Goal: Task Accomplishment & Management: Use online tool/utility

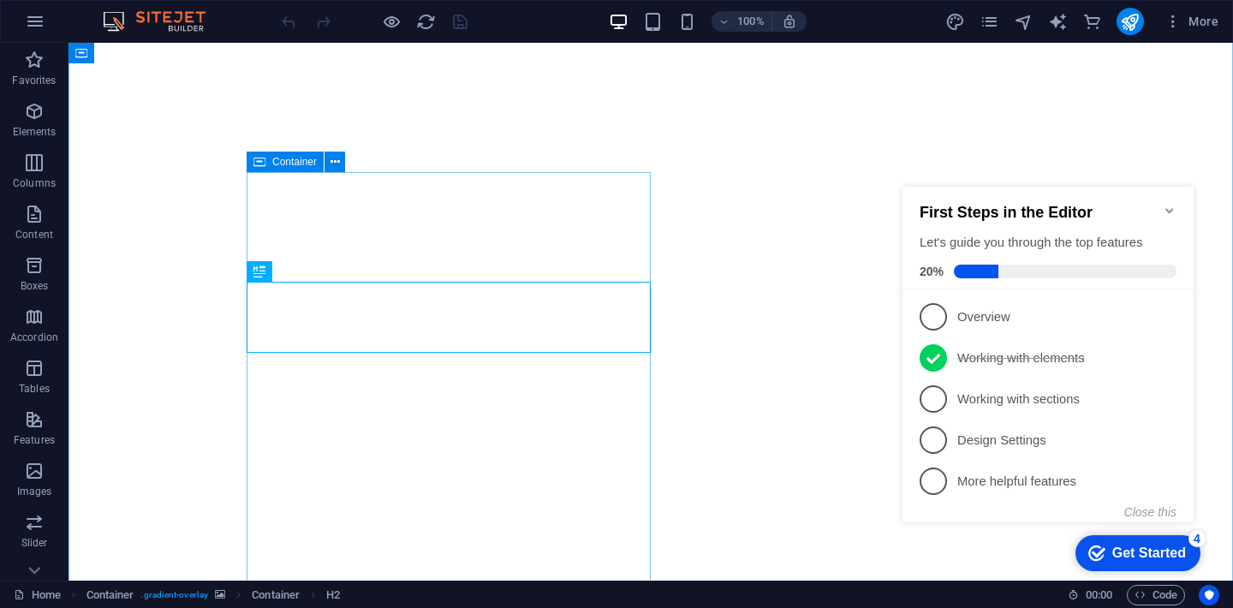
scroll to position [40, 0]
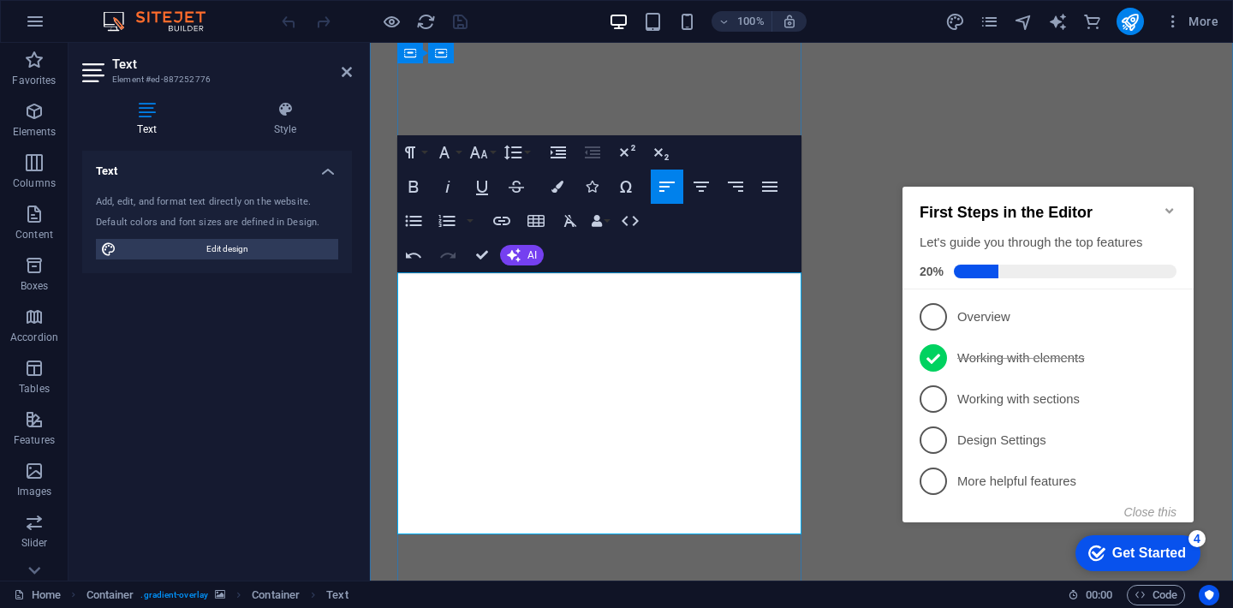
scroll to position [134, 0]
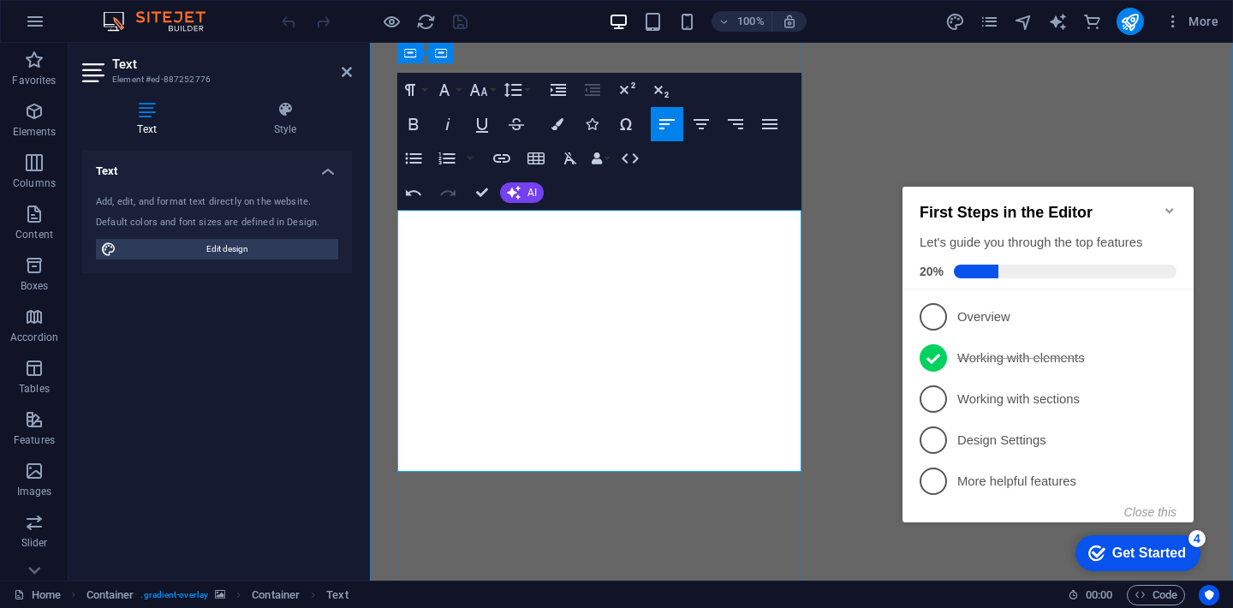
scroll to position [204, 0]
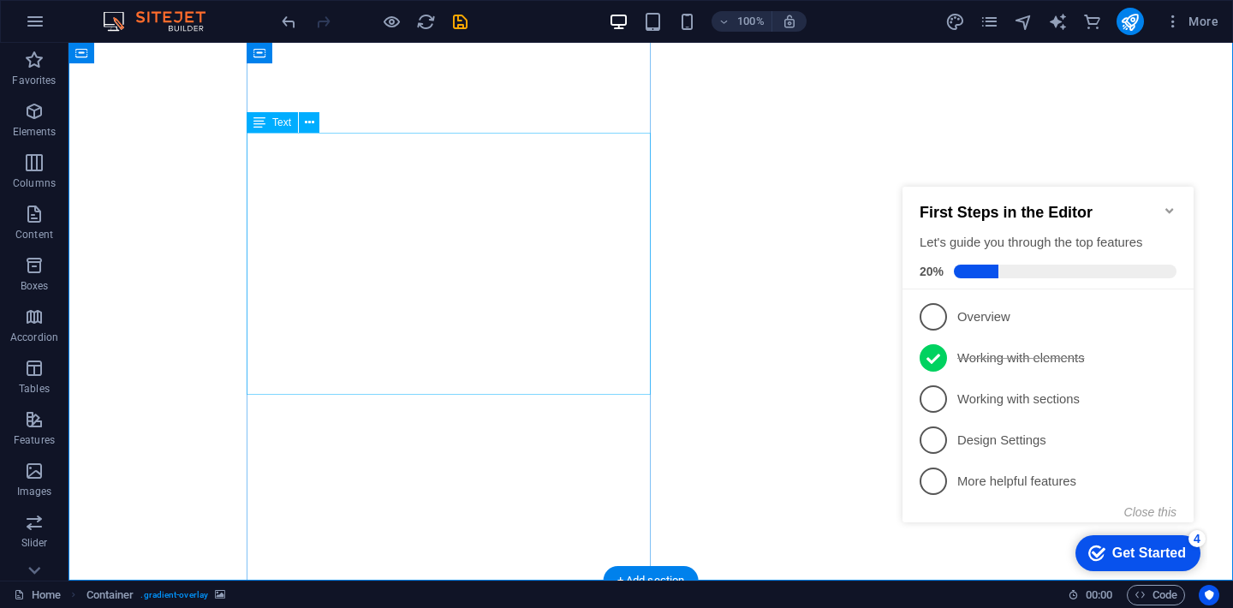
scroll to position [100, 0]
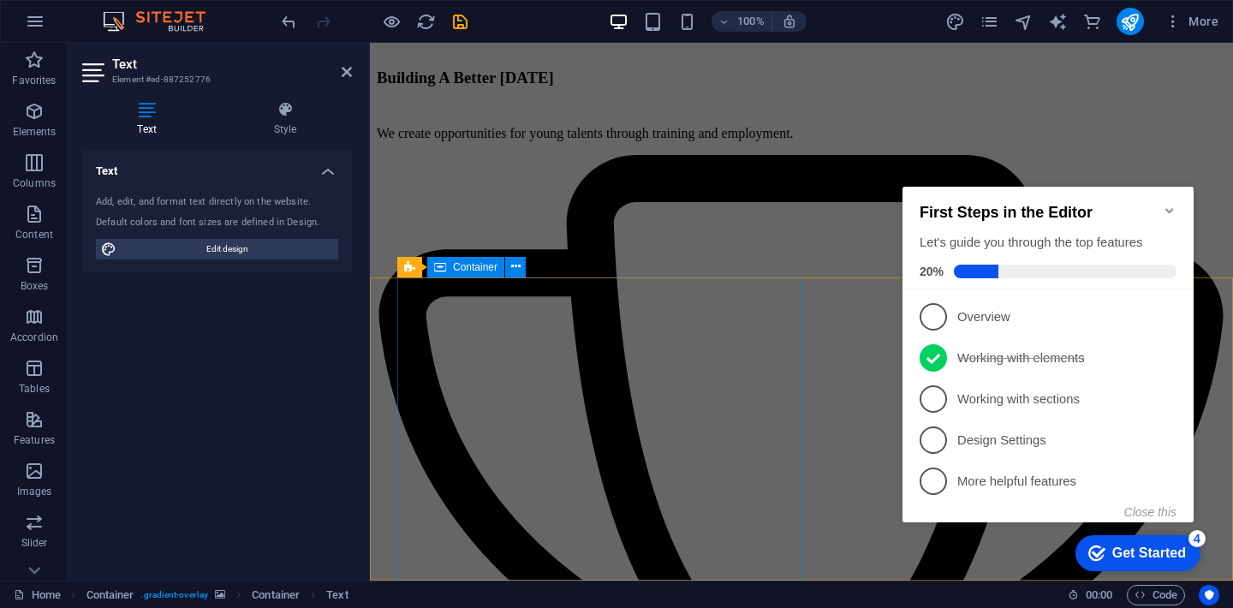
scroll to position [5114, 0]
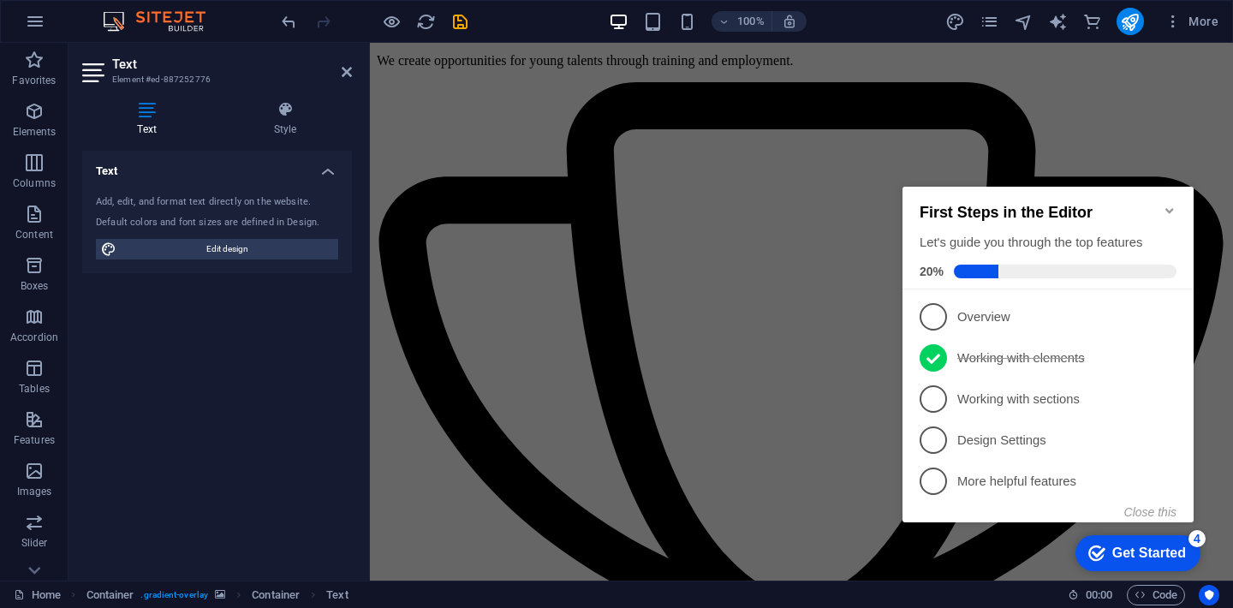
click at [1175, 204] on icon "Minimize checklist" at bounding box center [1170, 211] width 14 height 14
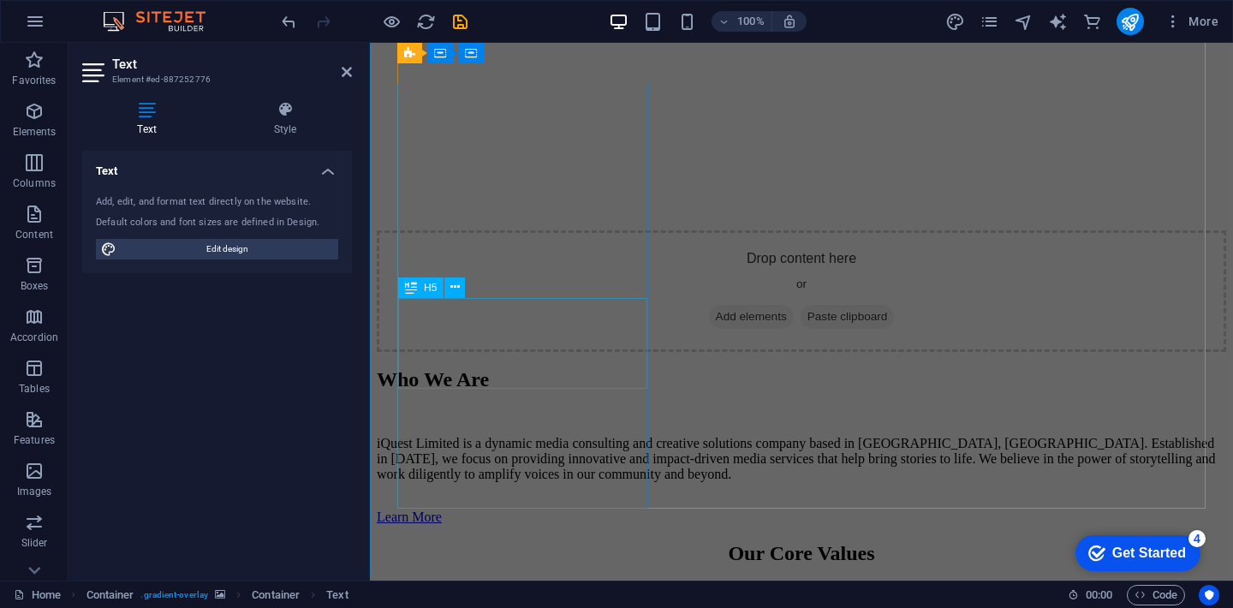
scroll to position [2814, 0]
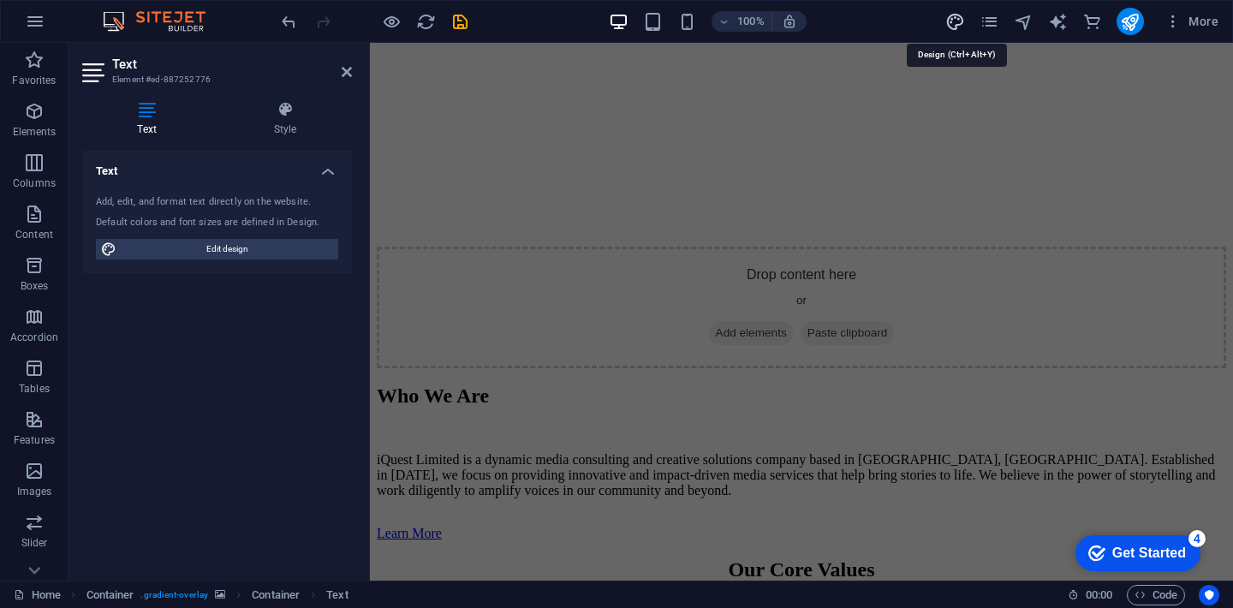
click at [956, 23] on icon "design" at bounding box center [956, 22] width 20 height 20
select select "px"
select select "200"
select select "px"
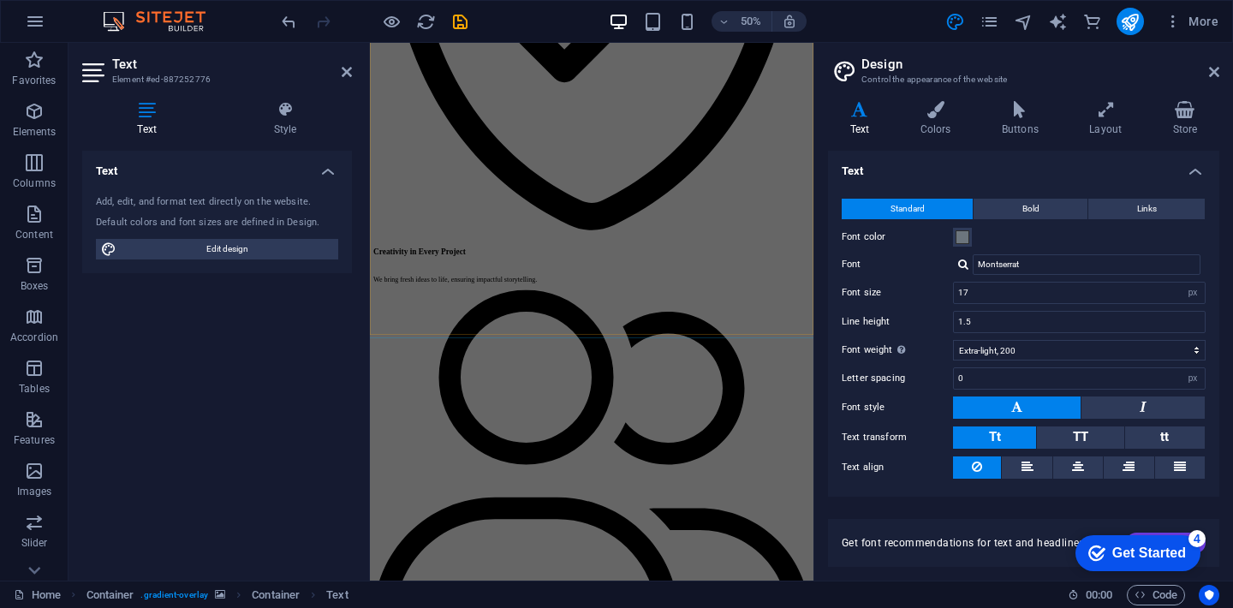
scroll to position [4596, 0]
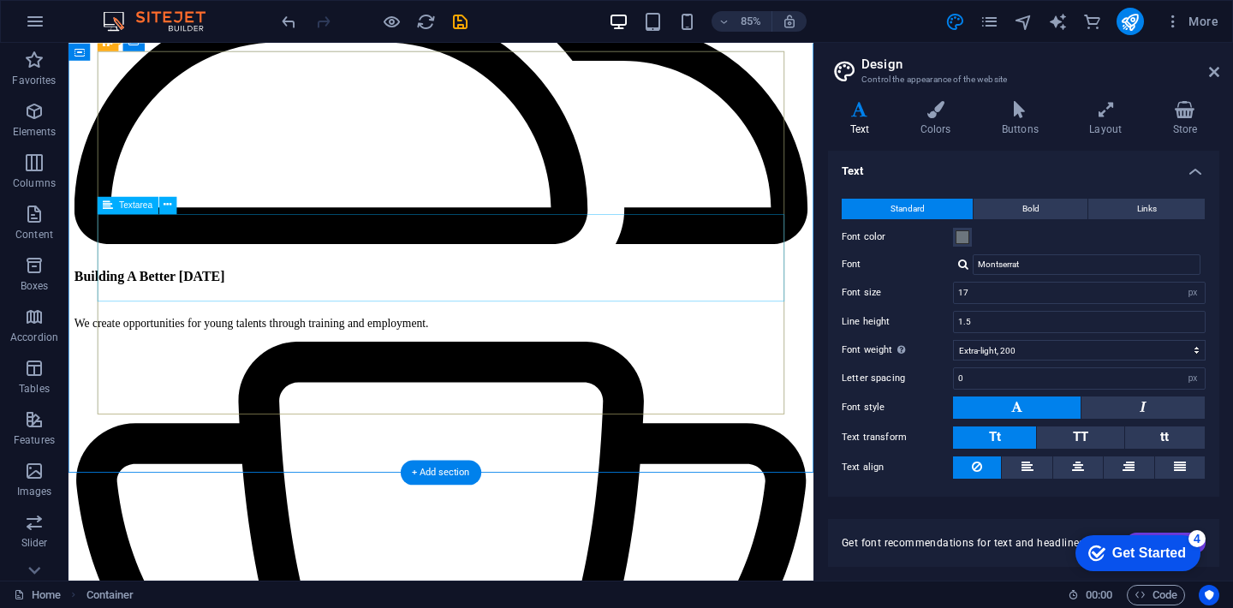
scroll to position [4886, 0]
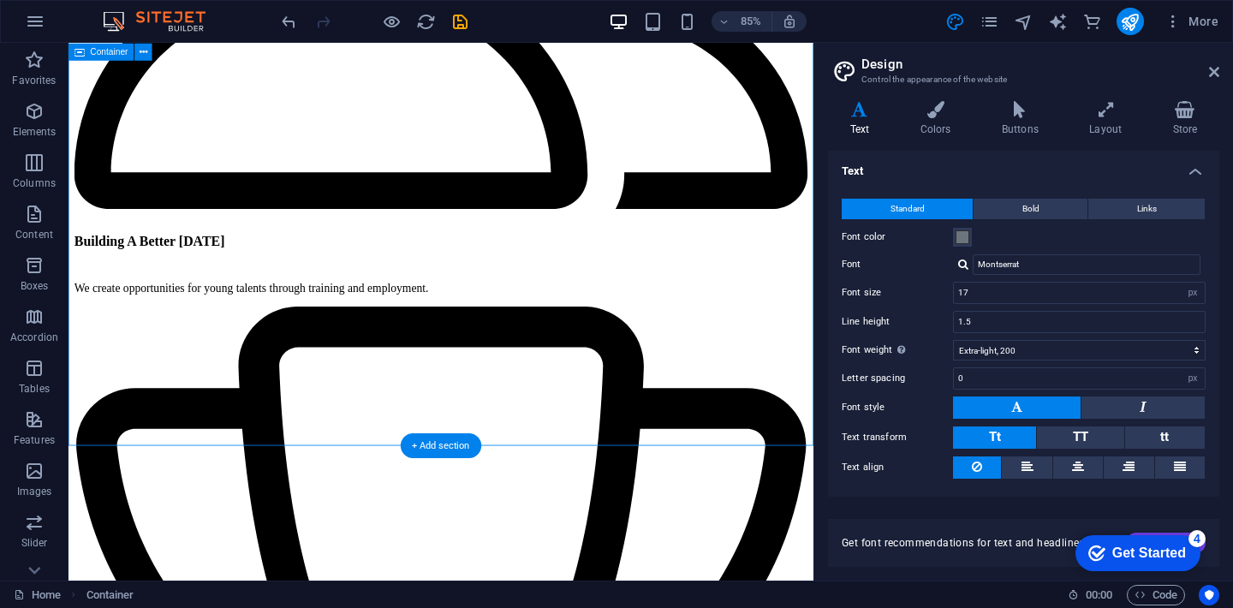
click at [435, 451] on div "+ Add section" at bounding box center [441, 445] width 81 height 25
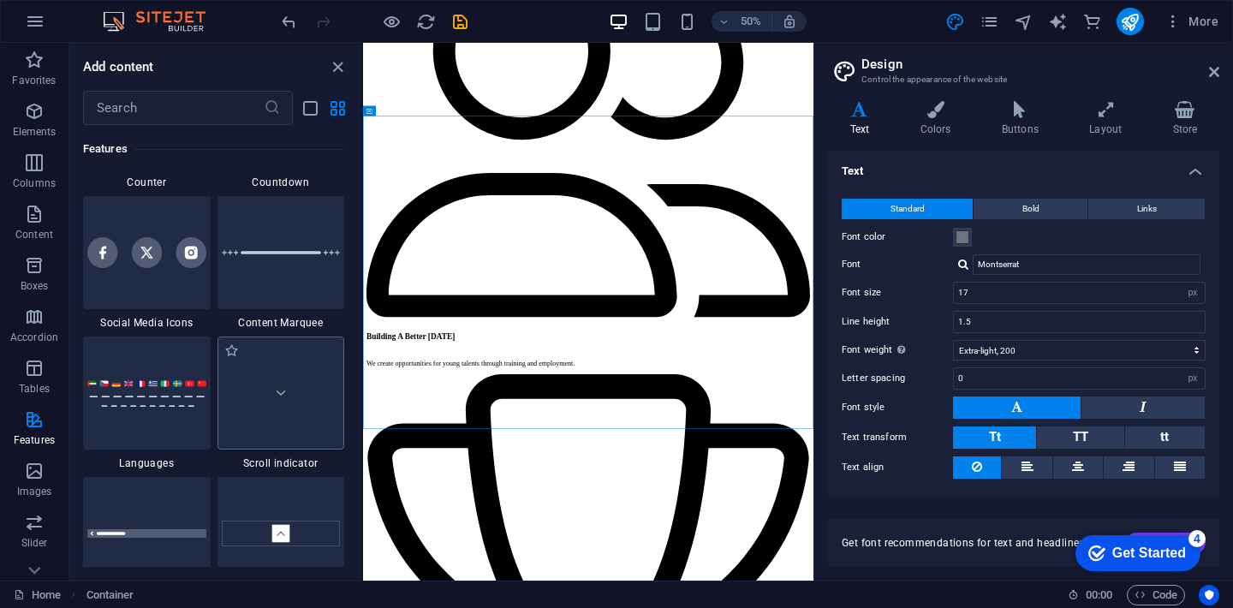
scroll to position [7777, 0]
click at [189, 302] on div at bounding box center [147, 253] width 128 height 113
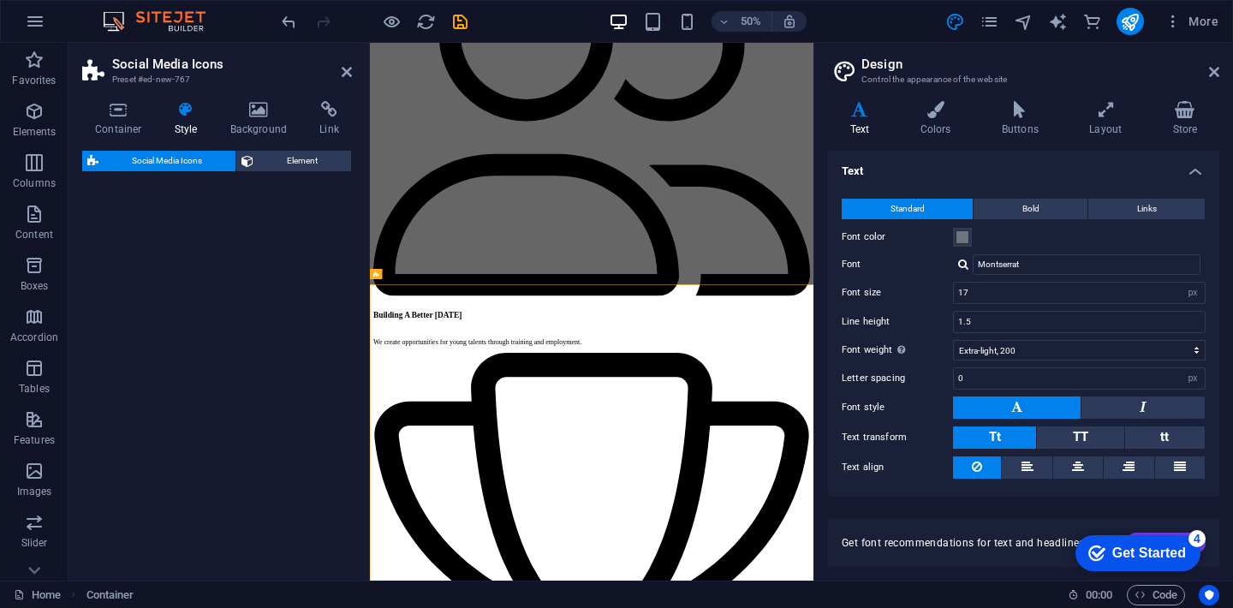
select select "rem"
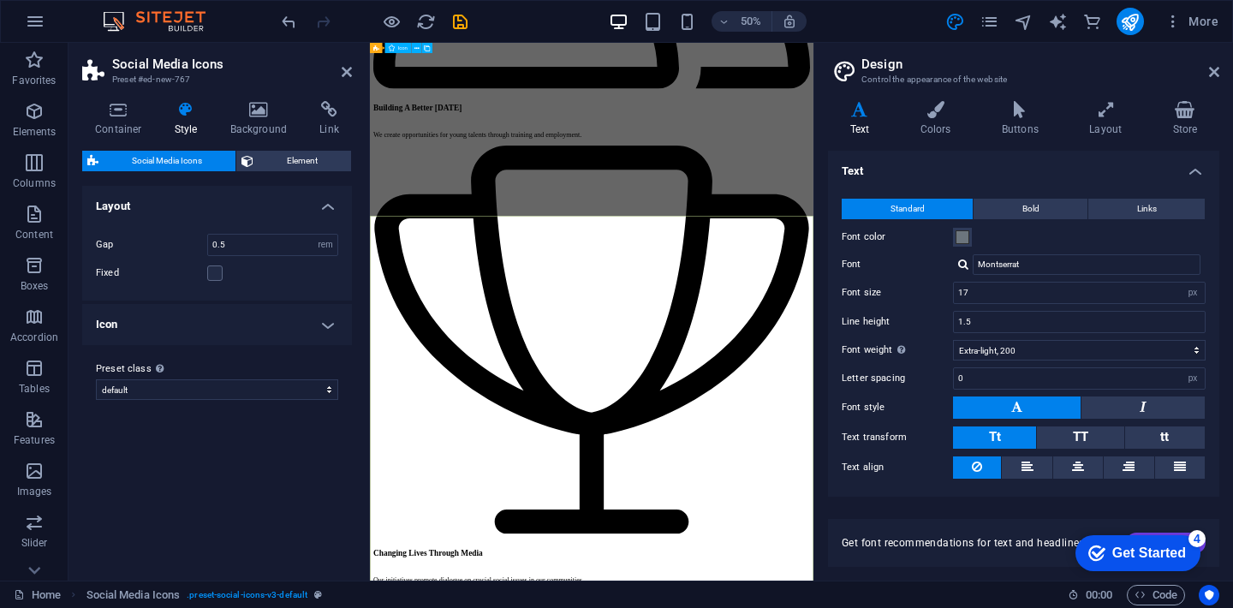
scroll to position [5022, 0]
click at [206, 267] on label "Fixed" at bounding box center [151, 273] width 111 height 21
click at [0, 0] on input "Fixed" at bounding box center [0, 0] width 0 height 0
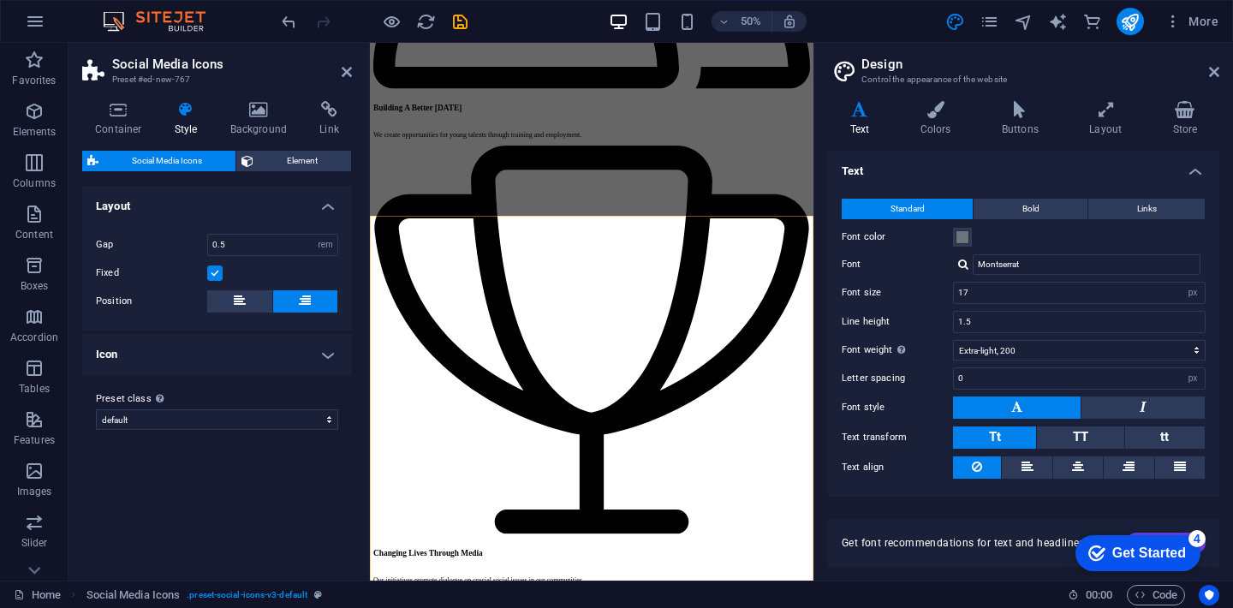
click at [212, 267] on label at bounding box center [214, 273] width 15 height 15
click at [0, 0] on input "Fixed" at bounding box center [0, 0] width 0 height 0
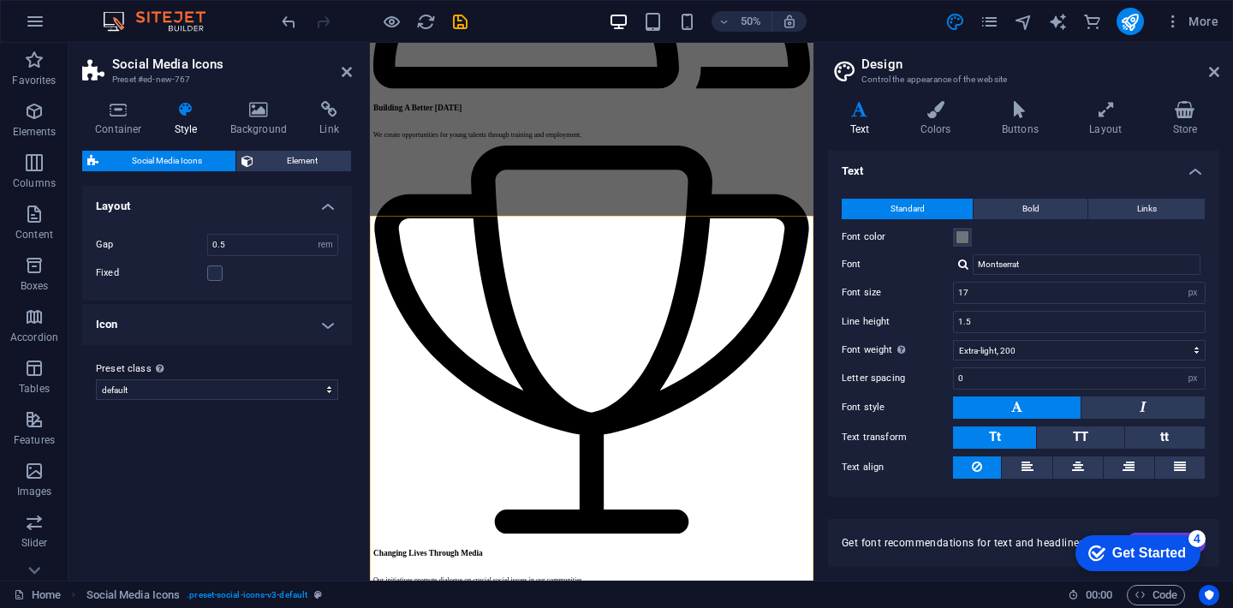
click at [204, 263] on label "Fixed" at bounding box center [151, 273] width 111 height 21
click at [0, 0] on input "Fixed" at bounding box center [0, 0] width 0 height 0
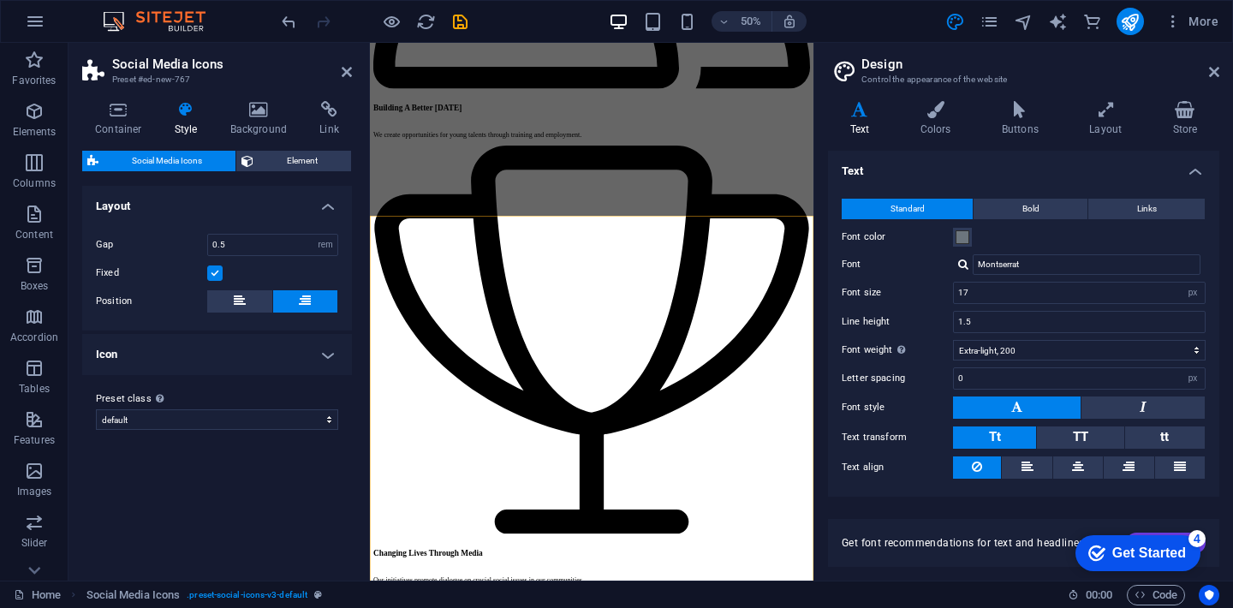
click at [212, 275] on label at bounding box center [214, 273] width 15 height 15
click at [0, 0] on input "Fixed" at bounding box center [0, 0] width 0 height 0
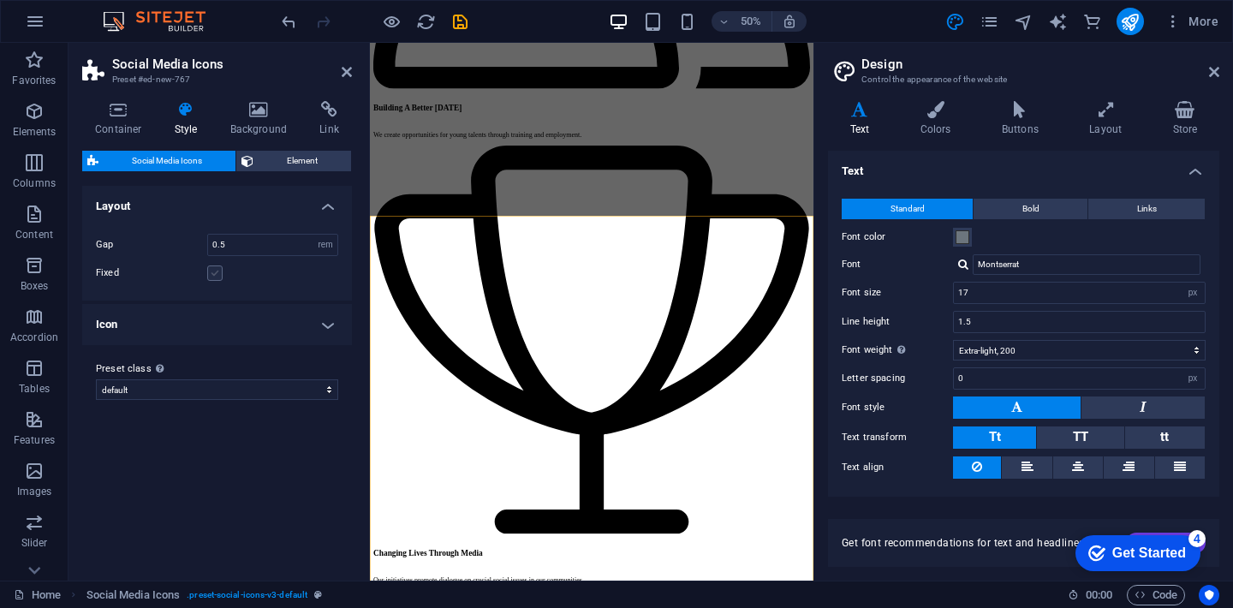
click at [218, 271] on label at bounding box center [214, 273] width 15 height 15
click at [0, 0] on input "Fixed" at bounding box center [0, 0] width 0 height 0
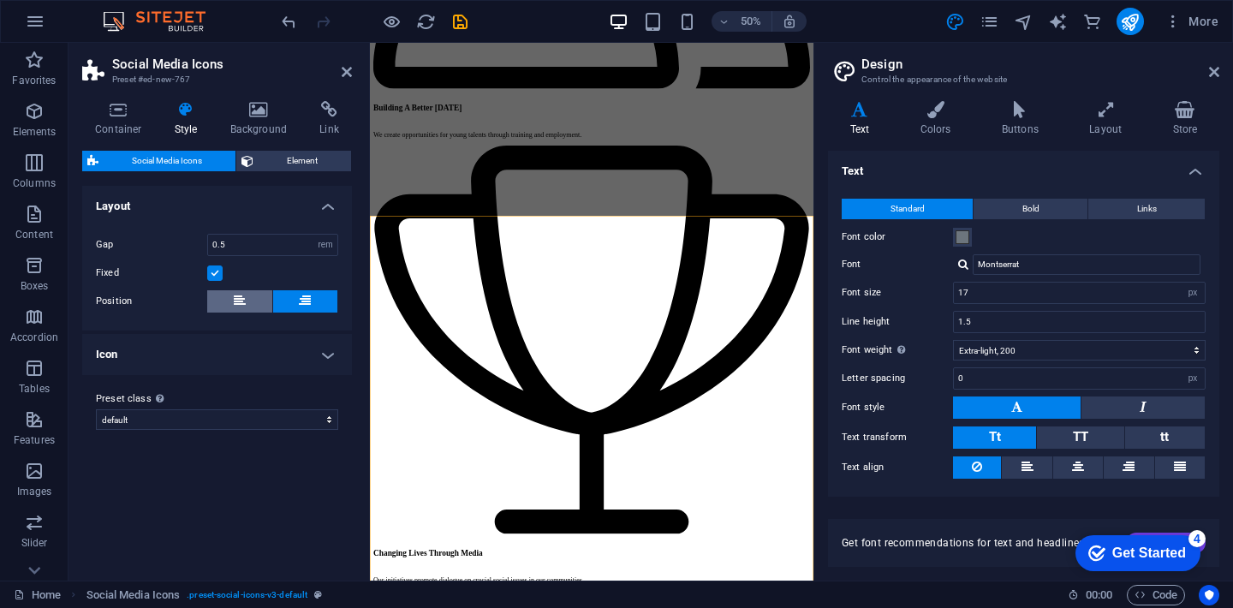
click at [253, 308] on button at bounding box center [239, 301] width 65 height 22
click at [324, 209] on h4 "Layout" at bounding box center [217, 201] width 270 height 31
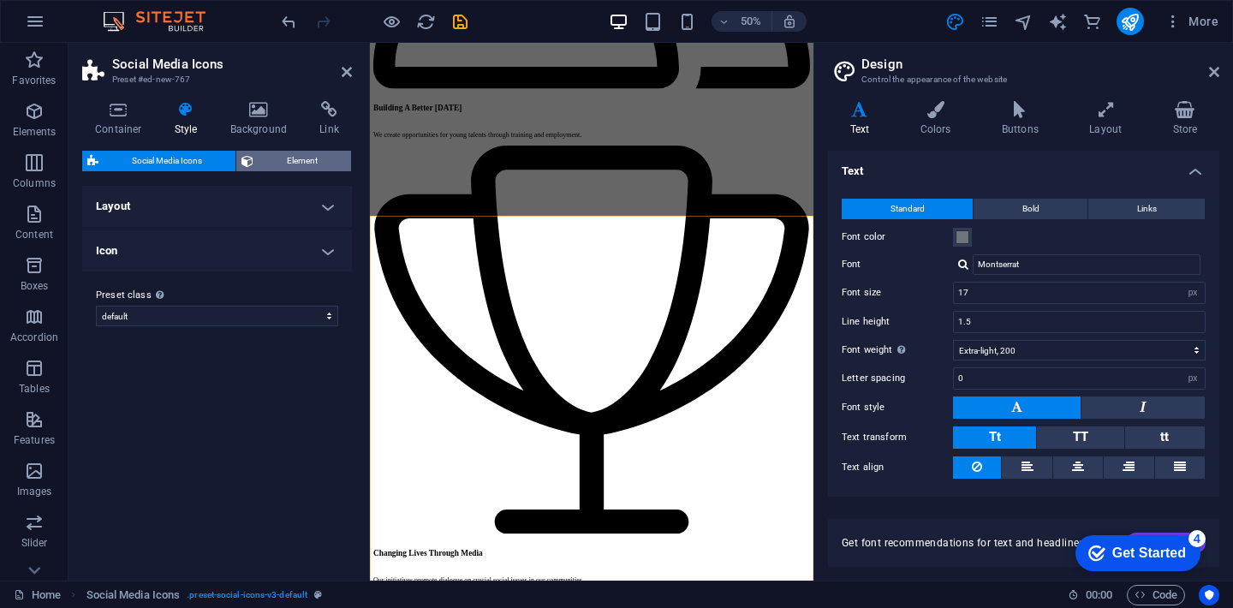
click at [314, 169] on span "Element" at bounding box center [302, 161] width 87 height 21
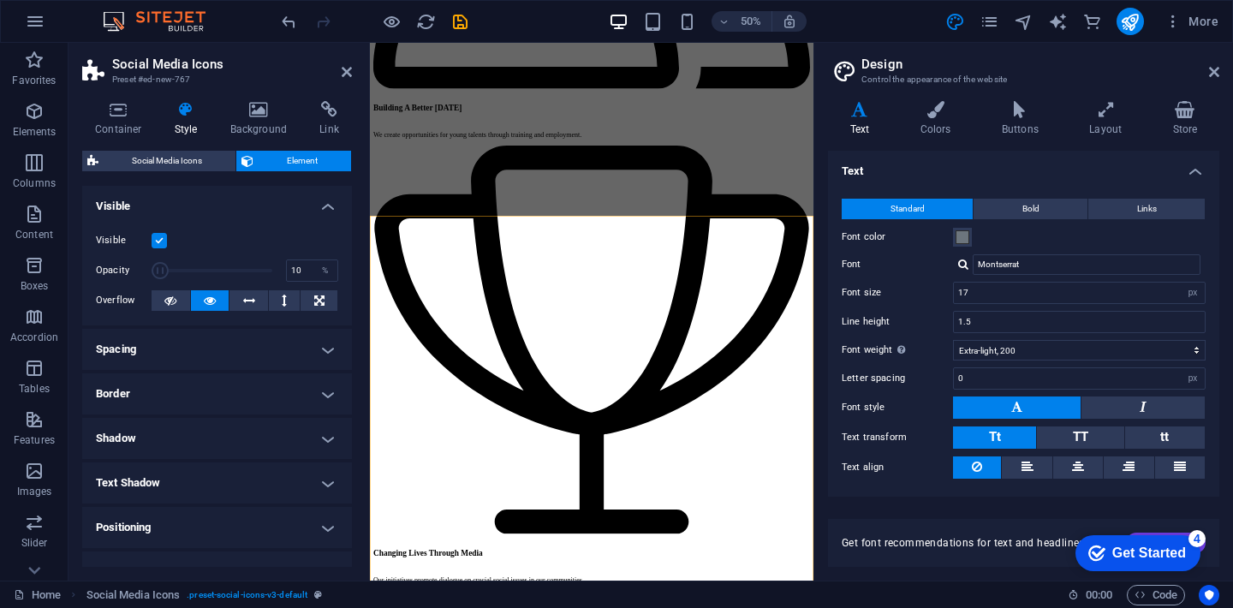
drag, startPoint x: 265, startPoint y: 274, endPoint x: 162, endPoint y: 273, distance: 102.8
click at [162, 273] on span at bounding box center [160, 270] width 17 height 17
drag, startPoint x: 162, startPoint y: 273, endPoint x: 255, endPoint y: 273, distance: 93.4
click at [255, 273] on span at bounding box center [257, 270] width 17 height 17
click at [946, 16] on span "design" at bounding box center [956, 22] width 21 height 20
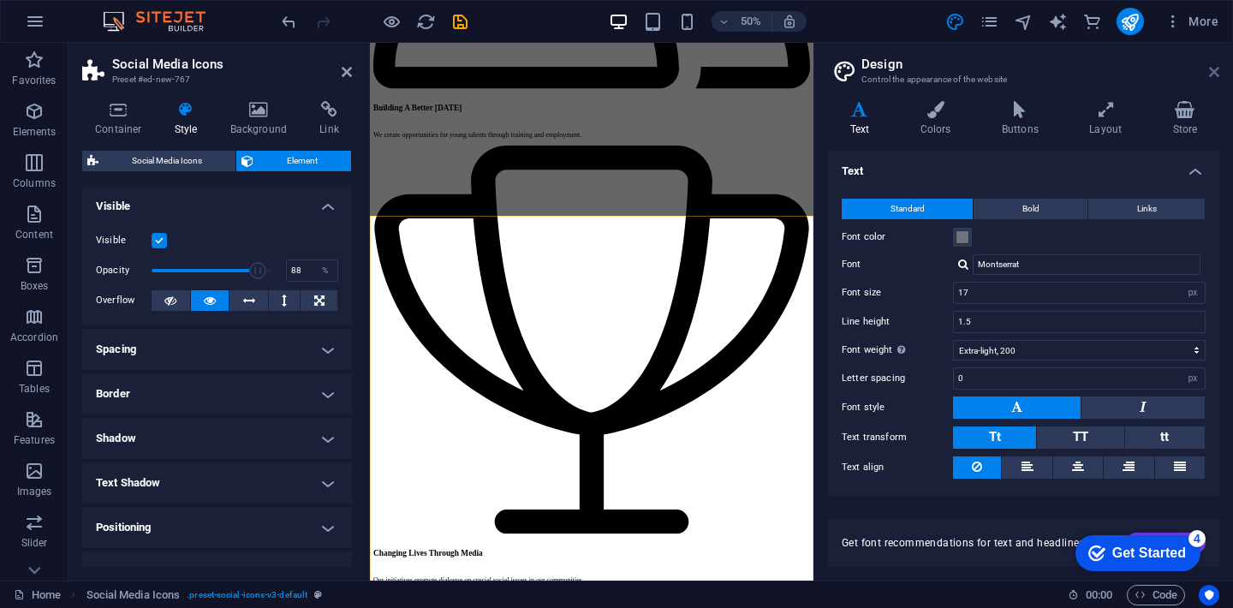
click at [1215, 75] on icon at bounding box center [1214, 72] width 10 height 14
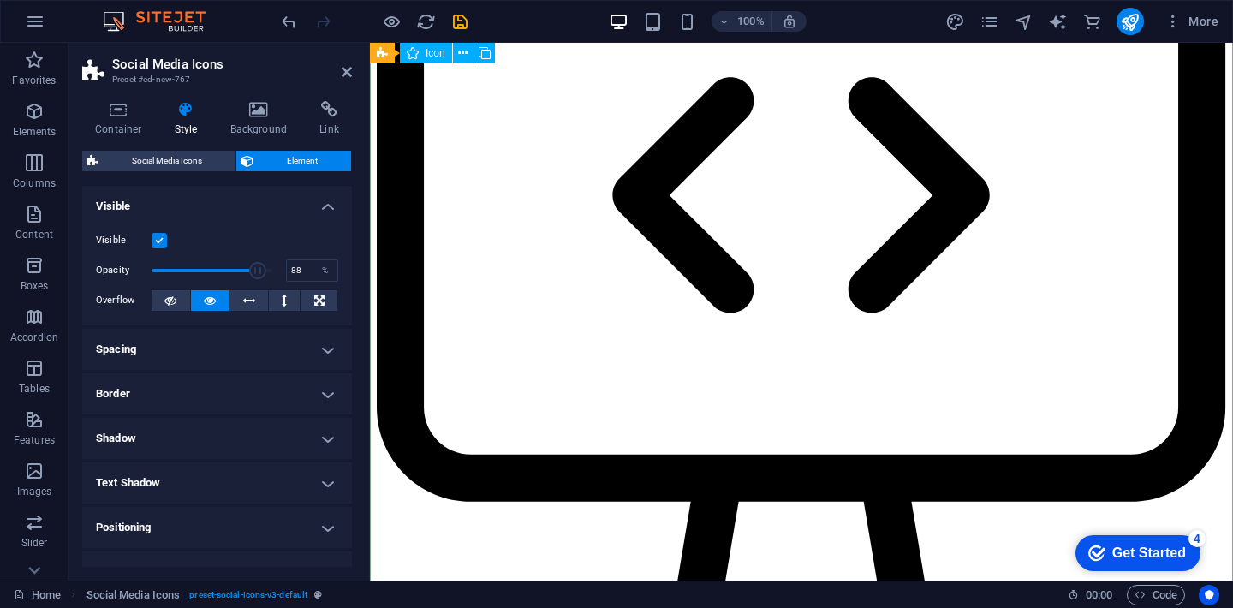
scroll to position [6261, 0]
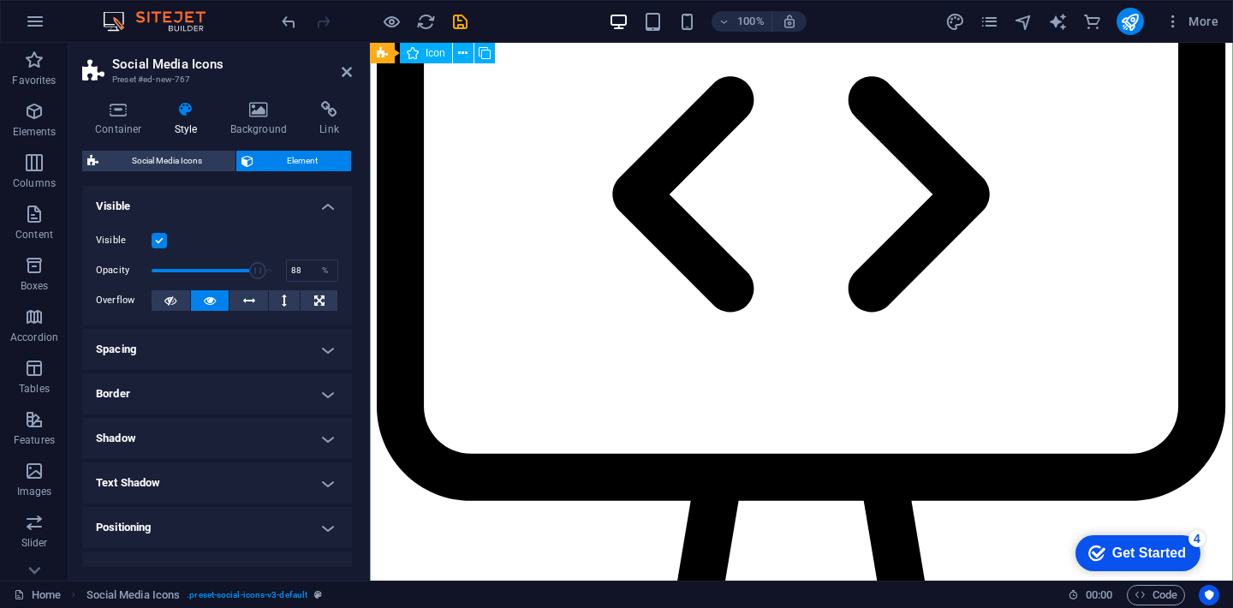
type input "100"
drag, startPoint x: 257, startPoint y: 276, endPoint x: 339, endPoint y: 269, distance: 82.5
click at [338, 269] on div "Visible Opacity 100 % Overflow" at bounding box center [217, 271] width 270 height 109
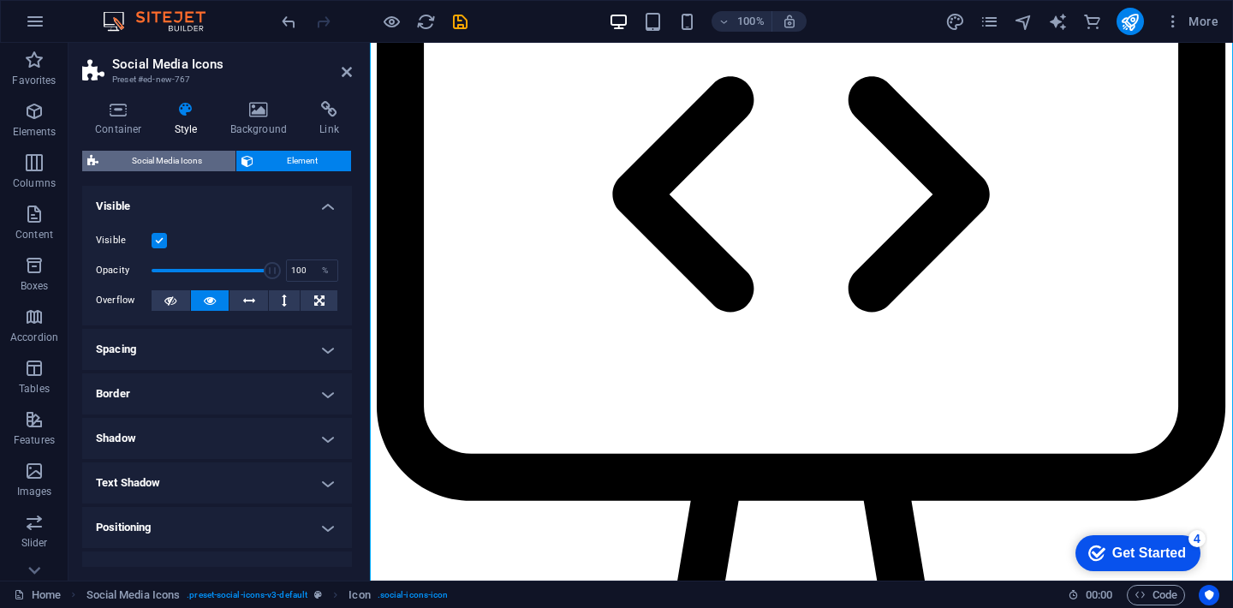
click at [188, 166] on span "Social Media Icons" at bounding box center [167, 161] width 127 height 21
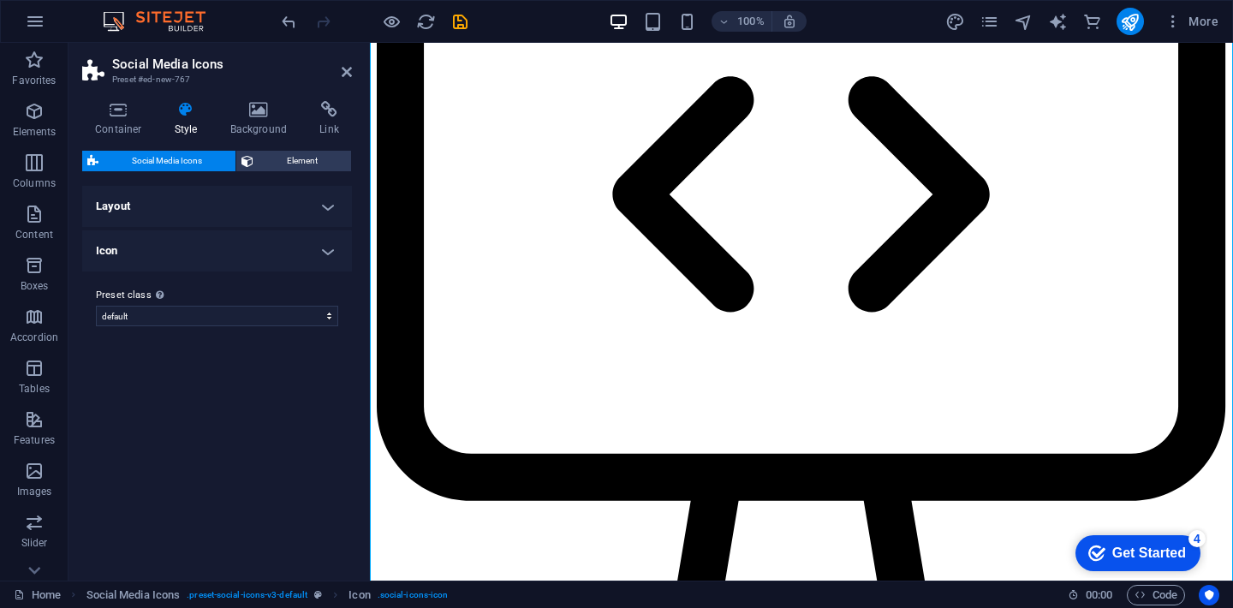
click at [219, 201] on h4 "Layout" at bounding box center [217, 206] width 270 height 41
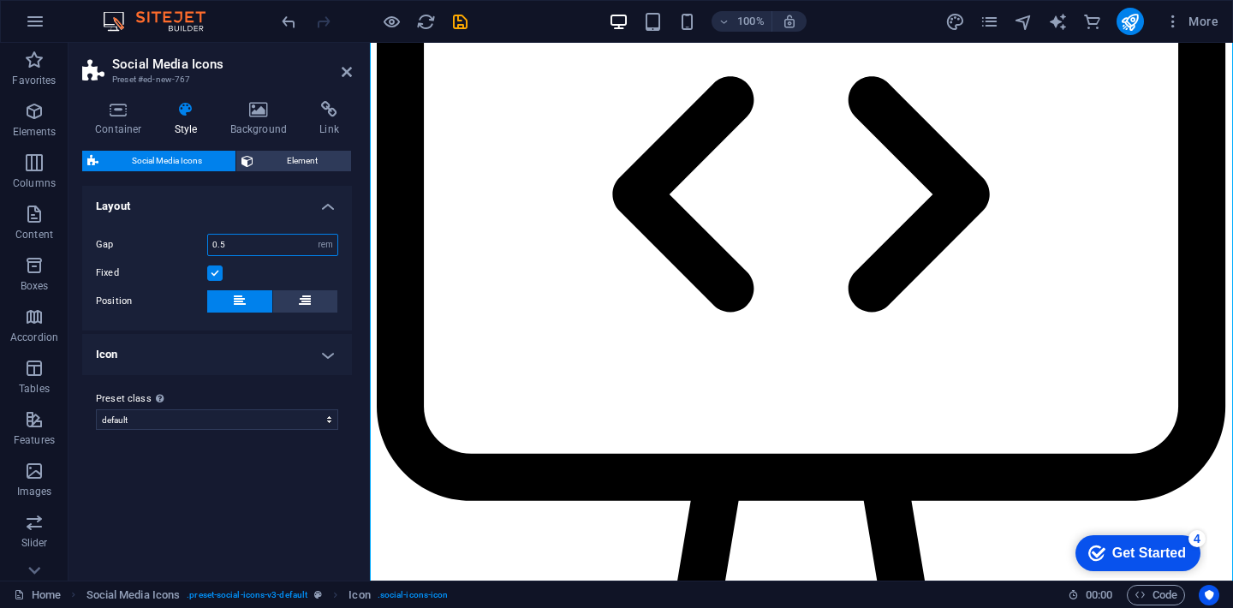
drag, startPoint x: 242, startPoint y: 248, endPoint x: 159, endPoint y: 230, distance: 85.0
click at [162, 232] on div "Gap 0.5 px rem % vh vw Fixed Position" at bounding box center [217, 274] width 277 height 114
click at [307, 160] on span "Element" at bounding box center [302, 161] width 87 height 21
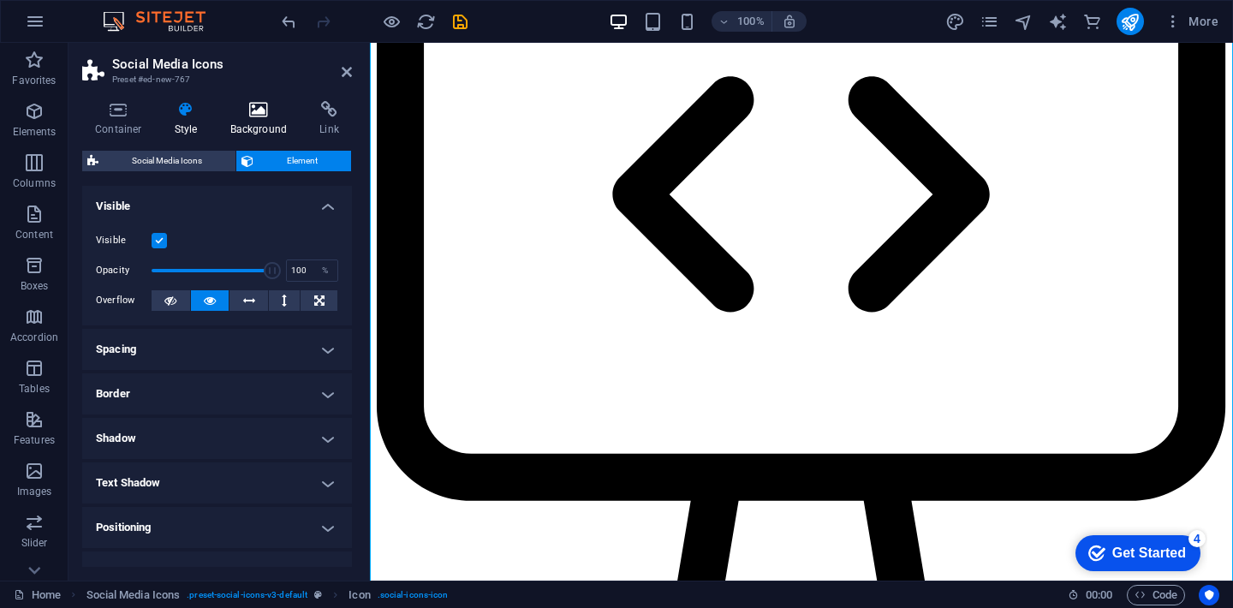
click at [257, 105] on icon at bounding box center [259, 109] width 83 height 17
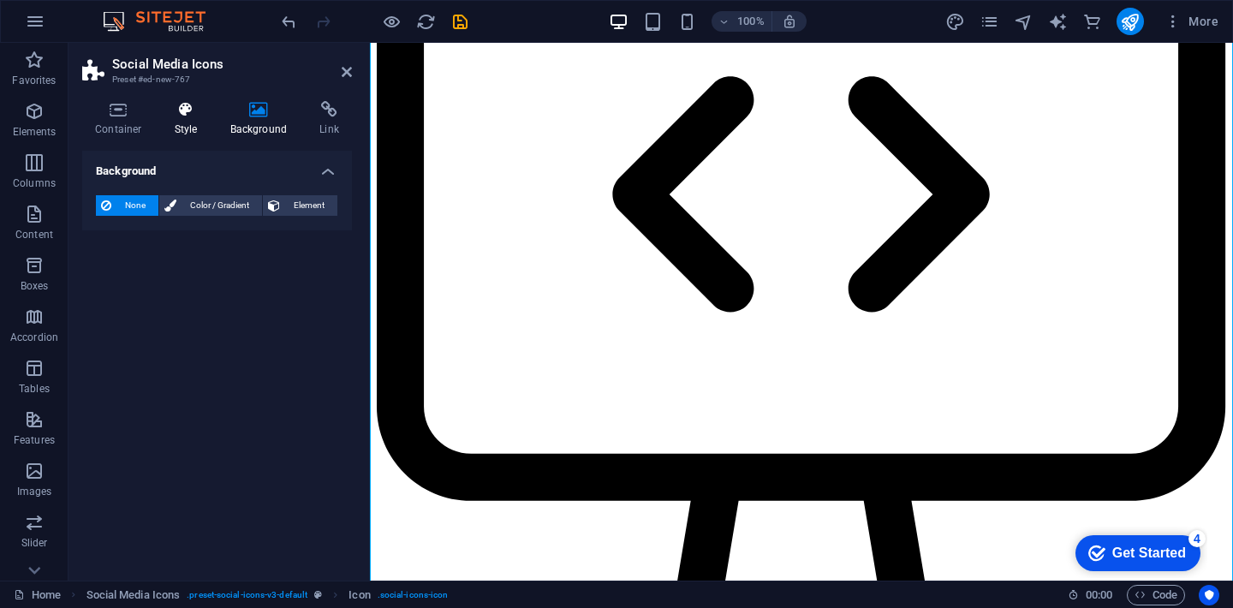
click at [180, 107] on icon at bounding box center [186, 109] width 49 height 17
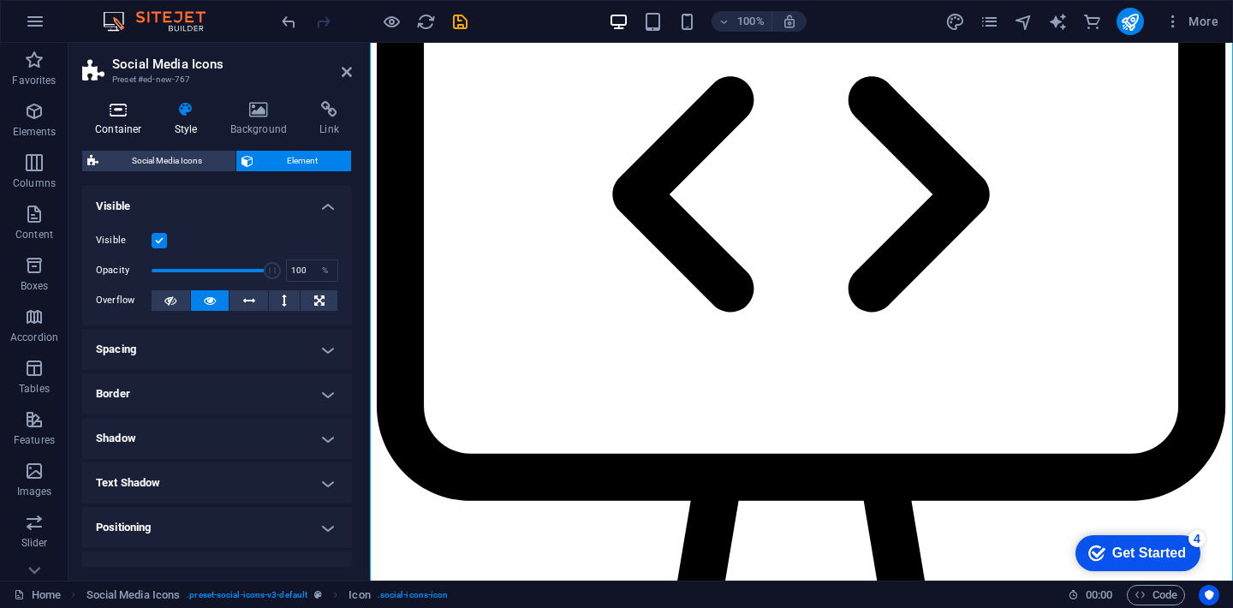
click at [122, 116] on icon at bounding box center [118, 109] width 73 height 17
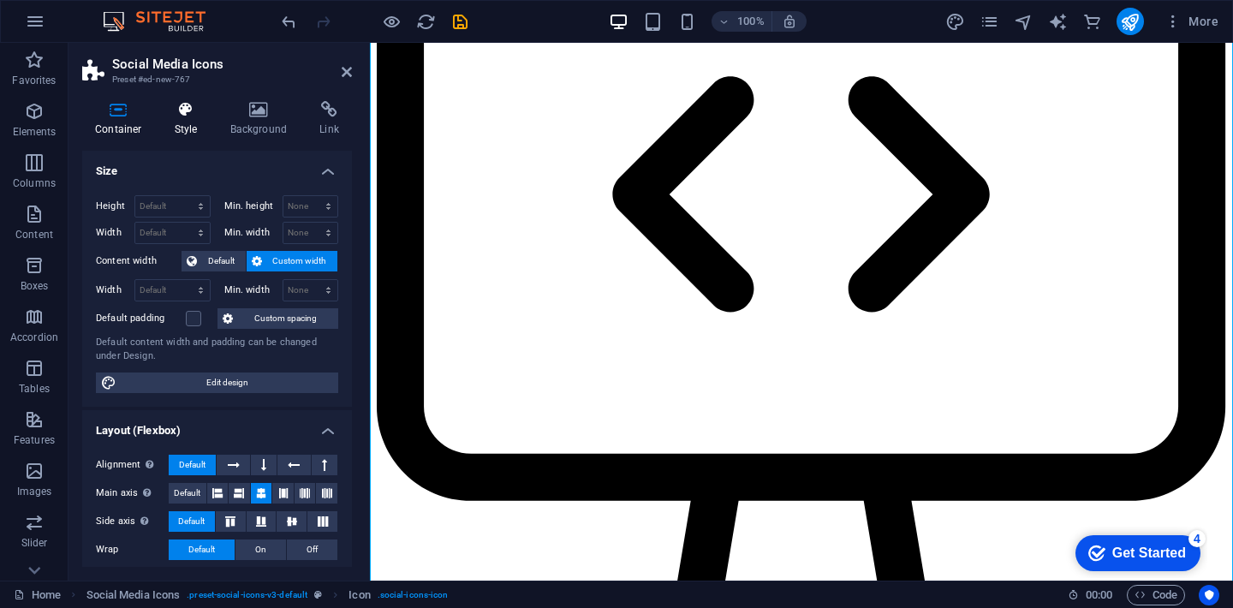
click at [182, 116] on icon at bounding box center [186, 109] width 49 height 17
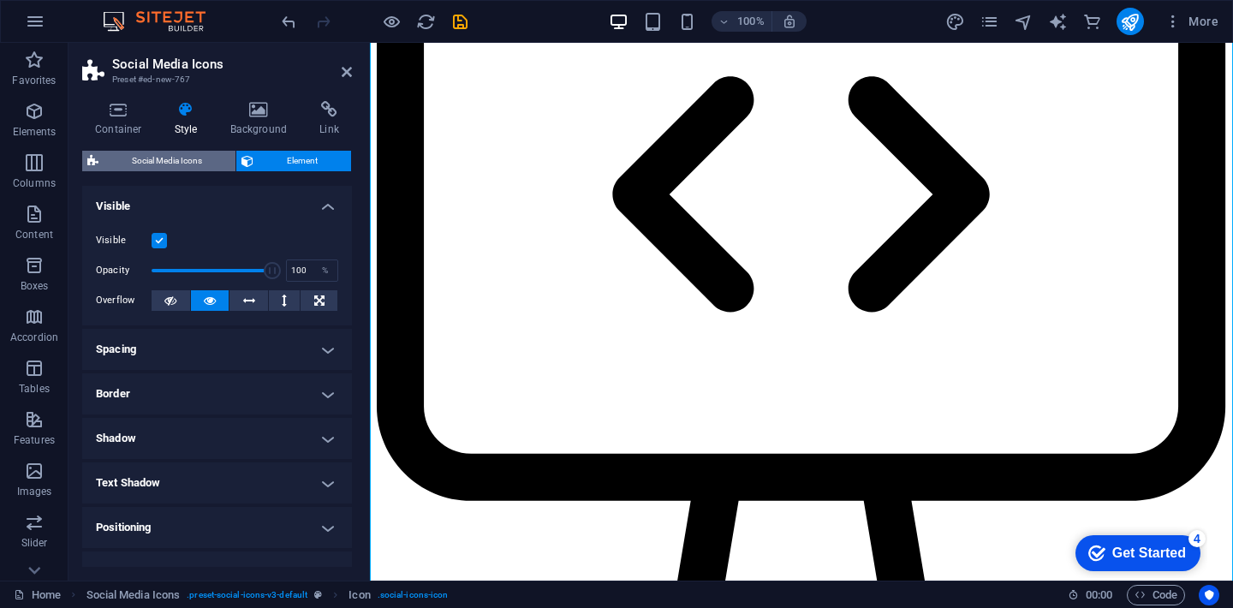
click at [178, 170] on span "Social Media Icons" at bounding box center [167, 161] width 127 height 21
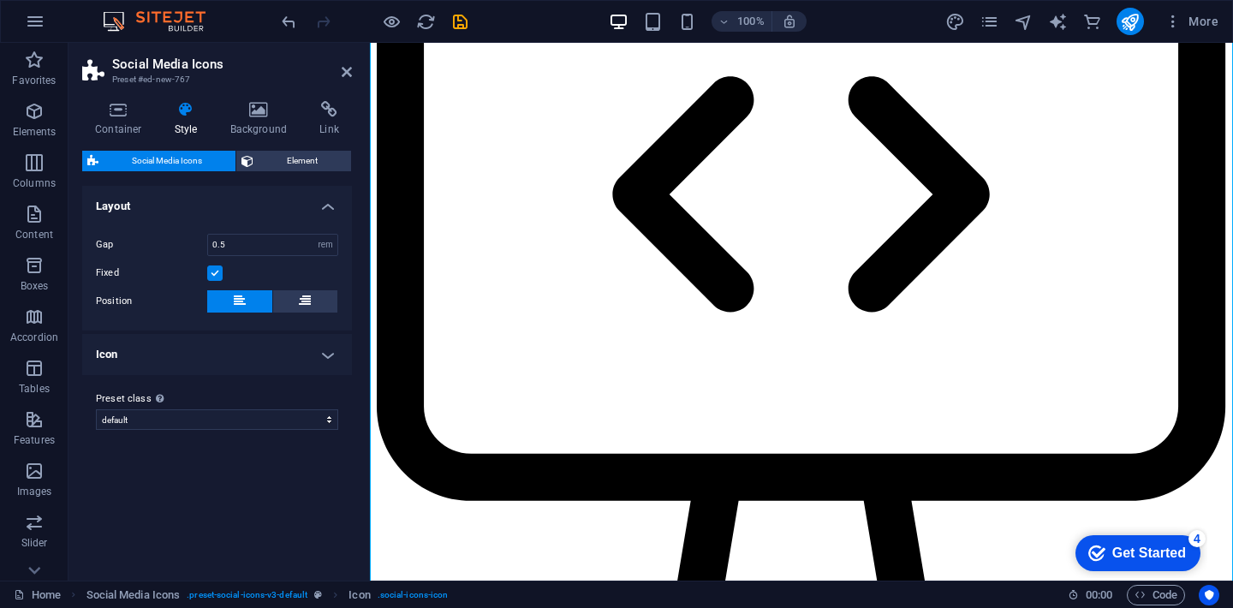
click at [173, 347] on h4 "Icon" at bounding box center [217, 354] width 270 height 41
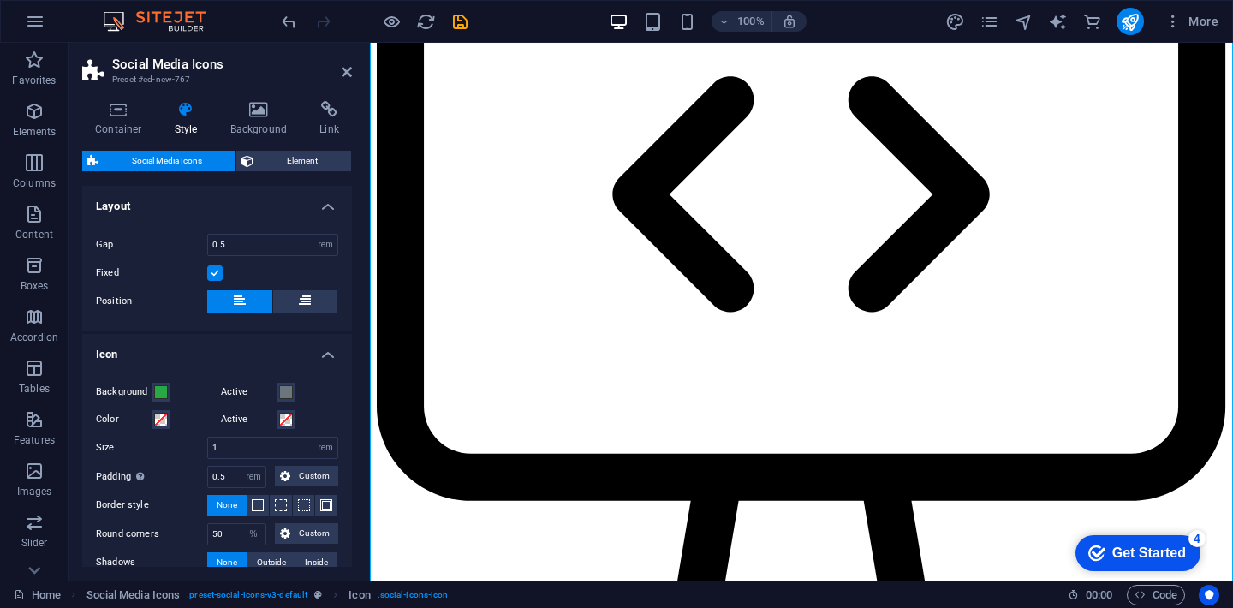
scroll to position [92, 0]
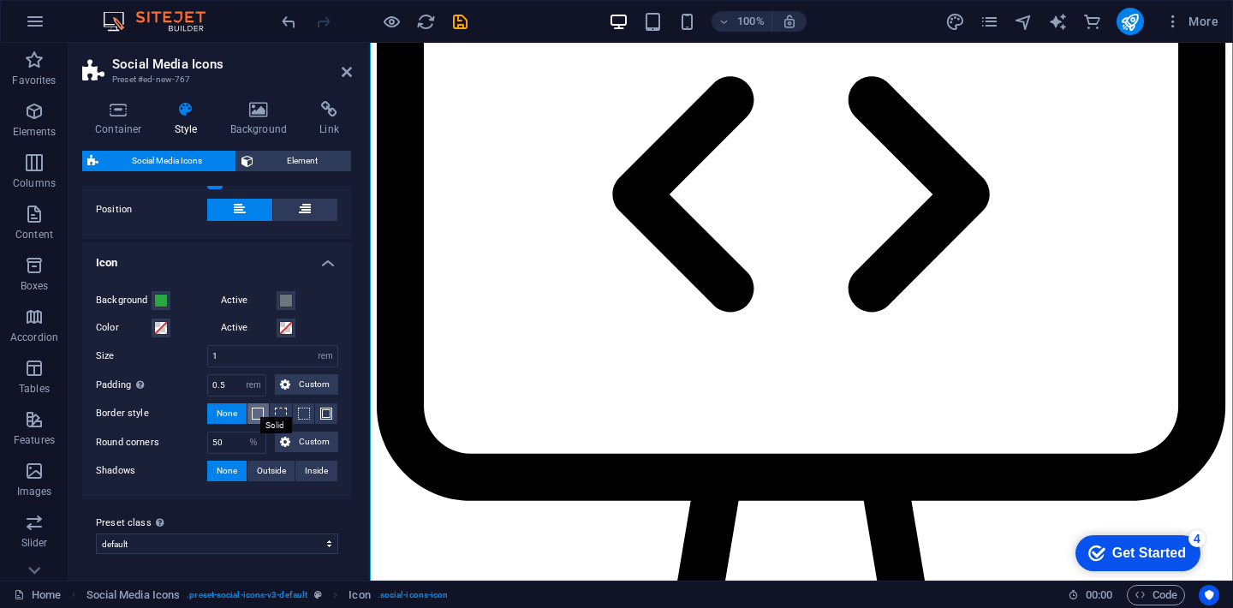
click at [252, 411] on span at bounding box center [258, 414] width 12 height 12
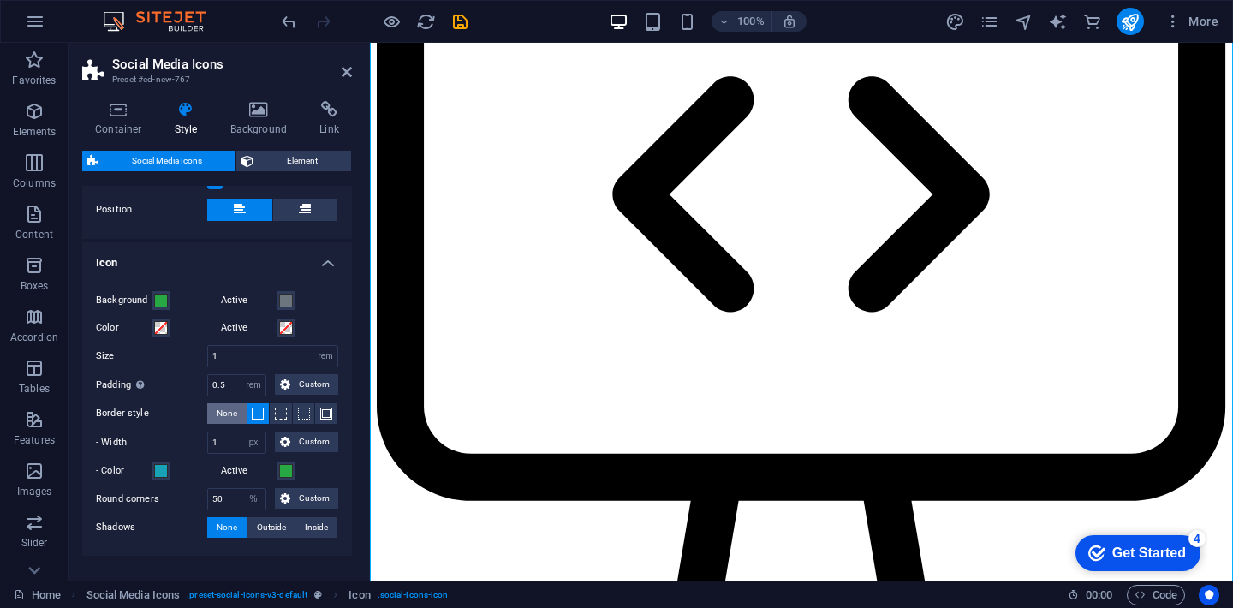
click at [236, 413] on span "None" at bounding box center [227, 413] width 21 height 21
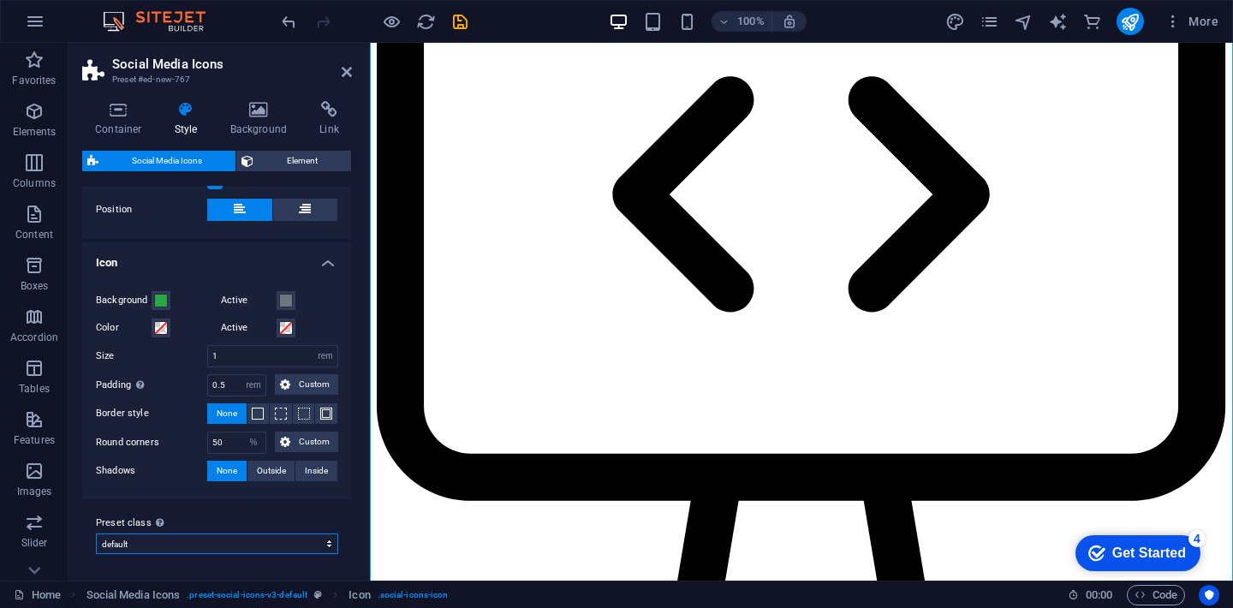
click at [212, 543] on select "default Add preset class" at bounding box center [217, 544] width 242 height 21
drag, startPoint x: 228, startPoint y: 362, endPoint x: 172, endPoint y: 350, distance: 57.0
click at [172, 350] on div "Size 1 px rem vh vw" at bounding box center [217, 356] width 242 height 22
type input "0.5"
click at [317, 319] on div "Active" at bounding box center [280, 328] width 118 height 21
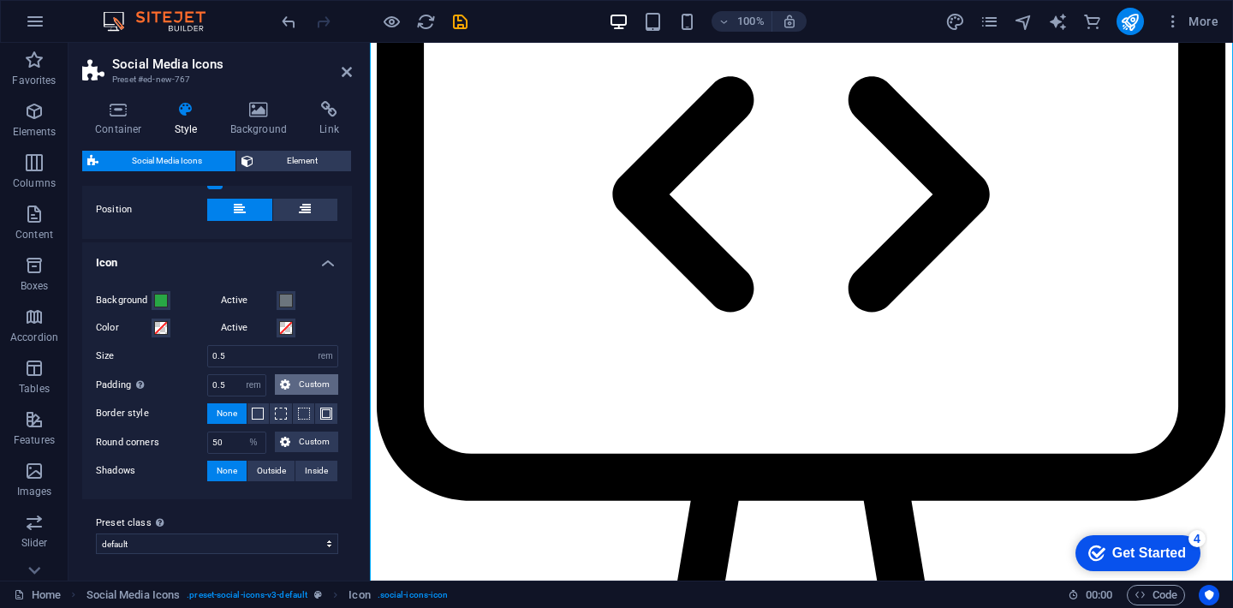
click at [295, 386] on span "Custom" at bounding box center [314, 384] width 38 height 21
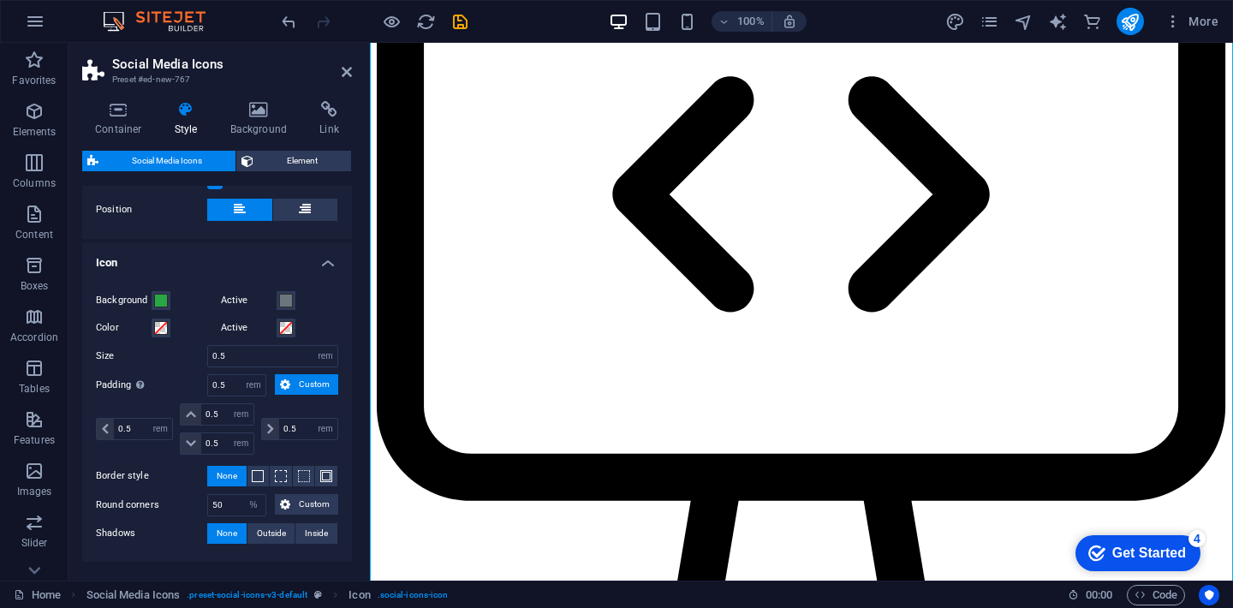
click at [295, 386] on span "Custom" at bounding box center [314, 384] width 38 height 21
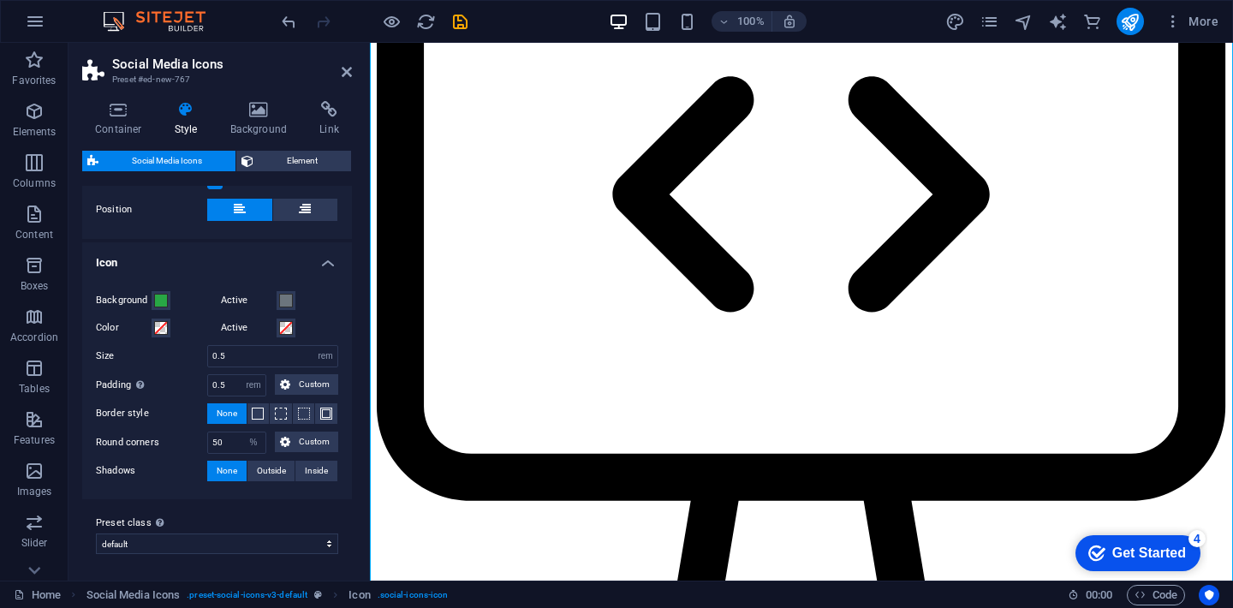
click at [144, 215] on label "Position" at bounding box center [151, 210] width 111 height 21
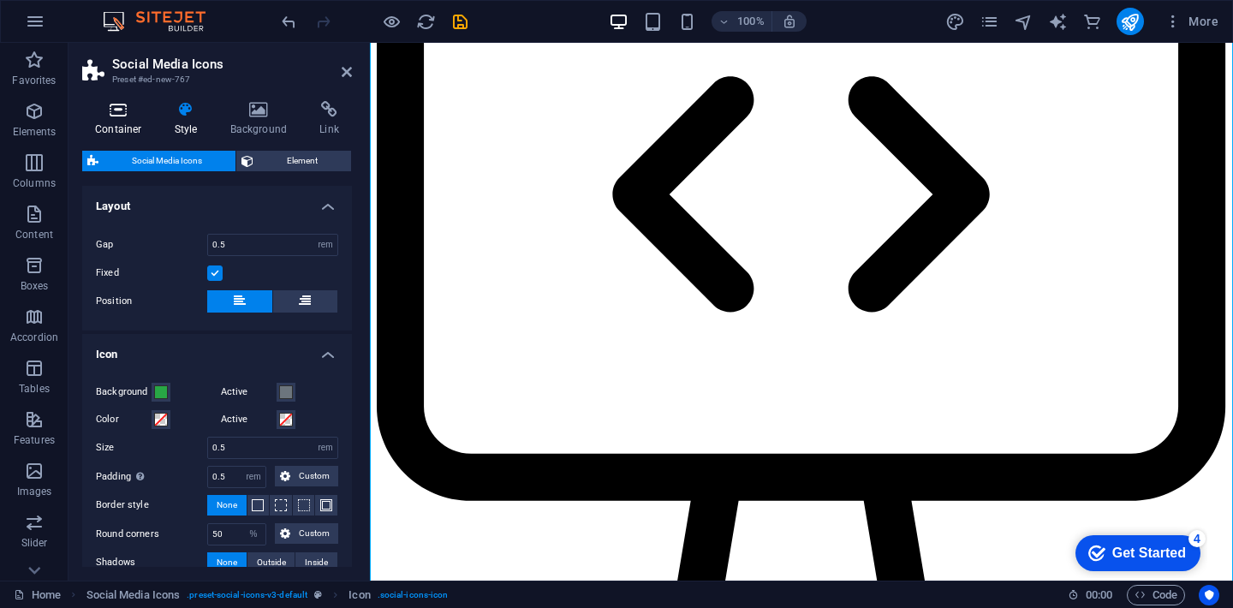
click at [116, 122] on h4 "Container" at bounding box center [122, 119] width 80 height 36
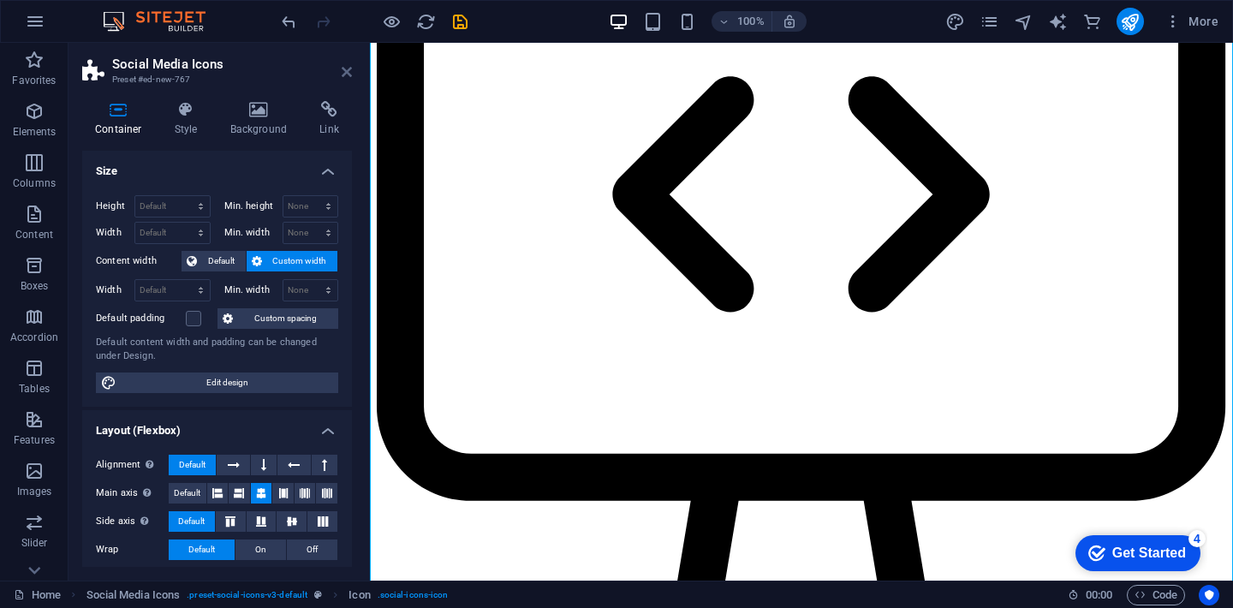
click at [342, 71] on icon at bounding box center [347, 72] width 10 height 14
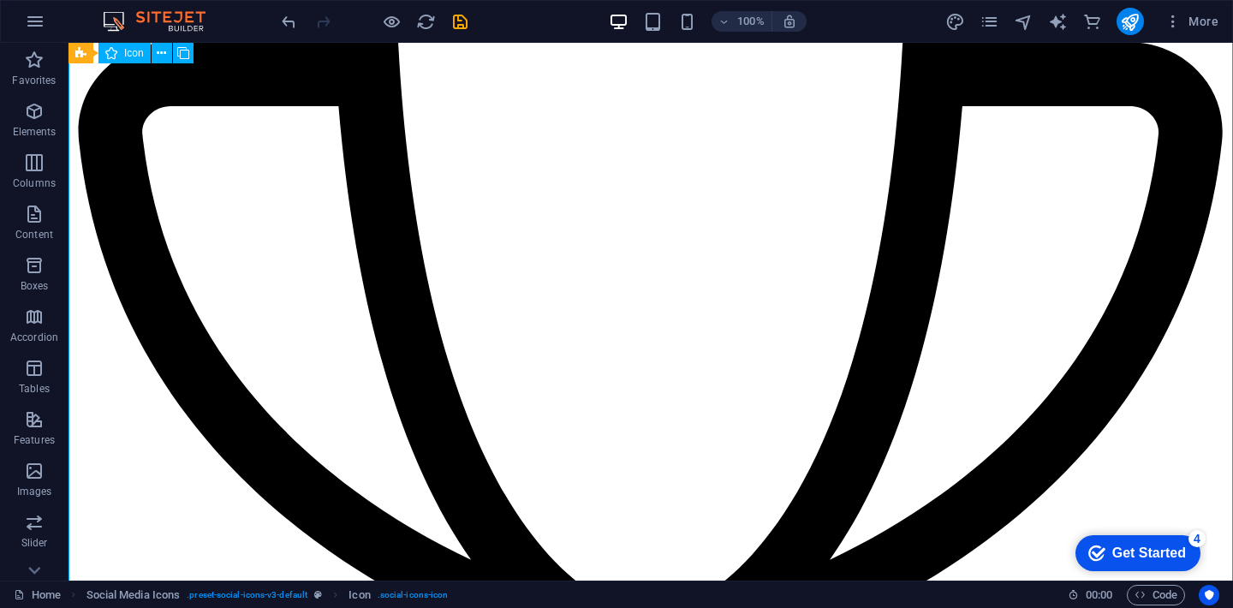
scroll to position [6074, 0]
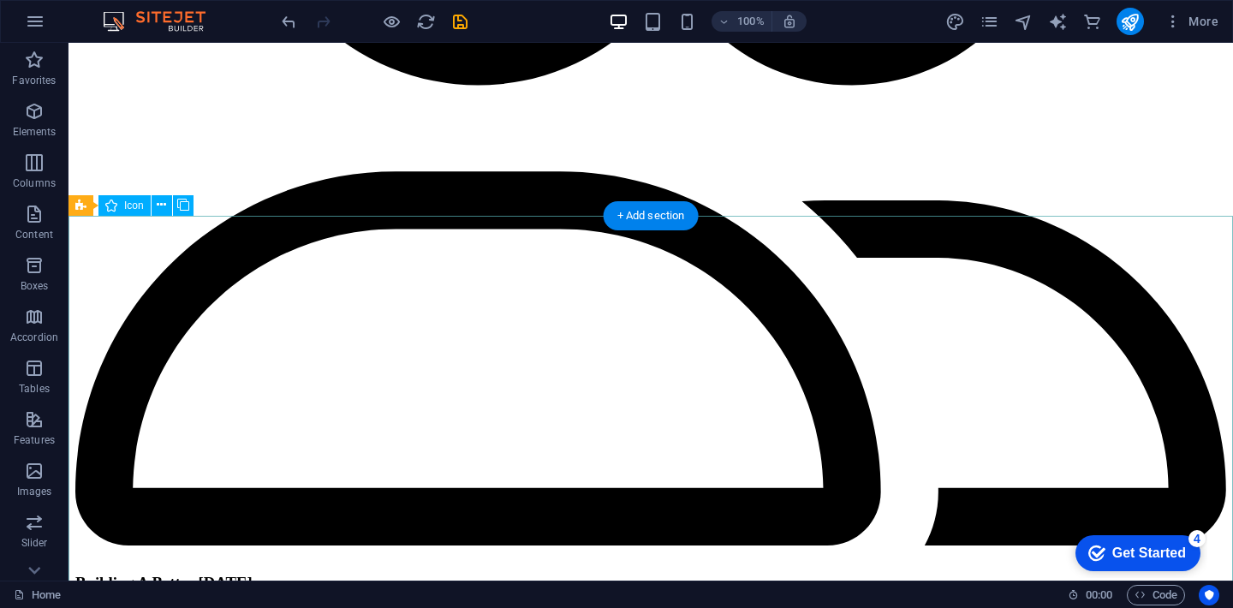
scroll to position [5465, 0]
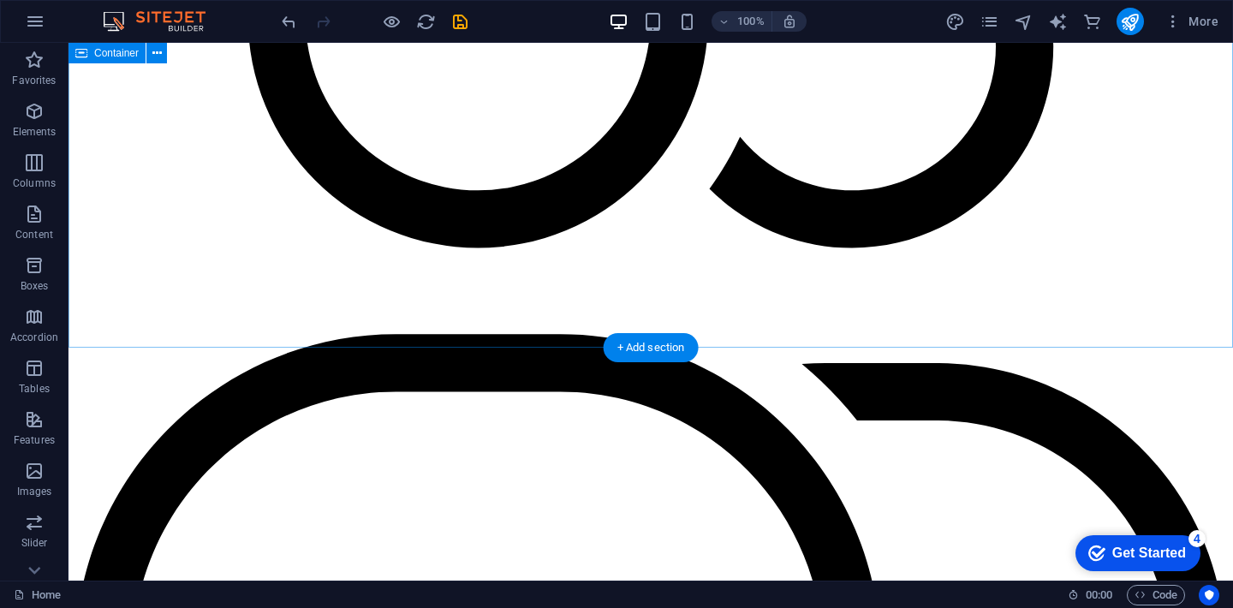
scroll to position [5289, 0]
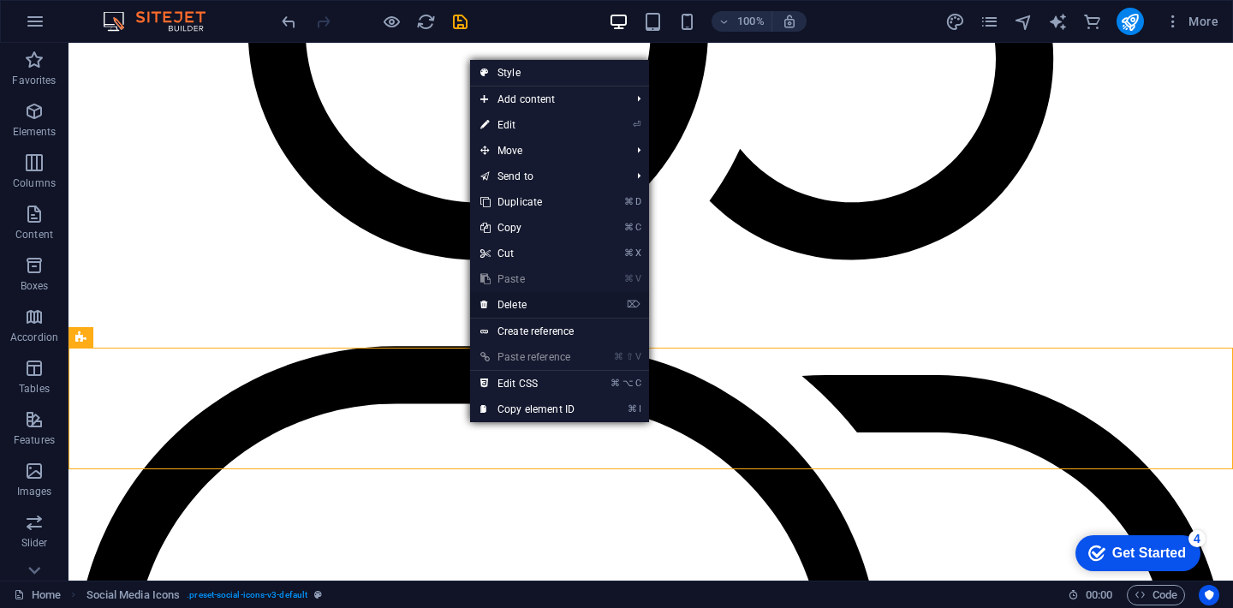
click at [510, 312] on link "⌦ Delete" at bounding box center [527, 305] width 115 height 26
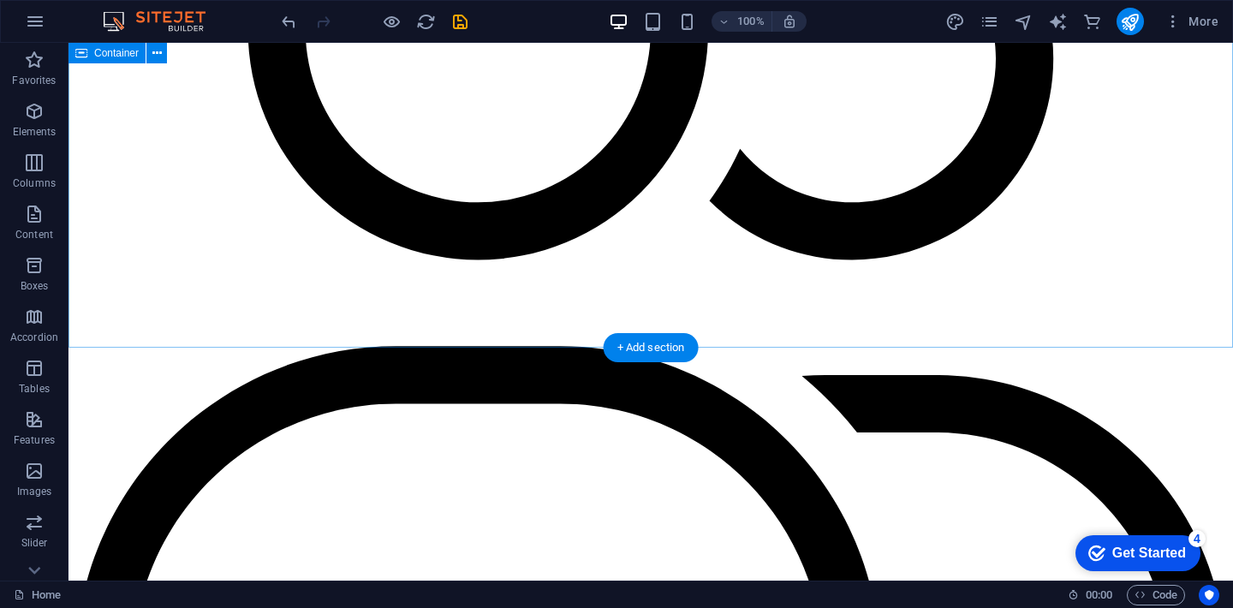
drag, startPoint x: 652, startPoint y: 338, endPoint x: 230, endPoint y: 266, distance: 428.5
click at [652, 338] on div "+ Add section" at bounding box center [651, 347] width 95 height 29
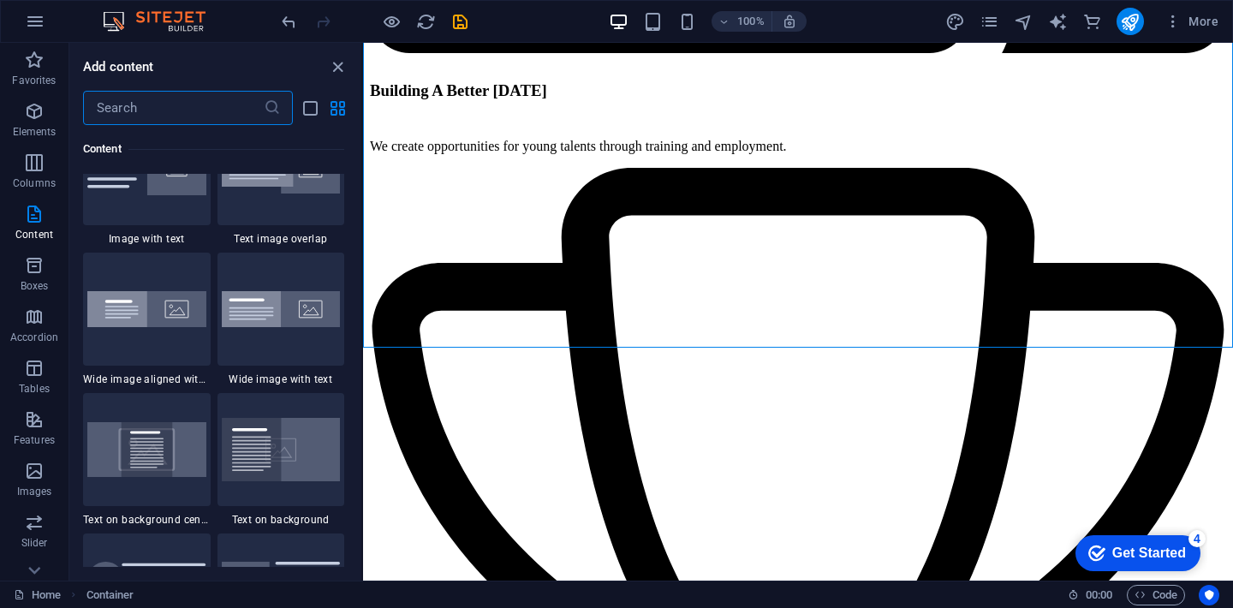
scroll to position [3462, 0]
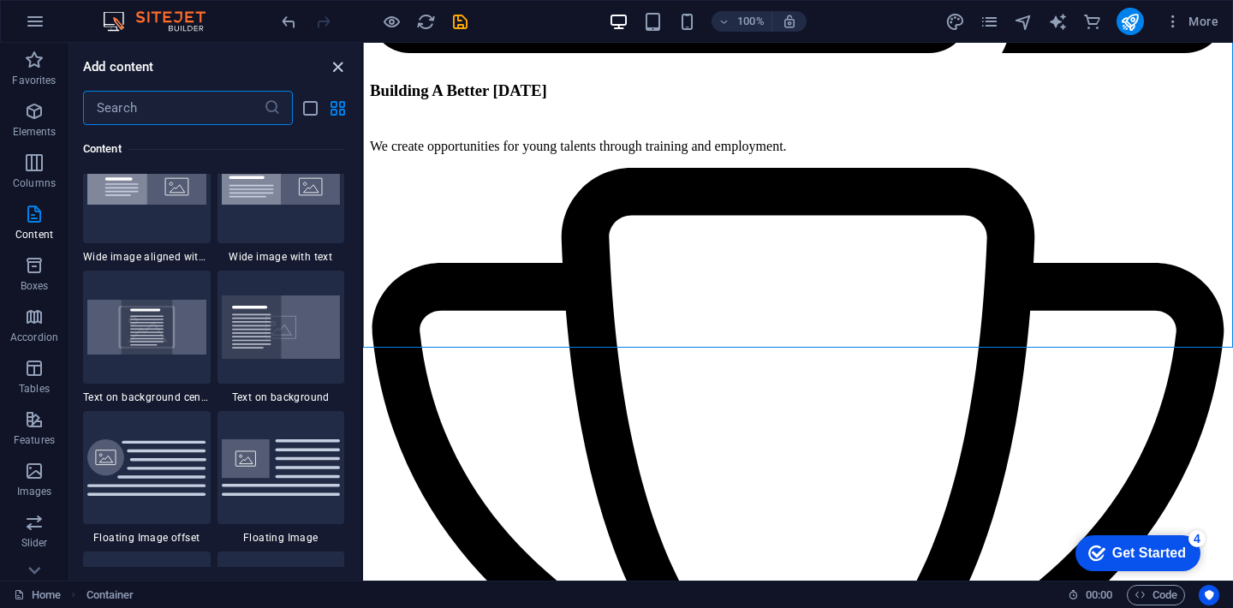
click at [342, 70] on icon "close panel" at bounding box center [338, 67] width 20 height 20
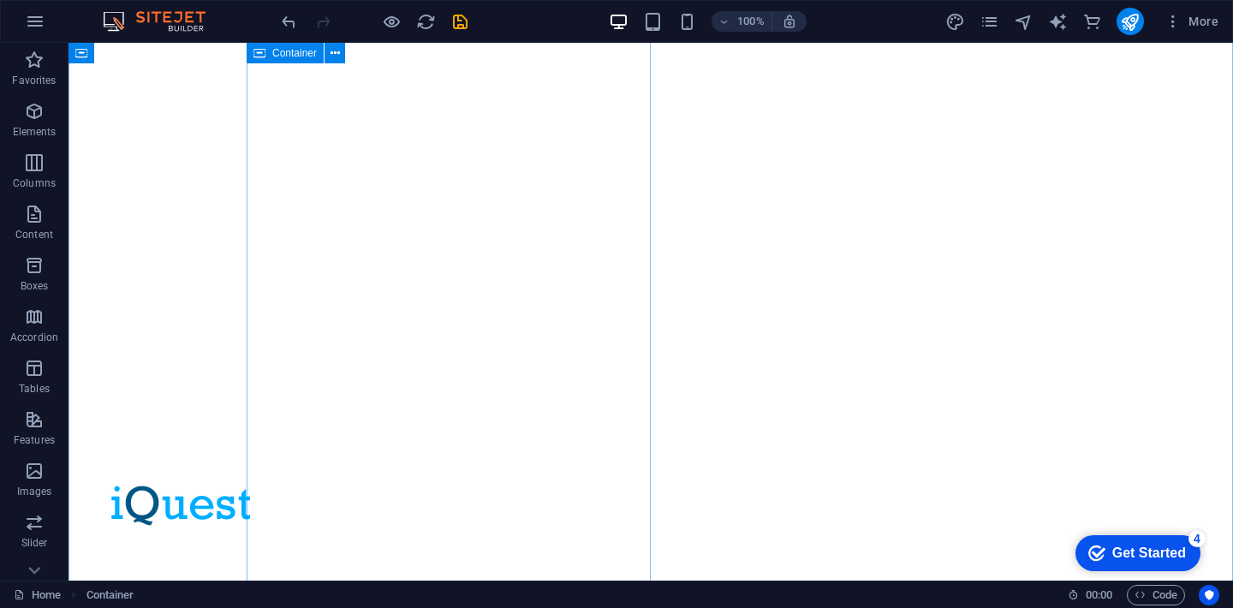
scroll to position [0, 0]
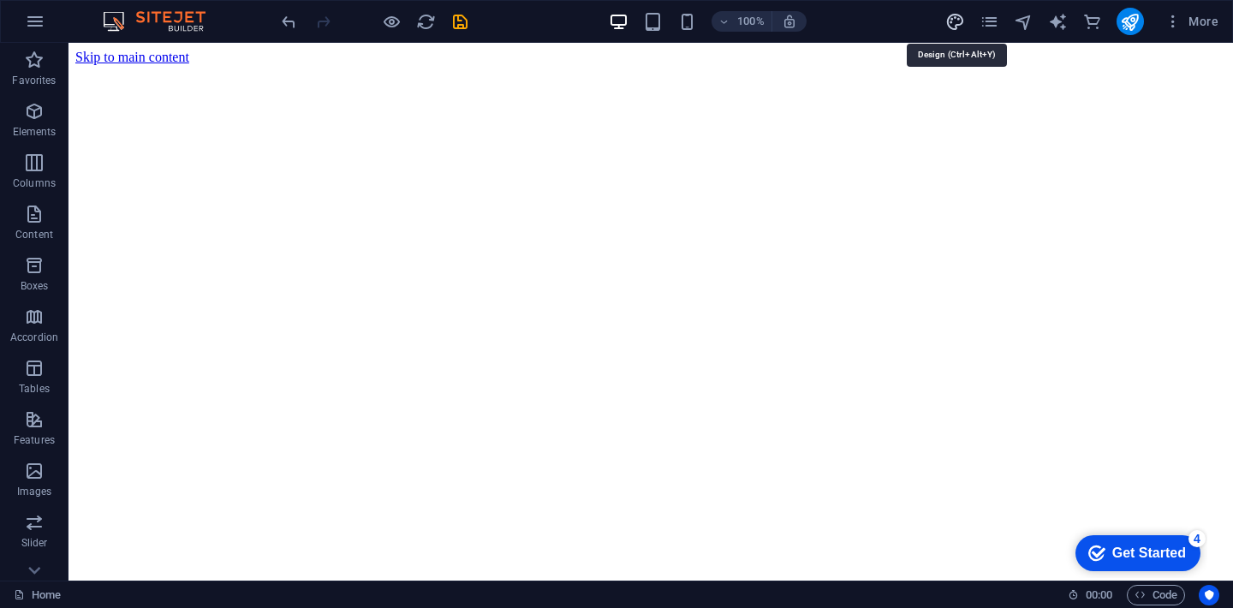
click at [946, 17] on icon "design" at bounding box center [956, 22] width 20 height 20
select select "px"
select select "200"
select select "px"
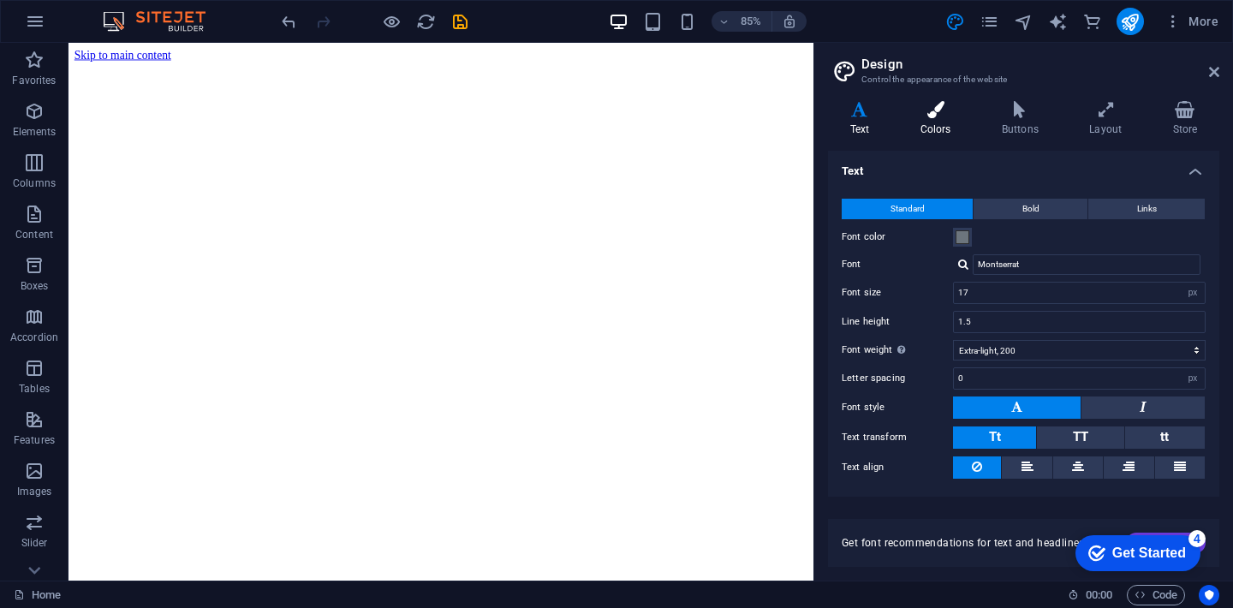
click at [935, 133] on h4 "Colors" at bounding box center [938, 119] width 81 height 36
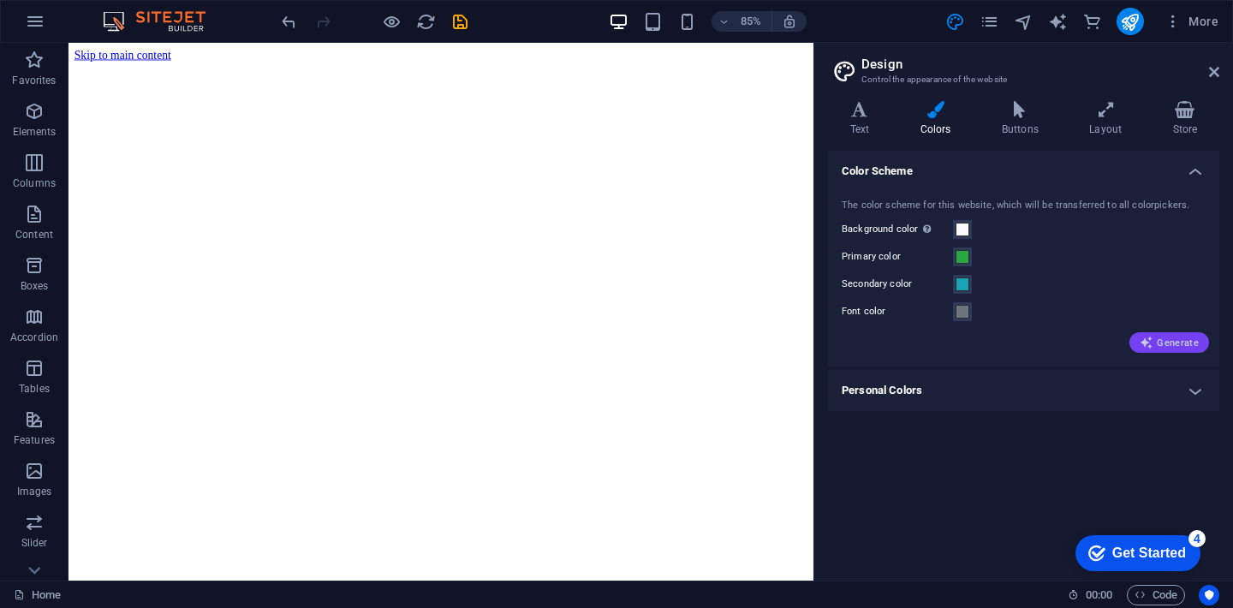
click at [1175, 339] on span "Generate" at bounding box center [1169, 343] width 59 height 14
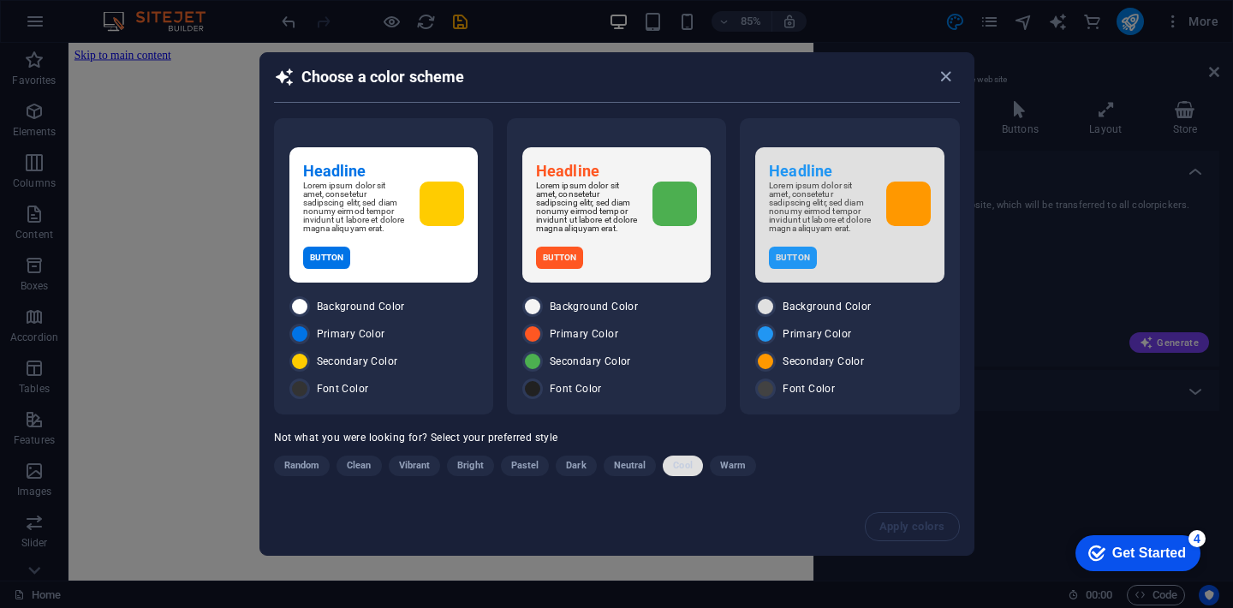
click at [681, 472] on span "Cool" at bounding box center [682, 466] width 19 height 21
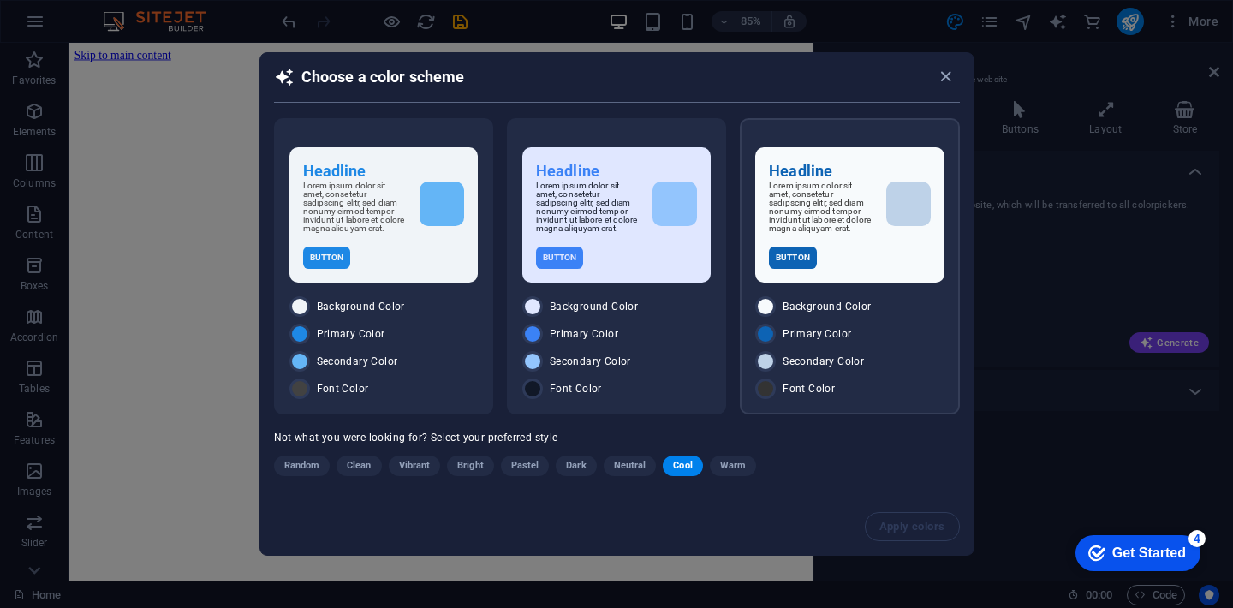
click at [822, 229] on p "Lorem ipsum dolor sit amet, consetetur sadipscing elitr, sed diam nonumy eirmod…" at bounding box center [820, 207] width 103 height 51
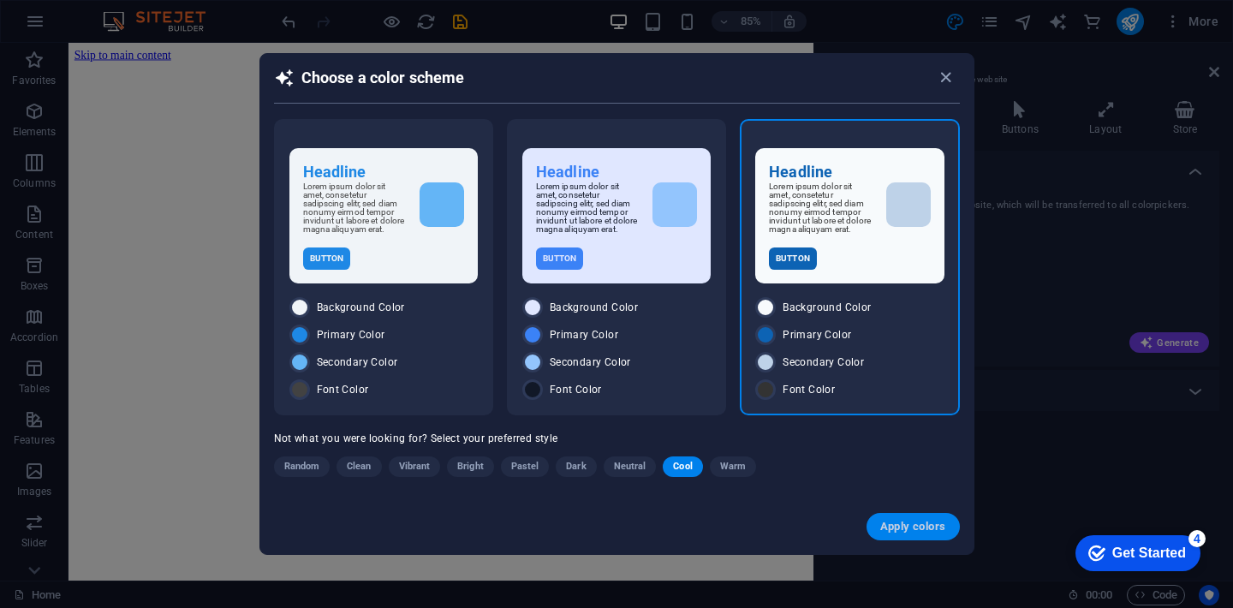
click at [916, 534] on span "Apply colors" at bounding box center [913, 527] width 66 height 14
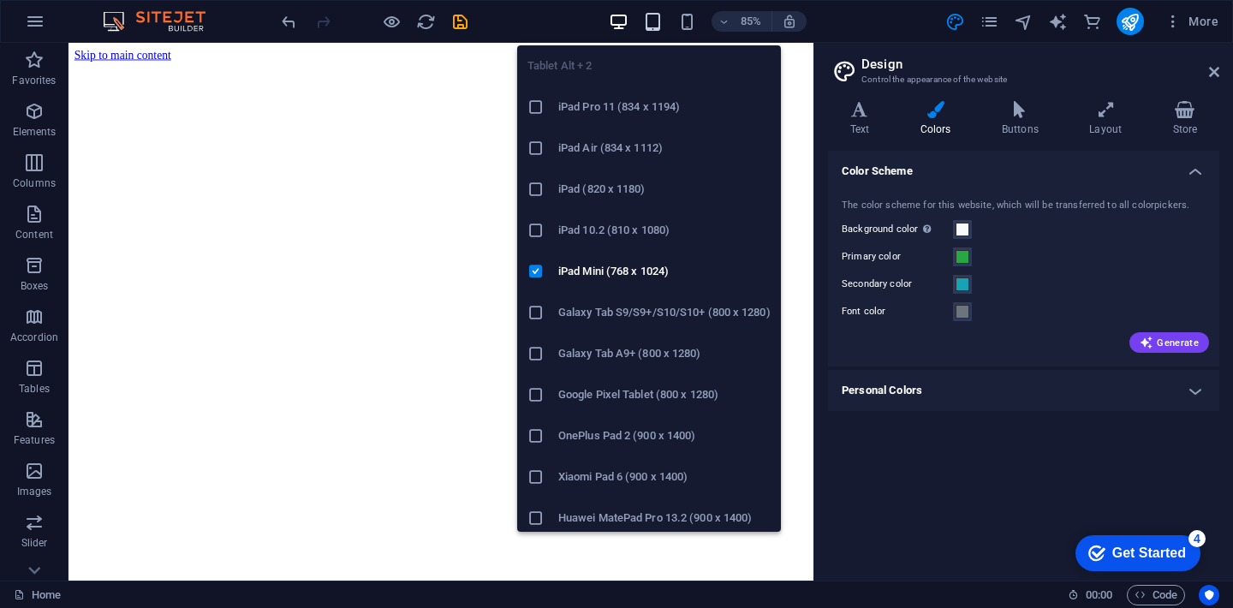
click at [651, 22] on icon "button" at bounding box center [653, 22] width 20 height 20
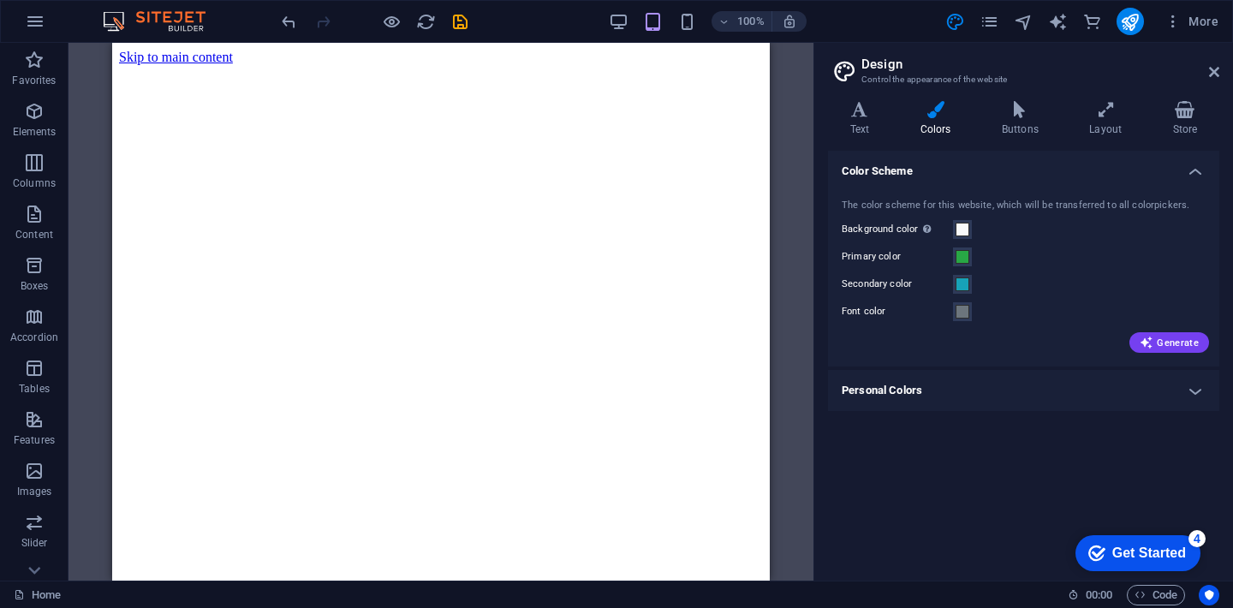
click at [676, 16] on div "100%" at bounding box center [708, 21] width 198 height 27
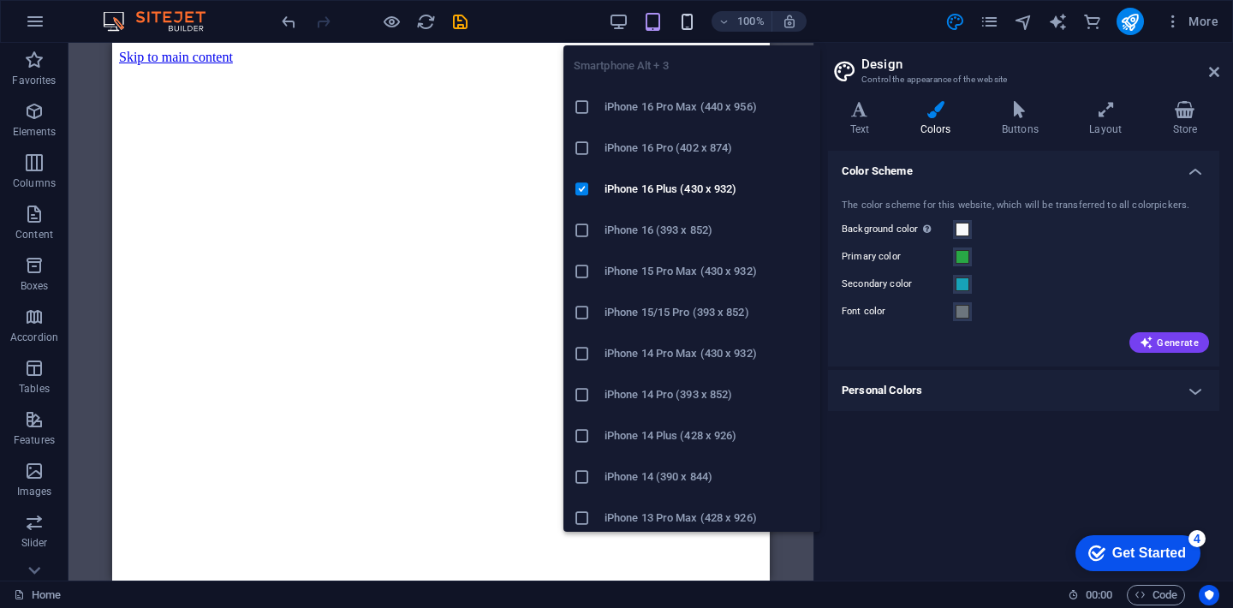
click at [683, 18] on icon "button" at bounding box center [688, 22] width 20 height 20
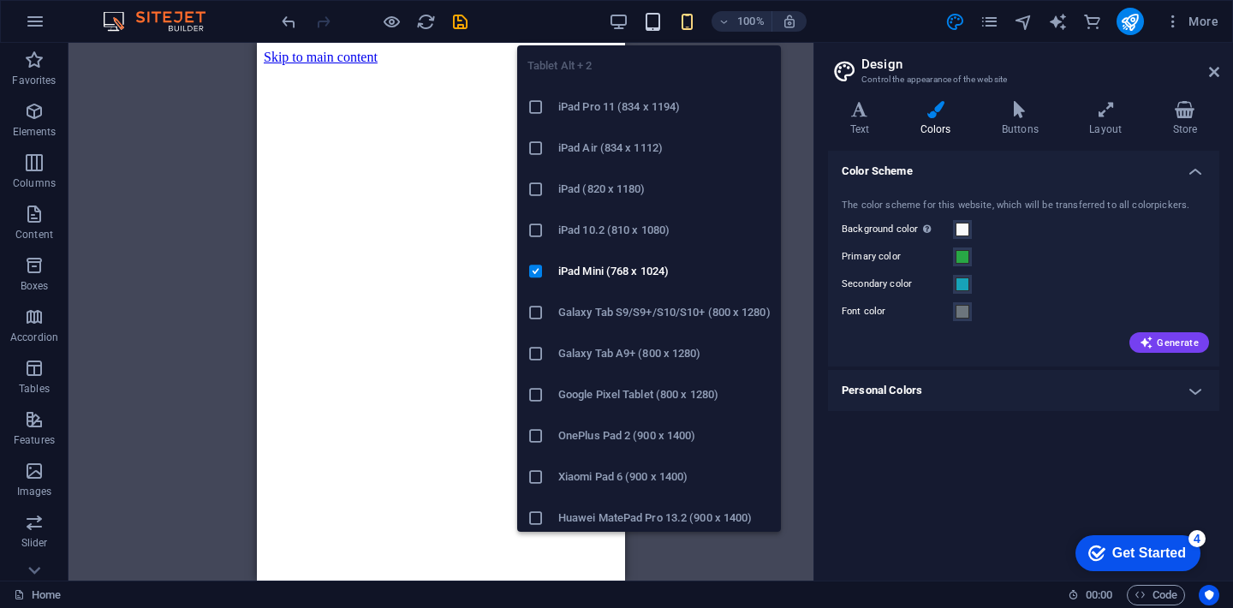
click at [648, 21] on icon "button" at bounding box center [653, 22] width 20 height 20
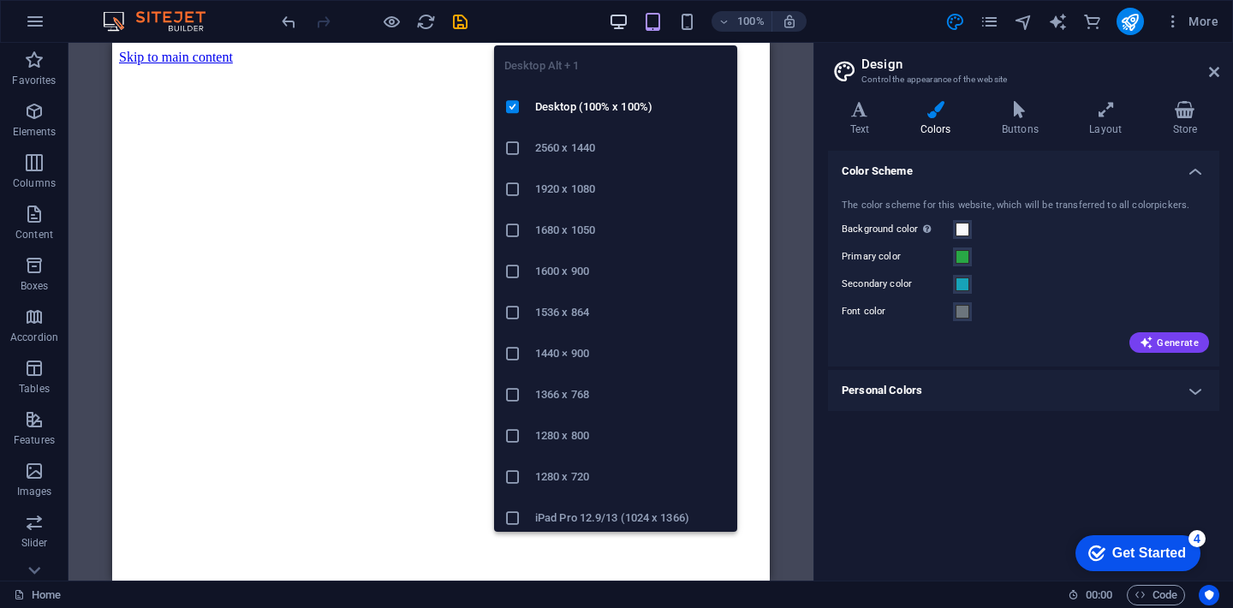
click at [612, 26] on icon "button" at bounding box center [619, 22] width 20 height 20
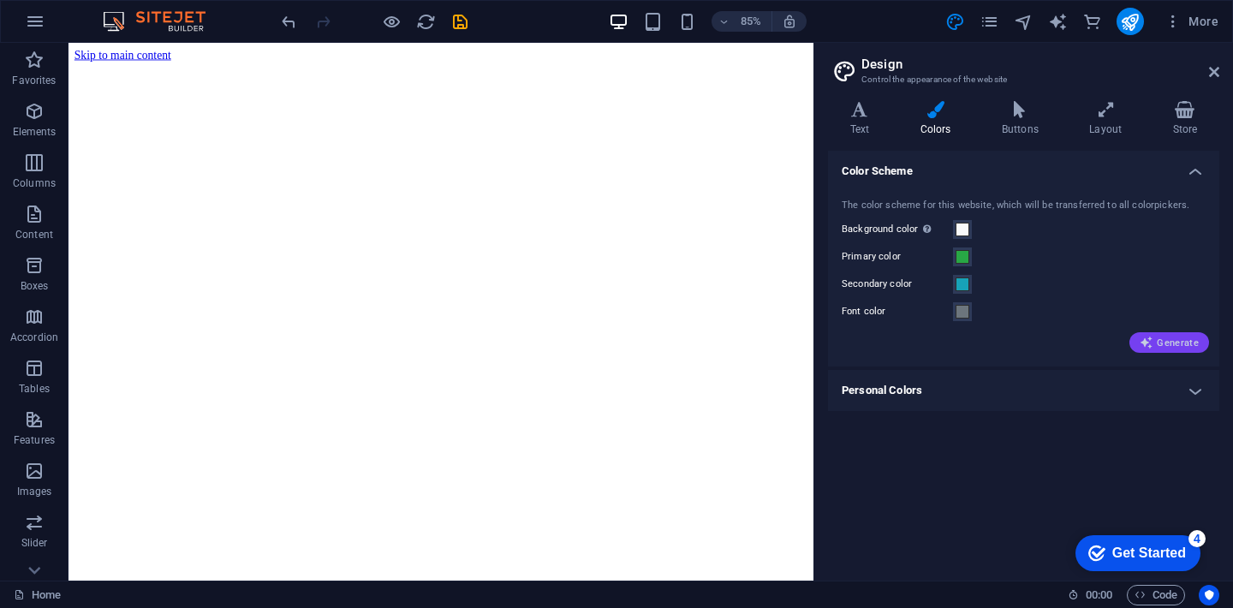
click at [1166, 349] on button "Generate" at bounding box center [1170, 342] width 80 height 21
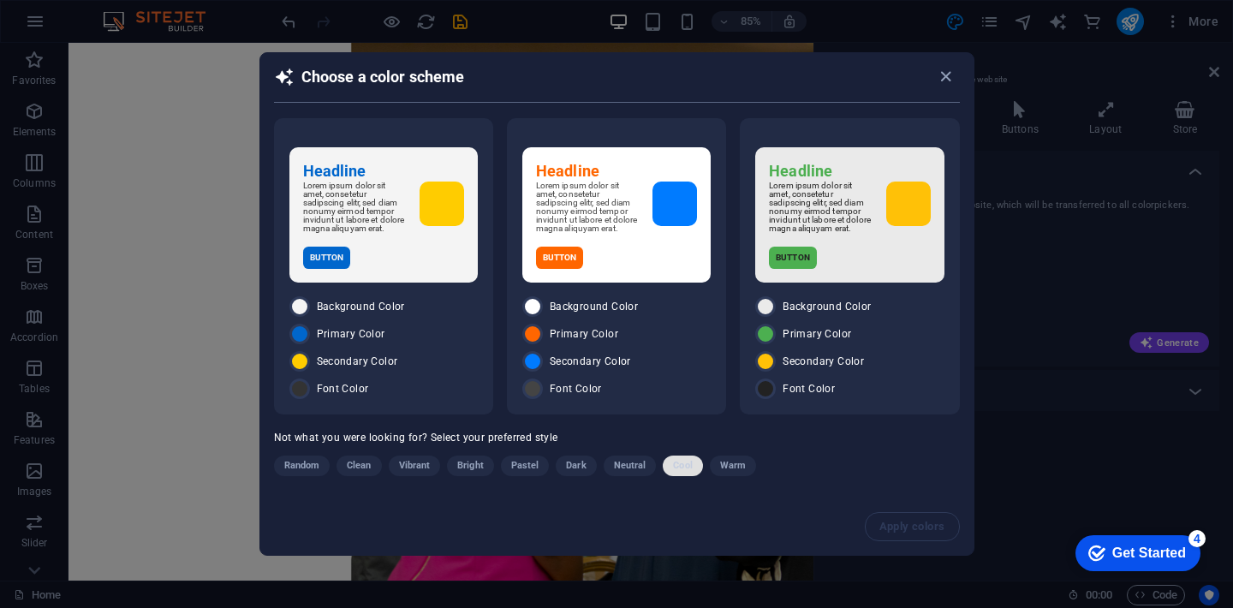
click at [679, 473] on span "Cool" at bounding box center [682, 466] width 19 height 21
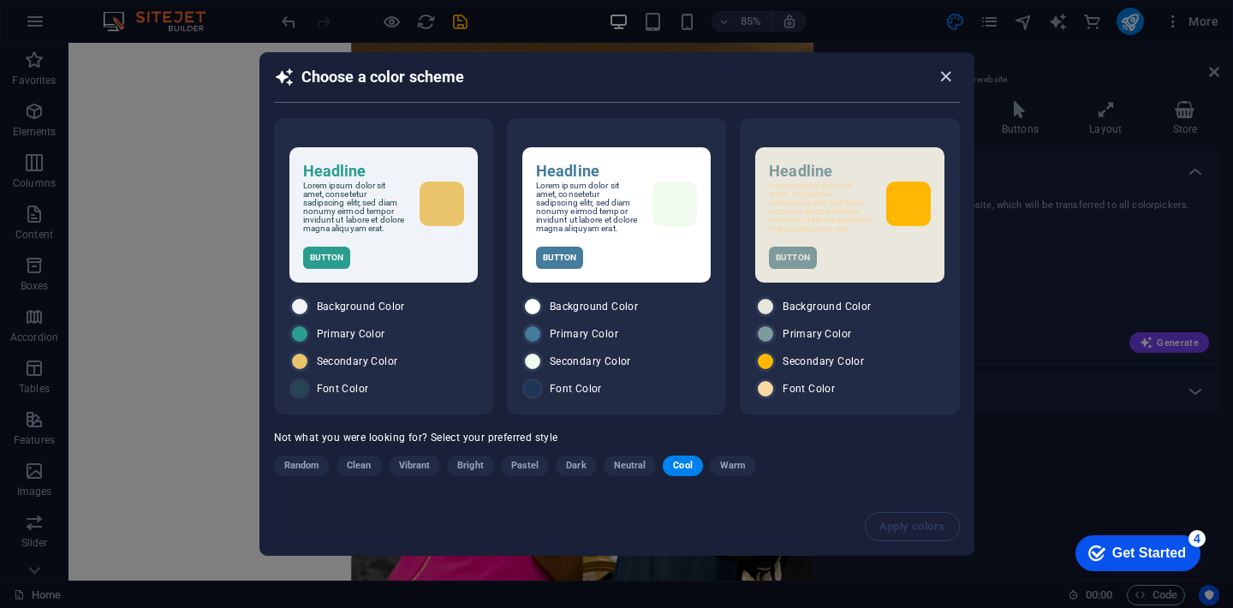
click at [945, 75] on icon "button" at bounding box center [946, 77] width 20 height 20
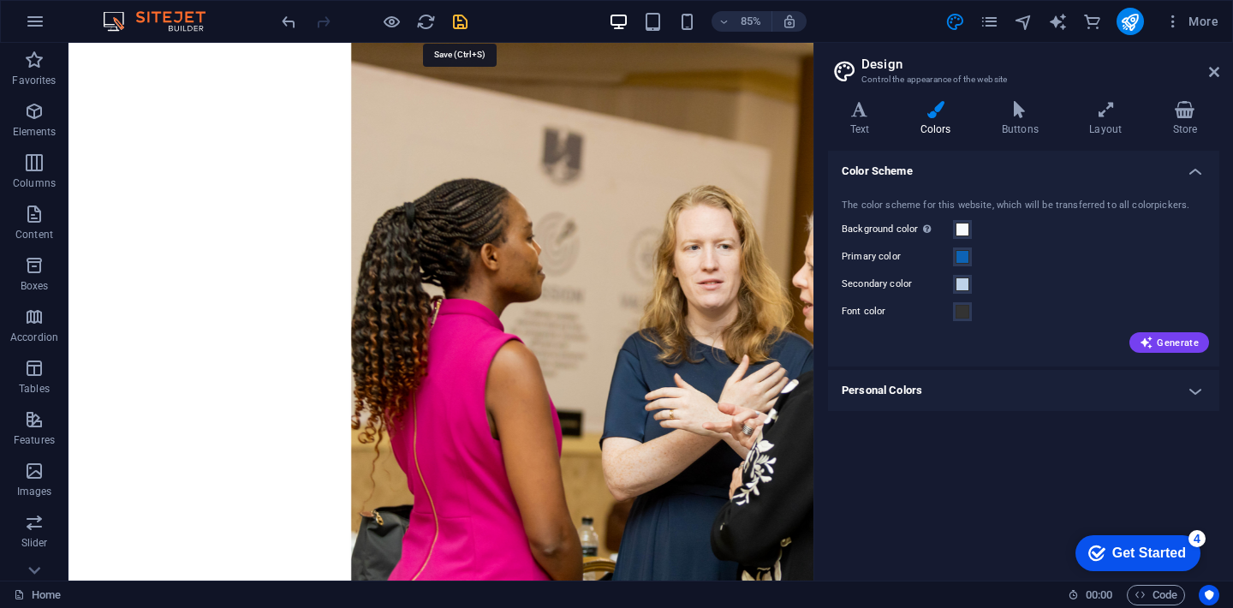
click at [460, 19] on icon "save" at bounding box center [461, 22] width 20 height 20
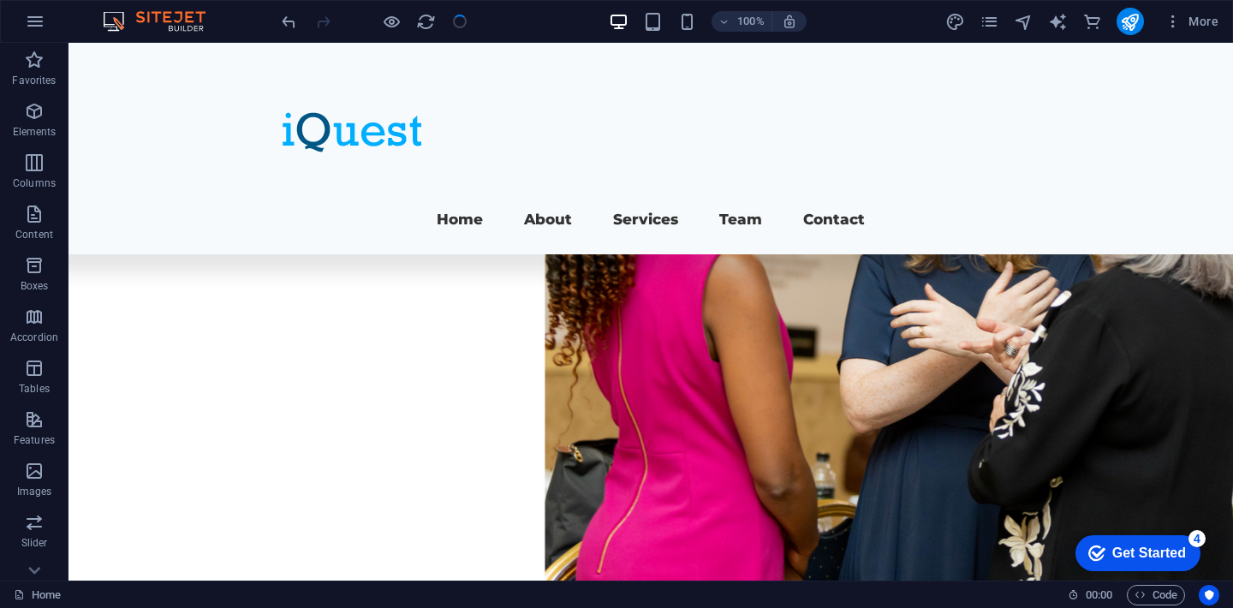
scroll to position [115, 0]
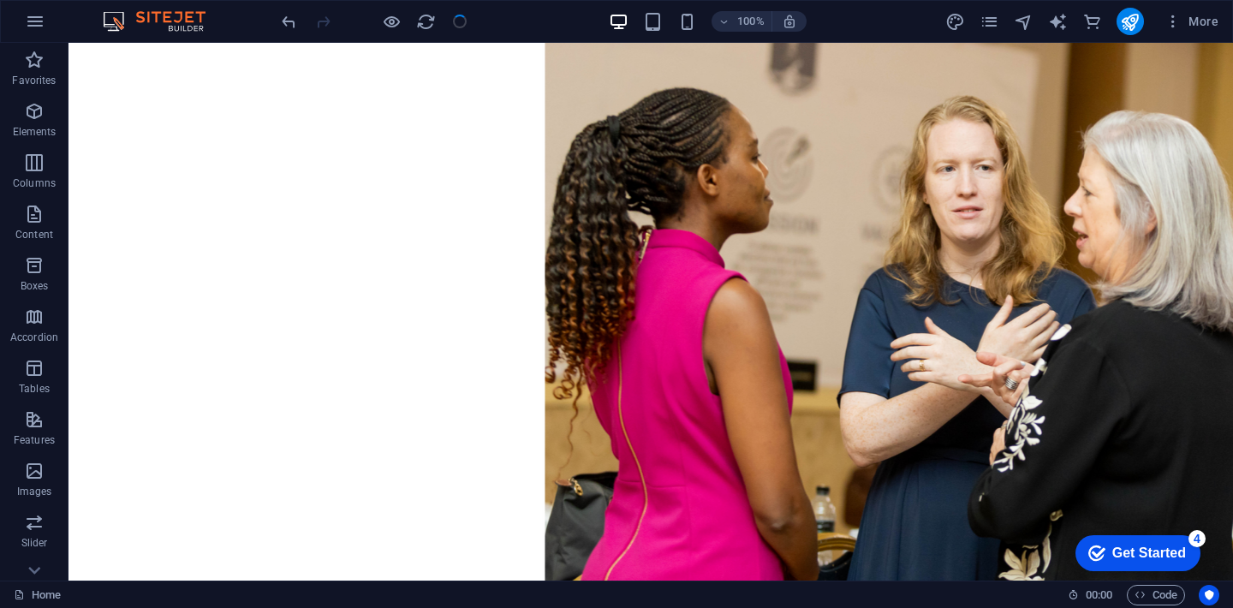
click at [710, 397] on figure at bounding box center [651, 333] width 1165 height 811
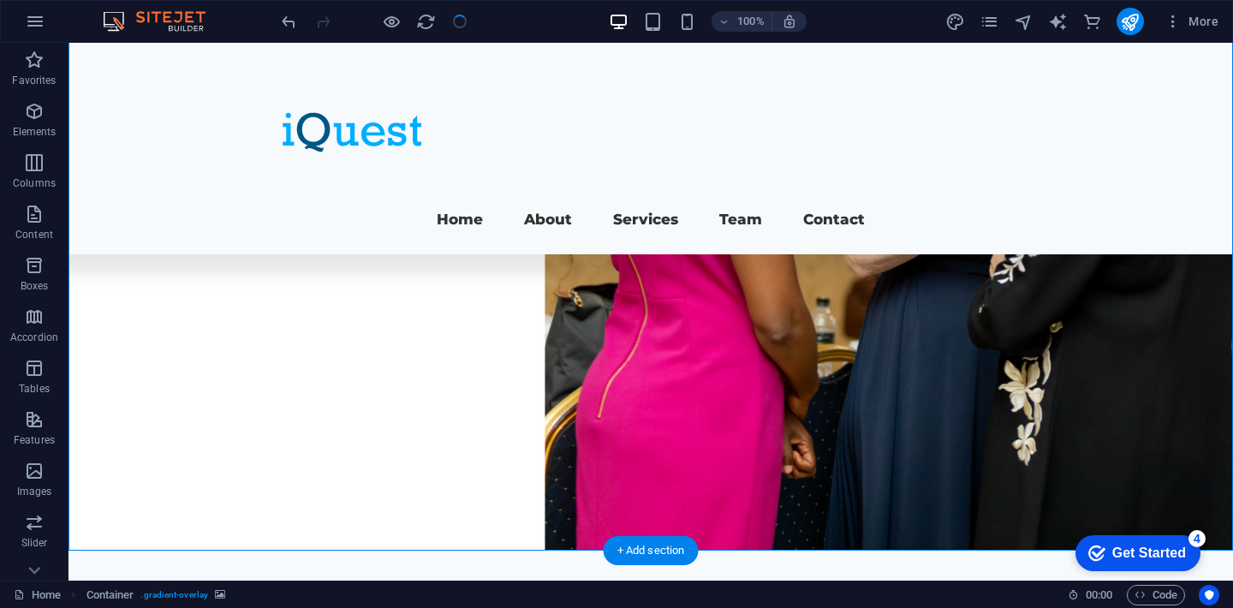
click at [710, 397] on figure at bounding box center [651, 145] width 1165 height 811
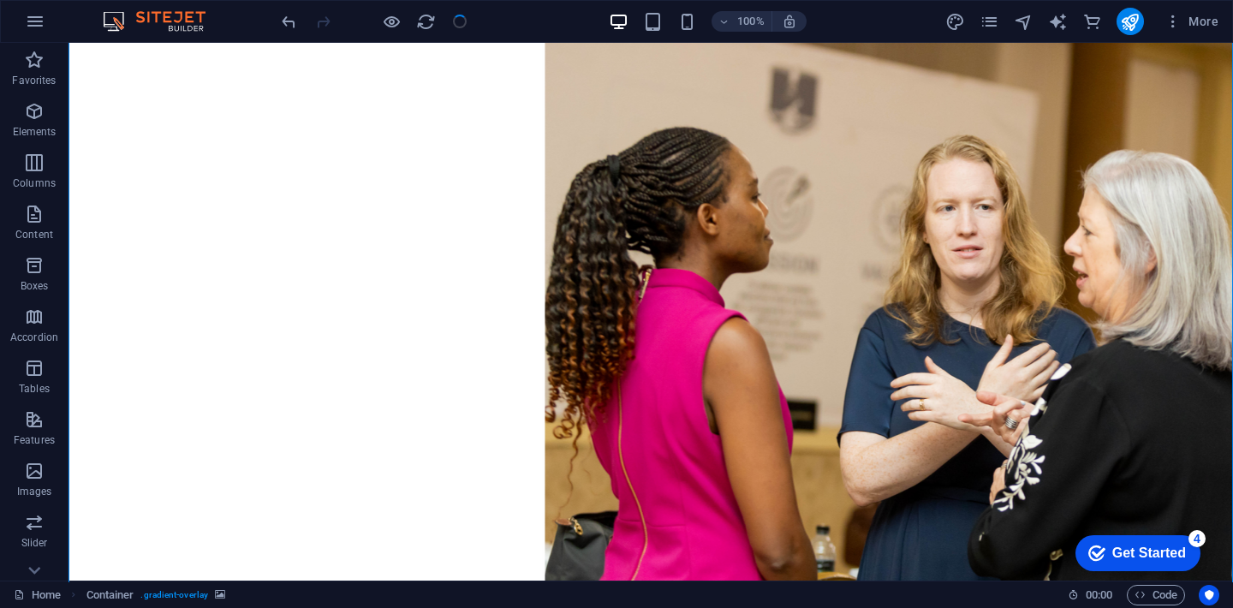
scroll to position [74, 0]
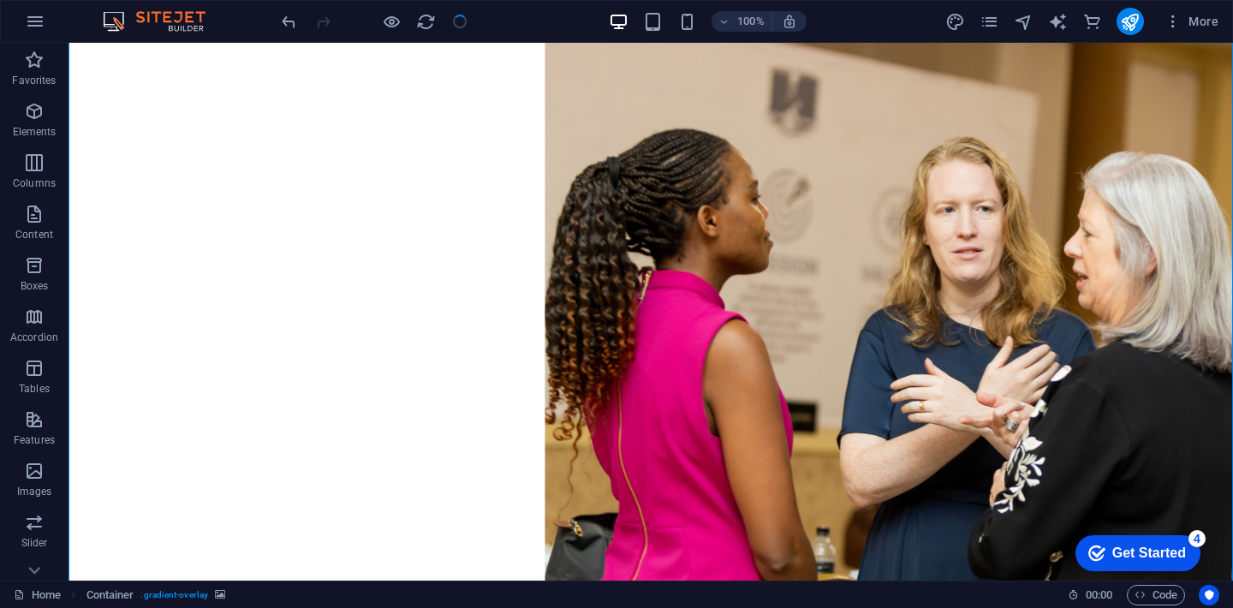
click at [710, 397] on figure at bounding box center [651, 374] width 1165 height 811
select select "header"
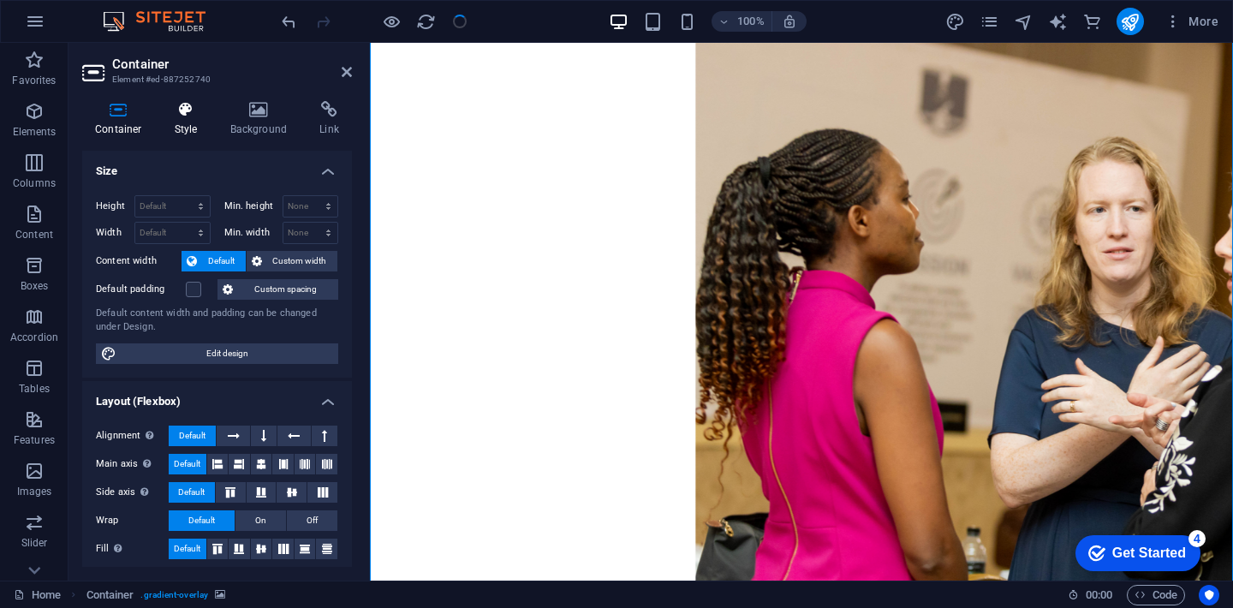
click at [194, 120] on h4 "Style" at bounding box center [190, 119] width 56 height 36
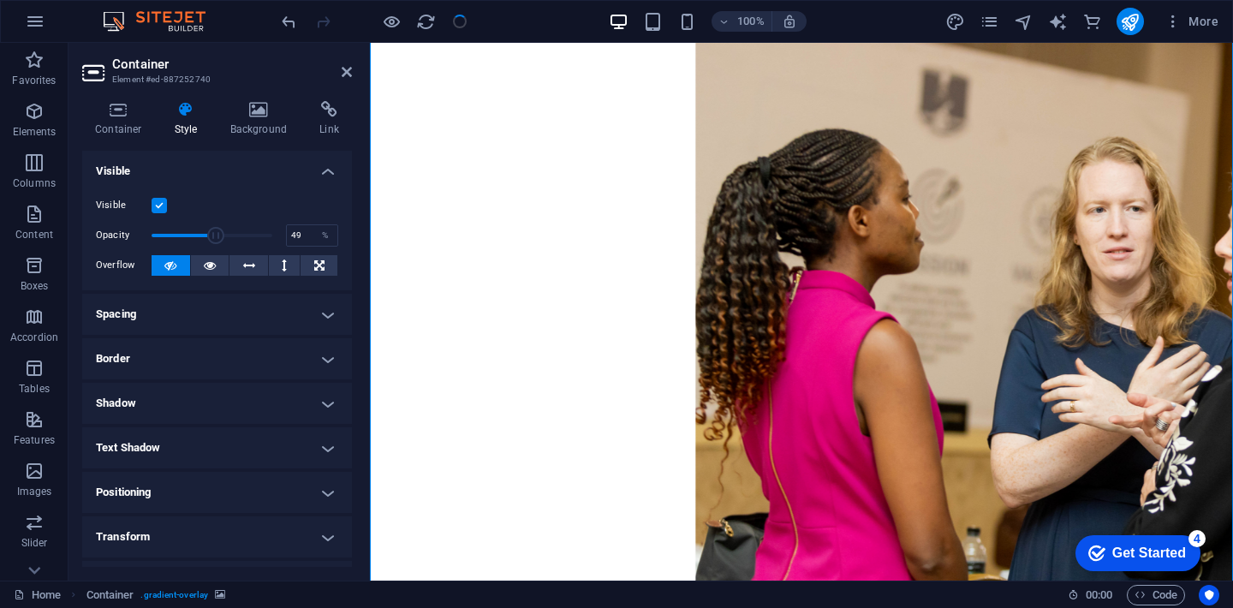
drag, startPoint x: 239, startPoint y: 235, endPoint x: 209, endPoint y: 235, distance: 30.0
click at [209, 235] on span at bounding box center [212, 236] width 121 height 26
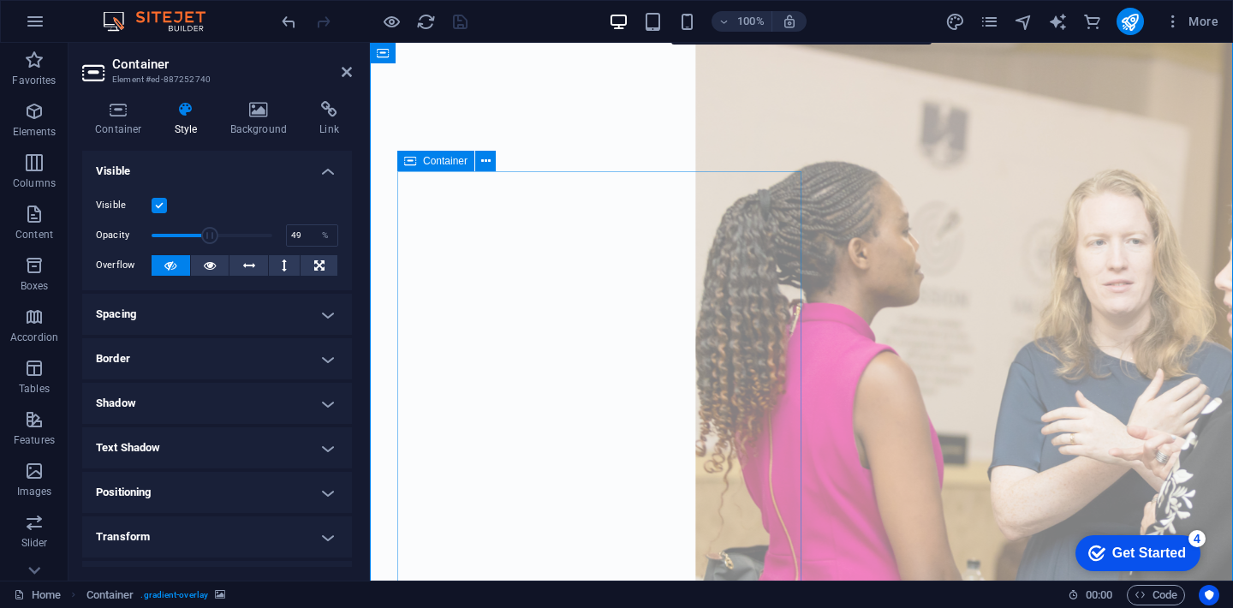
scroll to position [0, 0]
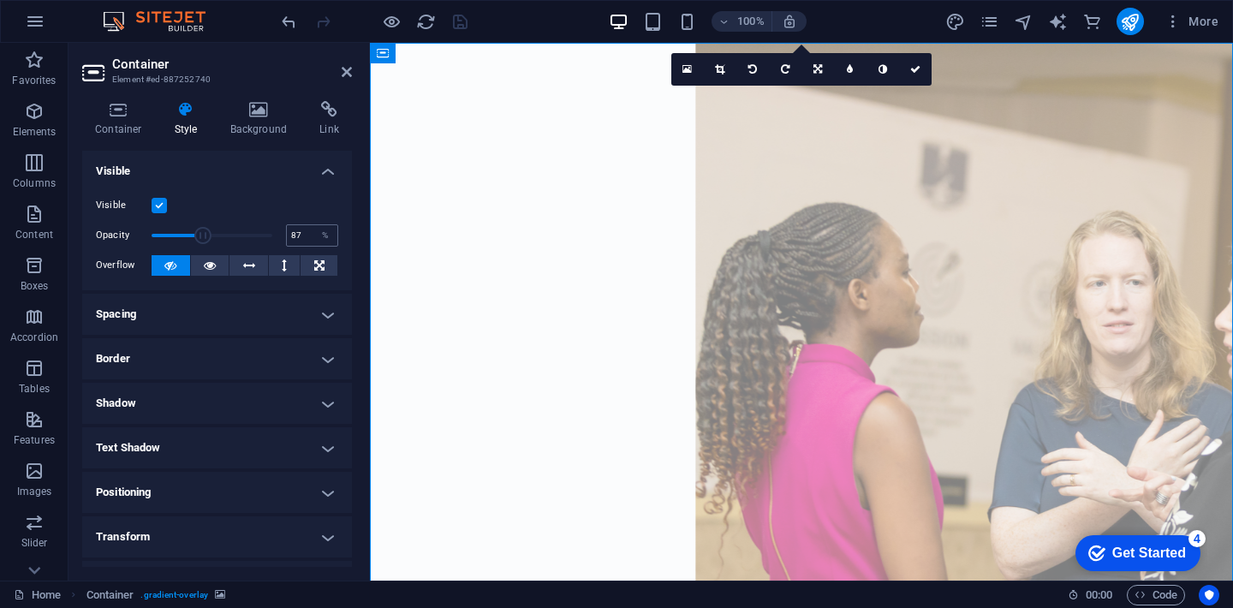
type input "100"
drag, startPoint x: 201, startPoint y: 233, endPoint x: 355, endPoint y: 221, distance: 154.6
click at [355, 221] on div "Container Style Background Link Size Height Default px rem % vh vw Min. height …" at bounding box center [217, 333] width 297 height 493
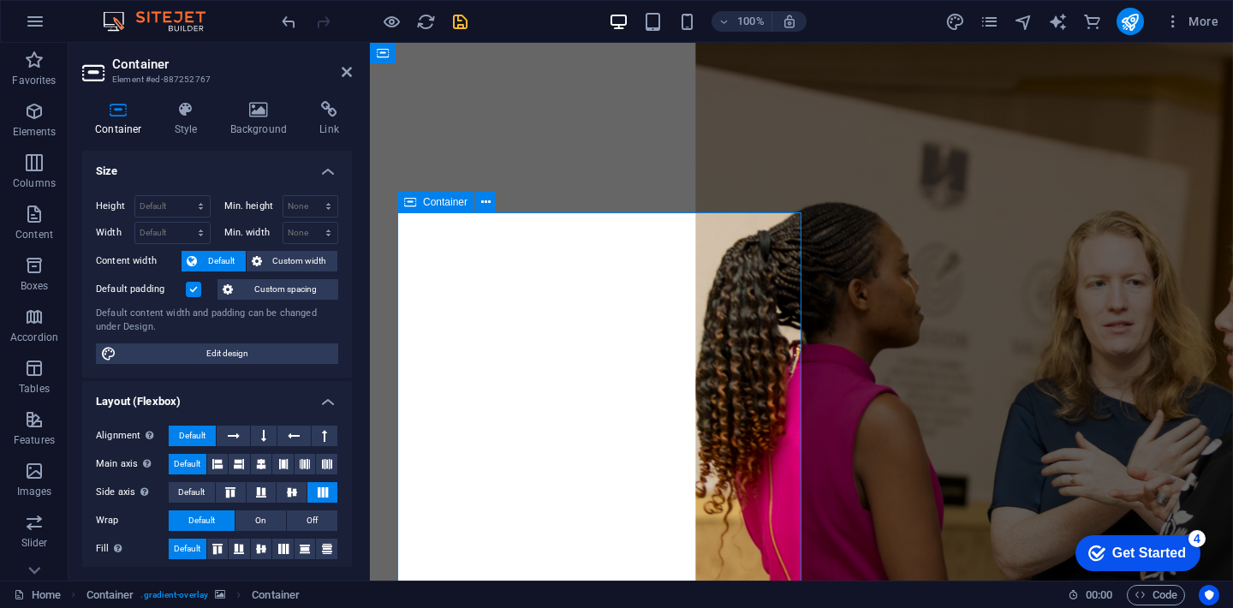
click at [182, 116] on icon at bounding box center [186, 109] width 49 height 17
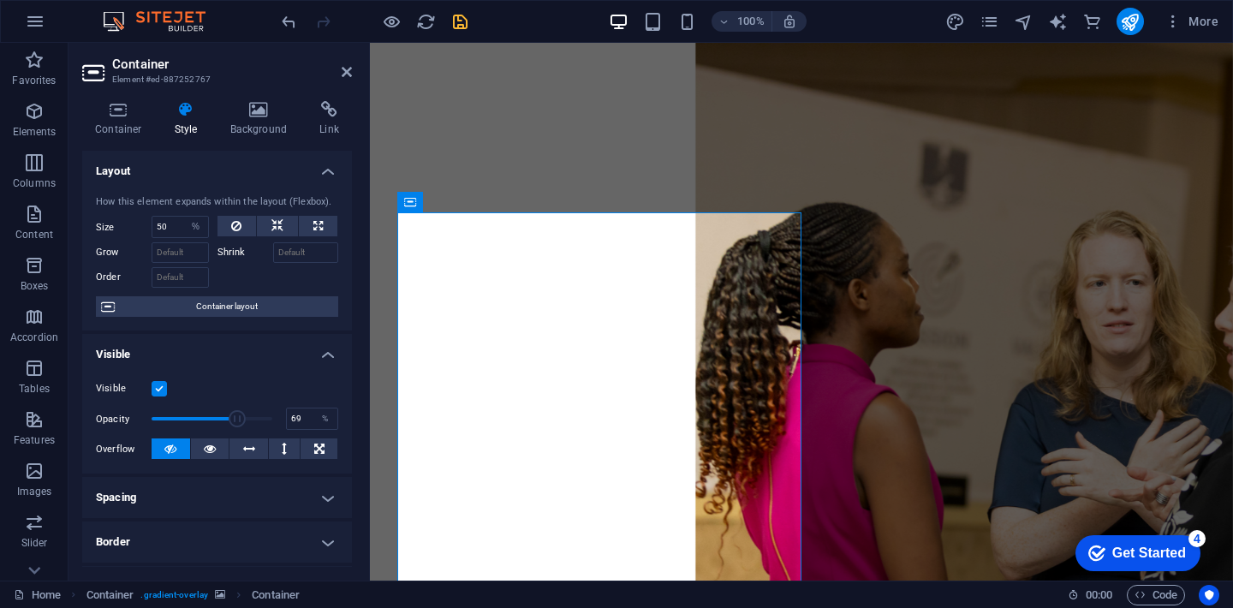
drag, startPoint x: 266, startPoint y: 421, endPoint x: 232, endPoint y: 421, distance: 34.3
click at [232, 421] on span at bounding box center [237, 418] width 17 height 17
drag, startPoint x: 232, startPoint y: 421, endPoint x: 176, endPoint y: 417, distance: 56.6
click at [192, 417] on span at bounding box center [200, 418] width 17 height 17
type input "100"
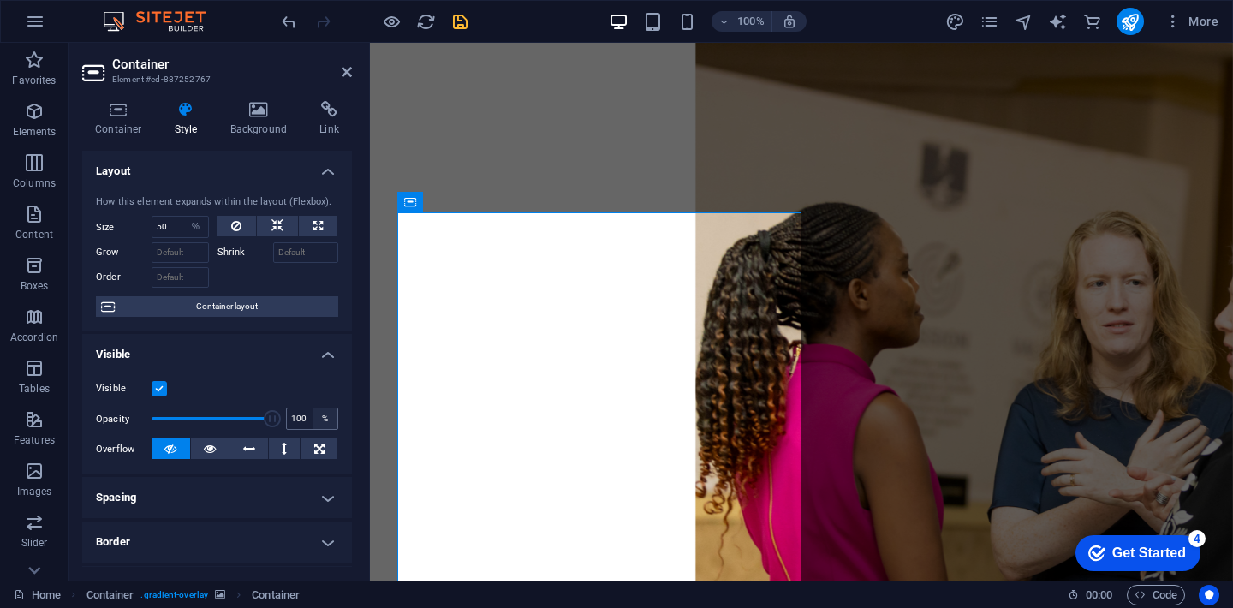
drag, startPoint x: 176, startPoint y: 417, endPoint x: 312, endPoint y: 416, distance: 136.2
click at [312, 416] on div "Opacity 100 %" at bounding box center [217, 419] width 242 height 26
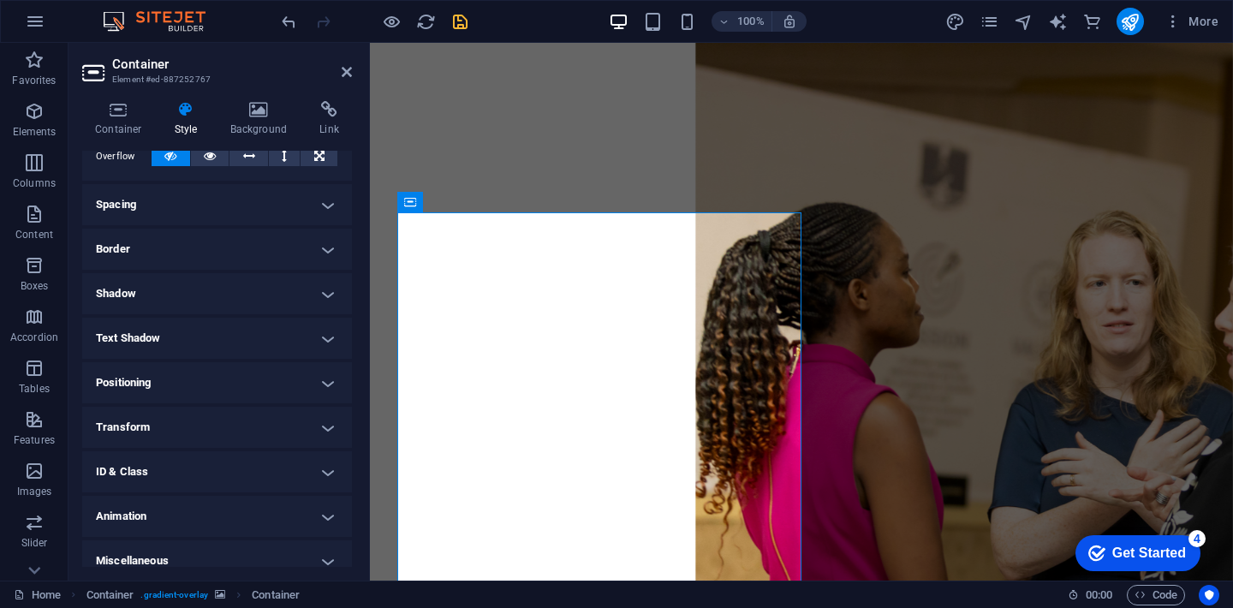
scroll to position [307, 0]
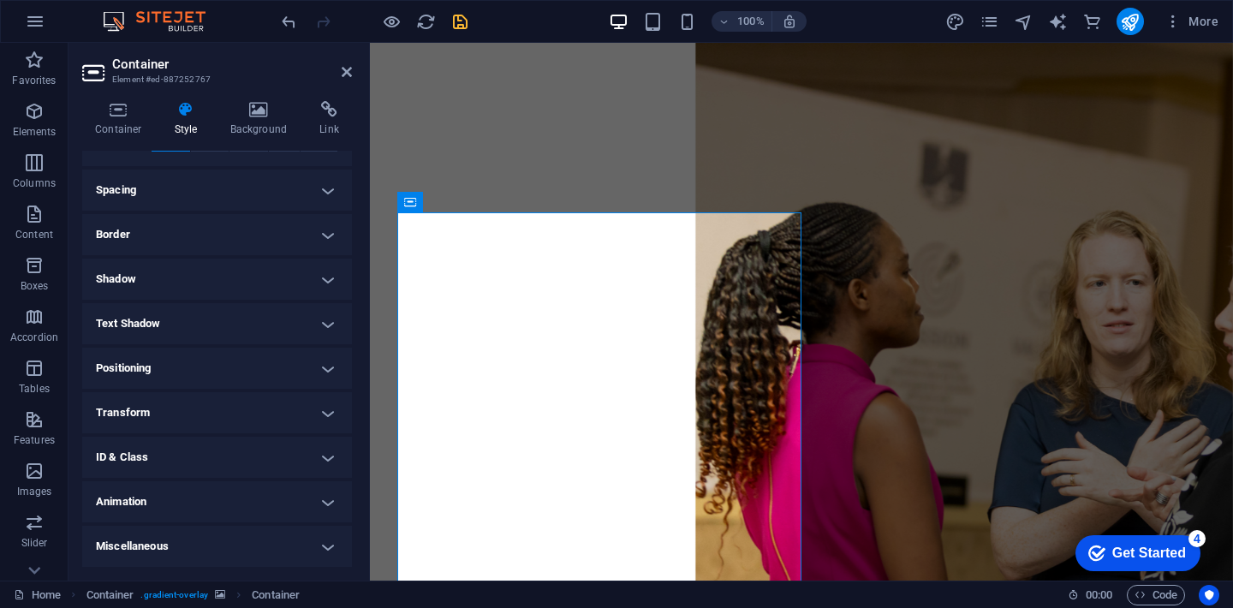
click at [182, 460] on h4 "ID & Class" at bounding box center [217, 457] width 270 height 41
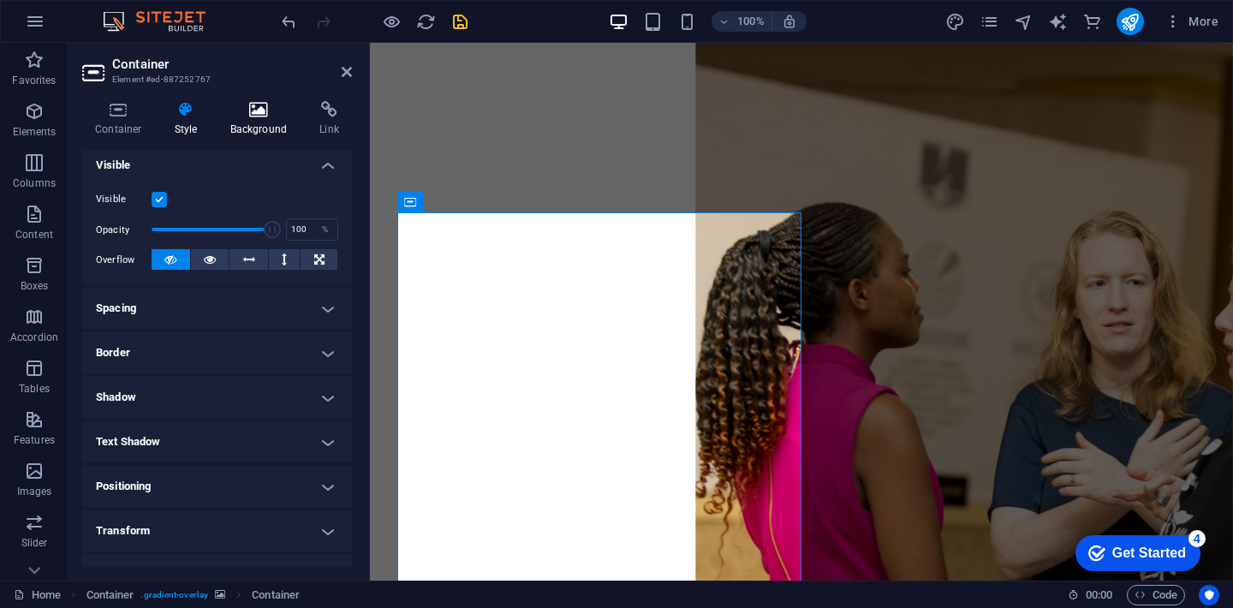
scroll to position [152, 0]
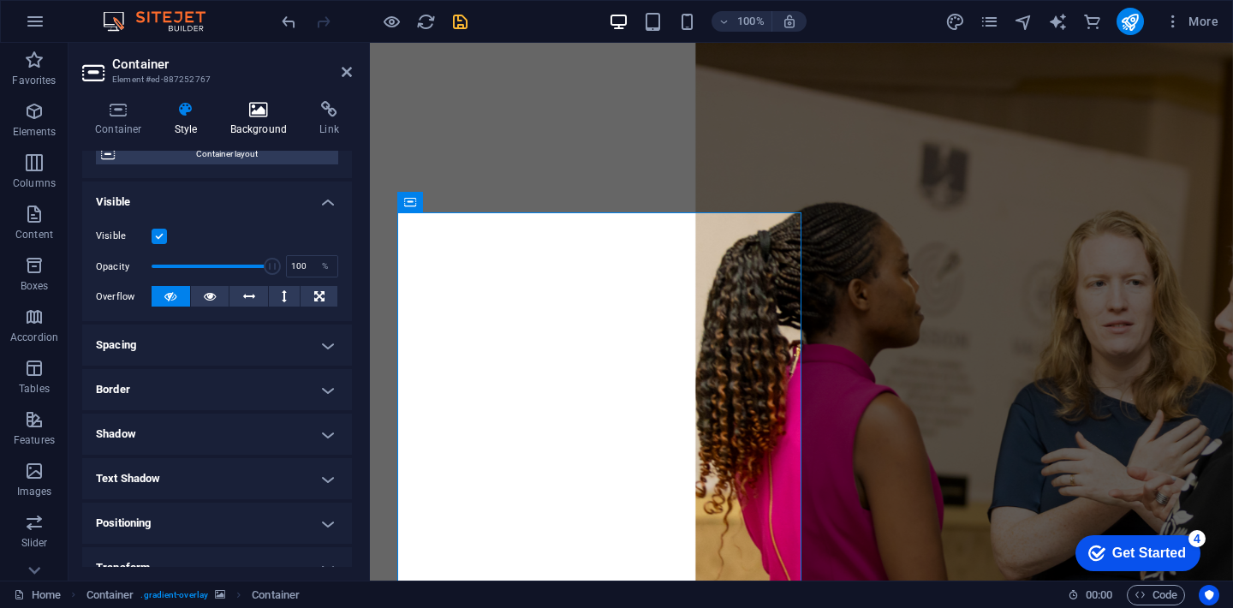
click at [248, 128] on h4 "Background" at bounding box center [263, 119] width 90 height 36
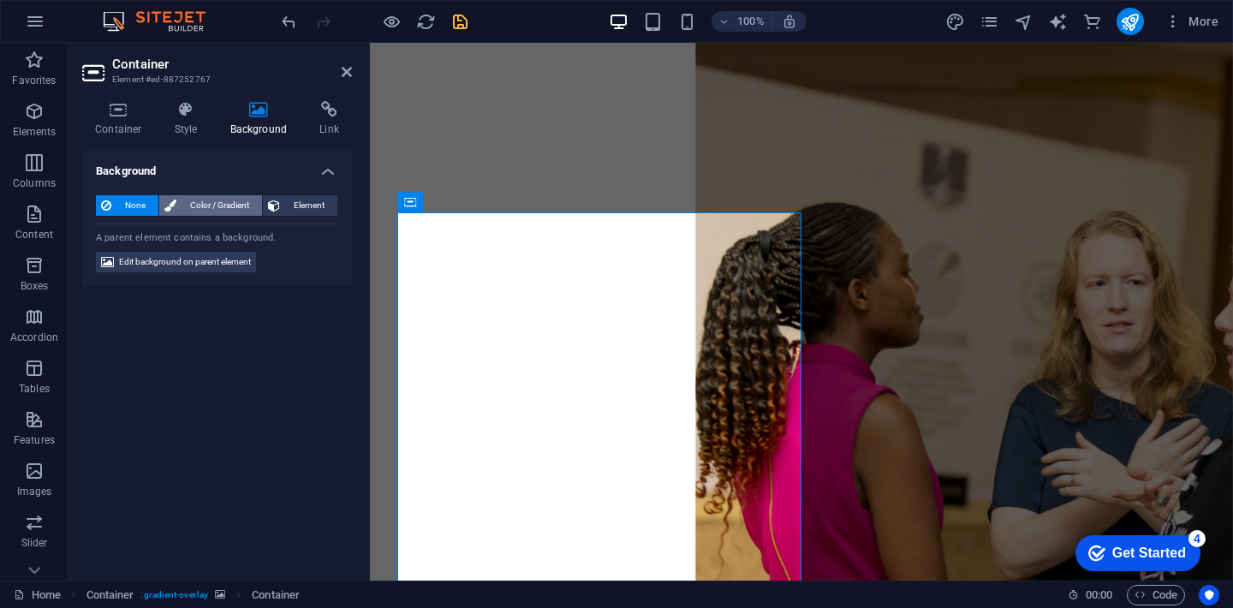
click at [237, 208] on span "Color / Gradient" at bounding box center [219, 205] width 75 height 21
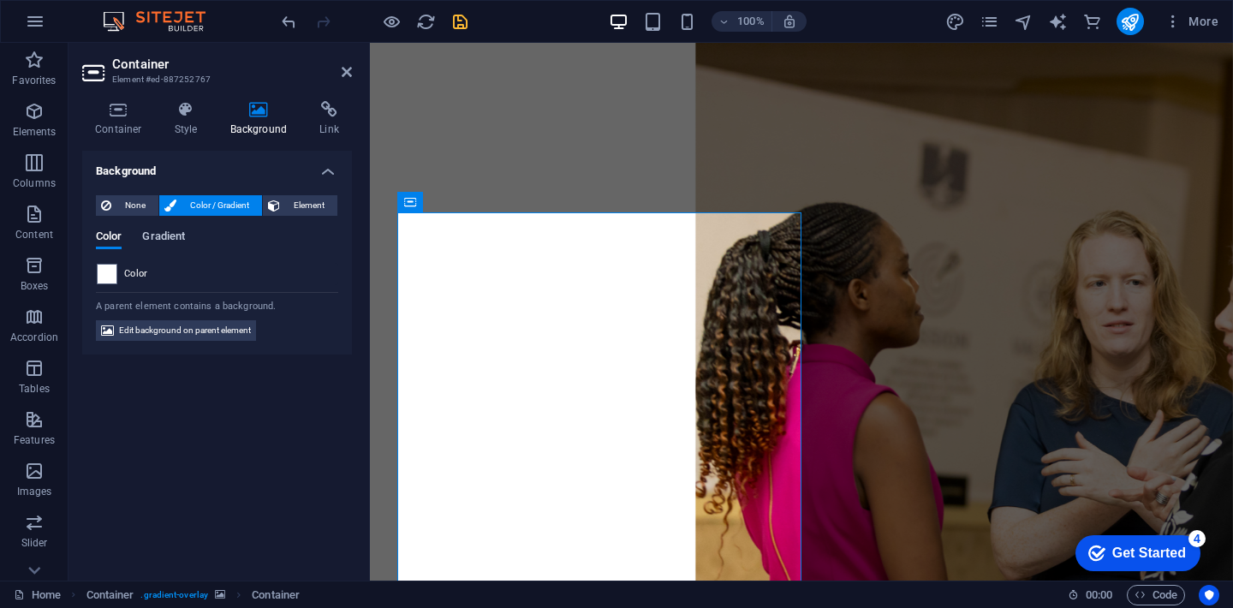
click at [170, 230] on span "Gradient" at bounding box center [163, 238] width 43 height 24
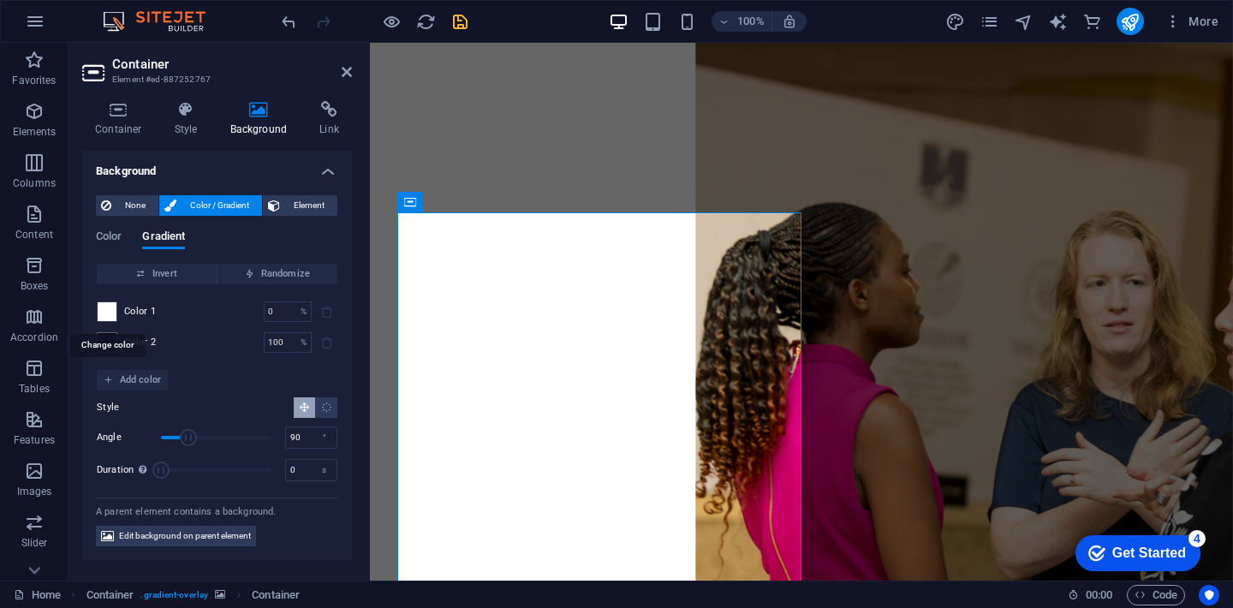
click at [104, 319] on span at bounding box center [107, 311] width 19 height 19
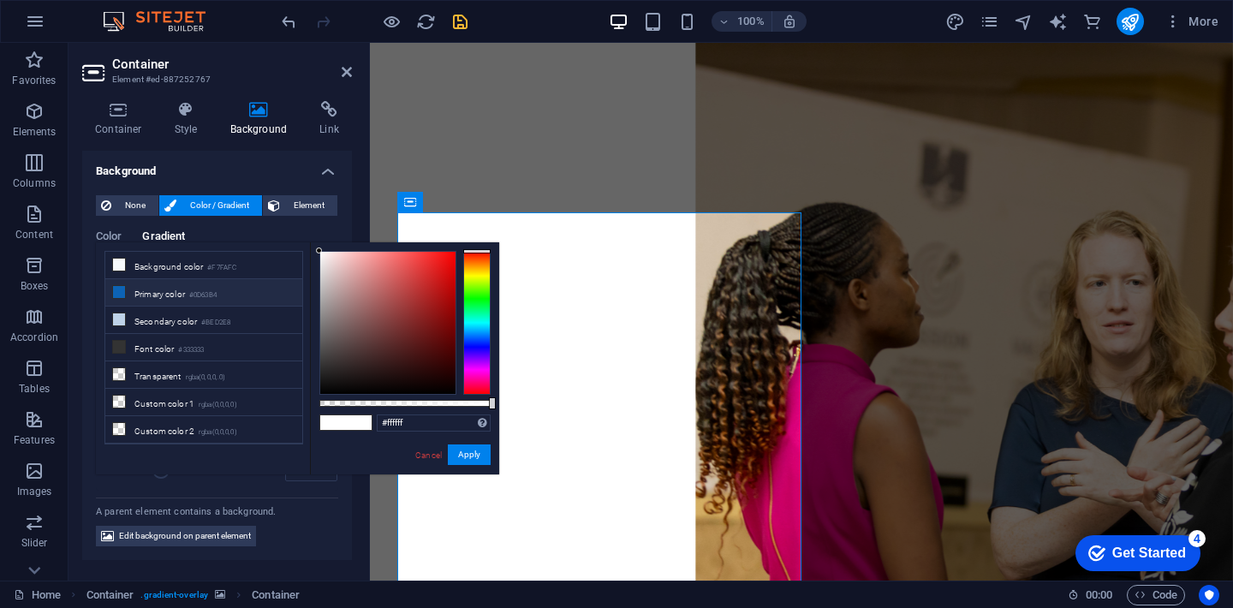
click at [144, 294] on li "Primary color #0D63B4" at bounding box center [203, 292] width 197 height 27
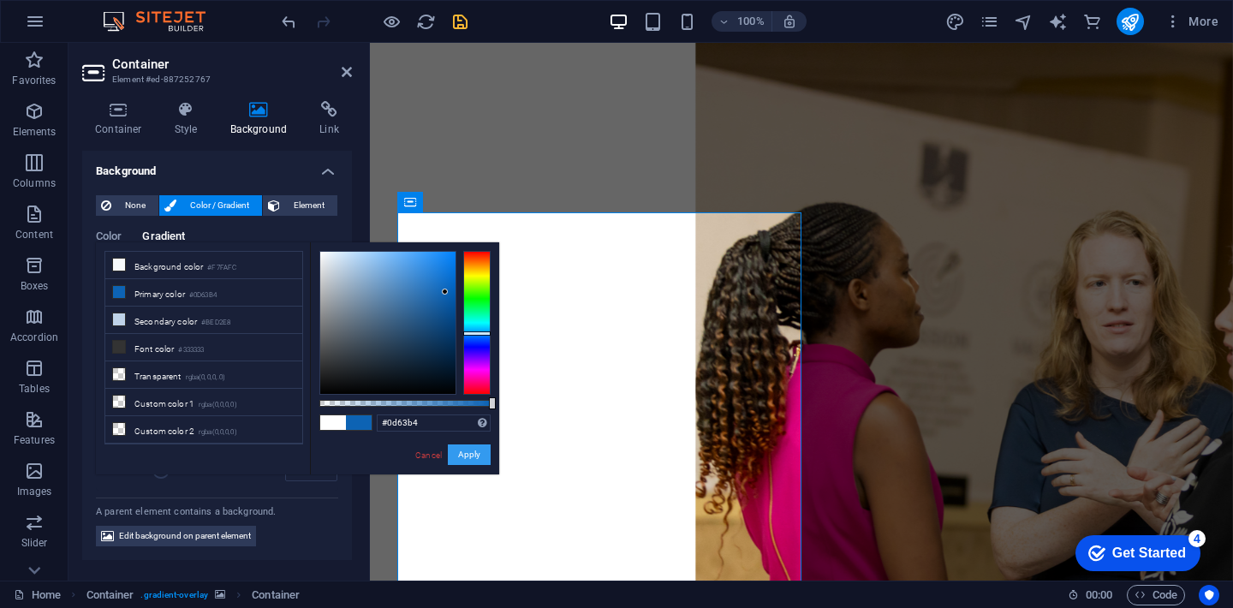
click at [459, 457] on button "Apply" at bounding box center [469, 455] width 43 height 21
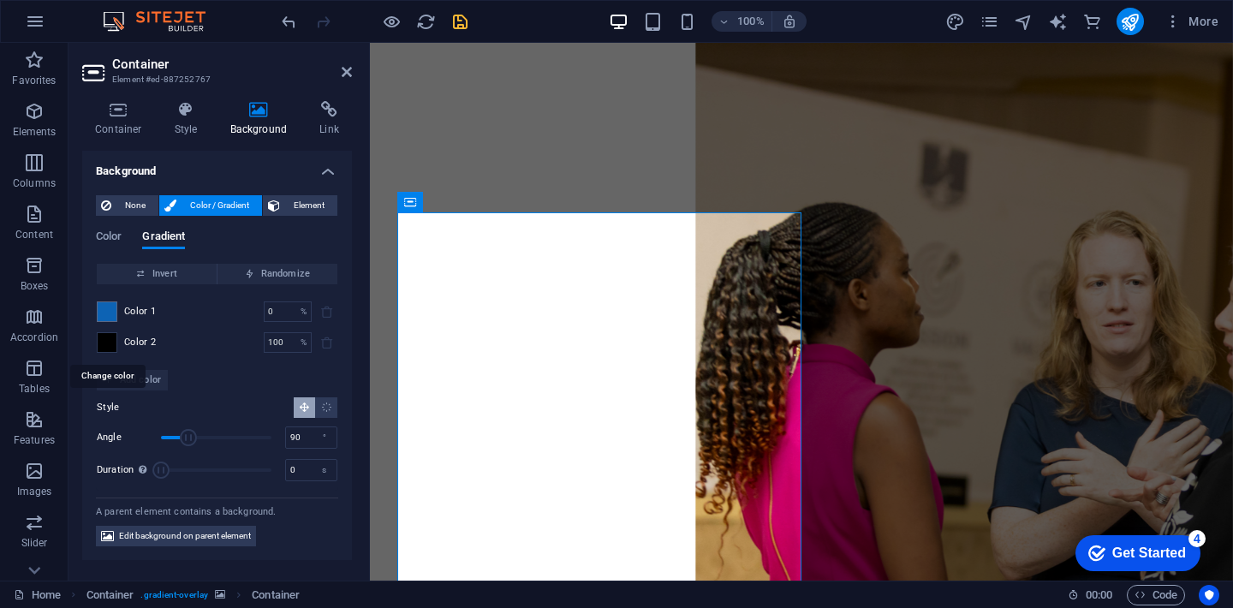
click at [105, 348] on span at bounding box center [107, 342] width 19 height 19
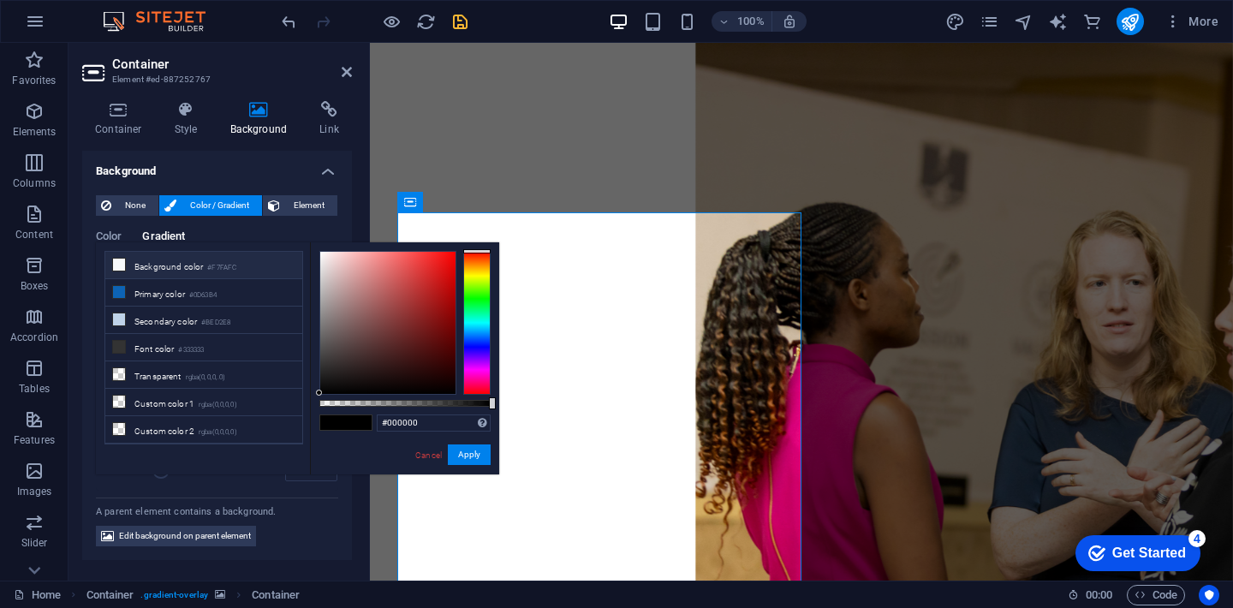
click at [146, 261] on li "Background color #F7FAFC" at bounding box center [203, 265] width 197 height 27
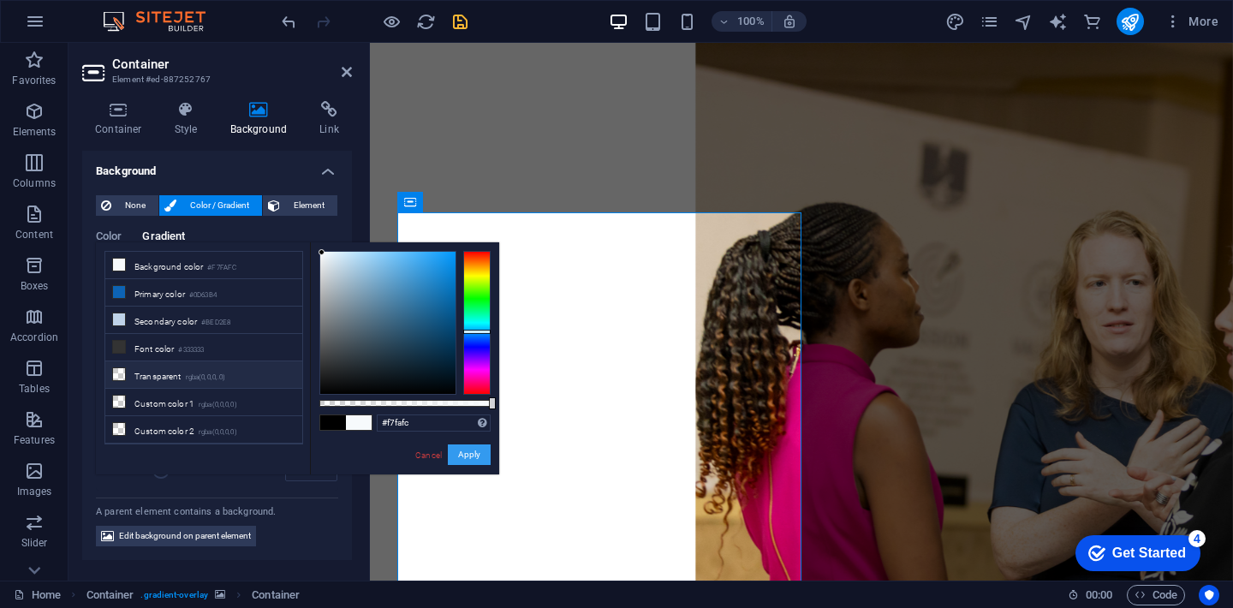
drag, startPoint x: 476, startPoint y: 458, endPoint x: 244, endPoint y: 385, distance: 243.3
click at [245, 386] on div "less Background color #F7FAFC Primary color #0D63B4 Secondary color #BED2E8 Fon…" at bounding box center [297, 358] width 403 height 232
click at [244, 385] on li "Transparent rgba(0,0,0,.0)" at bounding box center [203, 374] width 197 height 27
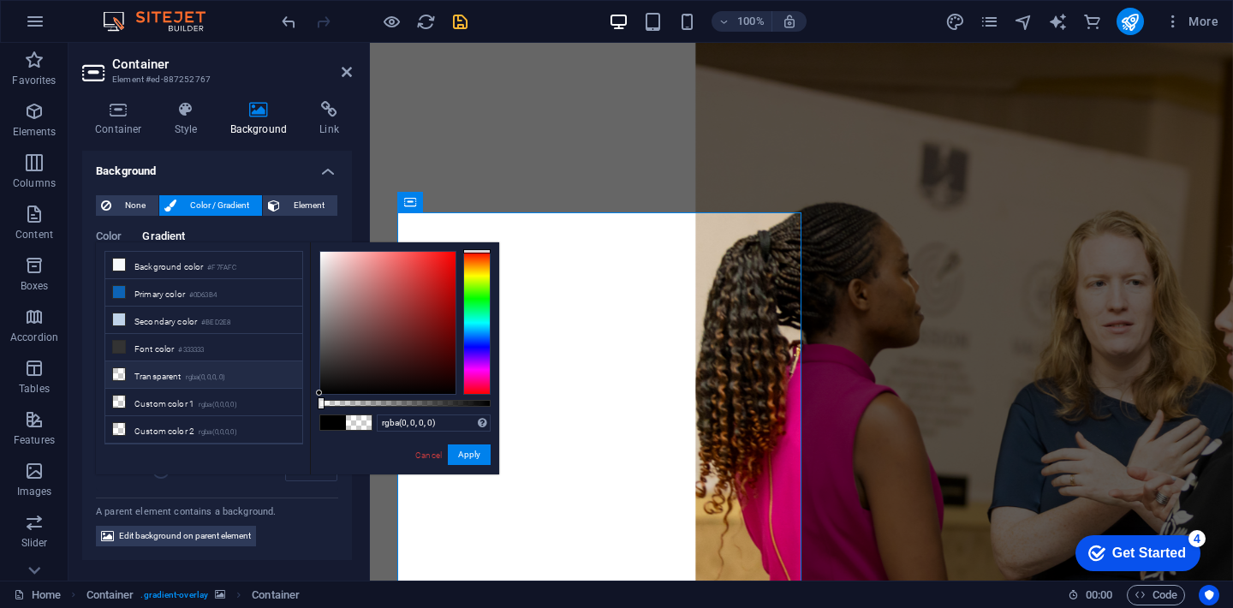
click at [165, 371] on li "Transparent rgba(0,0,0,.0)" at bounding box center [203, 374] width 197 height 27
click at [480, 459] on button "Apply" at bounding box center [469, 455] width 43 height 21
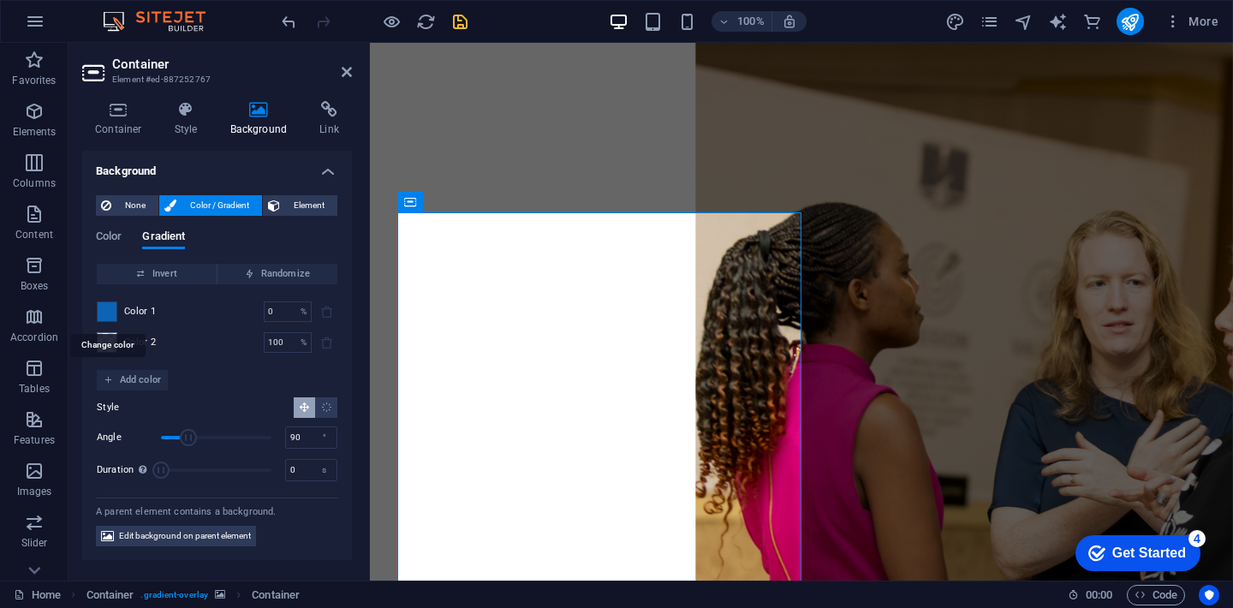
click at [108, 307] on span at bounding box center [107, 311] width 19 height 19
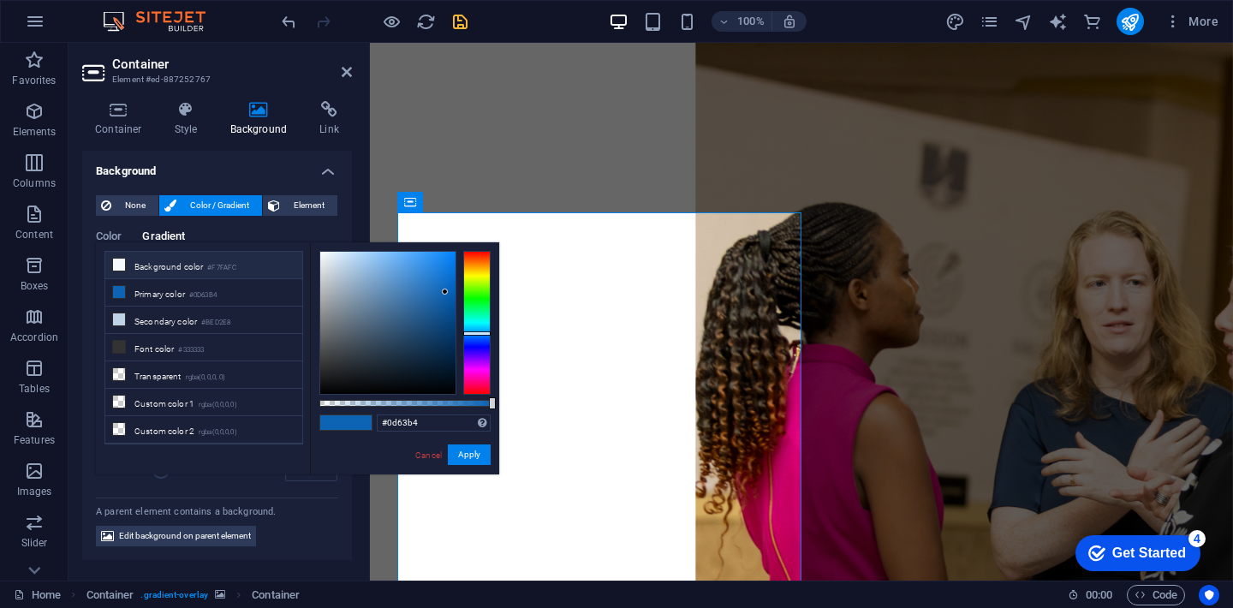
click at [162, 266] on li "Background color #F7FAFC" at bounding box center [203, 265] width 197 height 27
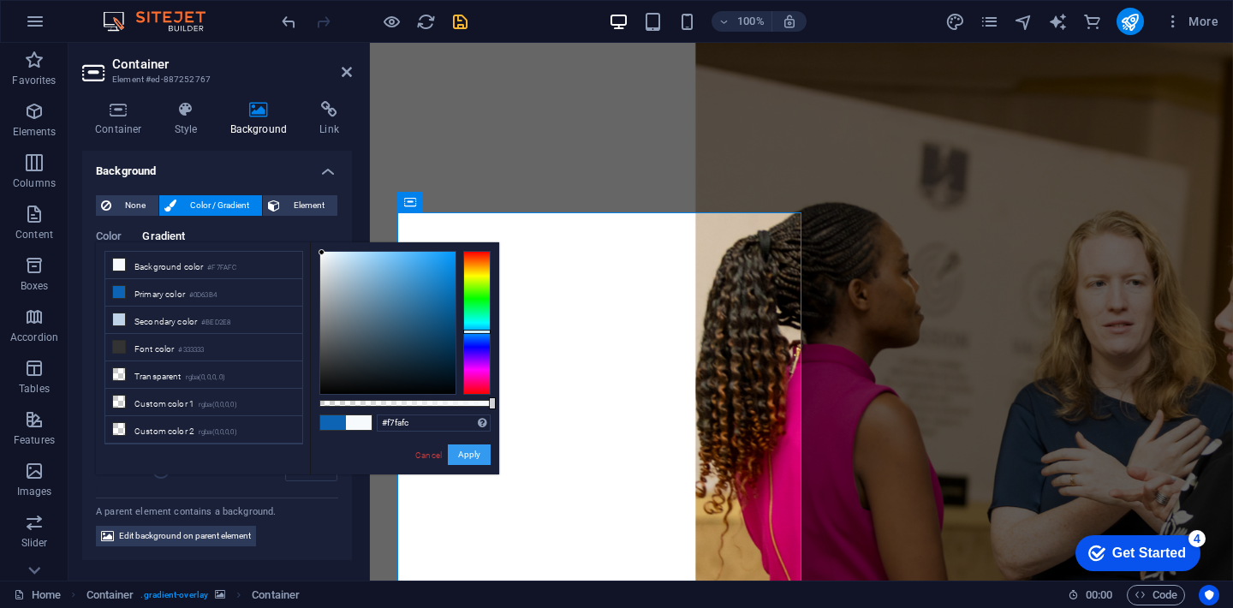
click at [471, 456] on button "Apply" at bounding box center [469, 455] width 43 height 21
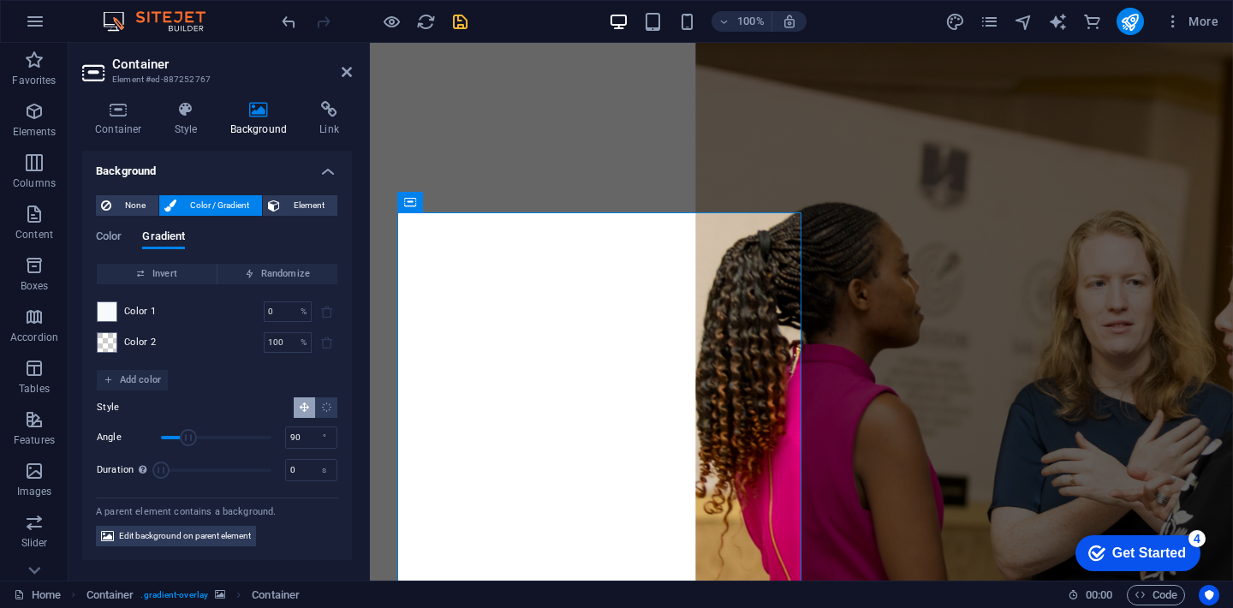
click at [126, 236] on div "Color Gradient" at bounding box center [217, 246] width 242 height 33
click at [111, 236] on span "Color" at bounding box center [109, 238] width 26 height 24
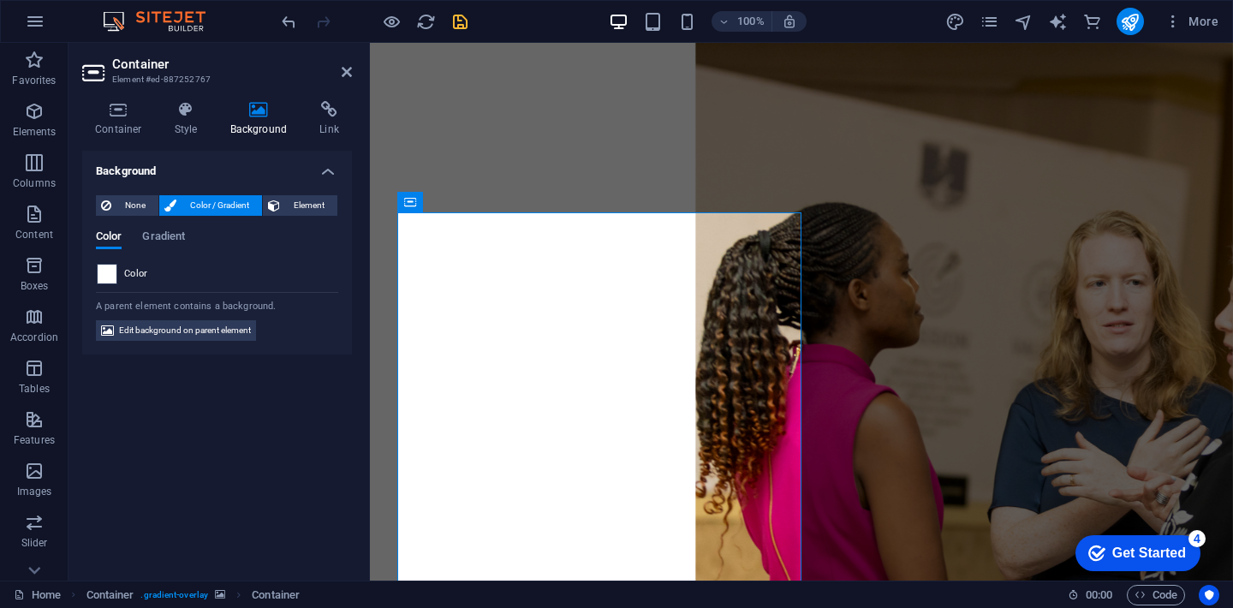
click at [112, 275] on span at bounding box center [107, 274] width 19 height 19
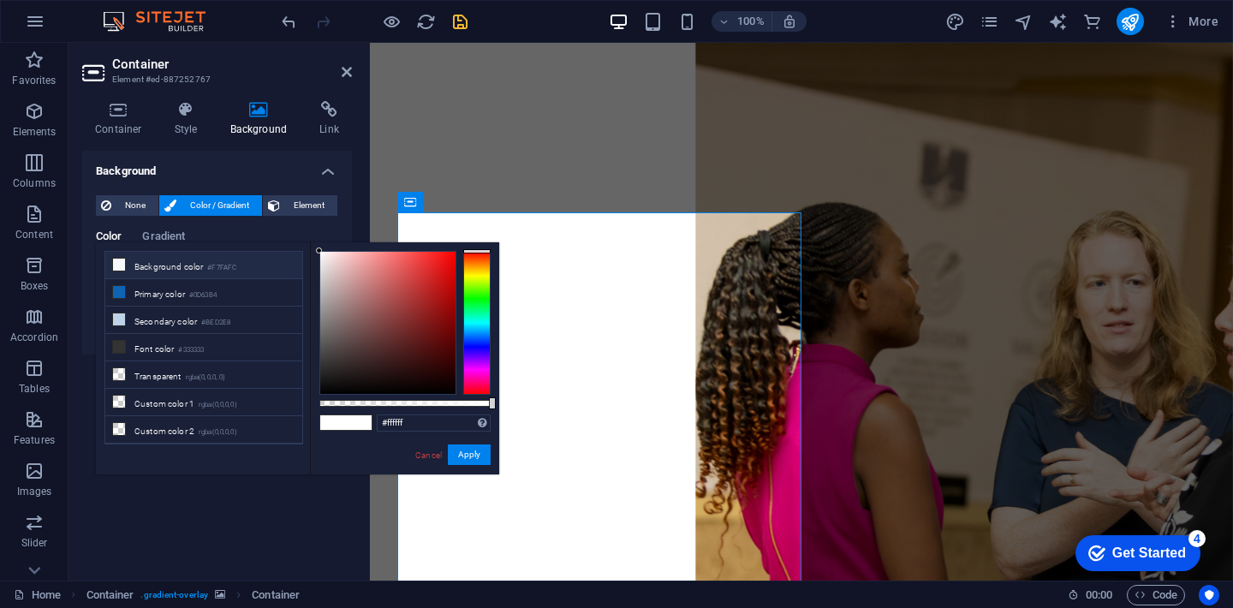
click at [188, 265] on li "Background color #F7FAFC" at bounding box center [203, 265] width 197 height 27
type input "#f7fafc"
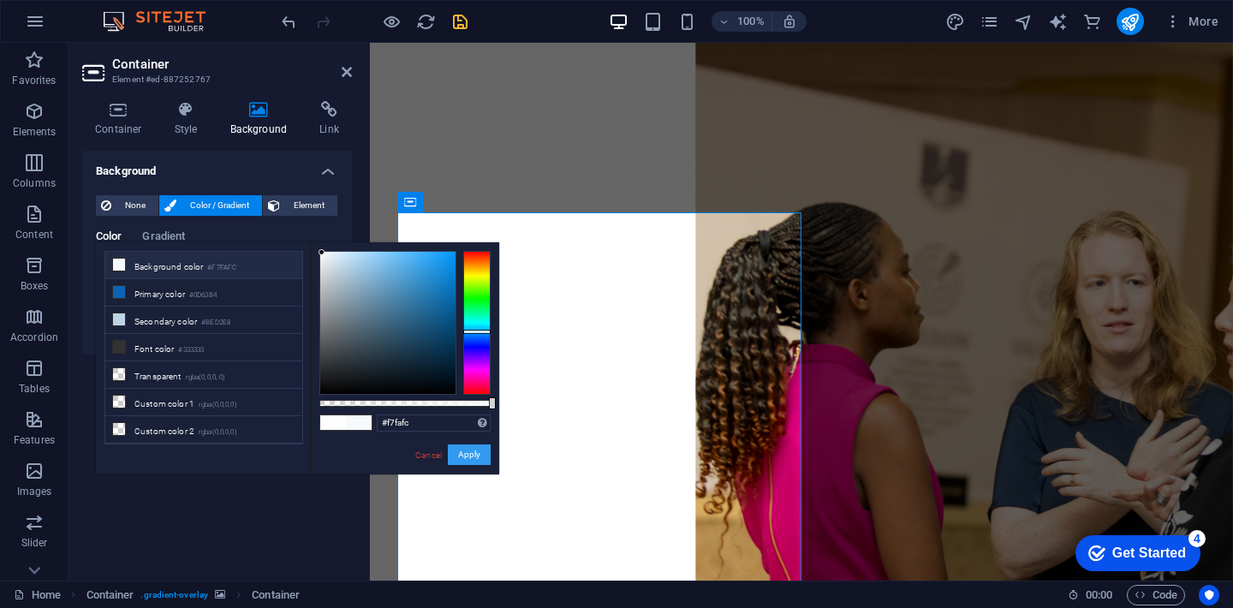
click at [467, 453] on button "Apply" at bounding box center [469, 455] width 43 height 21
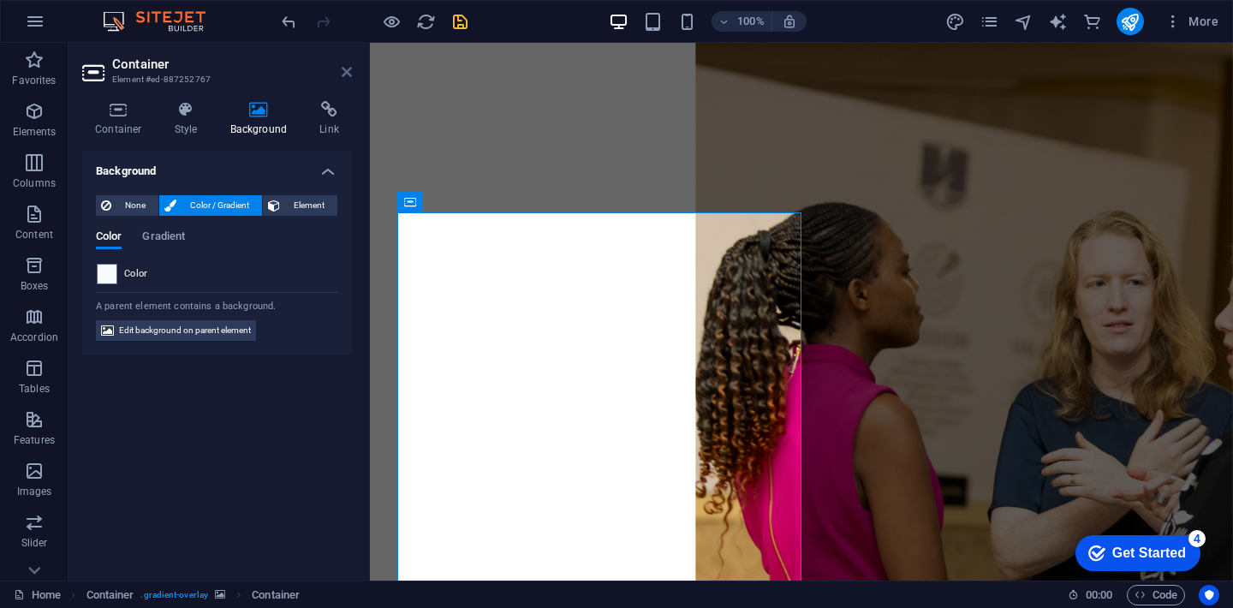
click at [346, 72] on icon at bounding box center [347, 72] width 10 height 14
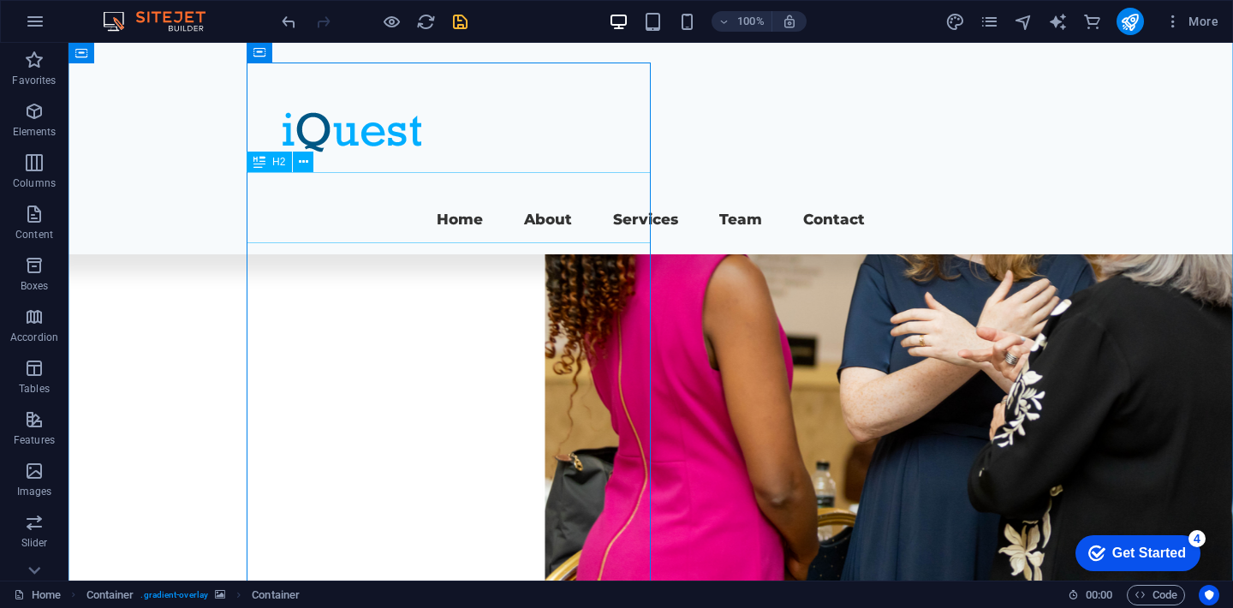
scroll to position [170, 0]
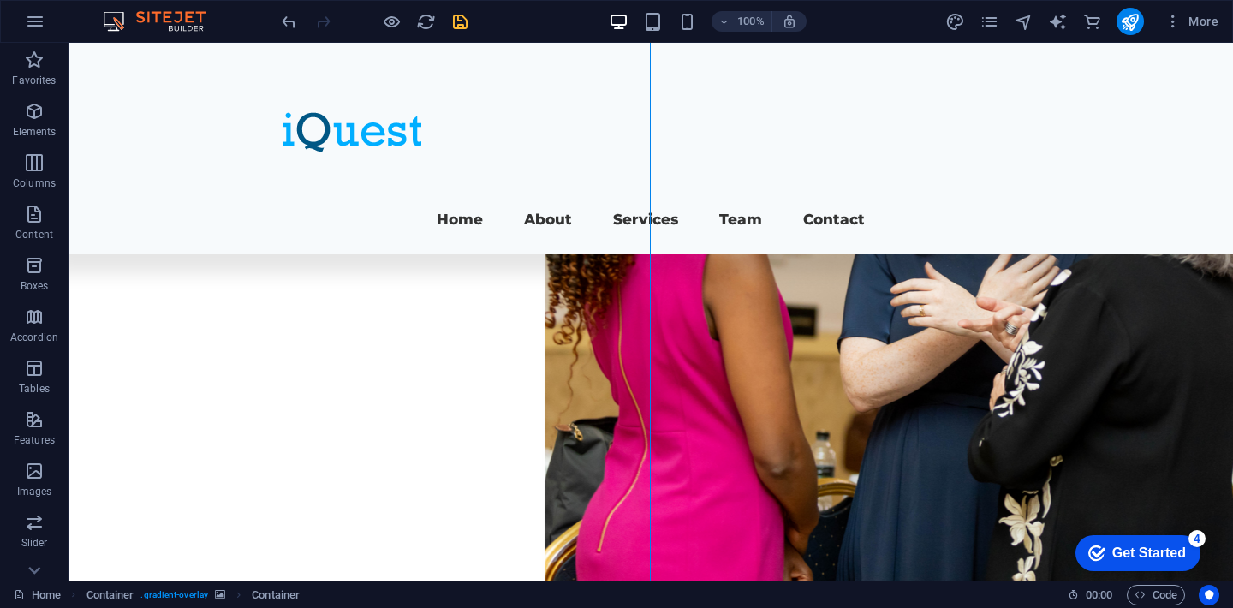
click at [737, 391] on figure at bounding box center [651, 278] width 1165 height 811
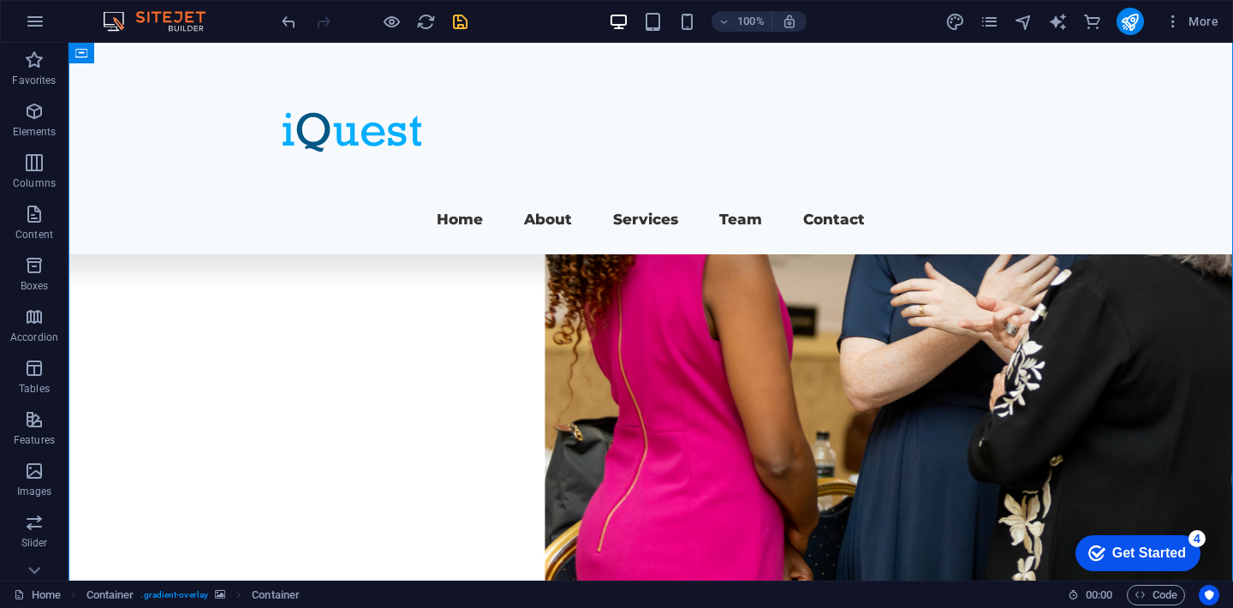
click at [737, 391] on figure at bounding box center [651, 278] width 1165 height 811
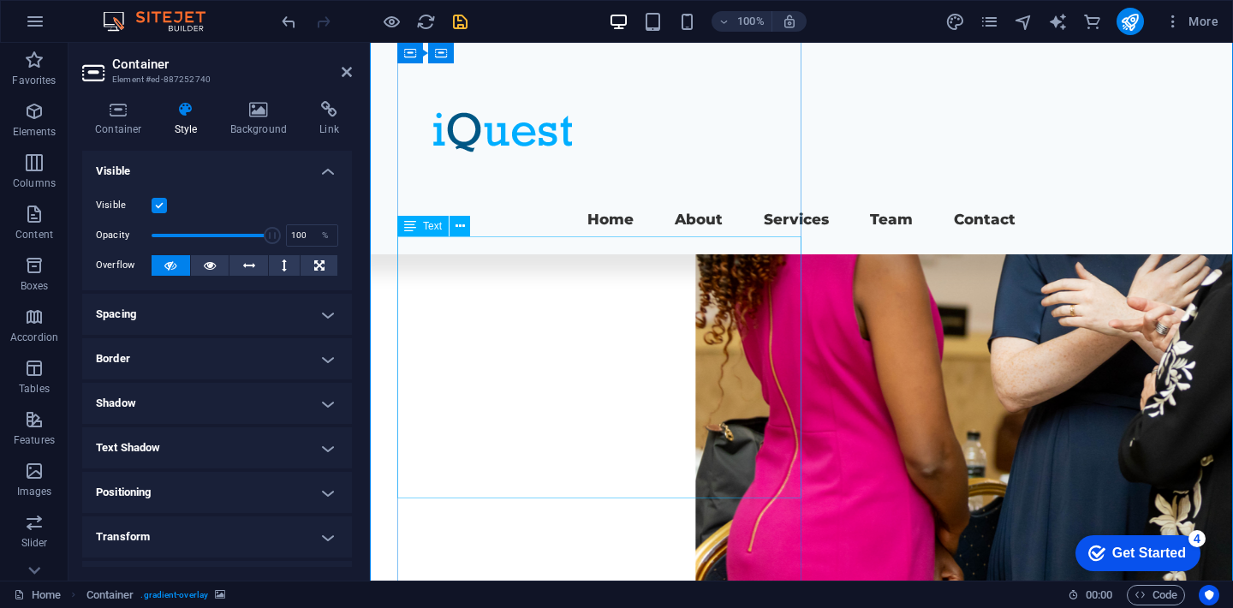
click at [872, 445] on figure at bounding box center [801, 278] width 863 height 811
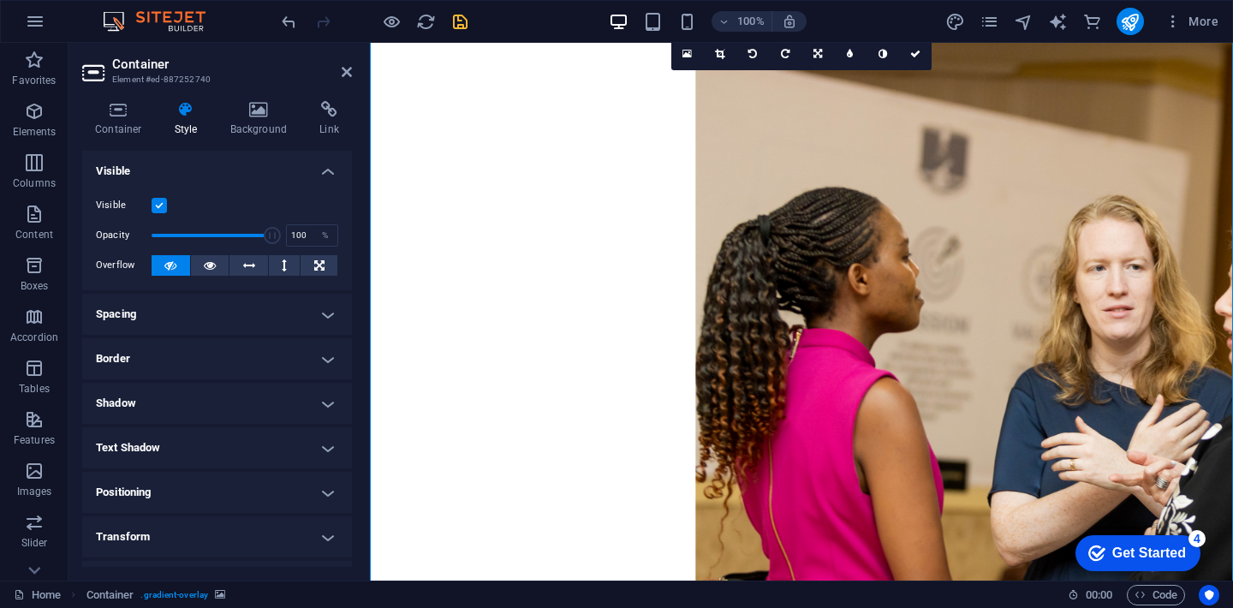
scroll to position [16, 0]
click at [461, 27] on icon "save" at bounding box center [461, 22] width 20 height 20
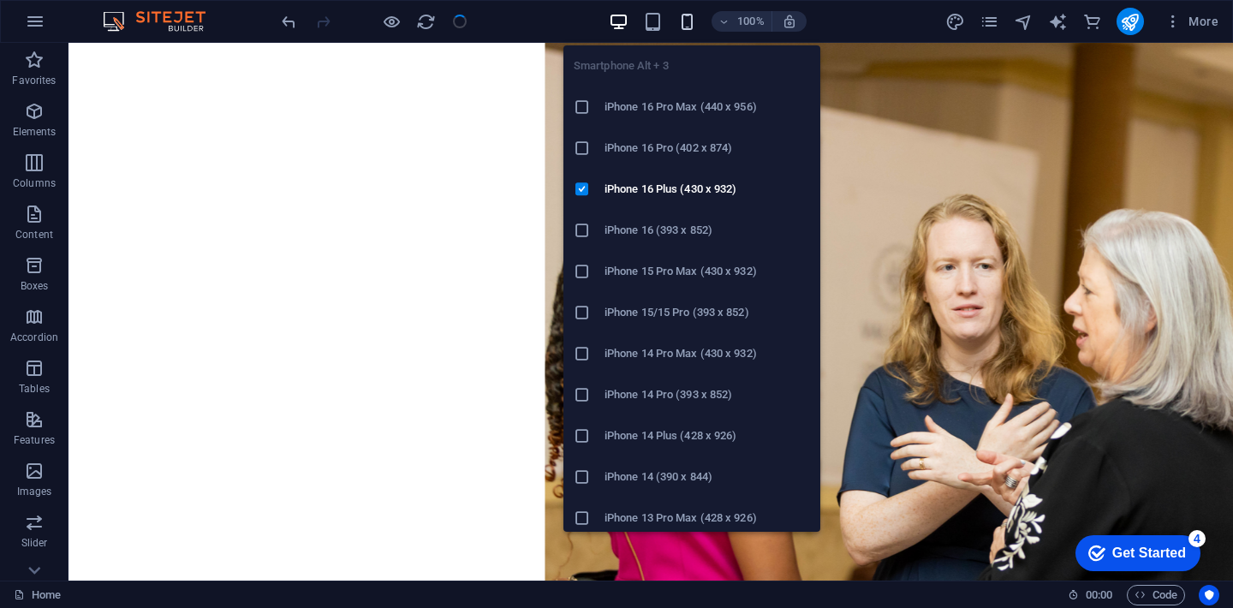
click at [683, 24] on icon "button" at bounding box center [688, 22] width 20 height 20
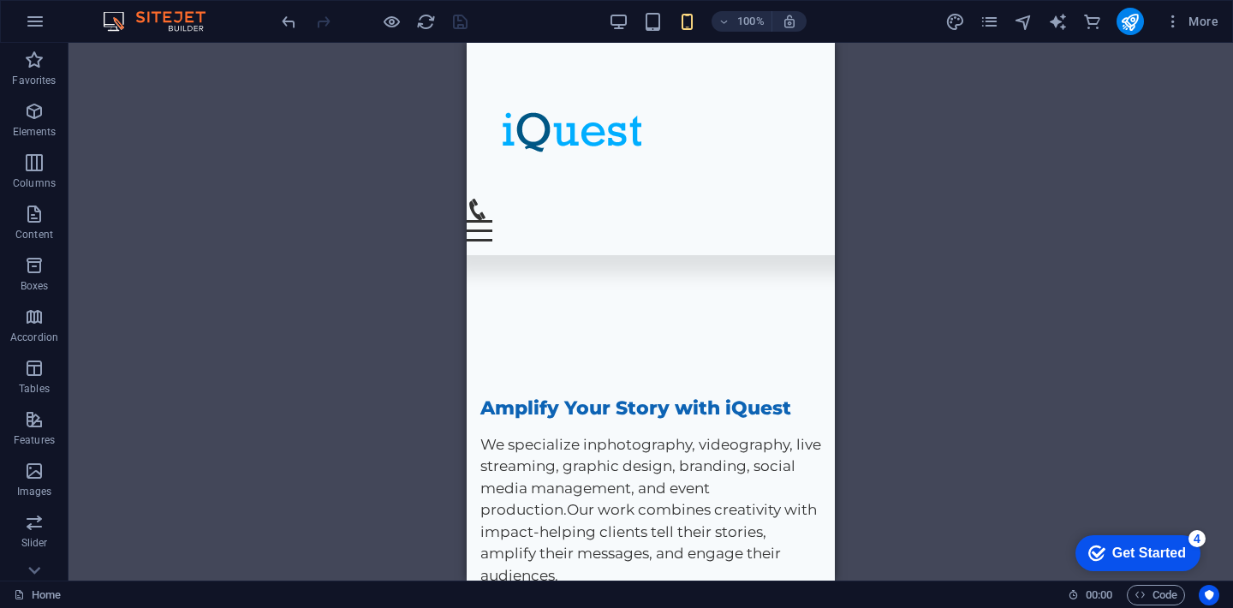
scroll to position [0, 0]
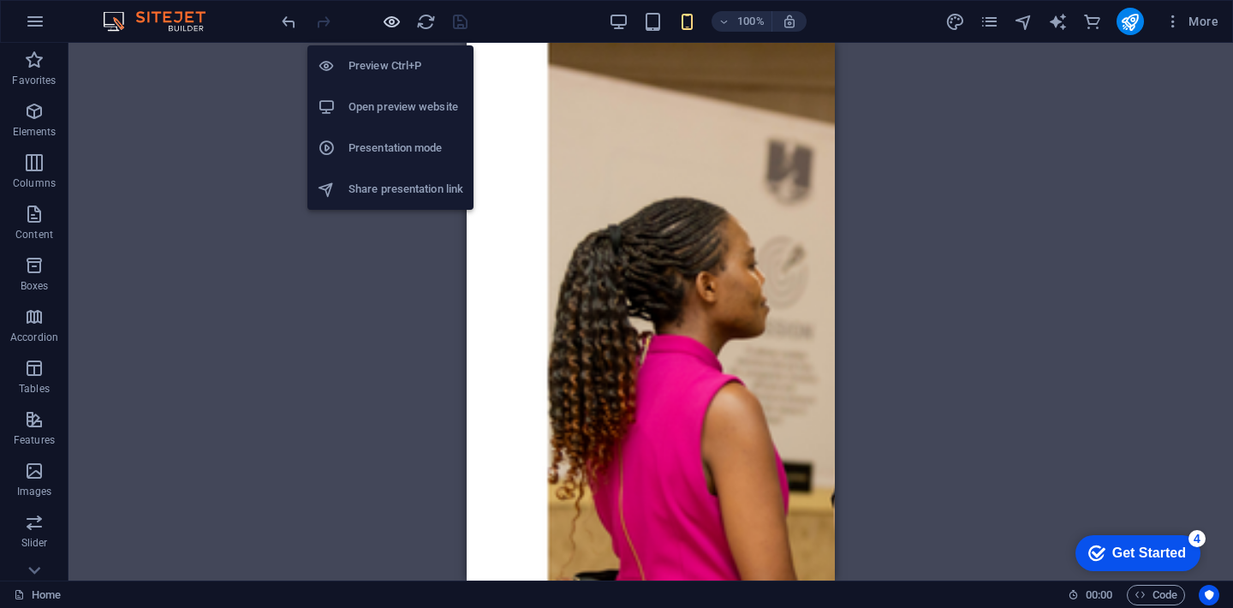
click at [390, 20] on icon "button" at bounding box center [392, 22] width 20 height 20
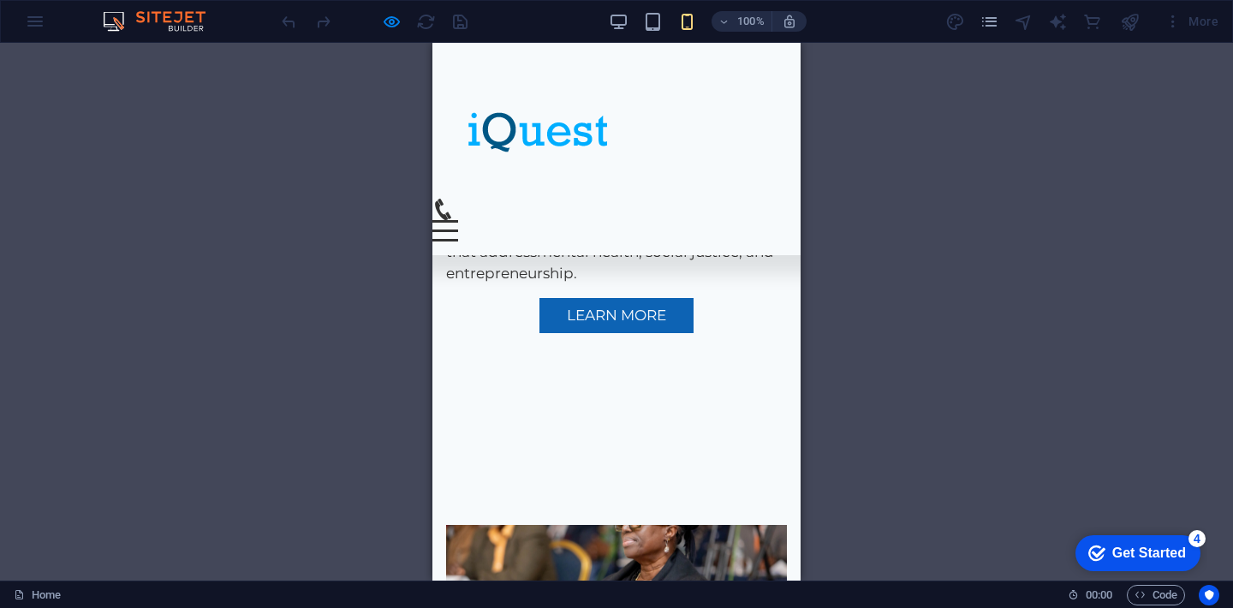
scroll to position [1678, 0]
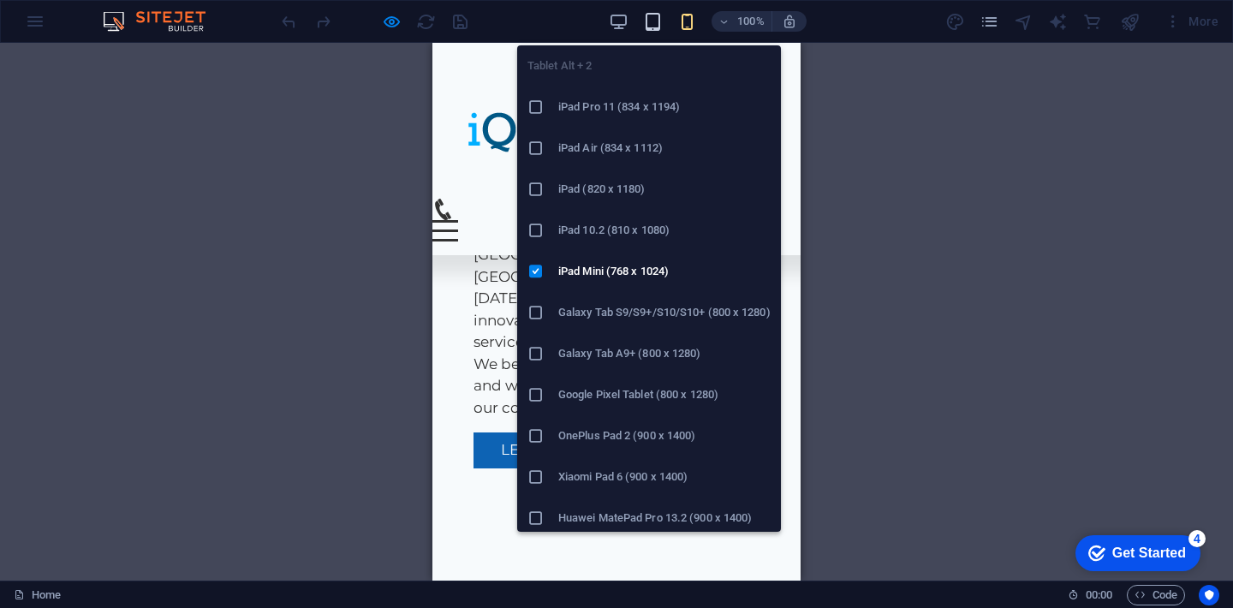
click at [657, 25] on icon "button" at bounding box center [653, 22] width 20 height 20
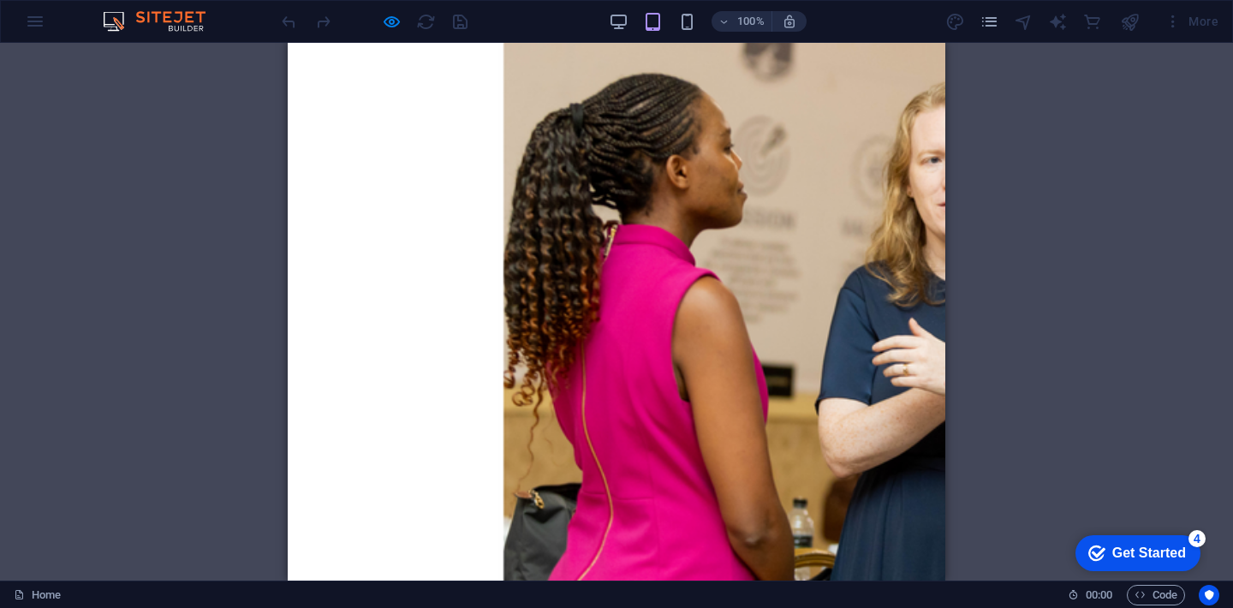
scroll to position [0, 0]
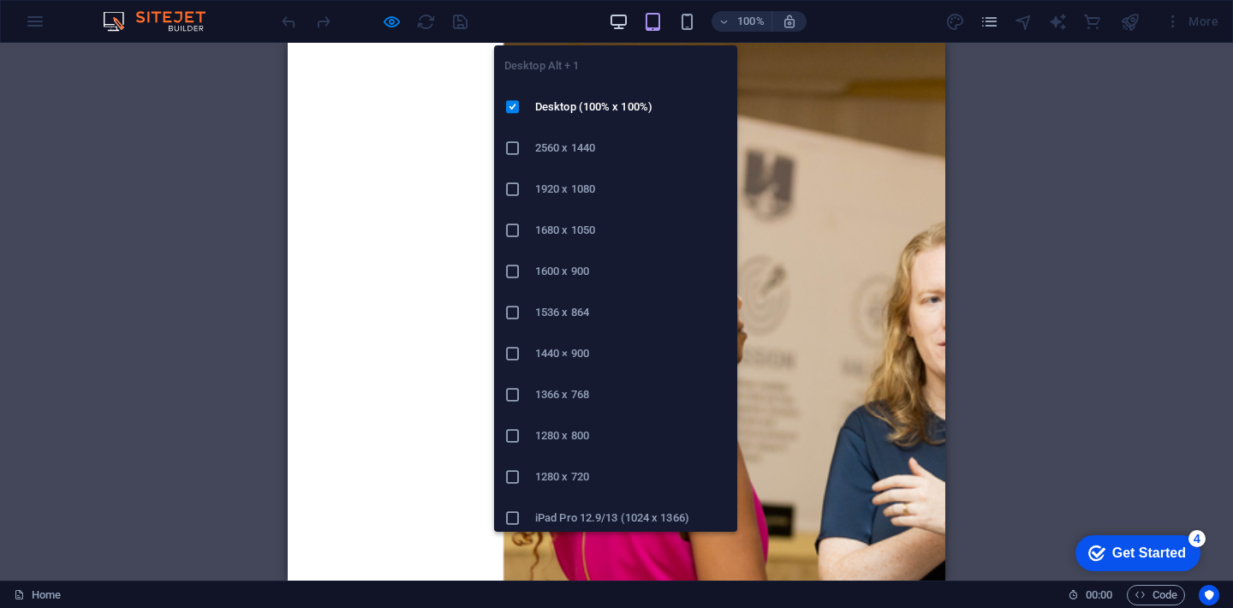
click at [623, 22] on icon "button" at bounding box center [619, 22] width 20 height 20
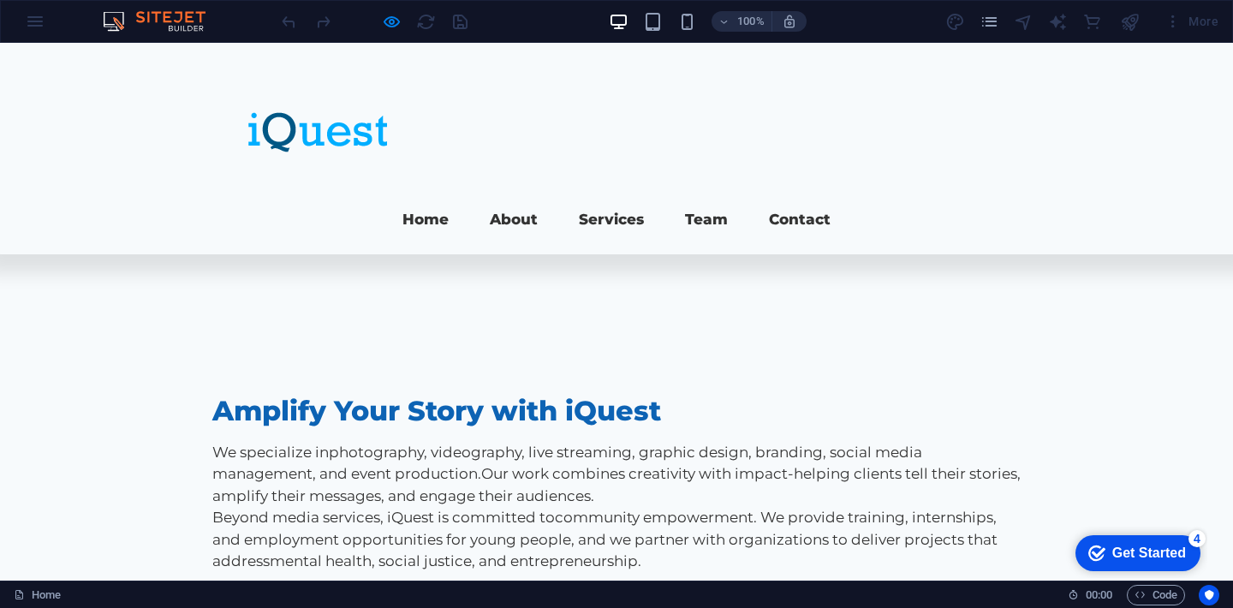
scroll to position [745, 0]
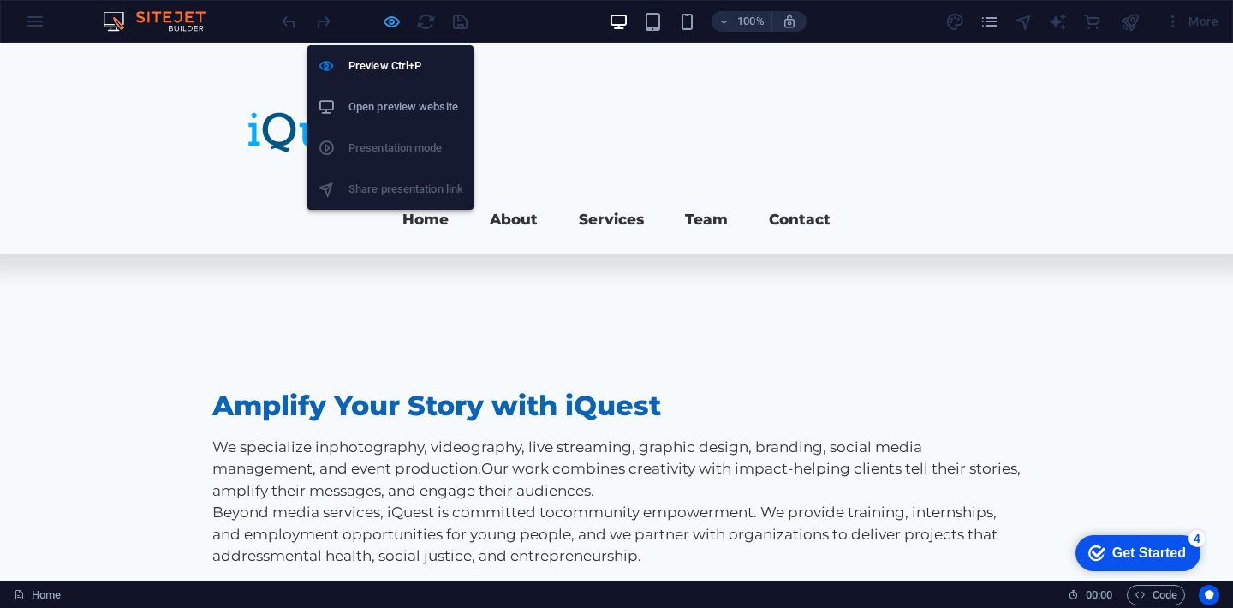
click at [390, 25] on icon "button" at bounding box center [392, 22] width 20 height 20
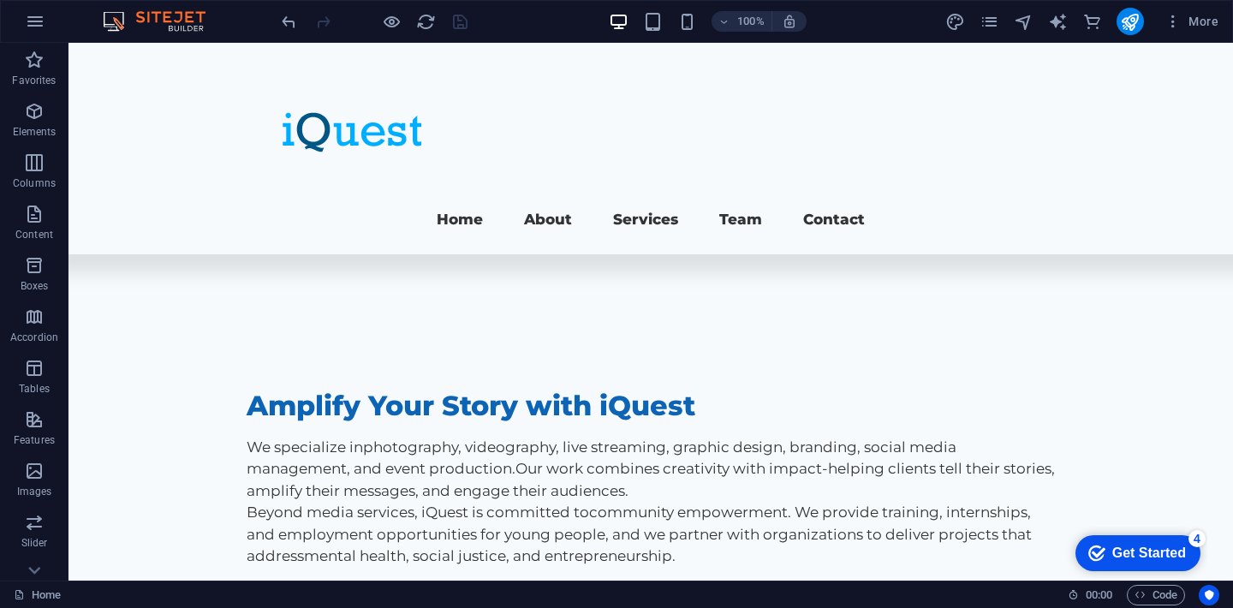
click at [464, 28] on div at bounding box center [374, 21] width 192 height 27
click at [457, 19] on div at bounding box center [374, 21] width 192 height 27
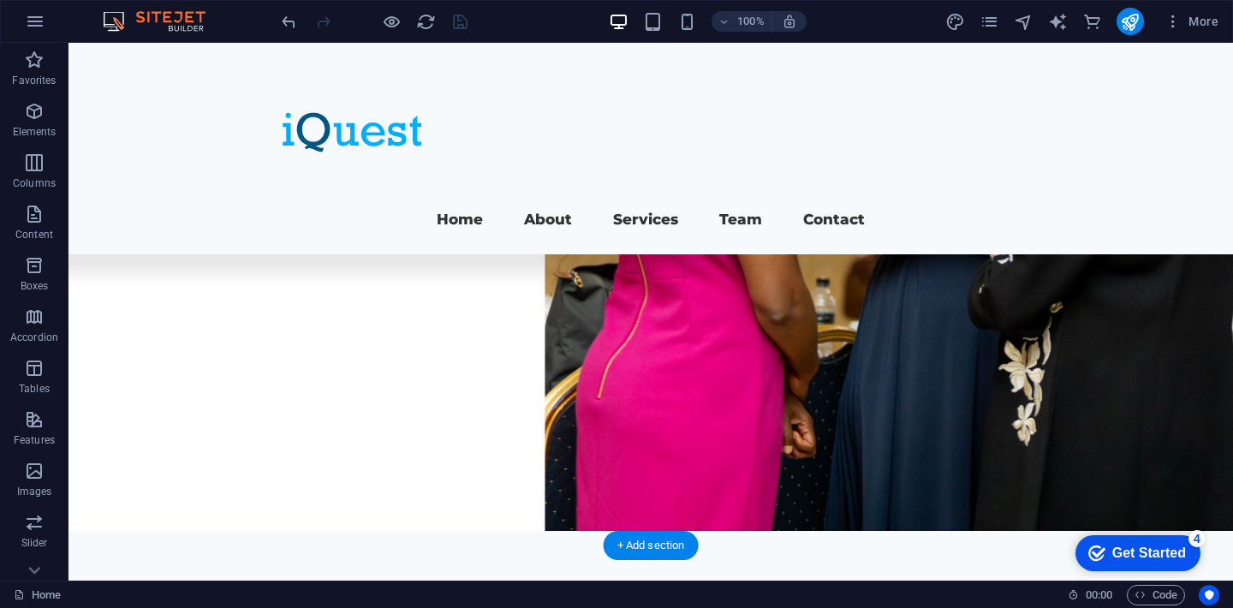
scroll to position [308, 0]
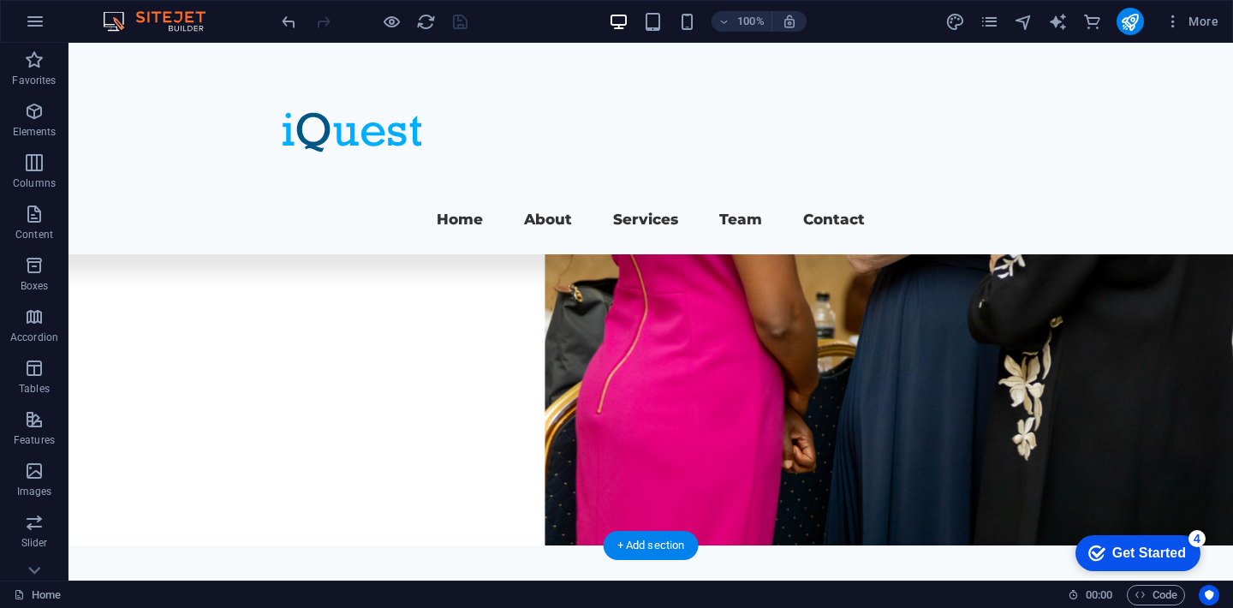
click at [713, 325] on figure at bounding box center [651, 139] width 1165 height 811
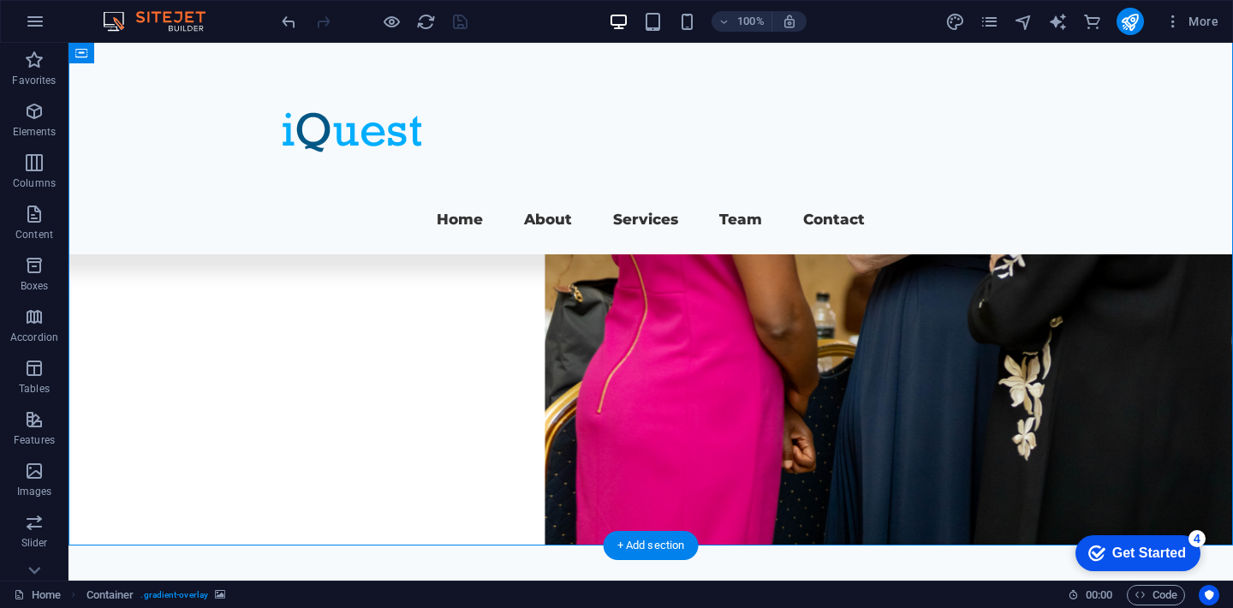
click at [713, 325] on figure at bounding box center [651, 139] width 1165 height 811
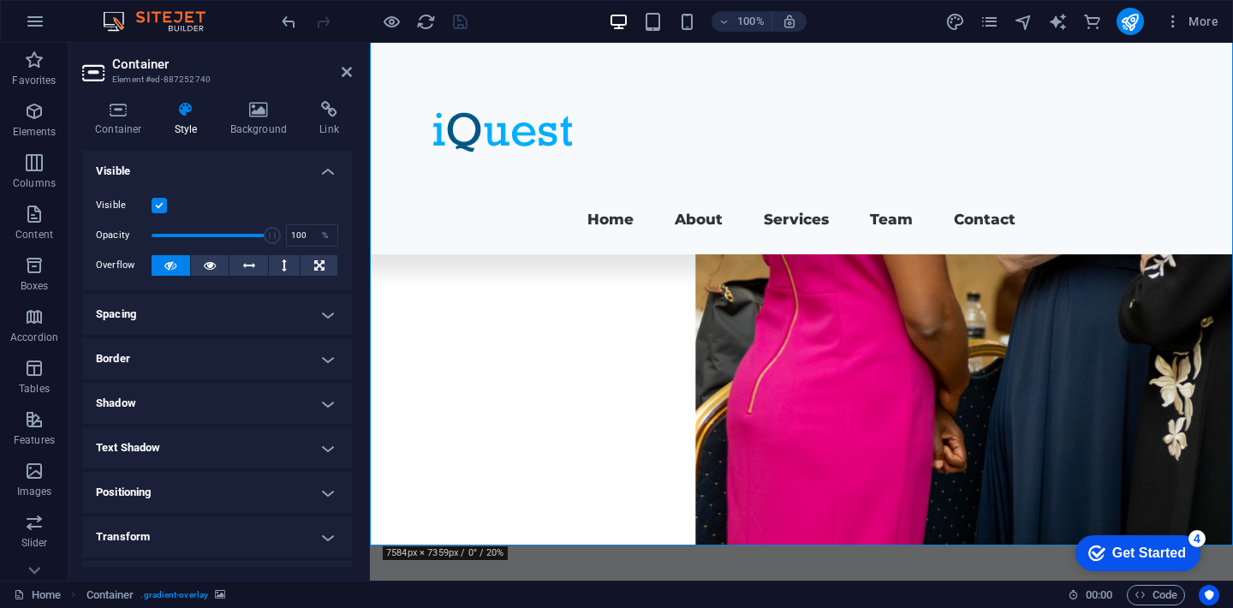
click at [186, 112] on icon at bounding box center [186, 109] width 49 height 17
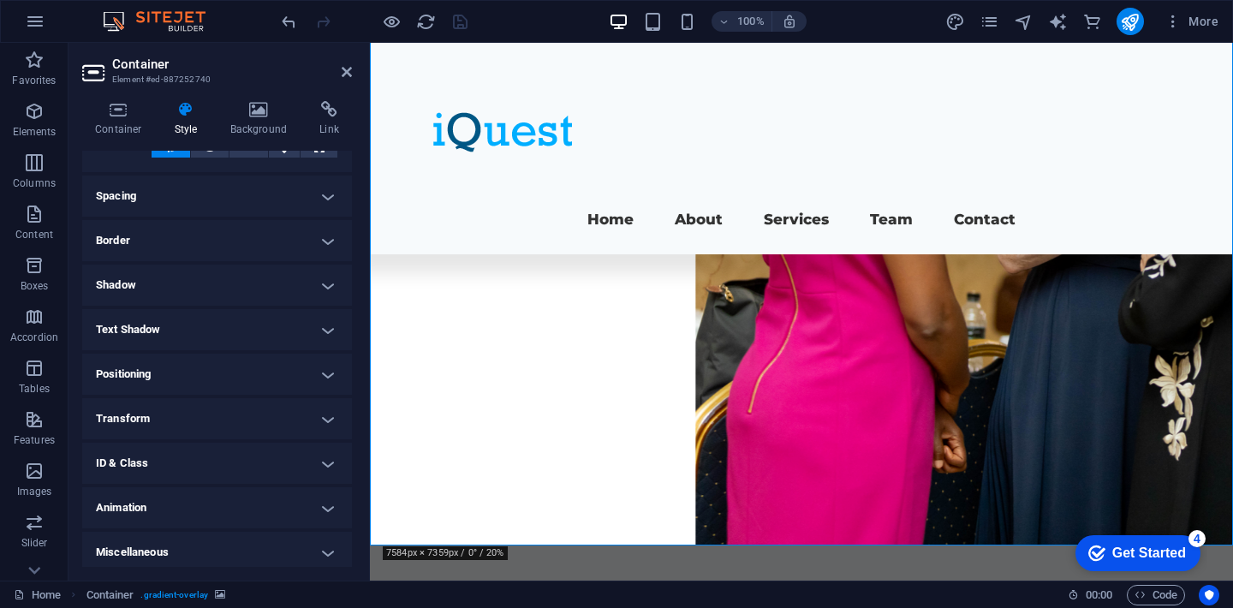
scroll to position [123, 0]
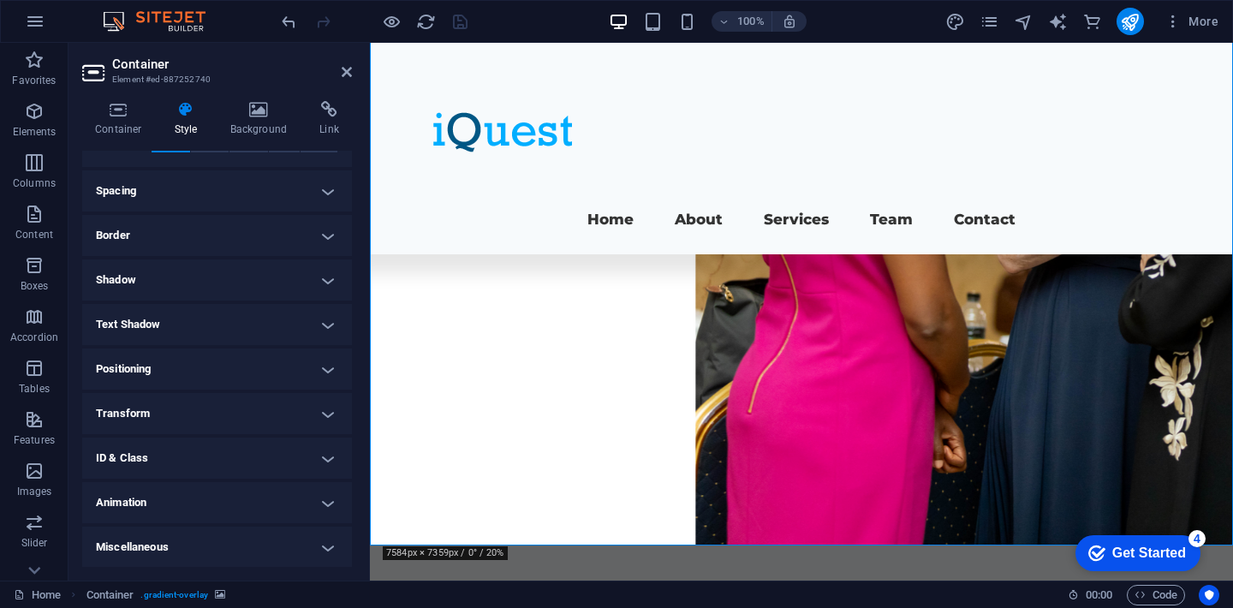
click at [238, 519] on h4 "Animation" at bounding box center [217, 502] width 270 height 41
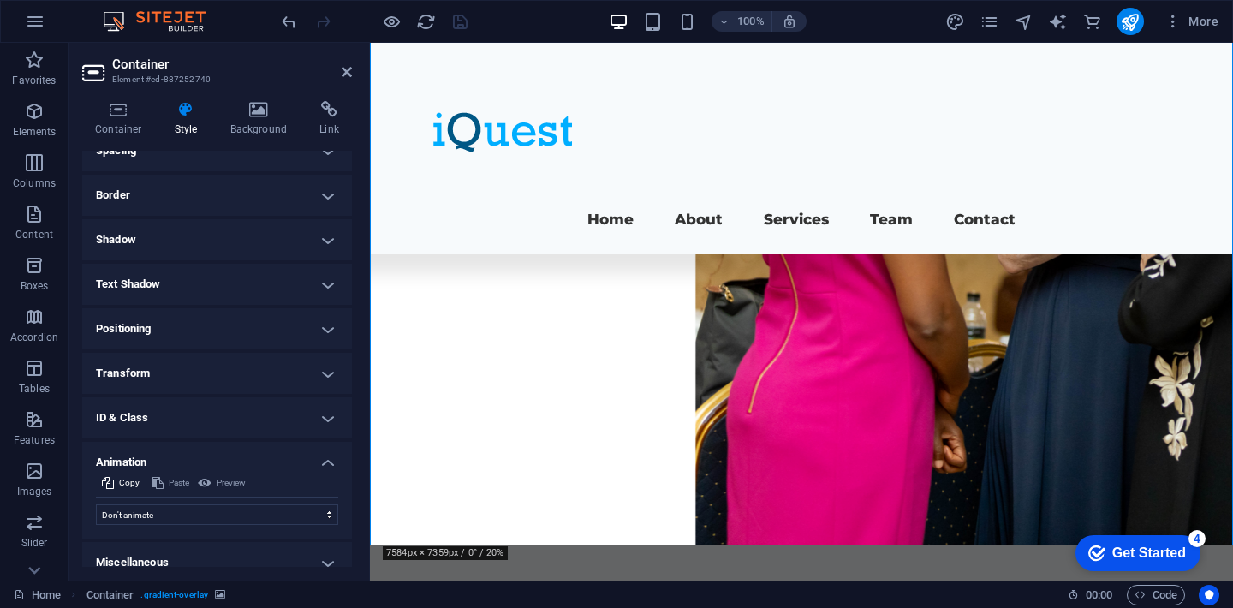
scroll to position [179, 0]
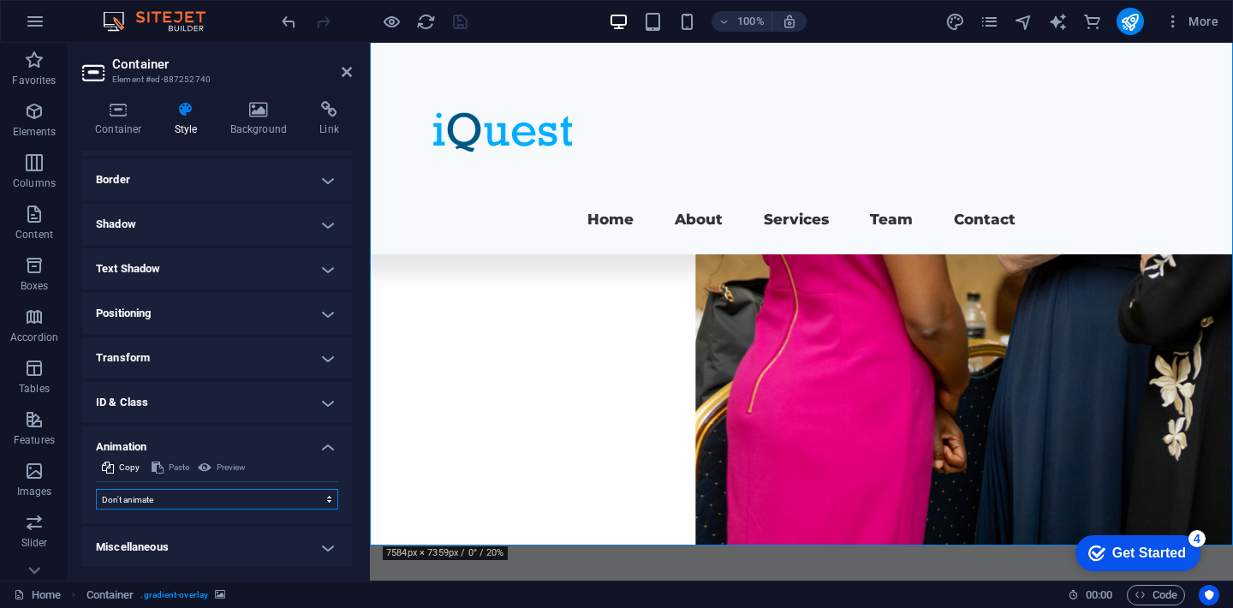
click at [228, 495] on select "Don't animate Show / Hide Slide up/down Zoom in/out Slide left to right Slide r…" at bounding box center [217, 499] width 242 height 21
click at [212, 500] on select "Don't animate Show / Hide Slide up/down Zoom in/out Slide left to right Slide r…" at bounding box center [217, 499] width 242 height 21
select select "fade"
click at [96, 489] on select "Don't animate Show / Hide Slide up/down Zoom in/out Slide left to right Slide r…" at bounding box center [217, 499] width 242 height 21
select select "scroll"
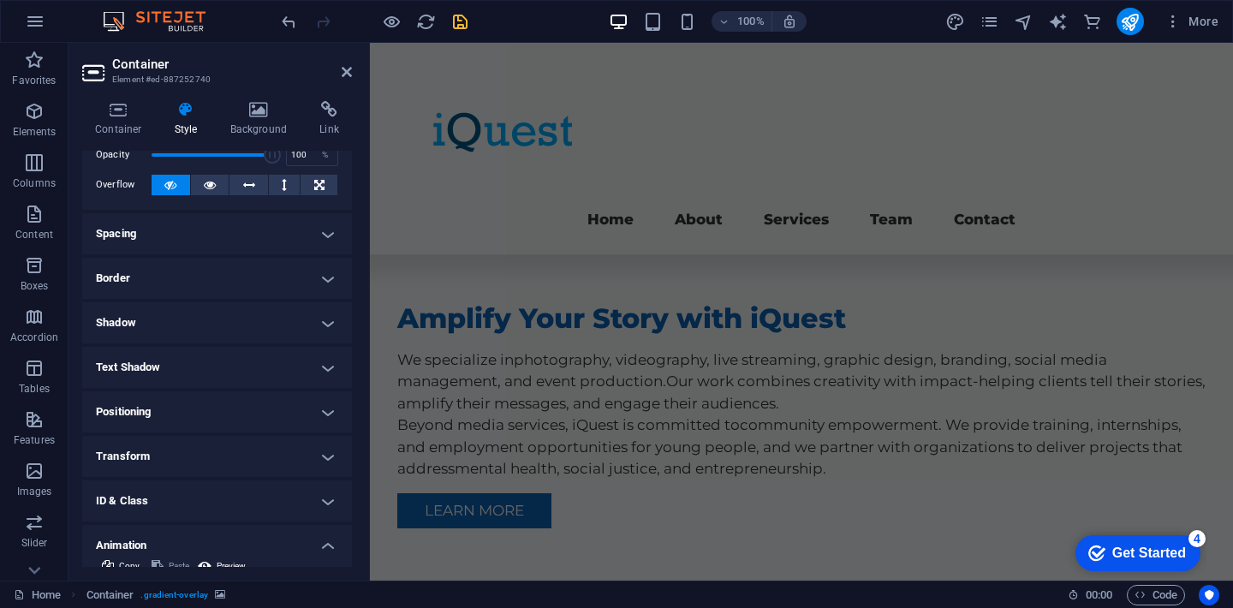
scroll to position [0, 0]
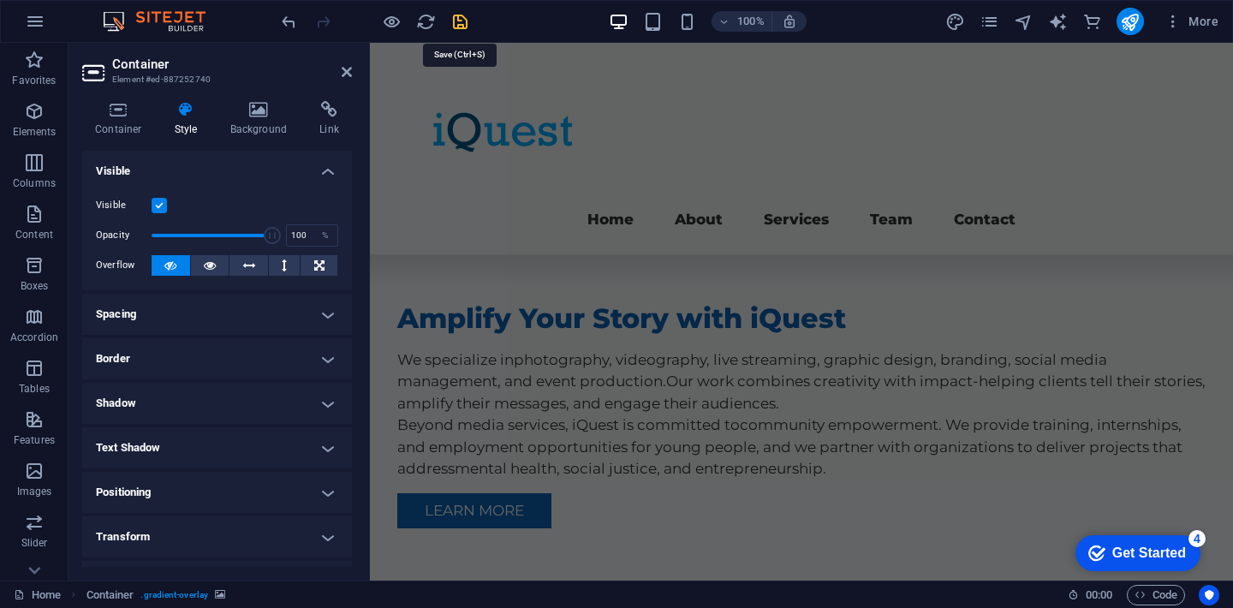
click at [457, 23] on icon "save" at bounding box center [461, 22] width 20 height 20
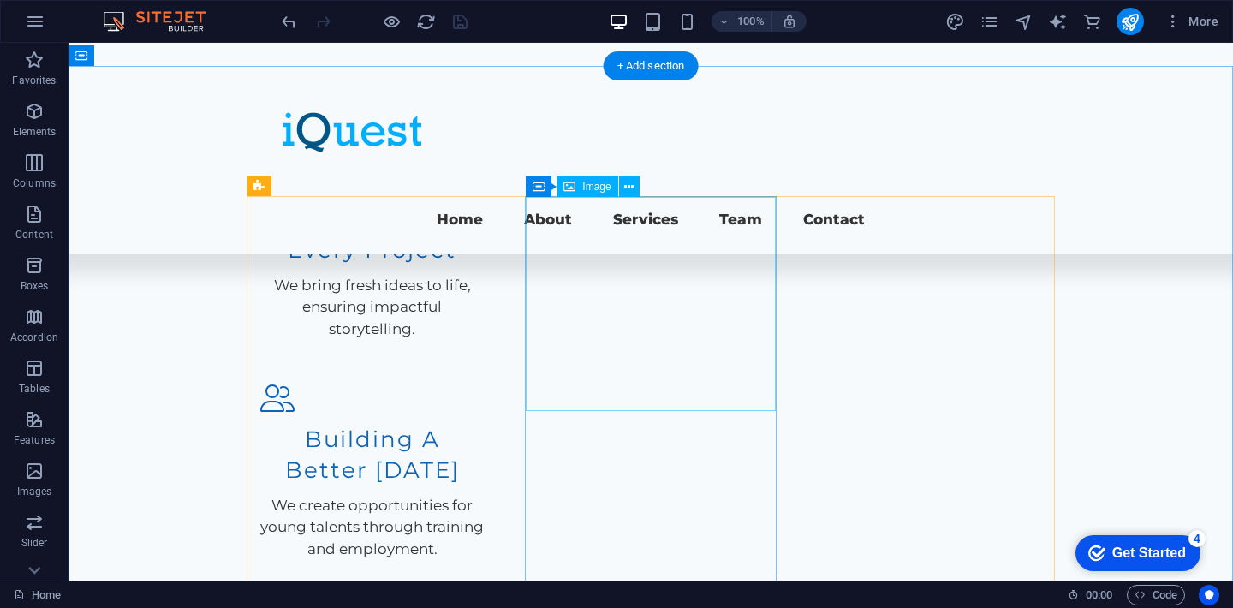
scroll to position [2325, 0]
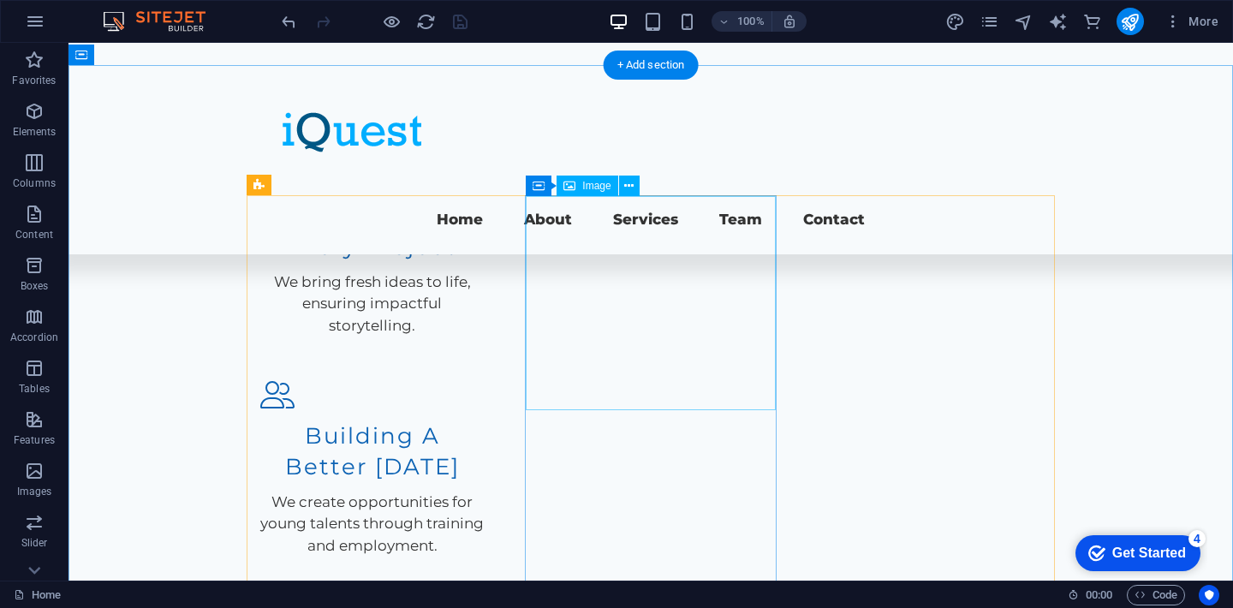
select select "px"
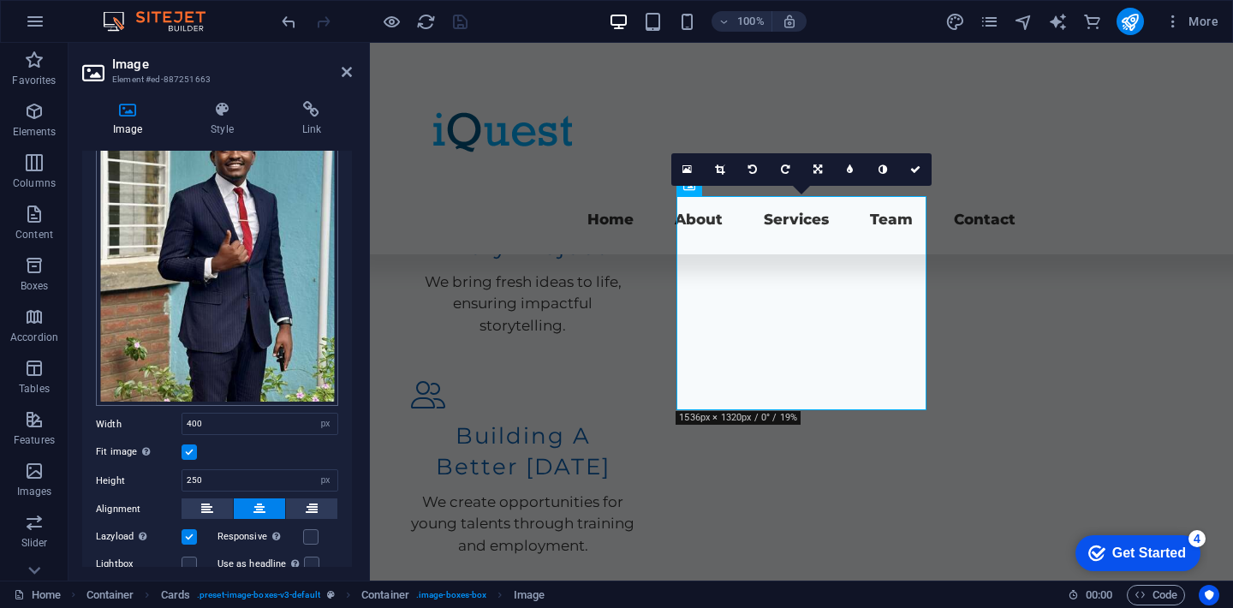
scroll to position [146, 0]
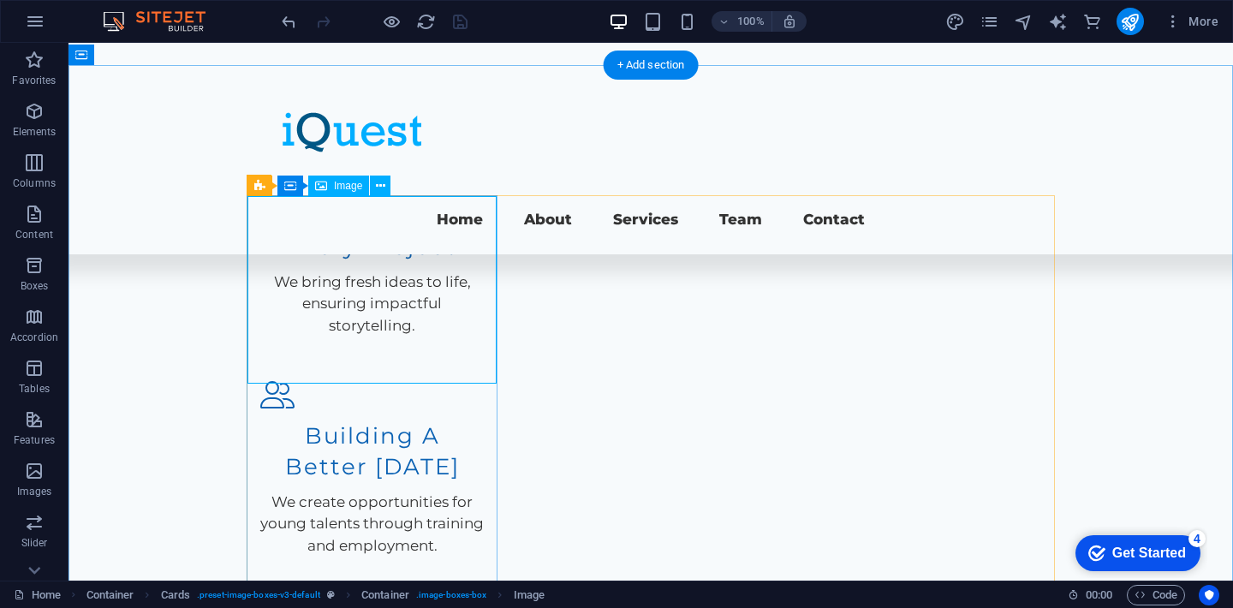
select select "vw"
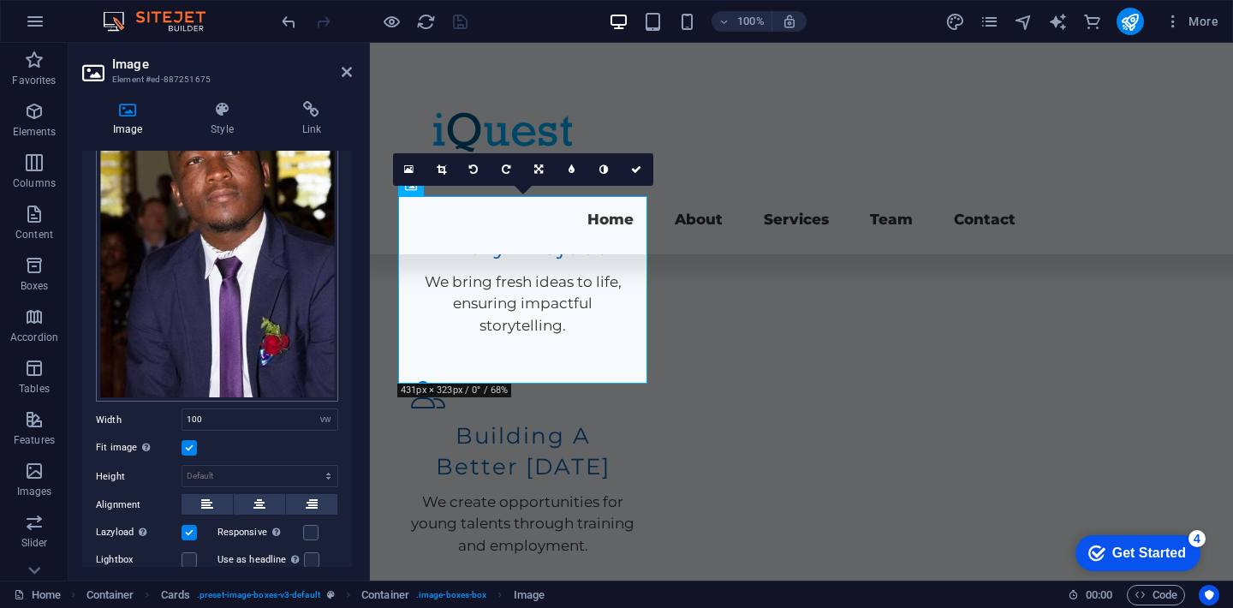
scroll to position [187, 0]
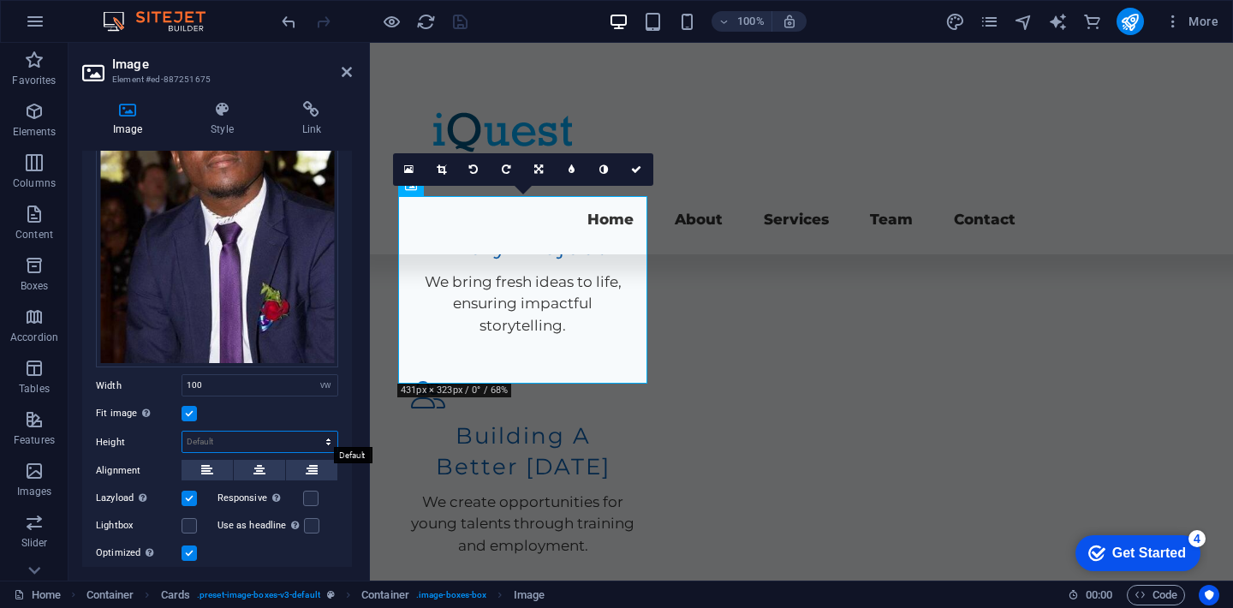
click at [221, 435] on select "Default auto px" at bounding box center [259, 442] width 155 height 21
drag, startPoint x: 206, startPoint y: 381, endPoint x: 169, endPoint y: 373, distance: 38.6
click at [169, 374] on div "Width 100 Default auto px rem % em vh vw" at bounding box center [217, 385] width 242 height 22
type input "400"
click at [228, 443] on select "Default auto px" at bounding box center [259, 442] width 155 height 21
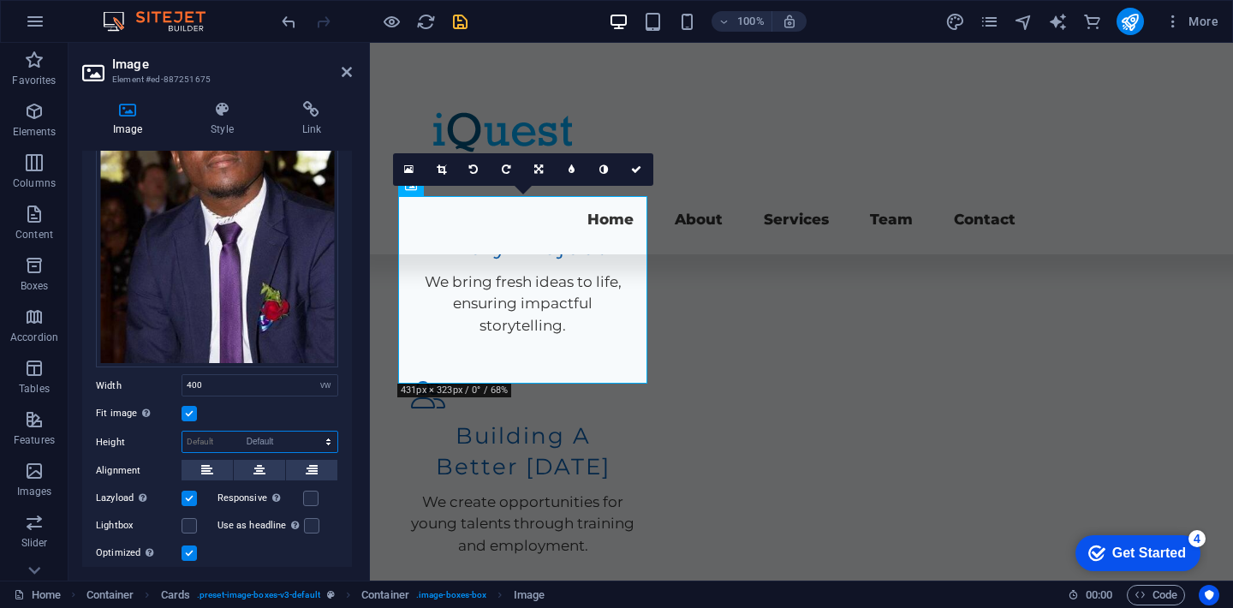
click at [182, 432] on select "Default auto px" at bounding box center [259, 442] width 155 height 21
select select "DISABLED_OPTION_VALUE"
click at [200, 405] on div "Fit image Automatically fit image to a fixed width and height" at bounding box center [217, 413] width 242 height 21
click at [194, 406] on label at bounding box center [189, 413] width 15 height 15
click at [0, 0] on input "Fit image Automatically fit image to a fixed width and height" at bounding box center [0, 0] width 0 height 0
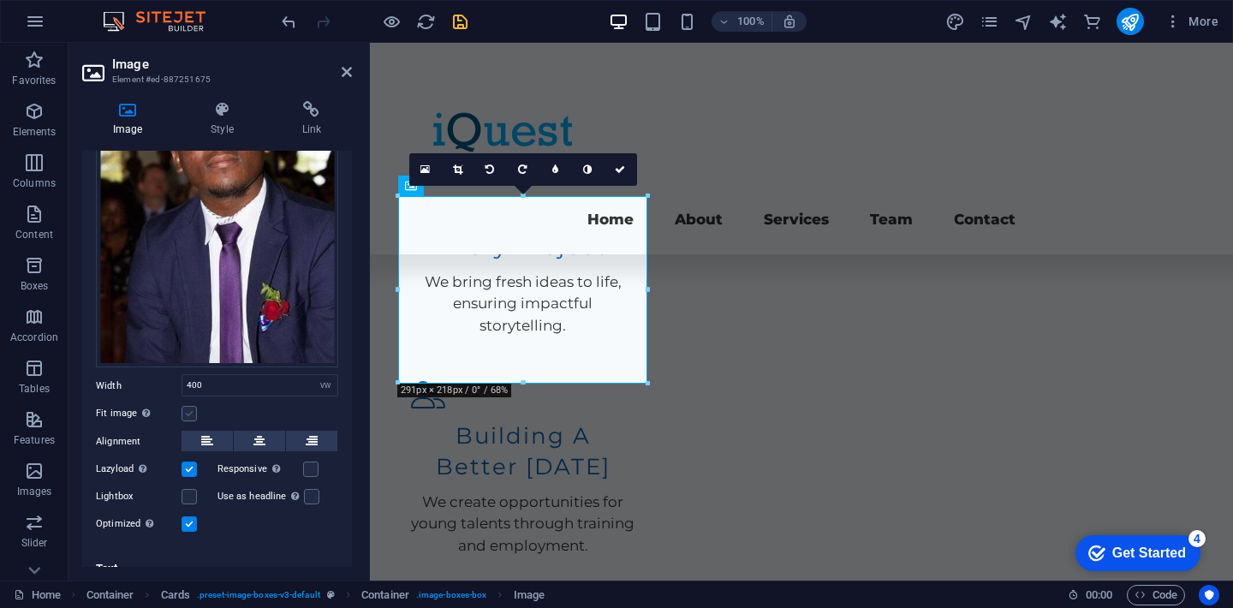
click at [188, 409] on label at bounding box center [189, 413] width 15 height 15
click at [0, 0] on input "Fit image Automatically fit image to a fixed width and height" at bounding box center [0, 0] width 0 height 0
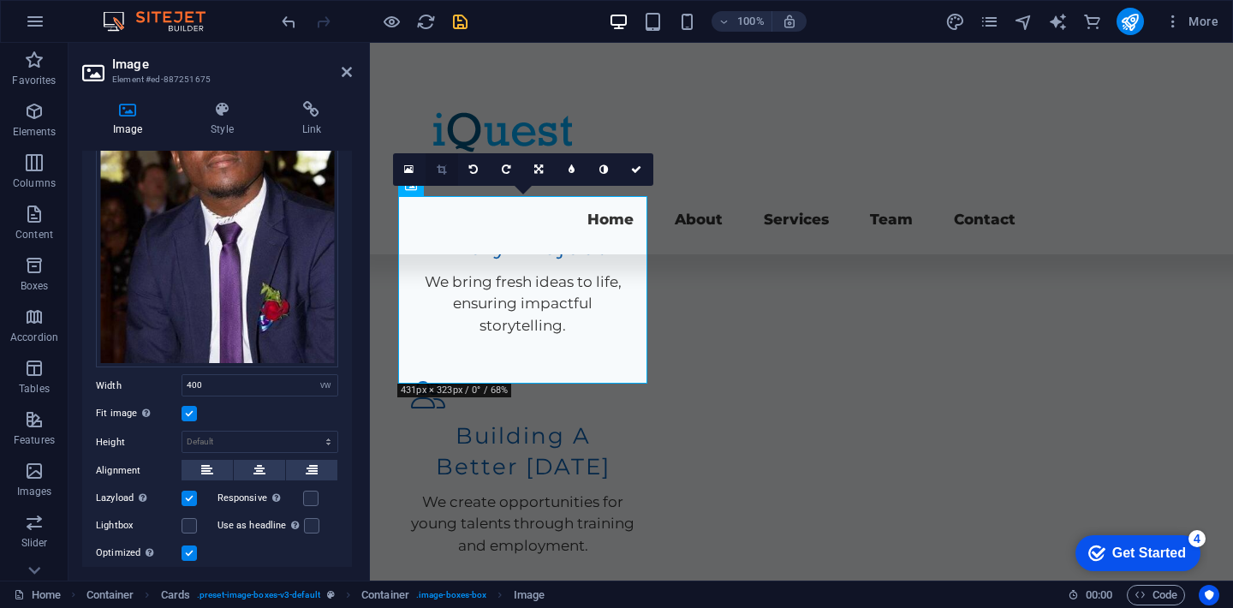
click at [442, 170] on icon at bounding box center [441, 169] width 9 height 10
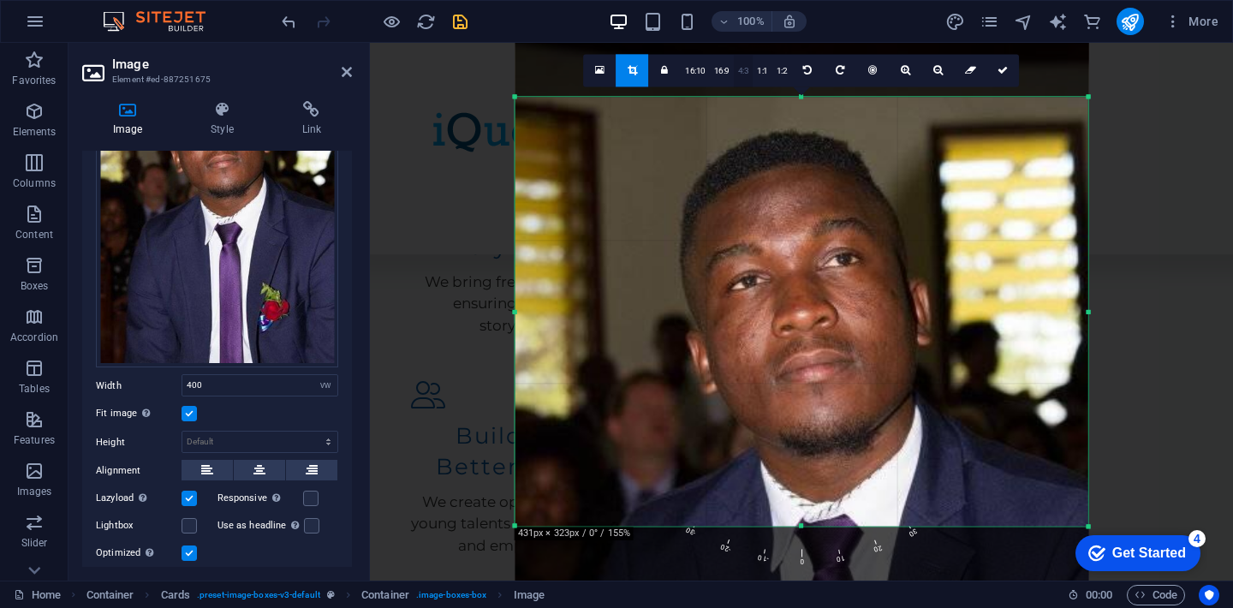
click at [746, 69] on link "4:3" at bounding box center [744, 71] width 20 height 33
click at [771, 77] on link "1:1" at bounding box center [764, 71] width 20 height 33
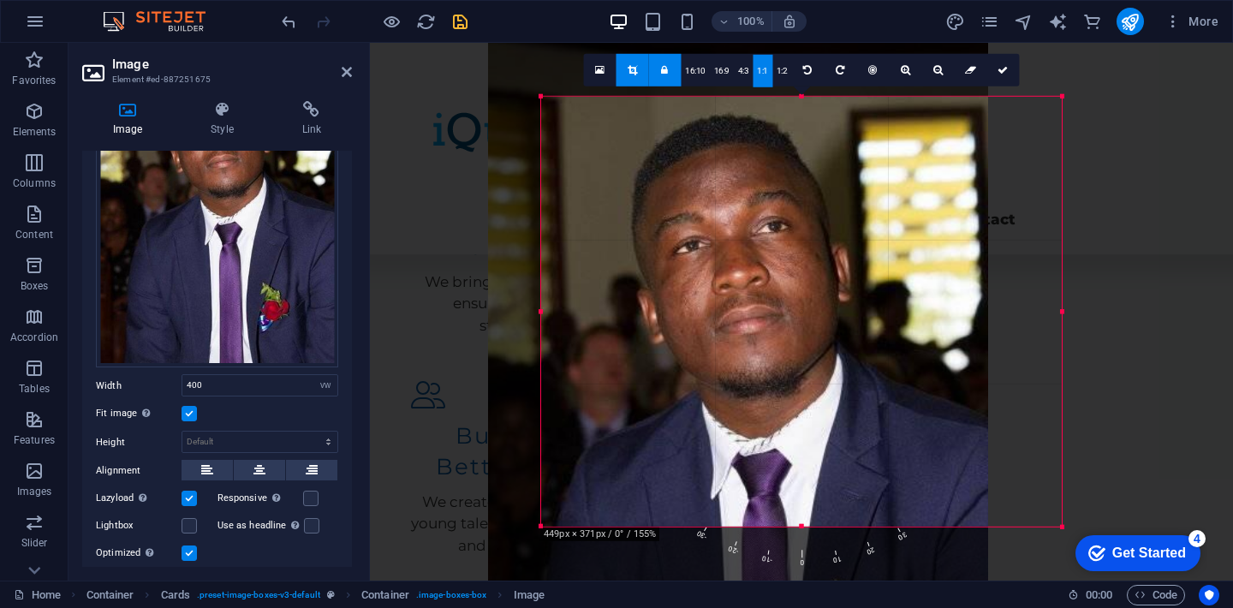
drag, startPoint x: 517, startPoint y: 100, endPoint x: 570, endPoint y: 99, distance: 53.1
click at [570, 99] on div "180 170 160 150 140 130 120 110 100 90 80 70 60 50 40 30 20 10 0 -10 -20 -30 -4…" at bounding box center [801, 312] width 521 height 430
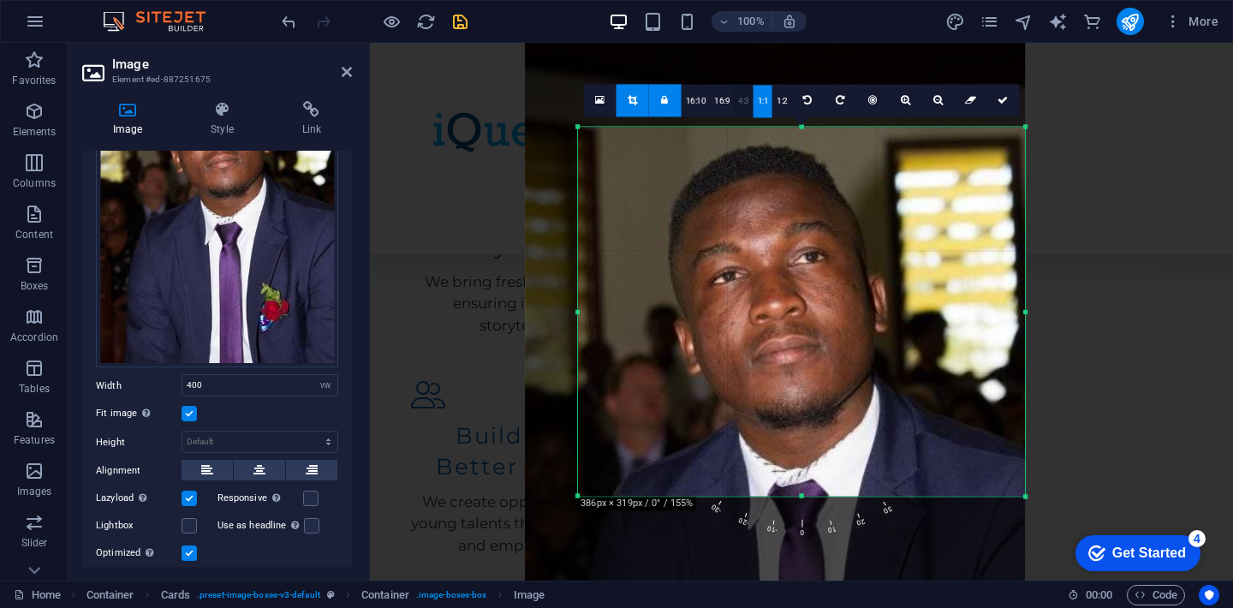
click at [739, 103] on link "4:3" at bounding box center [744, 101] width 20 height 33
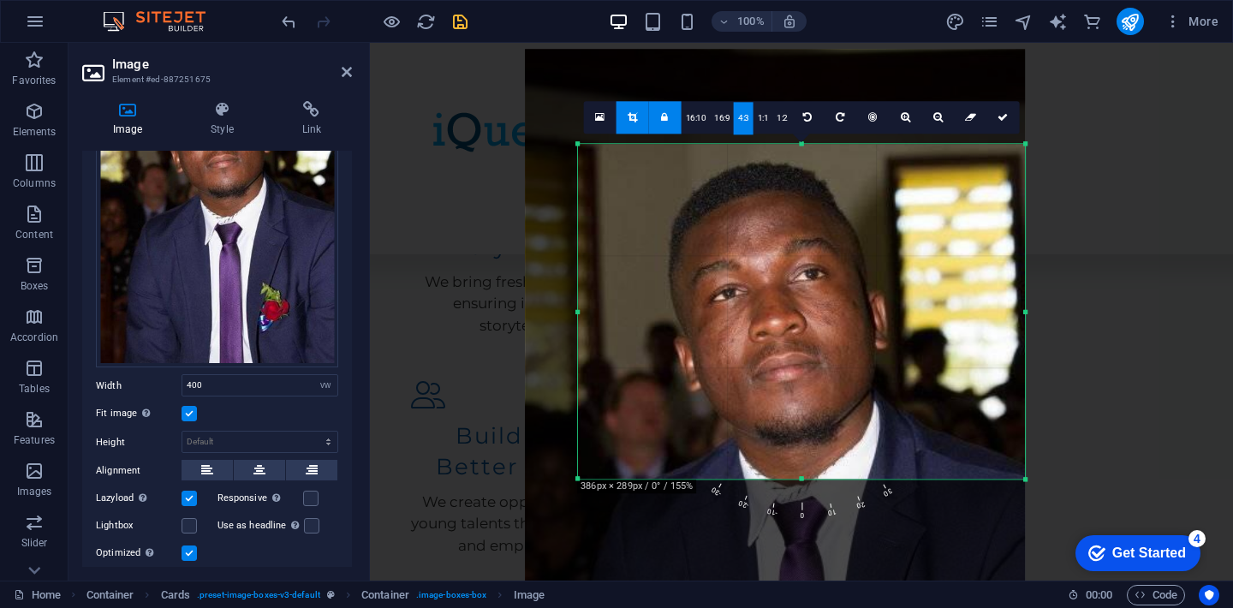
click at [740, 115] on link "4:3" at bounding box center [744, 118] width 20 height 33
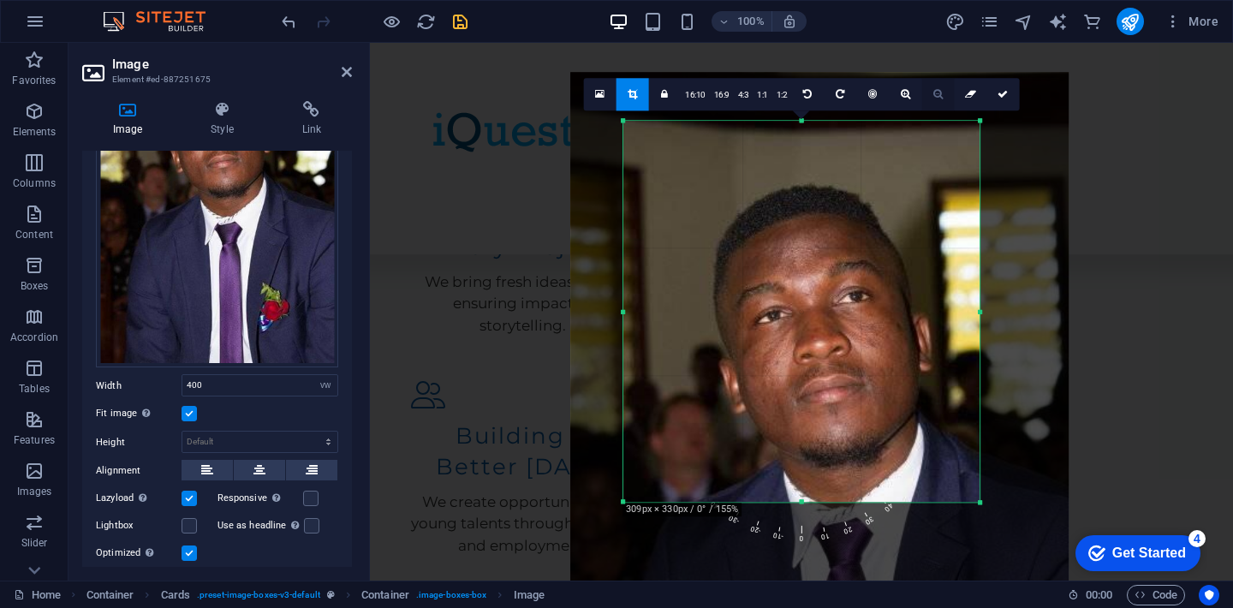
drag, startPoint x: 1025, startPoint y: 145, endPoint x: 934, endPoint y: 98, distance: 101.9
click at [934, 121] on div "180 170 160 150 140 130 120 110 100 90 80 70 60 50 40 30 20 10 0 -10 -20 -30 -4…" at bounding box center [802, 311] width 356 height 381
click at [741, 98] on link "4:3" at bounding box center [744, 95] width 20 height 33
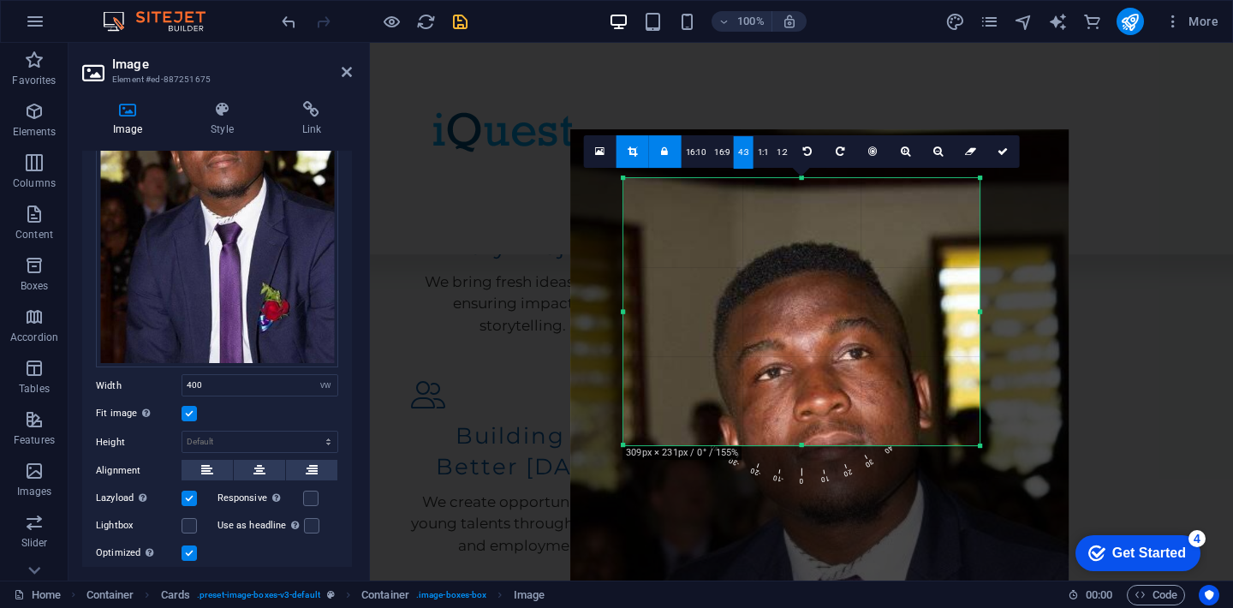
click at [741, 152] on link "4:3" at bounding box center [744, 152] width 20 height 33
click at [767, 158] on link "1:1" at bounding box center [764, 152] width 20 height 33
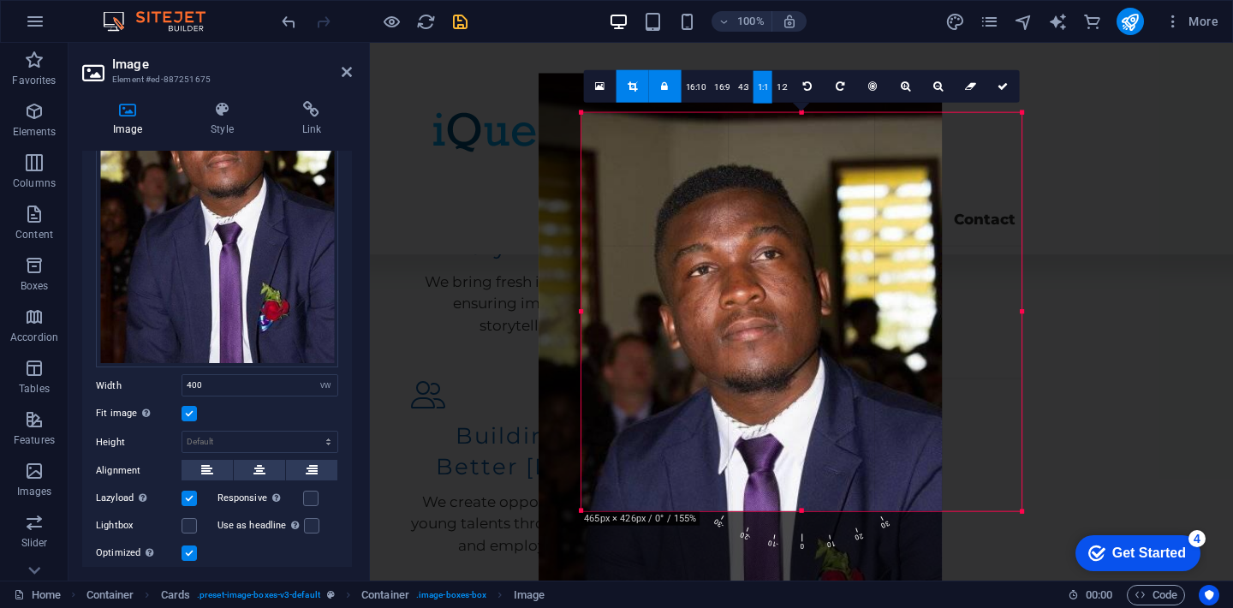
drag, startPoint x: 803, startPoint y: 491, endPoint x: 803, endPoint y: 533, distance: 42.0
click at [803, 511] on div "180 170 160 150 140 130 120 110 100 90 80 70 60 50 40 30 20 10 0 -10 -20 -30 -4…" at bounding box center [802, 312] width 440 height 398
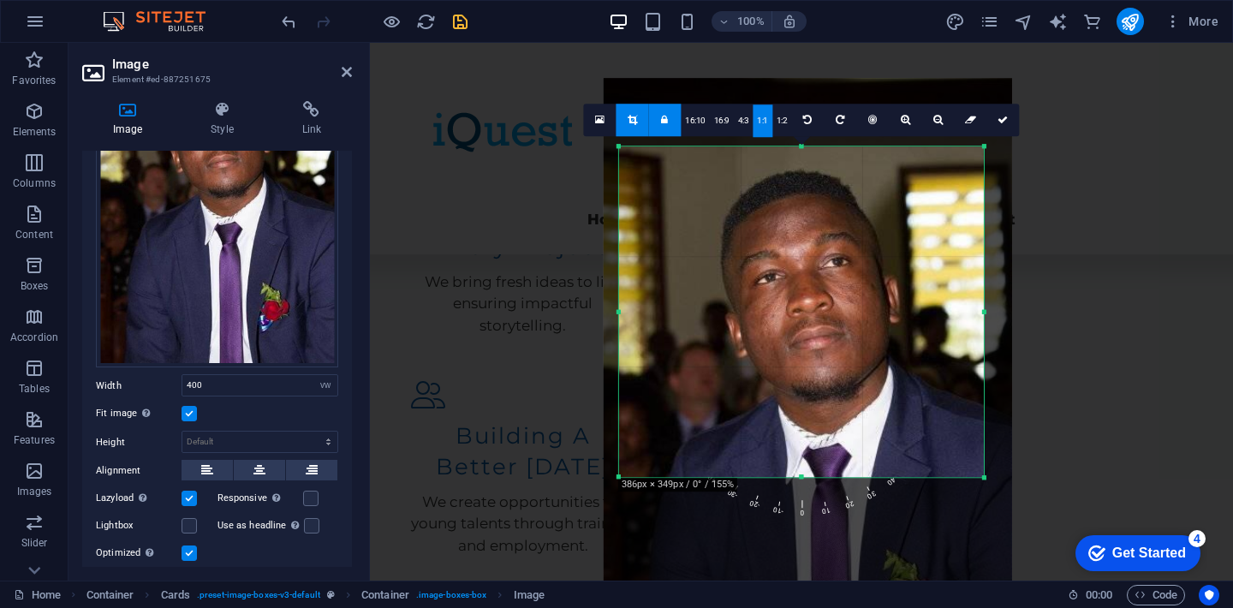
drag, startPoint x: 793, startPoint y: 424, endPoint x: 821, endPoint y: 395, distance: 40.6
click at [821, 395] on div at bounding box center [808, 384] width 409 height 612
click at [779, 126] on link "1:2" at bounding box center [783, 120] width 20 height 33
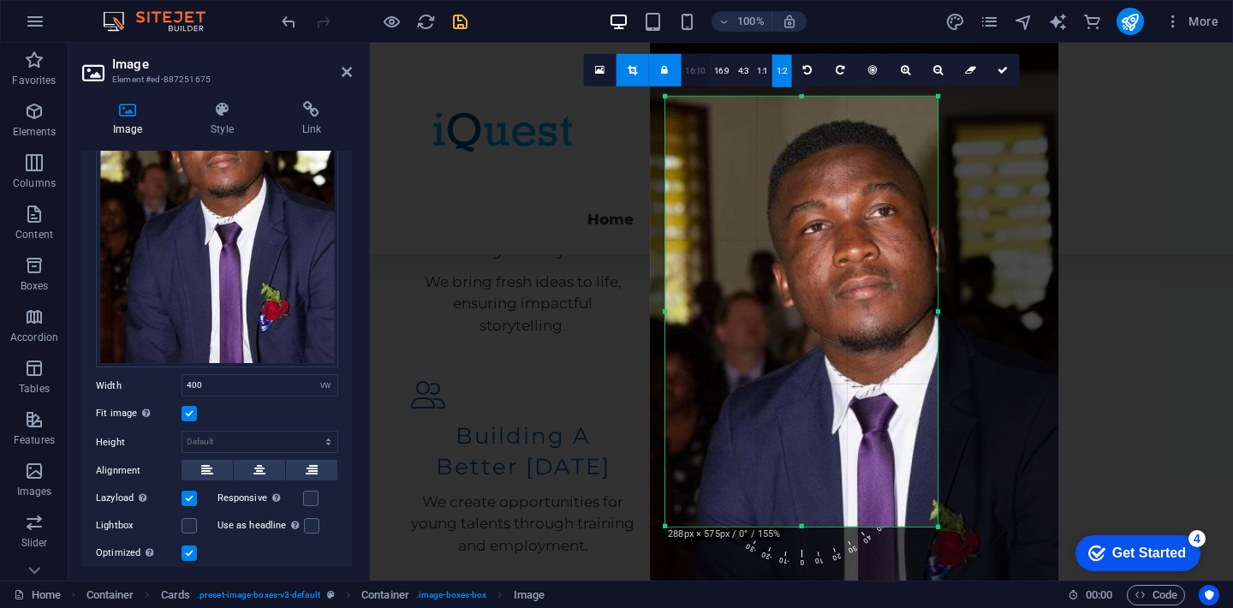
click at [703, 76] on link "16:10" at bounding box center [695, 71] width 29 height 33
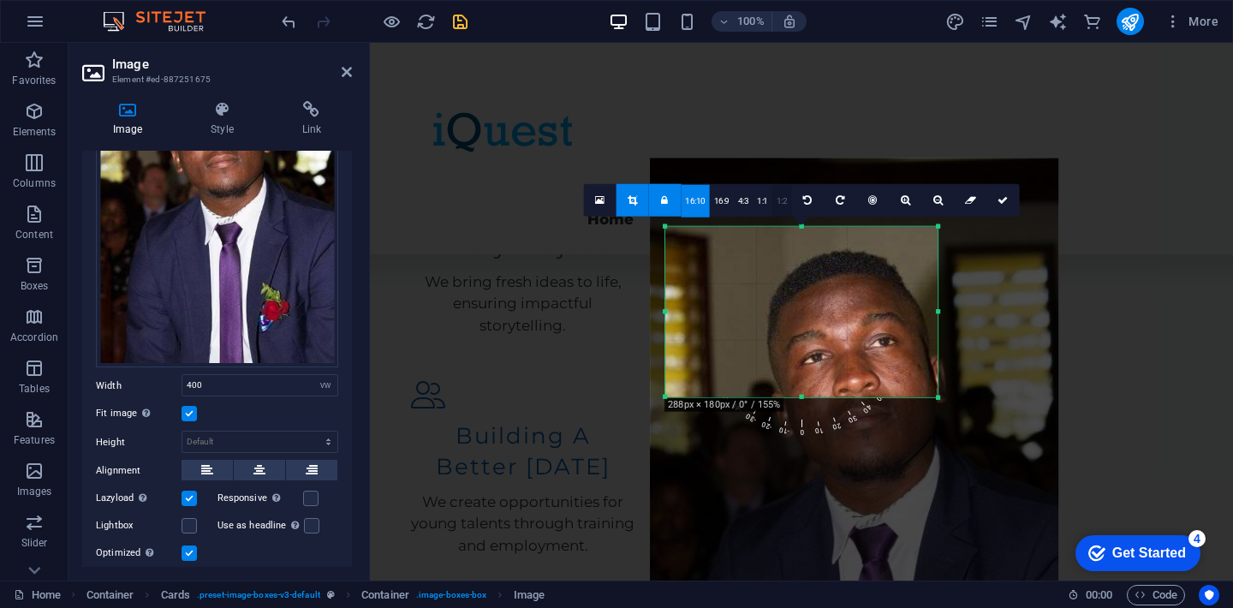
click at [783, 205] on link "1:2" at bounding box center [783, 201] width 20 height 33
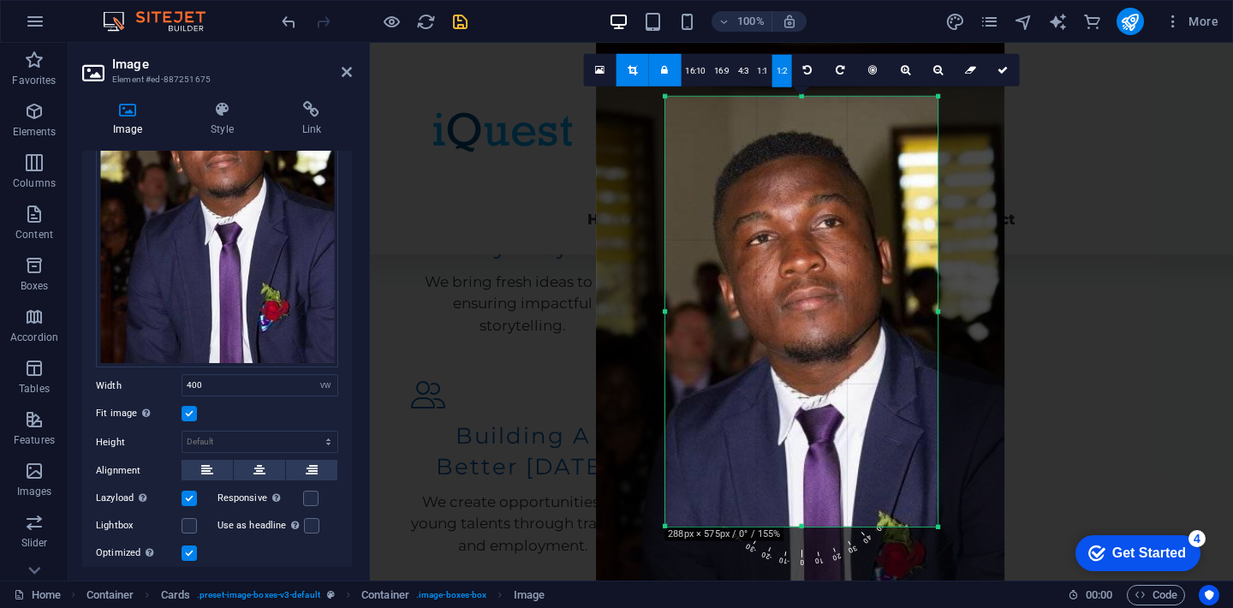
drag, startPoint x: 833, startPoint y: 312, endPoint x: 779, endPoint y: 323, distance: 55.1
click at [779, 323] on div at bounding box center [801, 345] width 409 height 612
click at [1003, 69] on icon at bounding box center [1003, 70] width 10 height 10
type input "317"
select select "px"
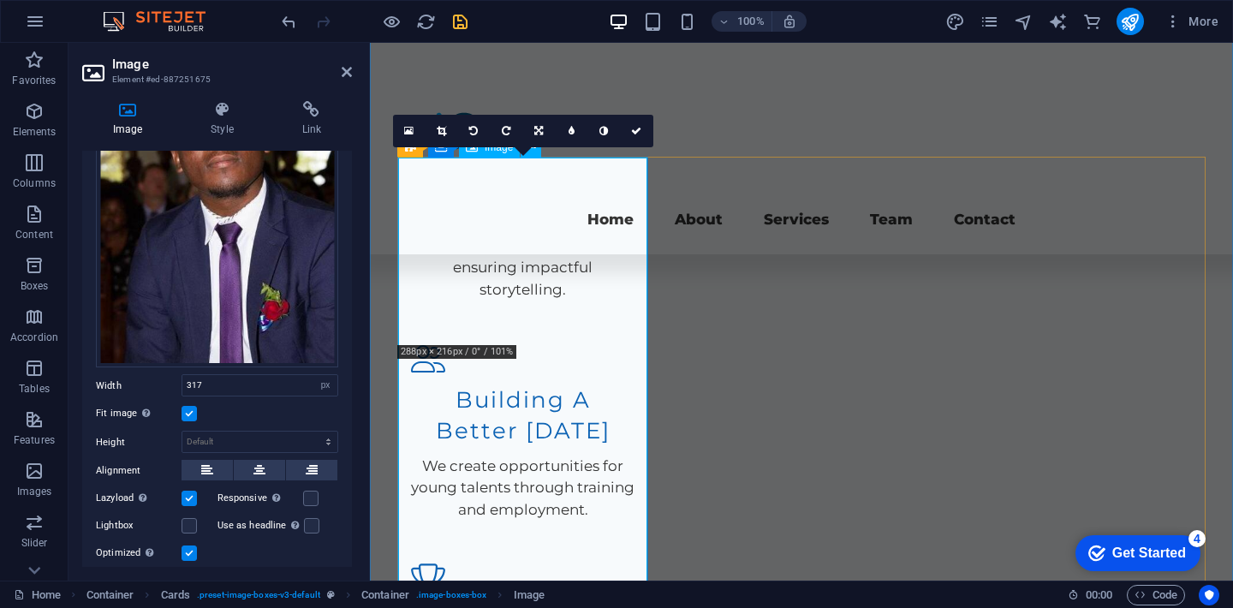
scroll to position [2365, 0]
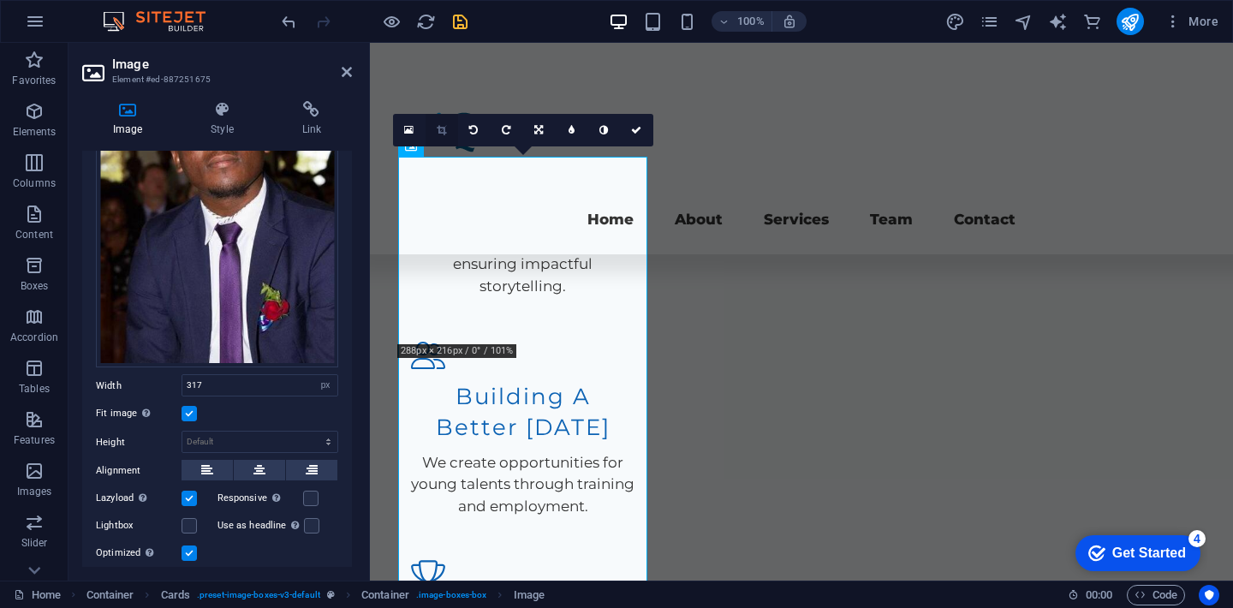
click at [446, 130] on link at bounding box center [442, 130] width 33 height 33
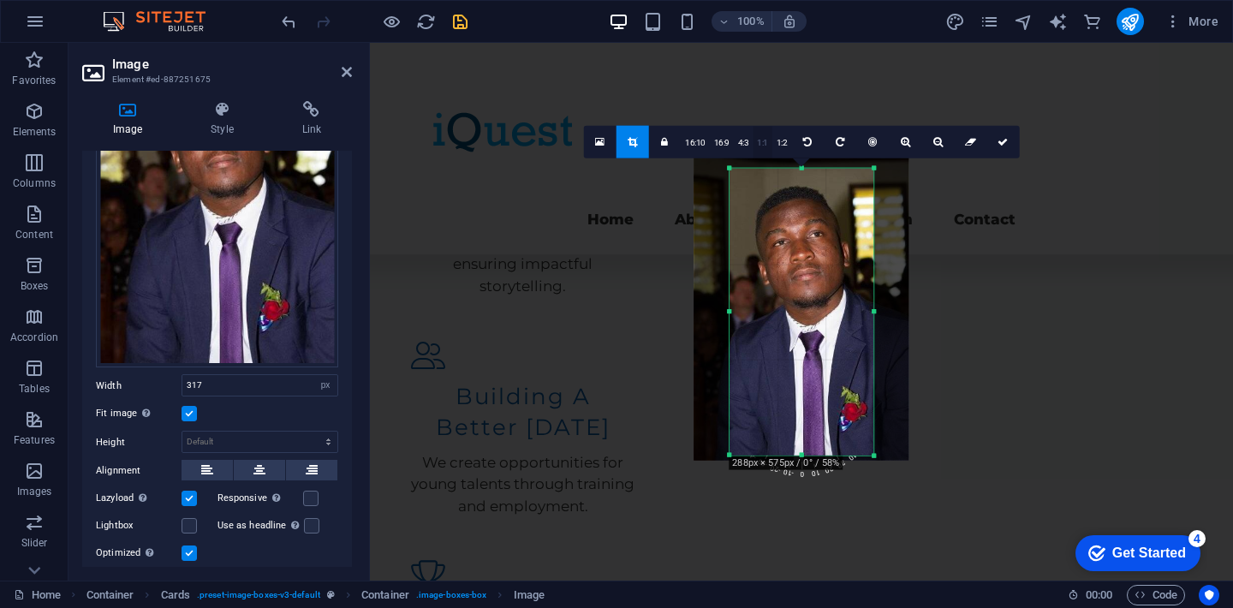
click at [754, 144] on link "1:1" at bounding box center [763, 143] width 20 height 33
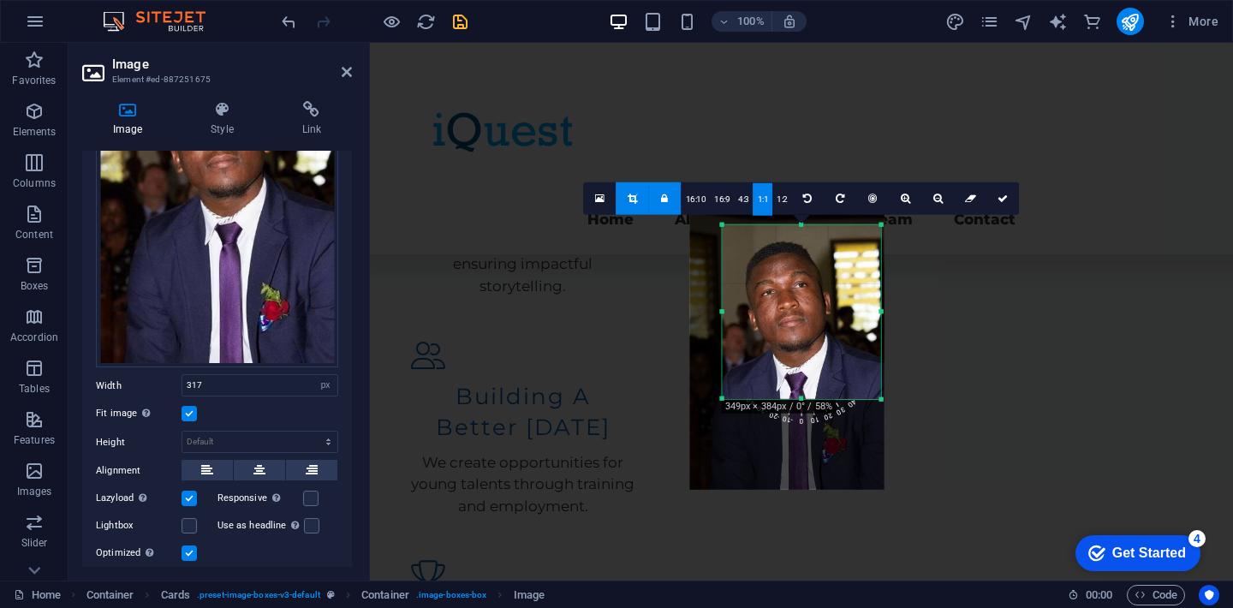
drag, startPoint x: 802, startPoint y: 386, endPoint x: 804, endPoint y: 419, distance: 32.6
click at [804, 399] on div "180 170 160 150 140 130 120 110 100 90 80 70 60 50 40 30 20 10 0 -10 -20 -30 -4…" at bounding box center [802, 312] width 158 height 174
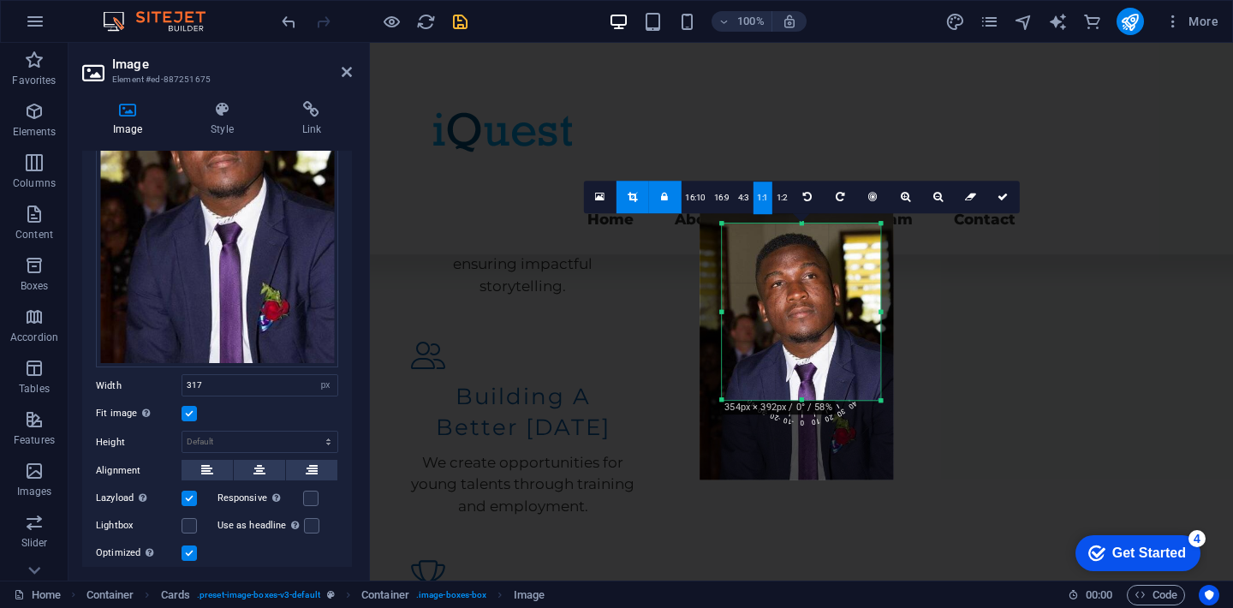
drag, startPoint x: 800, startPoint y: 342, endPoint x: 810, endPoint y: 335, distance: 12.4
click at [810, 335] on div at bounding box center [797, 334] width 194 height 290
click at [1000, 200] on icon at bounding box center [1003, 197] width 10 height 10
type input "185"
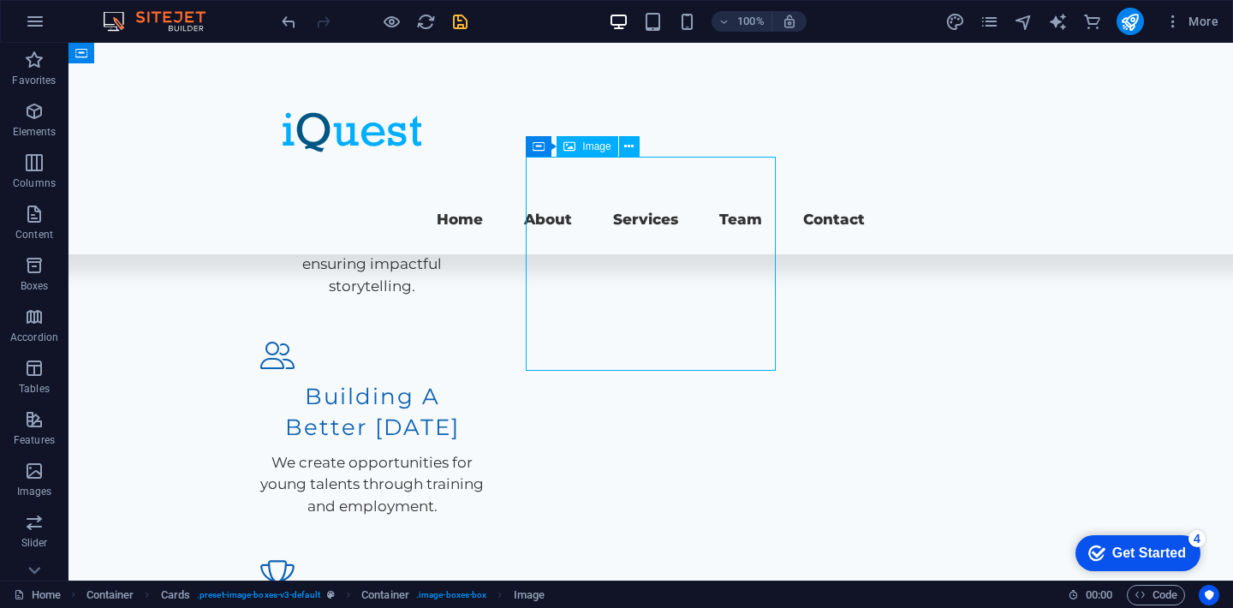
select select "px"
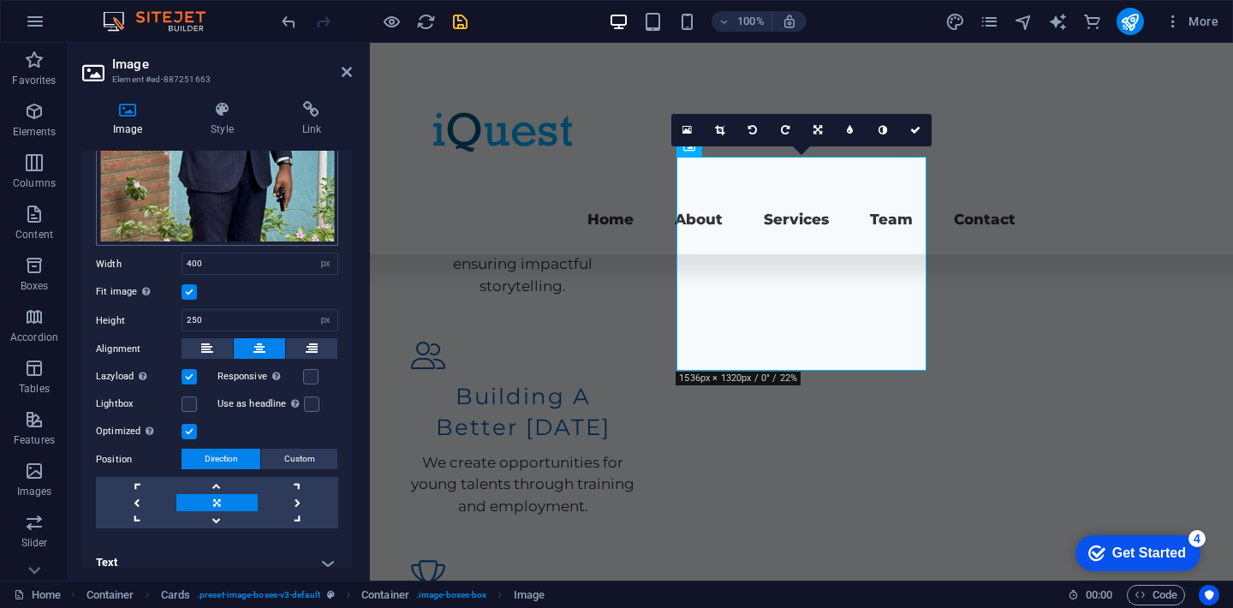
scroll to position [281, 0]
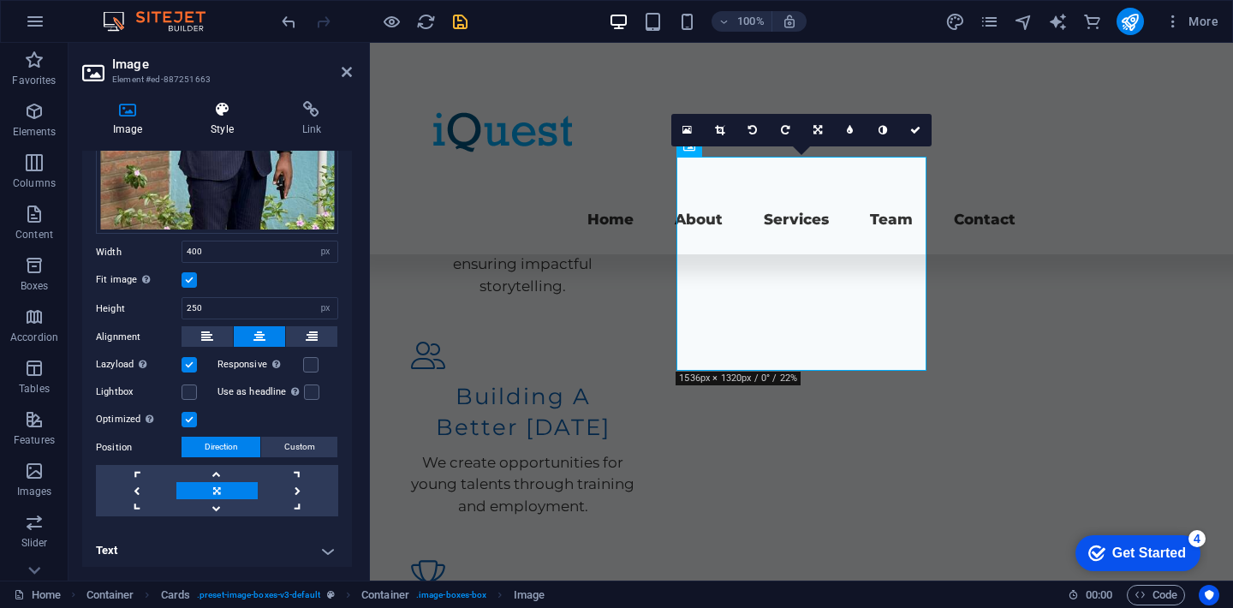
click at [216, 119] on h4 "Style" at bounding box center [225, 119] width 91 height 36
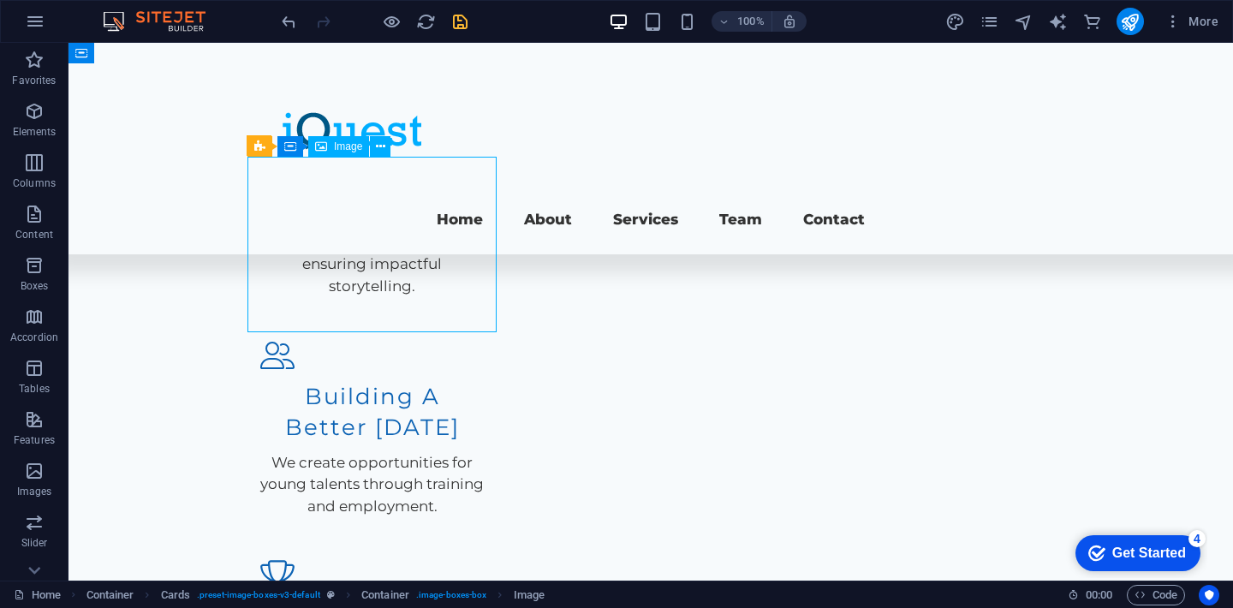
select select "px"
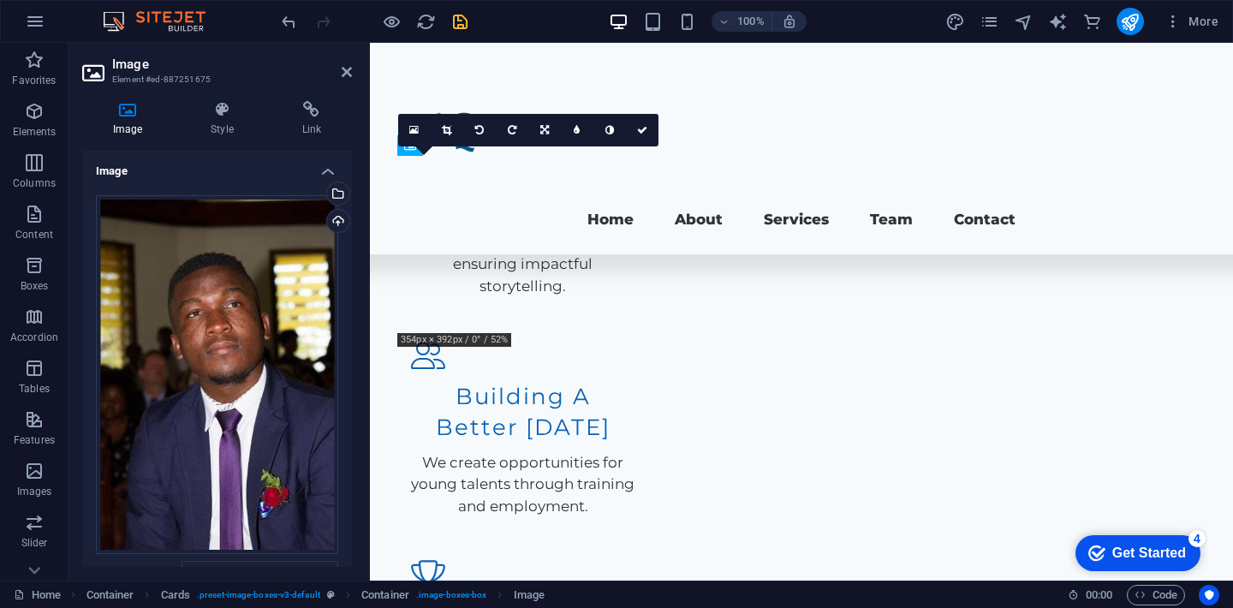
drag, startPoint x: 558, startPoint y: 330, endPoint x: 561, endPoint y: 367, distance: 36.9
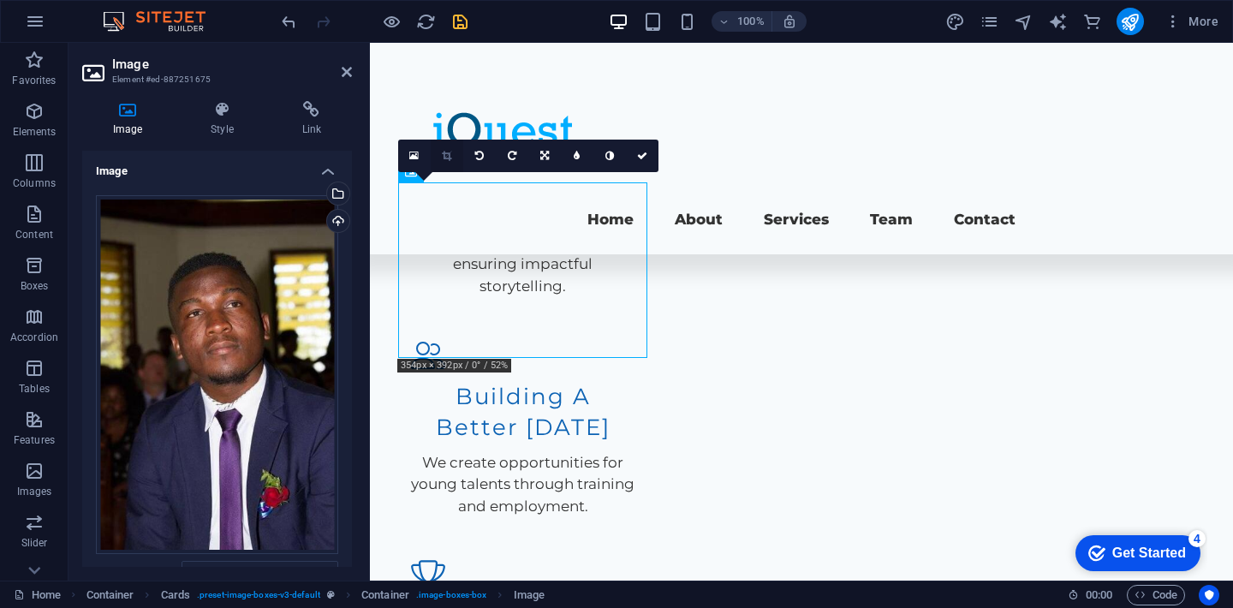
click at [448, 157] on icon at bounding box center [446, 156] width 9 height 10
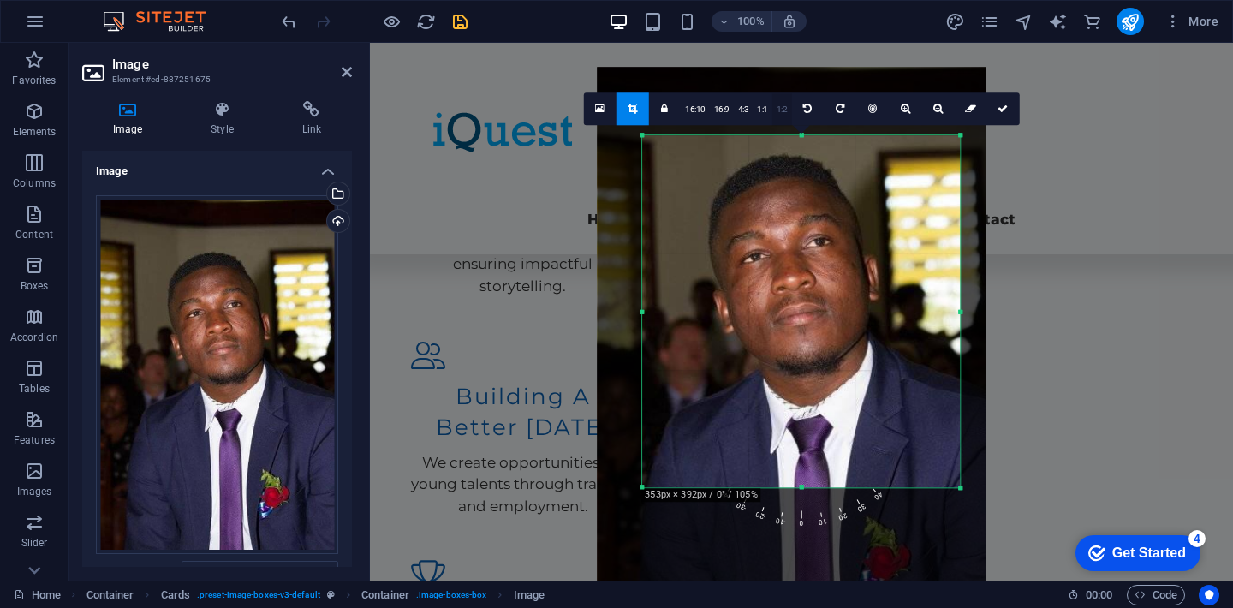
click at [782, 112] on link "1:2" at bounding box center [783, 109] width 20 height 33
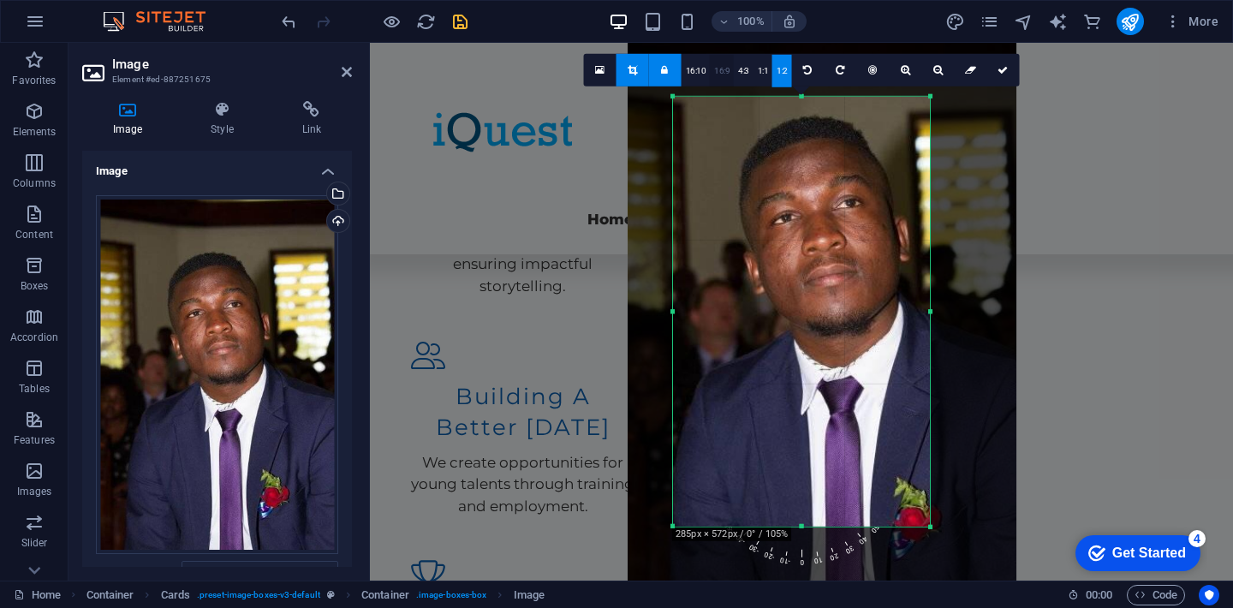
click at [728, 73] on link "16:9" at bounding box center [722, 71] width 24 height 33
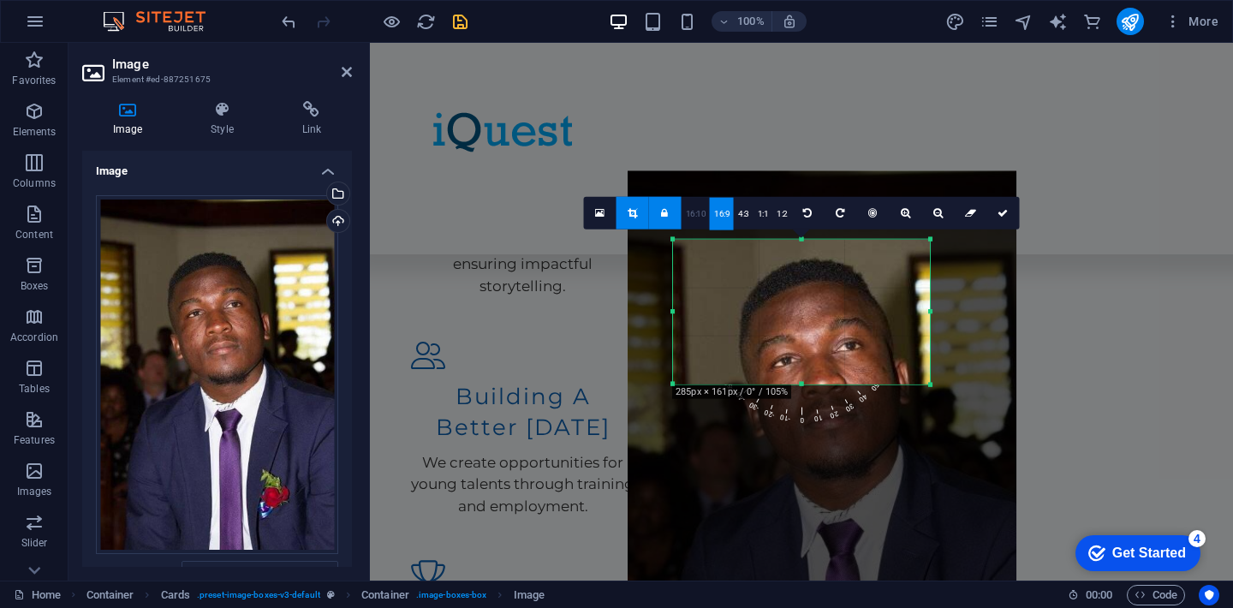
click at [709, 211] on link "16:10" at bounding box center [696, 214] width 29 height 33
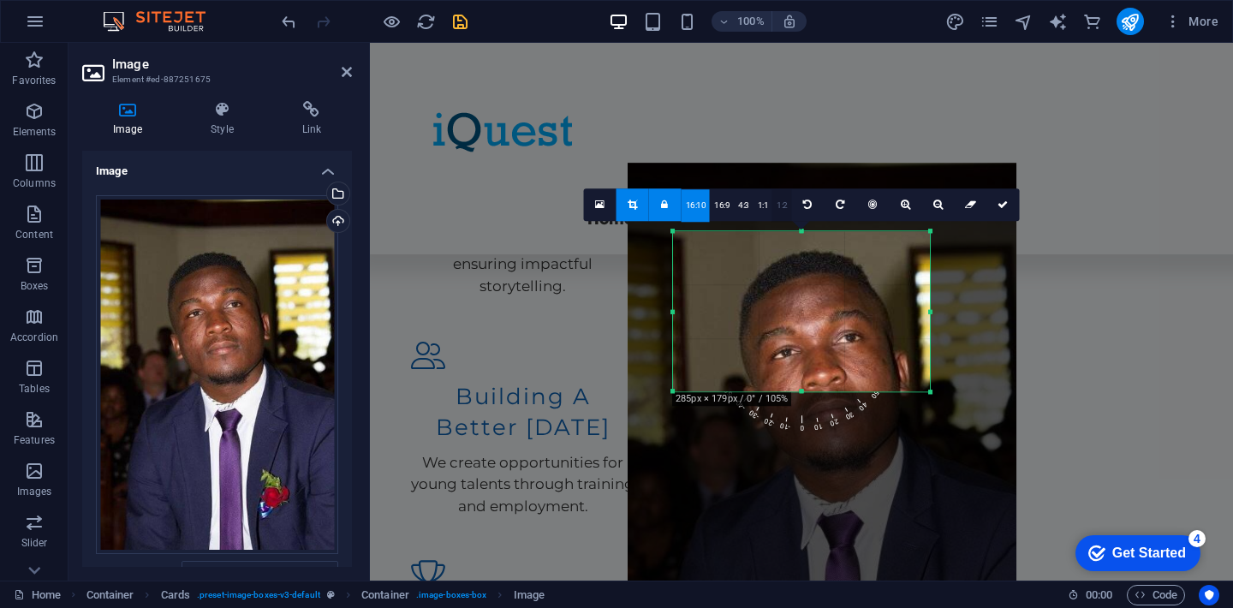
click at [773, 202] on link "1:2" at bounding box center [783, 205] width 20 height 33
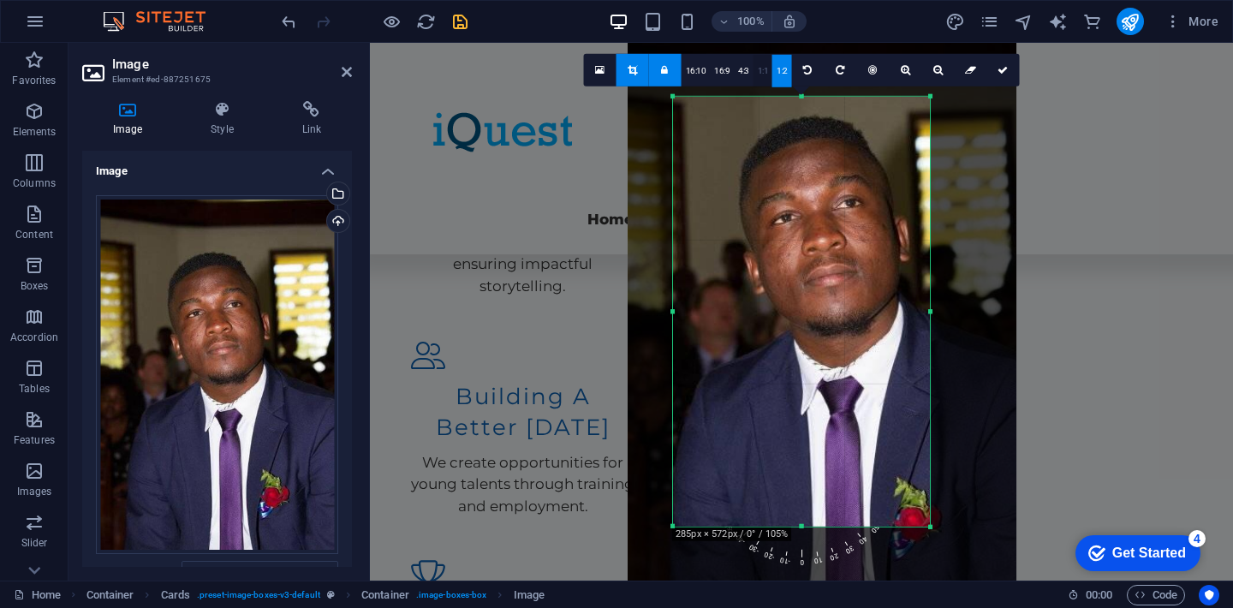
click at [761, 82] on link "1:1" at bounding box center [764, 71] width 20 height 33
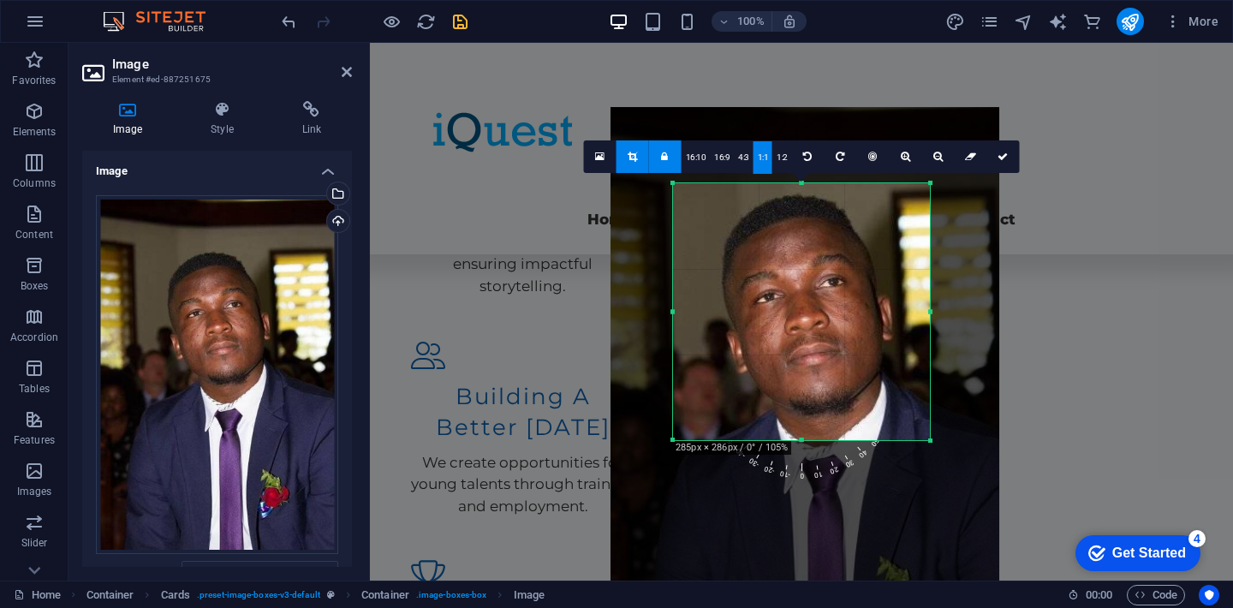
drag, startPoint x: 818, startPoint y: 272, endPoint x: 801, endPoint y: 264, distance: 18.8
click at [801, 264] on div at bounding box center [805, 398] width 389 height 583
click at [904, 157] on icon at bounding box center [905, 157] width 9 height 10
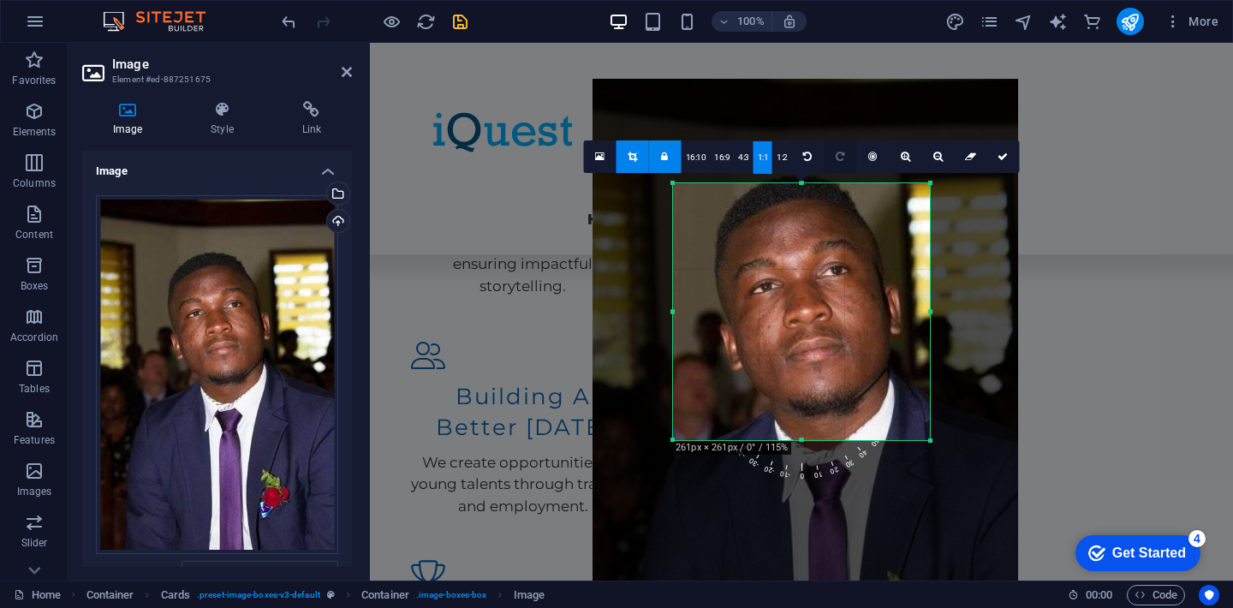
click at [837, 159] on icon at bounding box center [840, 157] width 9 height 10
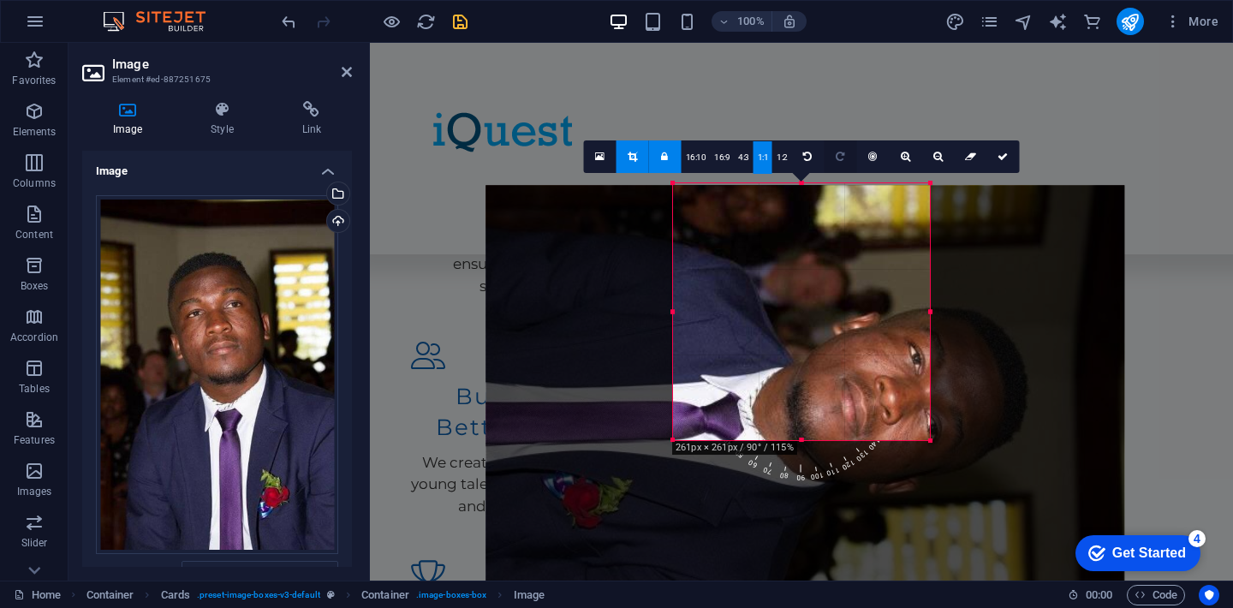
click at [837, 159] on icon at bounding box center [840, 157] width 9 height 10
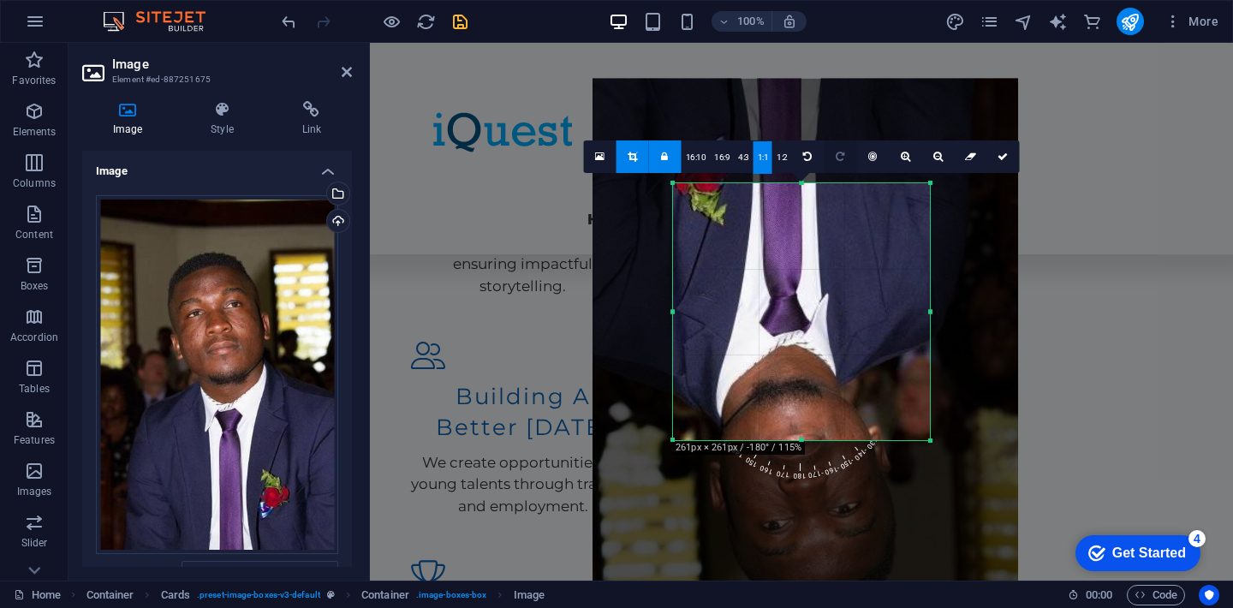
click at [837, 159] on icon at bounding box center [840, 157] width 9 height 10
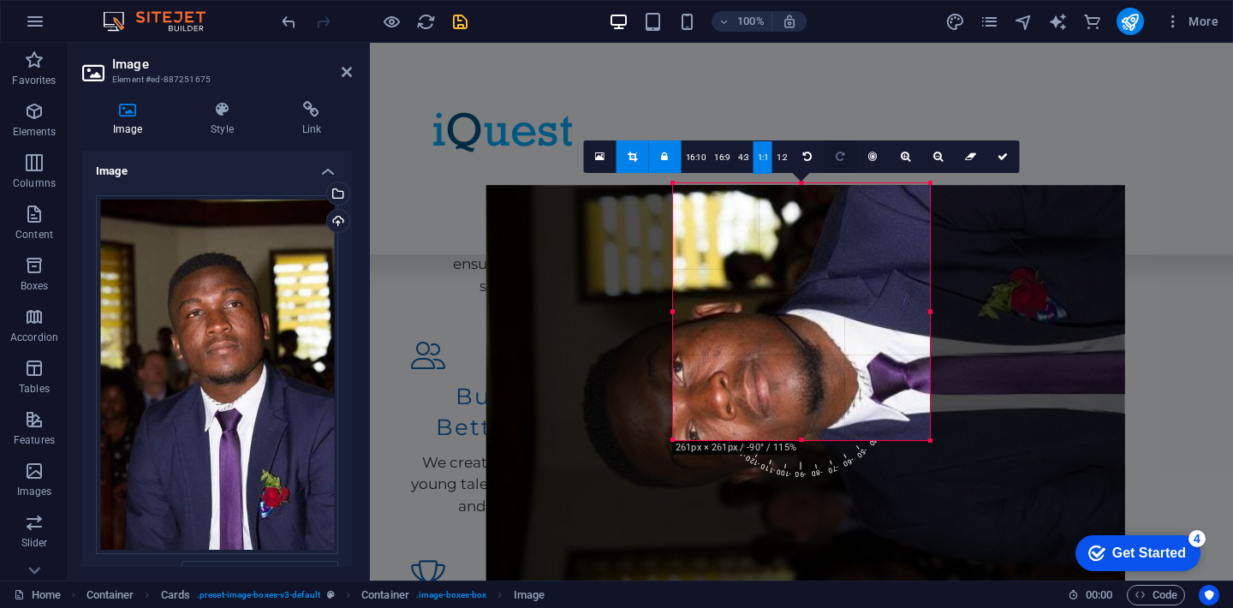
click at [837, 159] on icon at bounding box center [840, 157] width 9 height 10
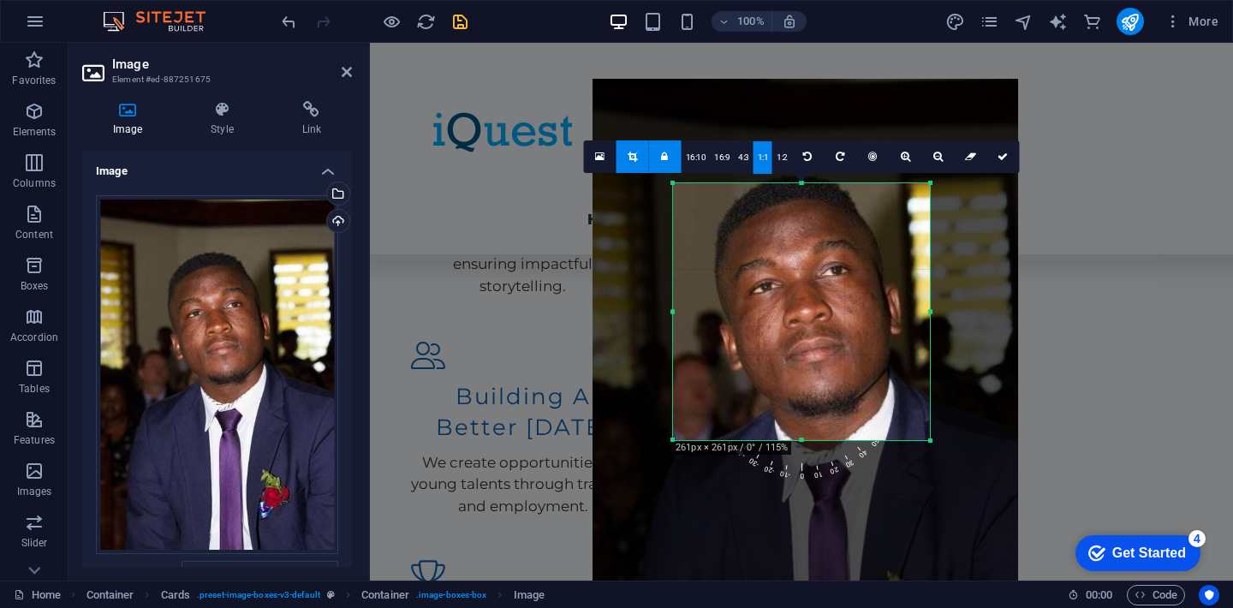
click at [631, 155] on icon at bounding box center [632, 157] width 9 height 10
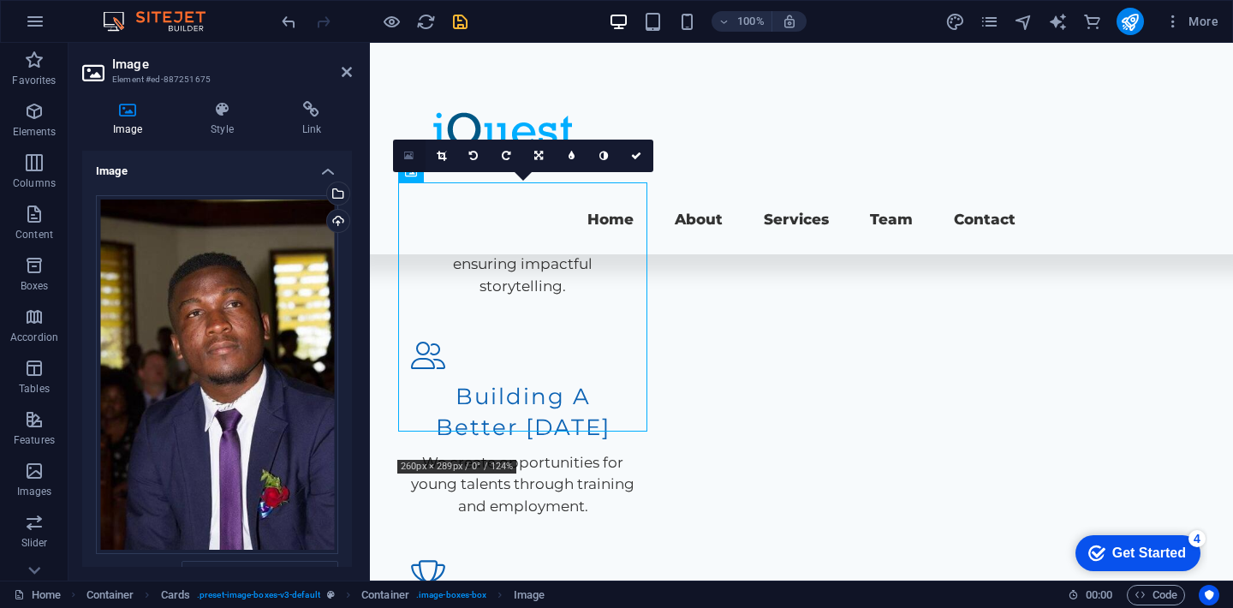
click at [407, 147] on link at bounding box center [409, 156] width 33 height 33
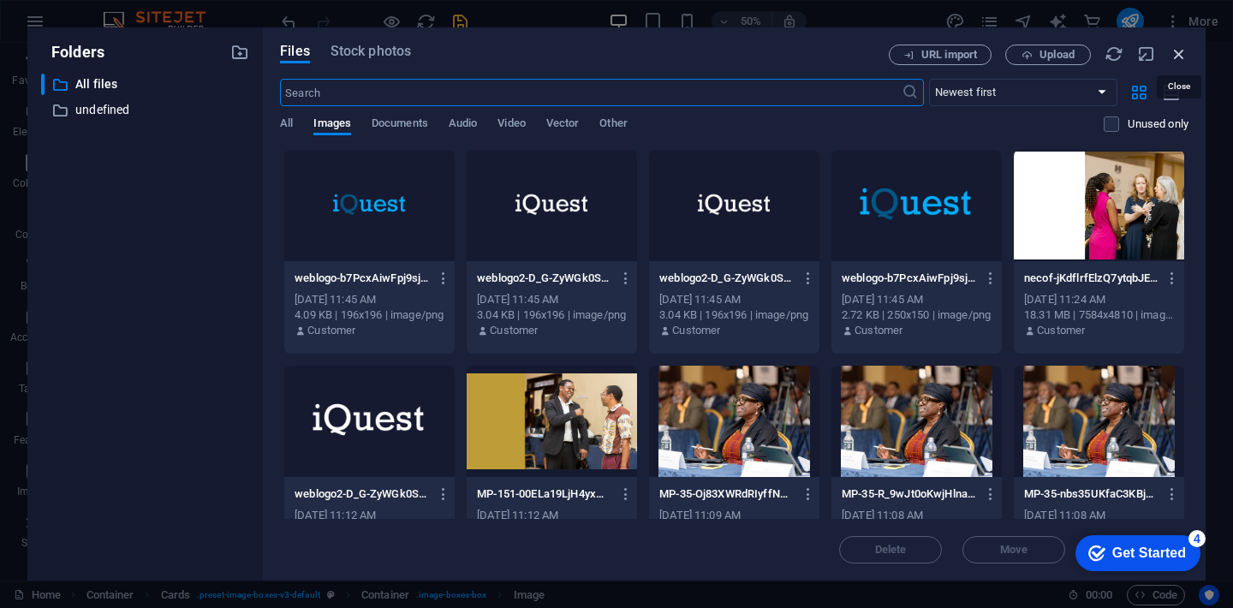
click at [1179, 54] on icon "button" at bounding box center [1179, 54] width 19 height 19
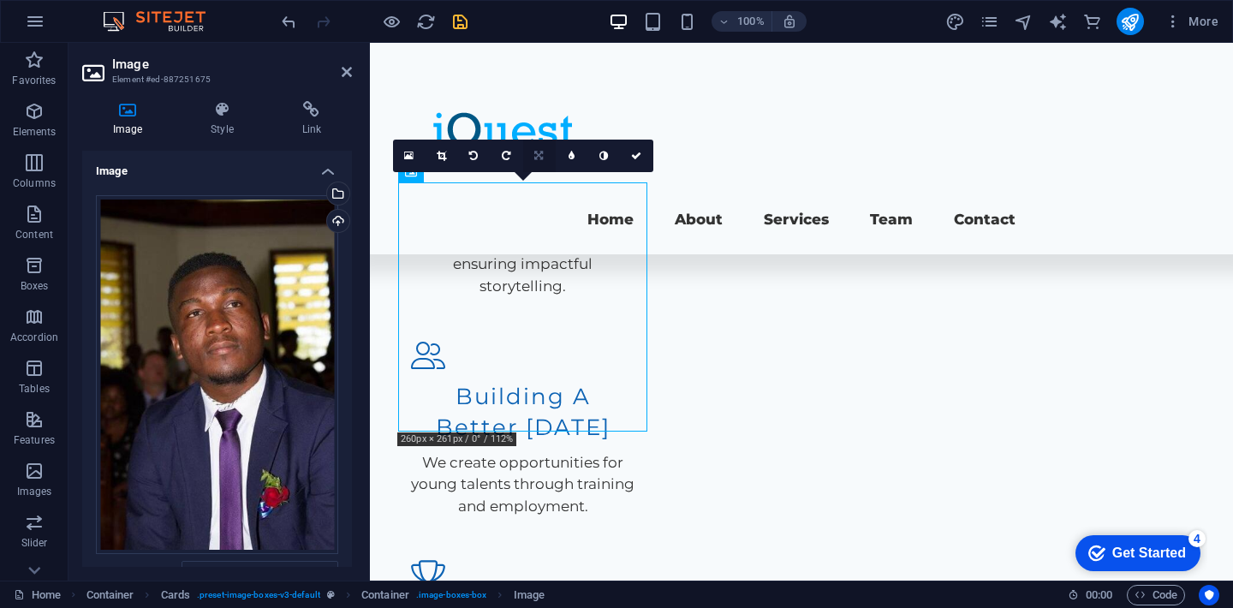
click at [543, 160] on icon at bounding box center [538, 156] width 9 height 10
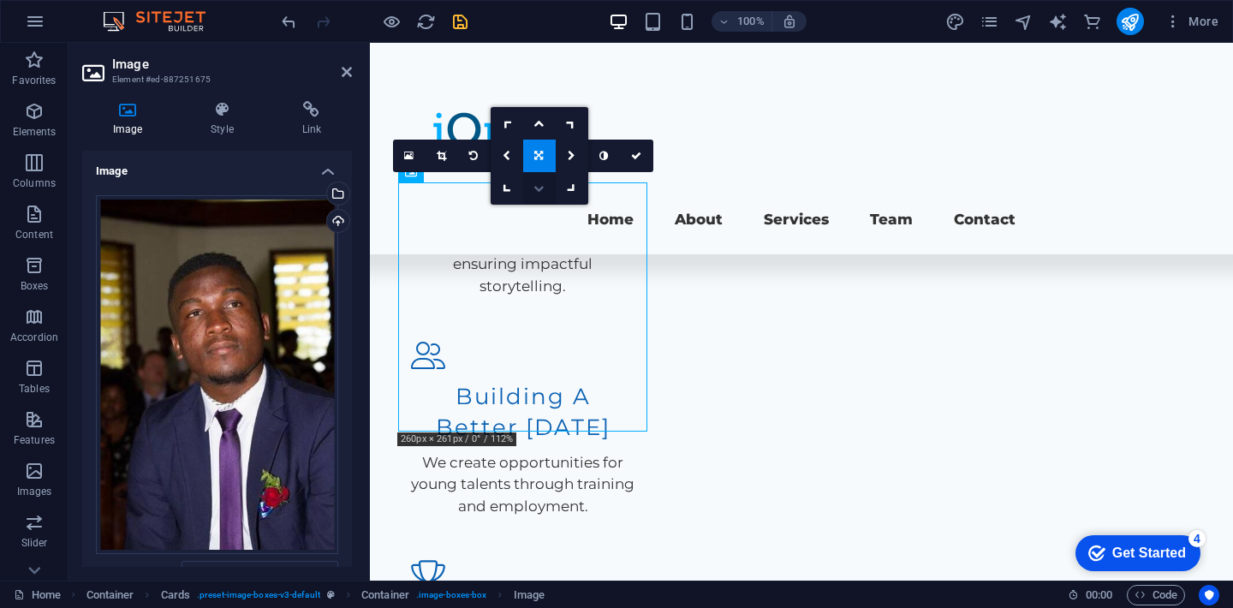
click at [534, 188] on icon at bounding box center [539, 188] width 10 height 10
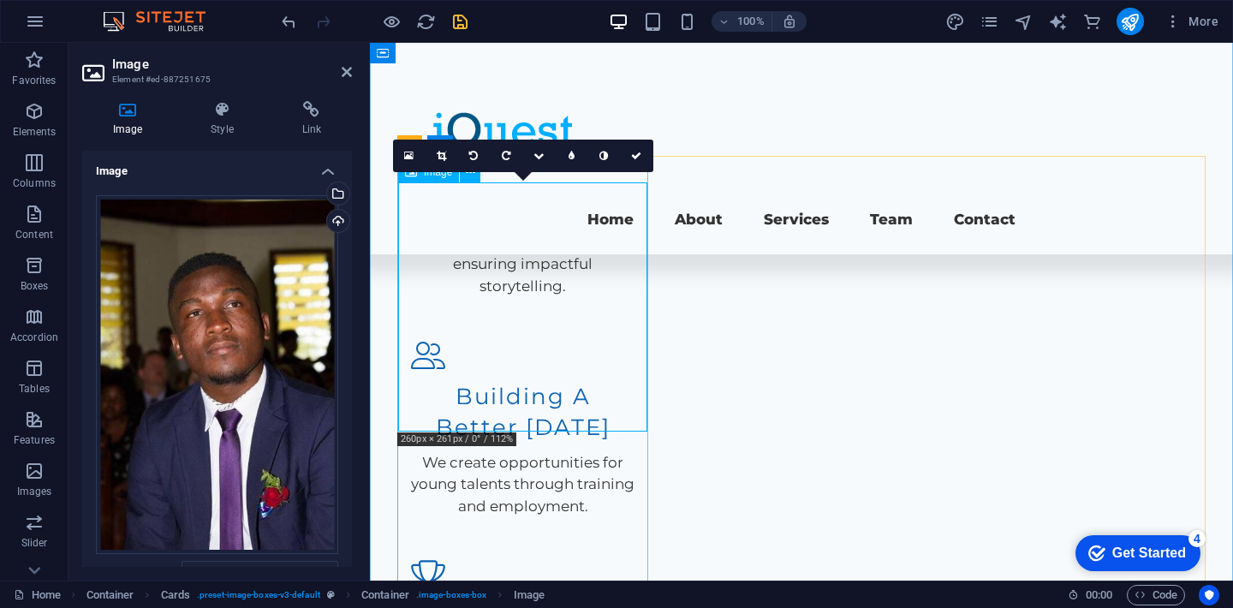
click at [446, 158] on link at bounding box center [442, 156] width 33 height 33
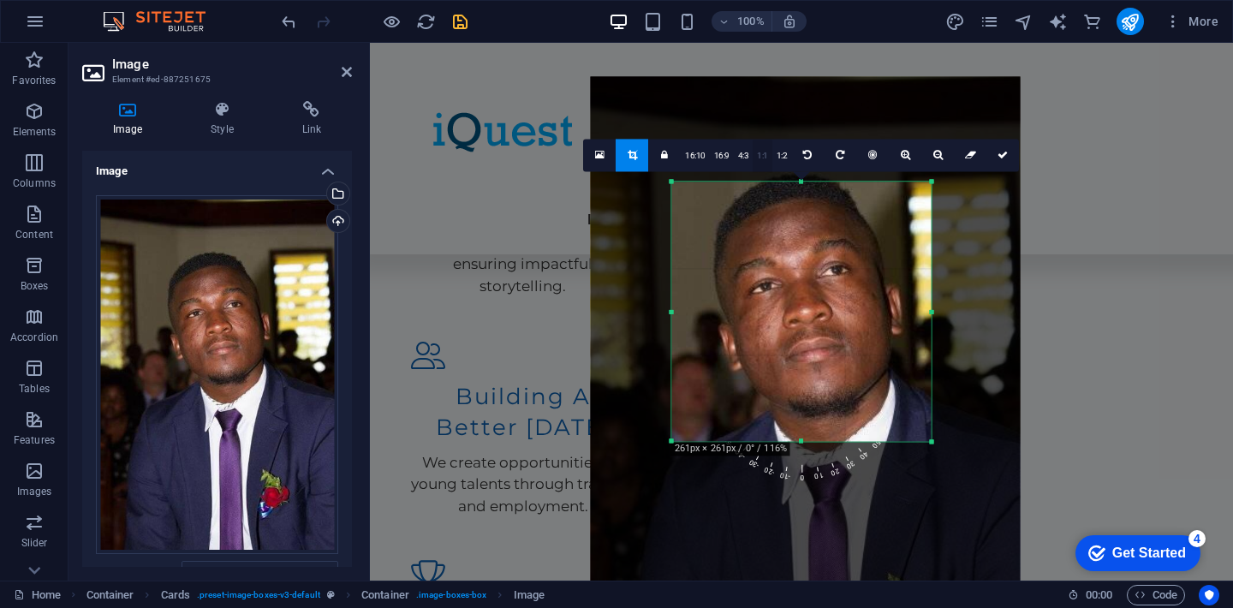
click at [765, 158] on link "1:1" at bounding box center [763, 156] width 20 height 33
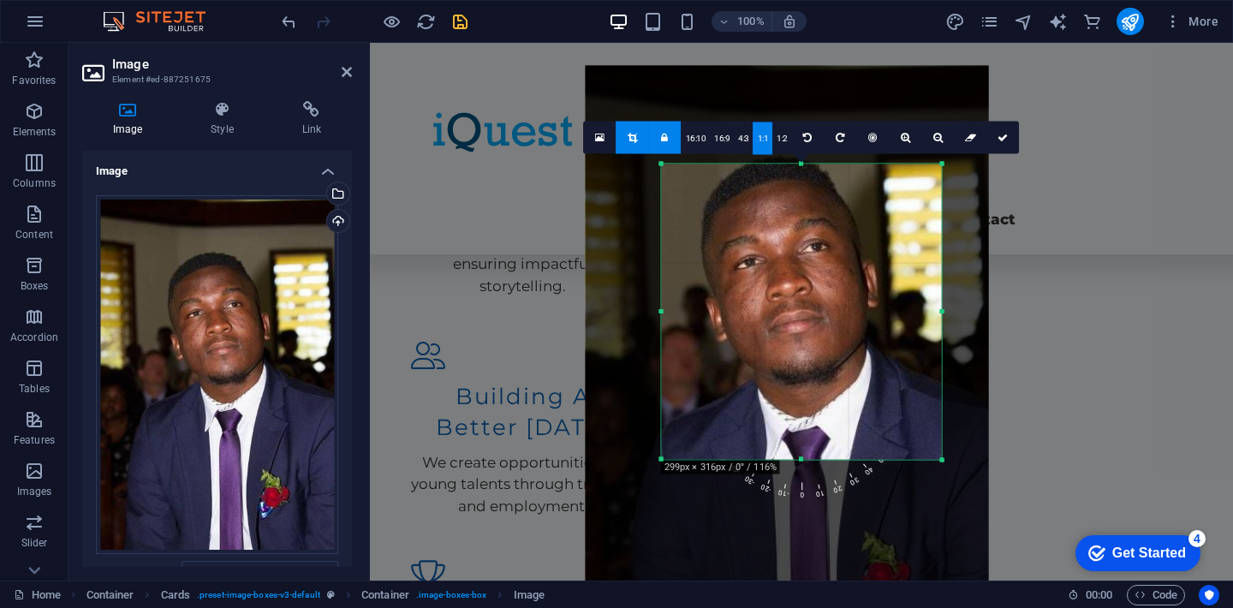
drag, startPoint x: 929, startPoint y: 444, endPoint x: 957, endPoint y: 492, distance: 56.0
click at [942, 460] on div "180 170 160 150 140 130 120 110 100 90 80 70 60 50 40 30 20 10 0 -10 -20 -30 -4…" at bounding box center [802, 311] width 280 height 295
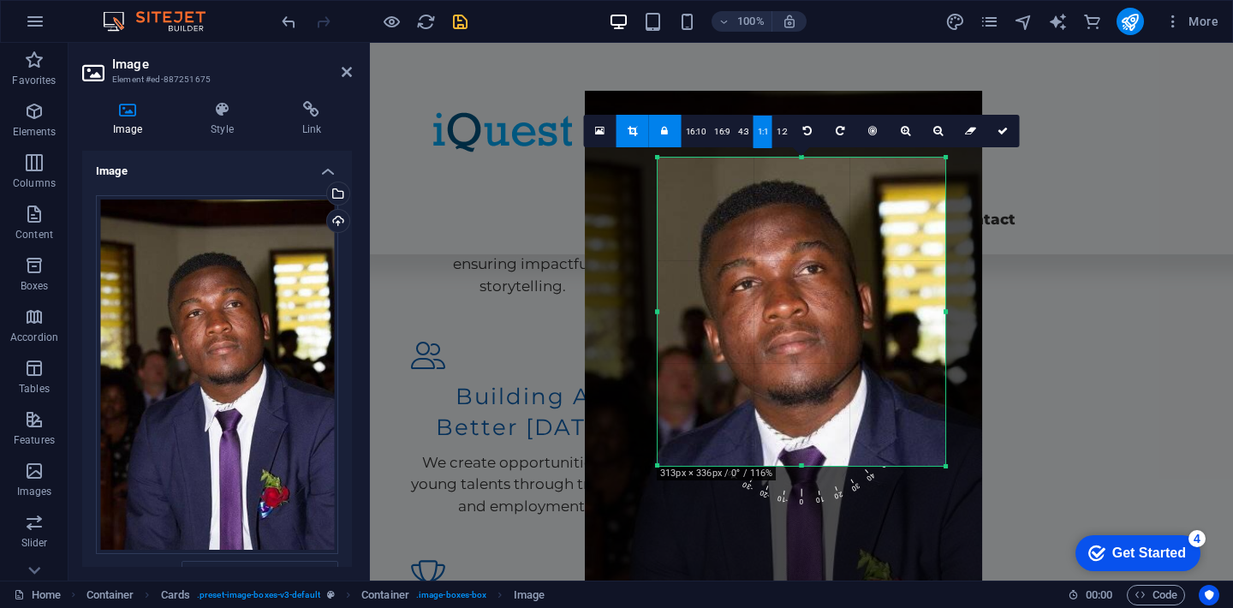
drag, startPoint x: 828, startPoint y: 331, endPoint x: 831, endPoint y: 361, distance: 30.1
click at [831, 361] on div at bounding box center [783, 388] width 397 height 595
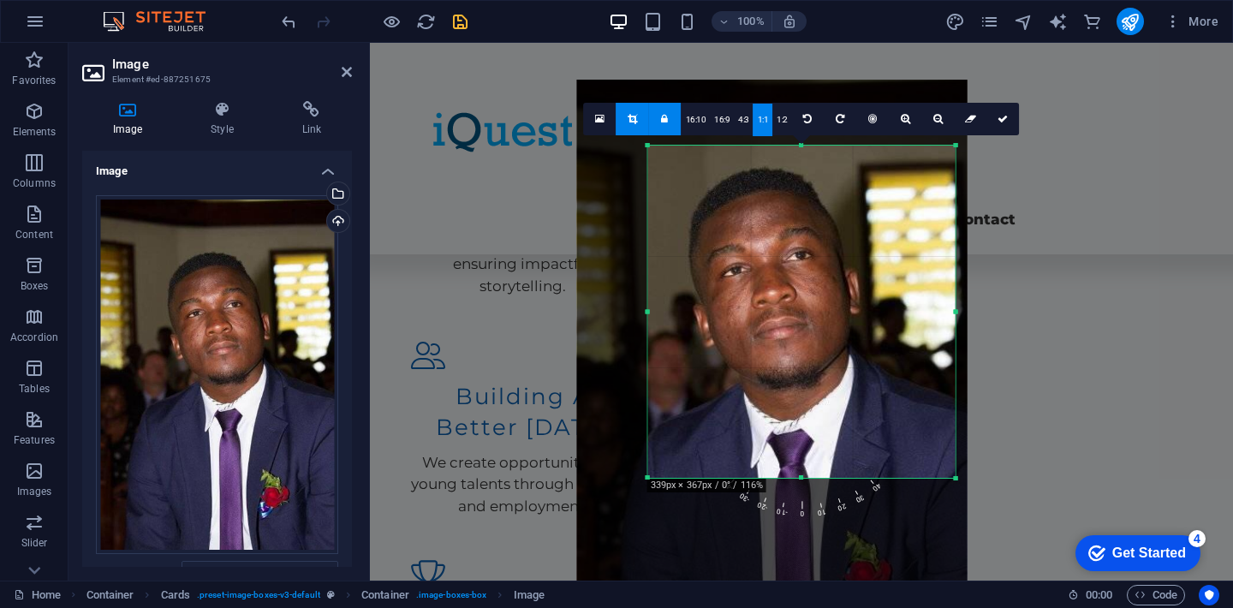
drag, startPoint x: 943, startPoint y: 465, endPoint x: 962, endPoint y: 489, distance: 30.5
click at [956, 478] on div "180 170 160 150 140 130 120 110 100 90 80 70 60 50 40 30 20 10 0 -10 -20 -30 -4…" at bounding box center [801, 312] width 307 height 332
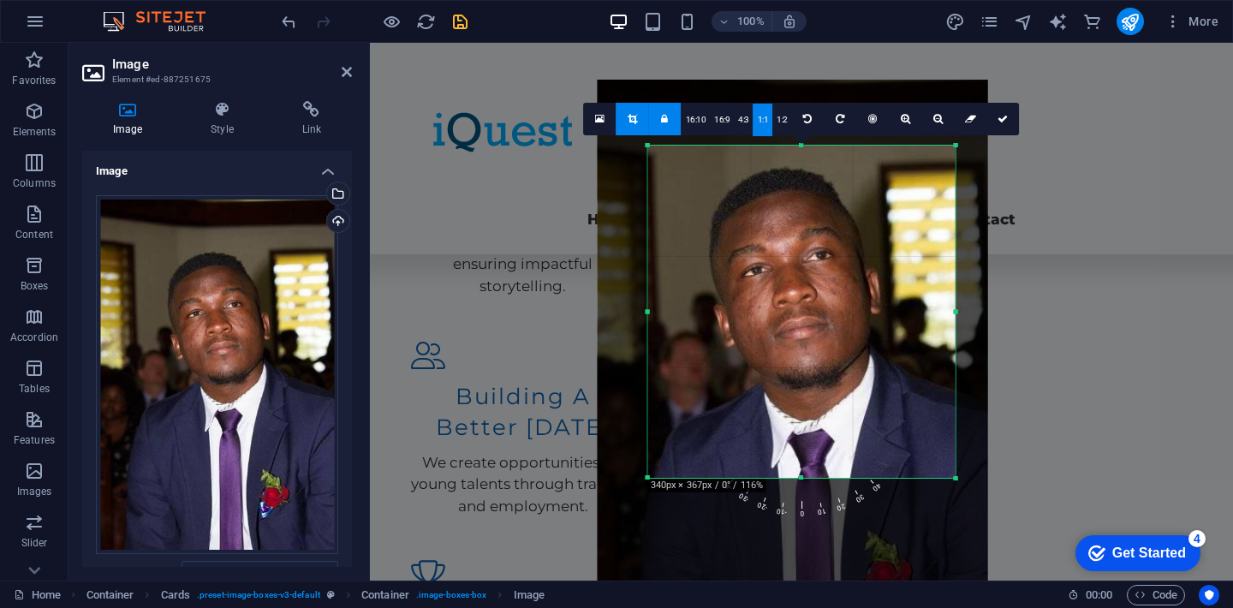
drag, startPoint x: 833, startPoint y: 403, endPoint x: 854, endPoint y: 403, distance: 20.6
click at [854, 403] on div at bounding box center [792, 373] width 391 height 586
click at [1002, 116] on icon at bounding box center [1003, 119] width 10 height 10
type input "358"
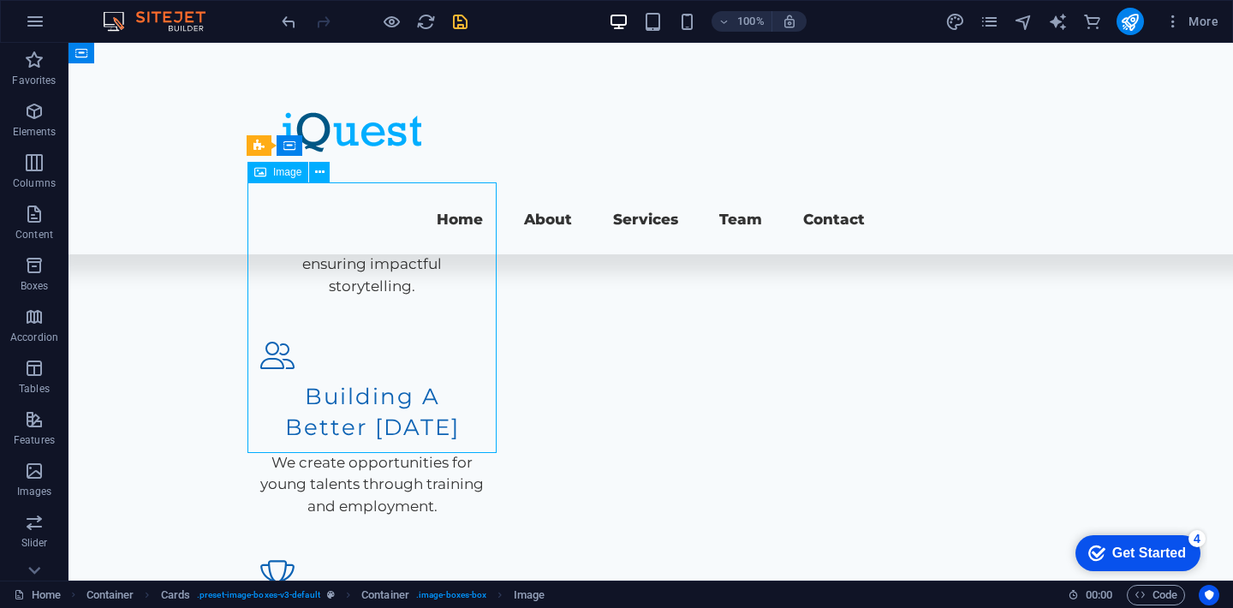
select select "px"
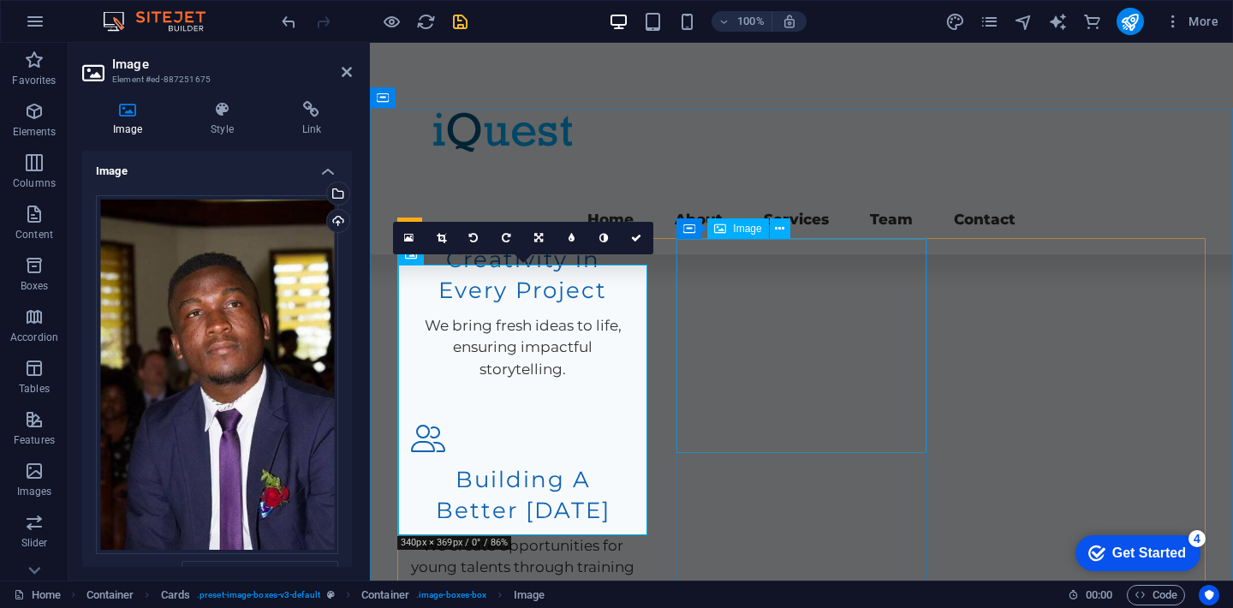
scroll to position [2278, 0]
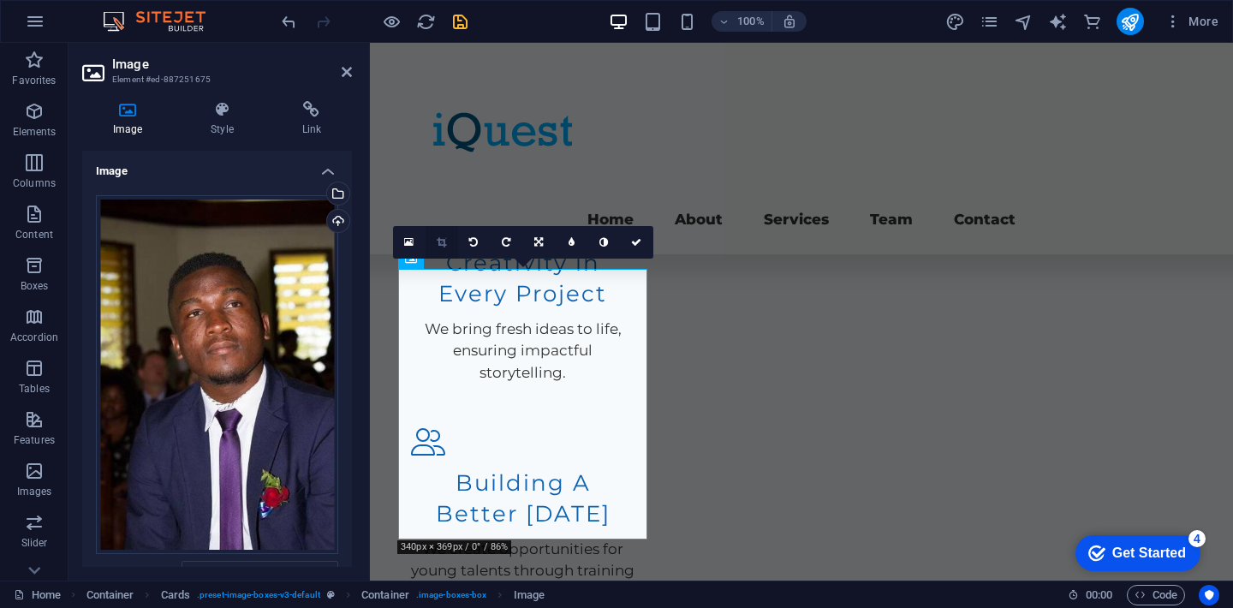
click at [446, 242] on link at bounding box center [442, 242] width 33 height 33
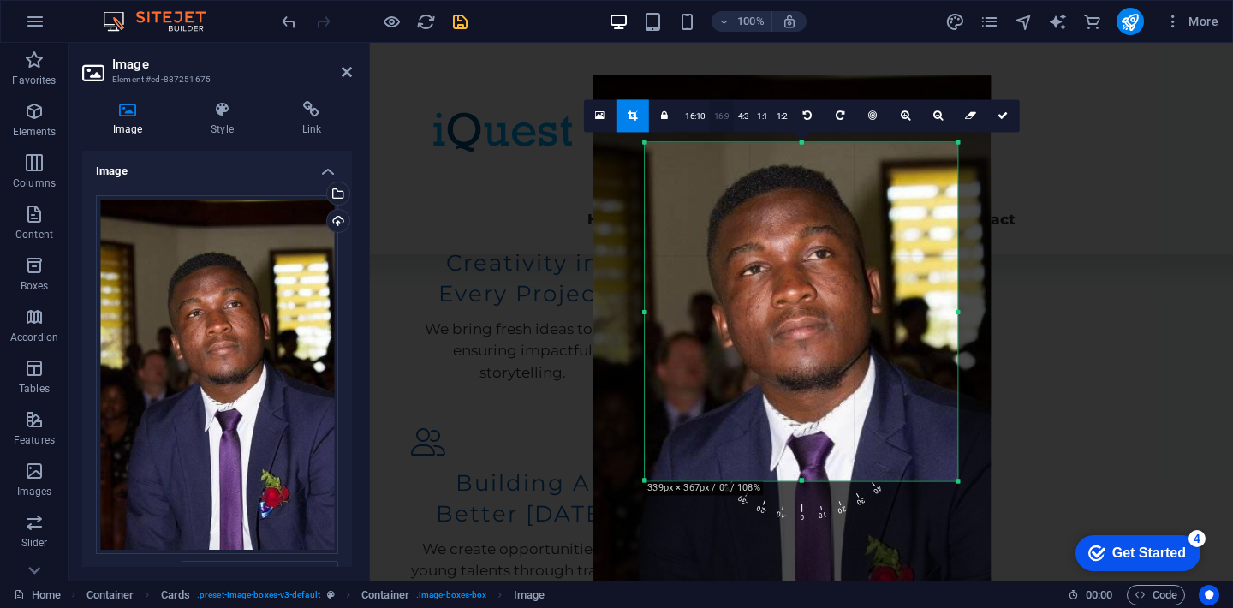
click at [724, 113] on link "16:9" at bounding box center [722, 116] width 24 height 33
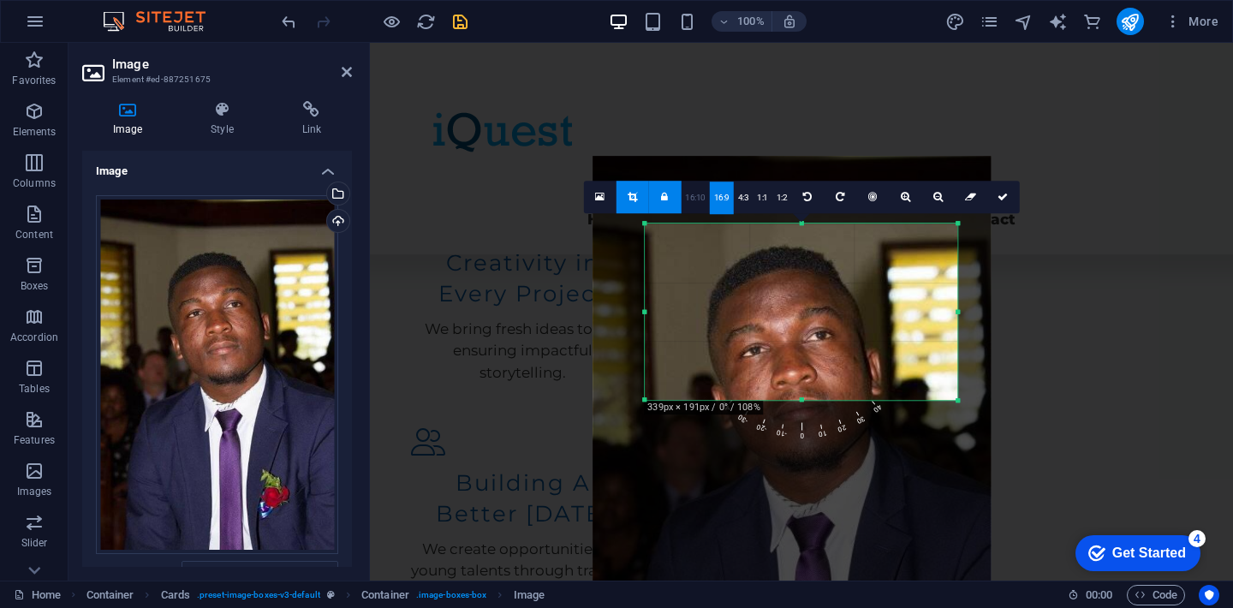
click at [700, 202] on link "16:10" at bounding box center [695, 198] width 29 height 33
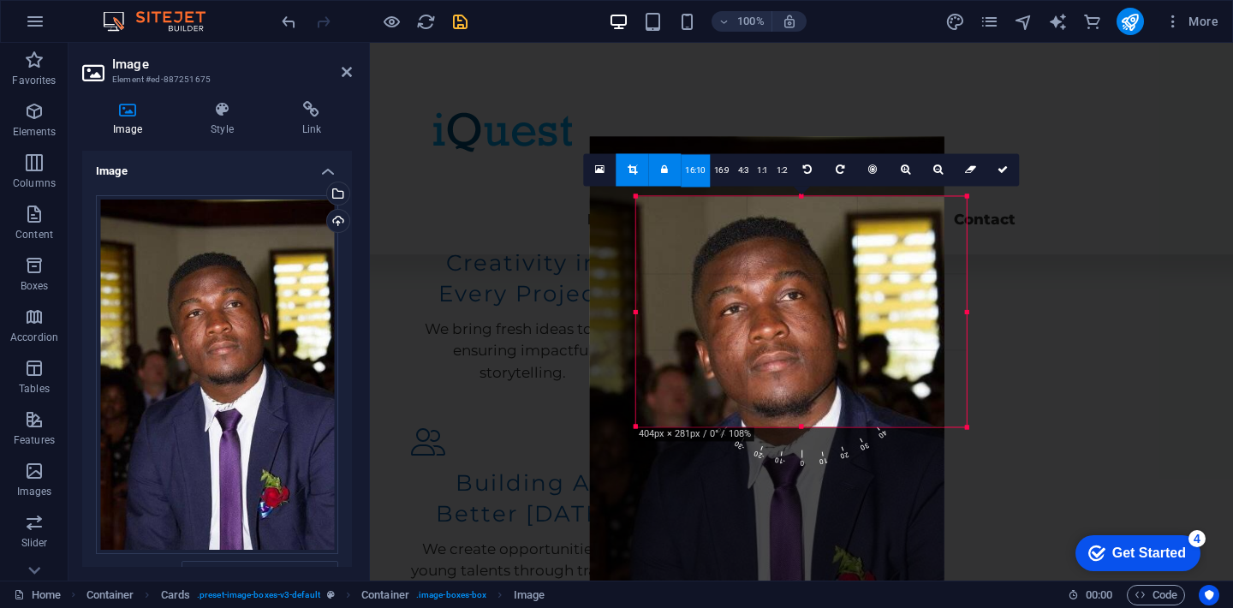
drag, startPoint x: 959, startPoint y: 409, endPoint x: 977, endPoint y: 445, distance: 40.2
click at [977, 445] on div "H2 Container Container Spacer Text Menu Bar Menu Spacer Placeholder Preset Cont…" at bounding box center [801, 312] width 863 height 538
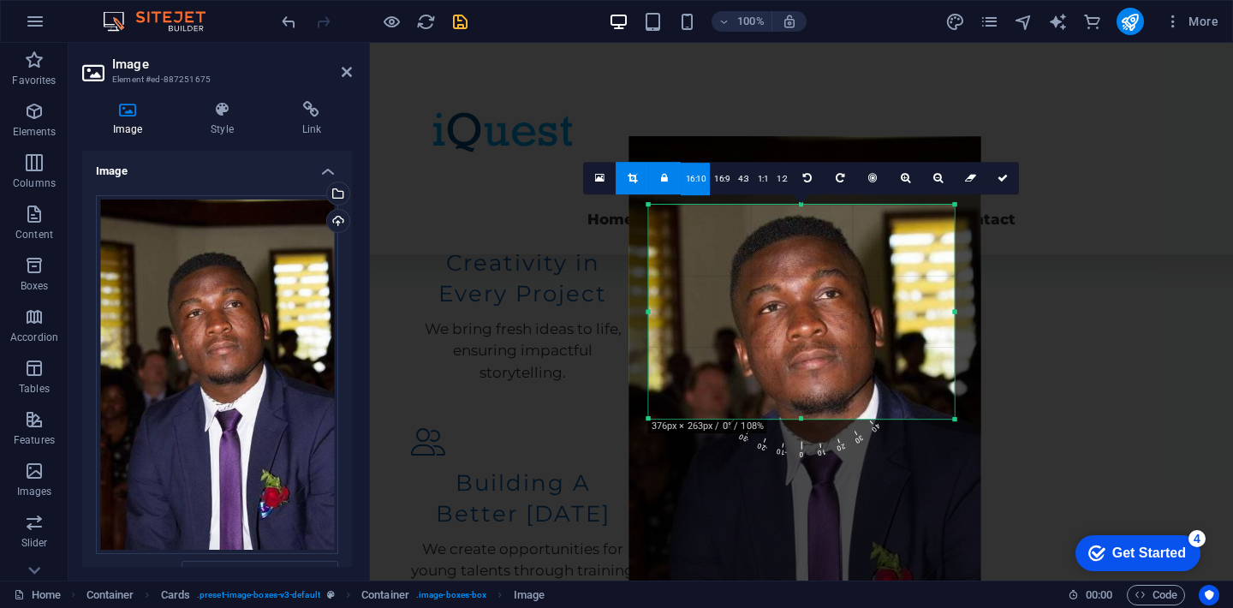
drag, startPoint x: 856, startPoint y: 373, endPoint x: 882, endPoint y: 364, distance: 28.2
click at [882, 364] on div at bounding box center [805, 400] width 351 height 528
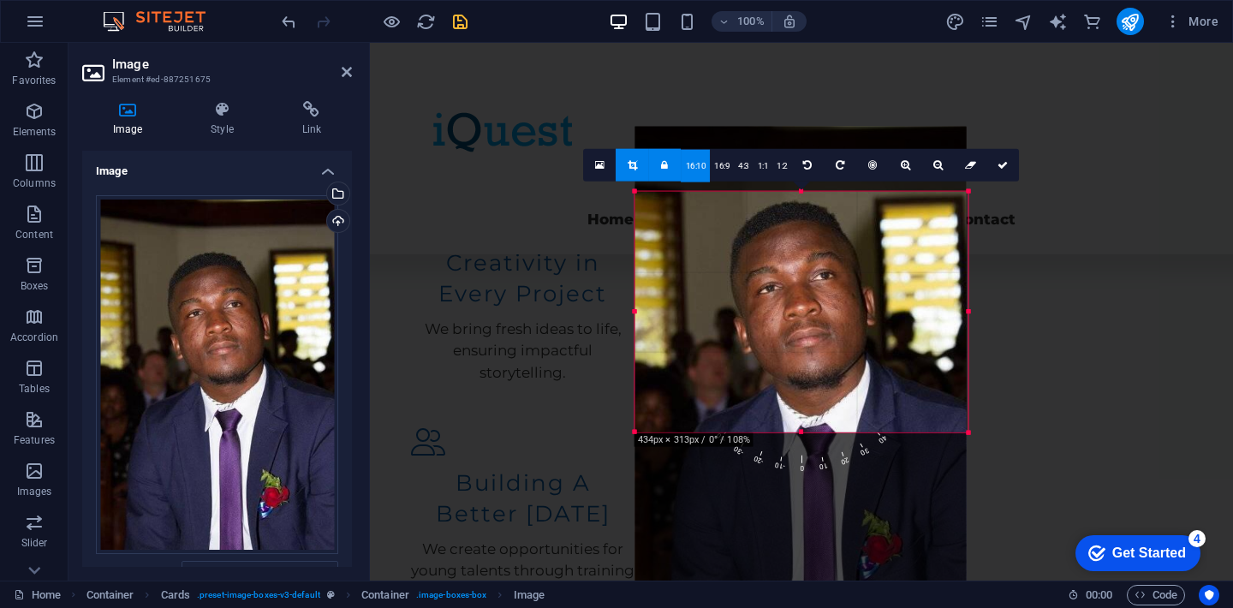
drag, startPoint x: 648, startPoint y: 417, endPoint x: 619, endPoint y: 444, distance: 38.8
click at [636, 433] on div "180 170 160 150 140 130 120 110 100 90 80 70 60 50 40 30 20 10 0 -10 -20 -30 -4…" at bounding box center [802, 312] width 333 height 241
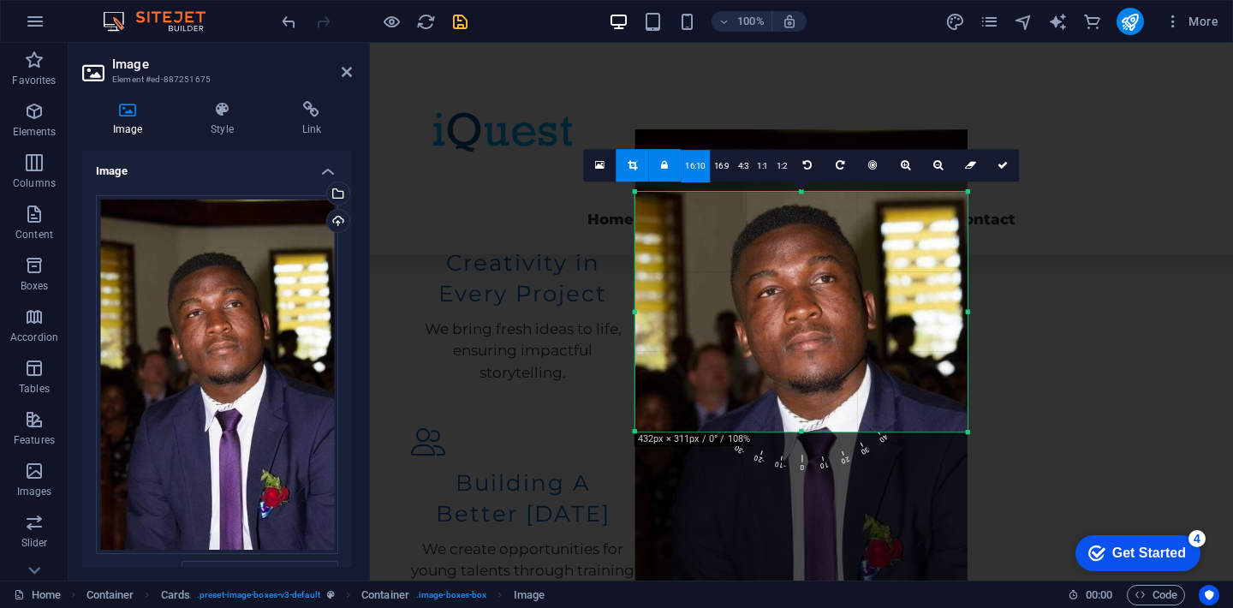
click at [738, 322] on div at bounding box center [802, 378] width 332 height 499
click at [1012, 170] on link at bounding box center [1003, 165] width 33 height 33
type input "388"
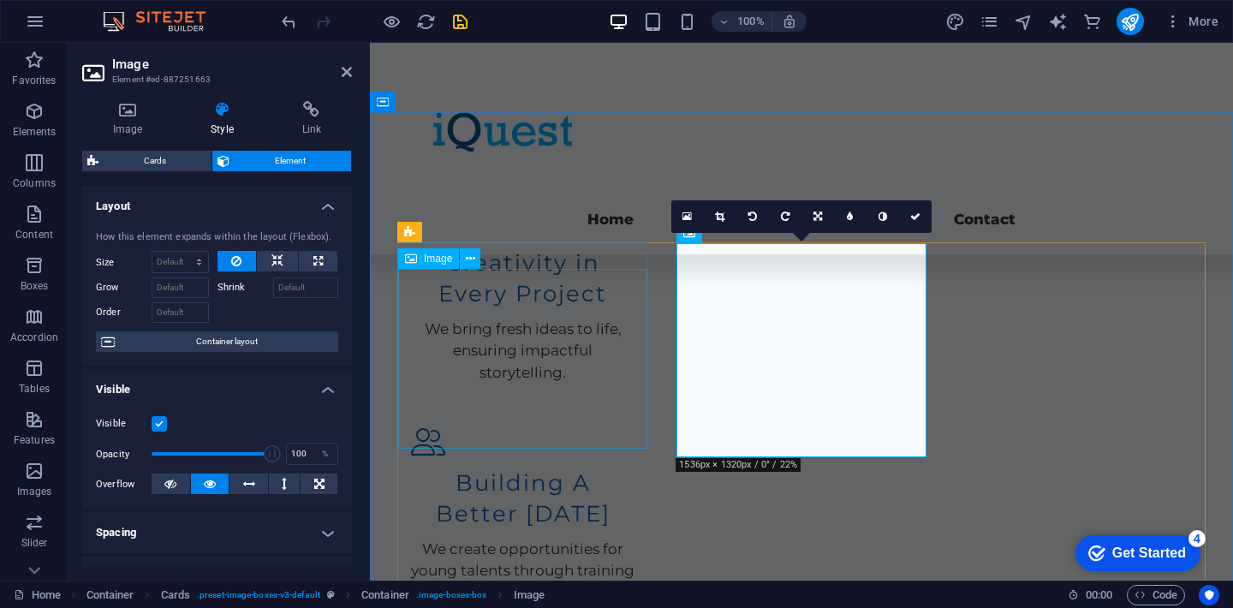
select select "px"
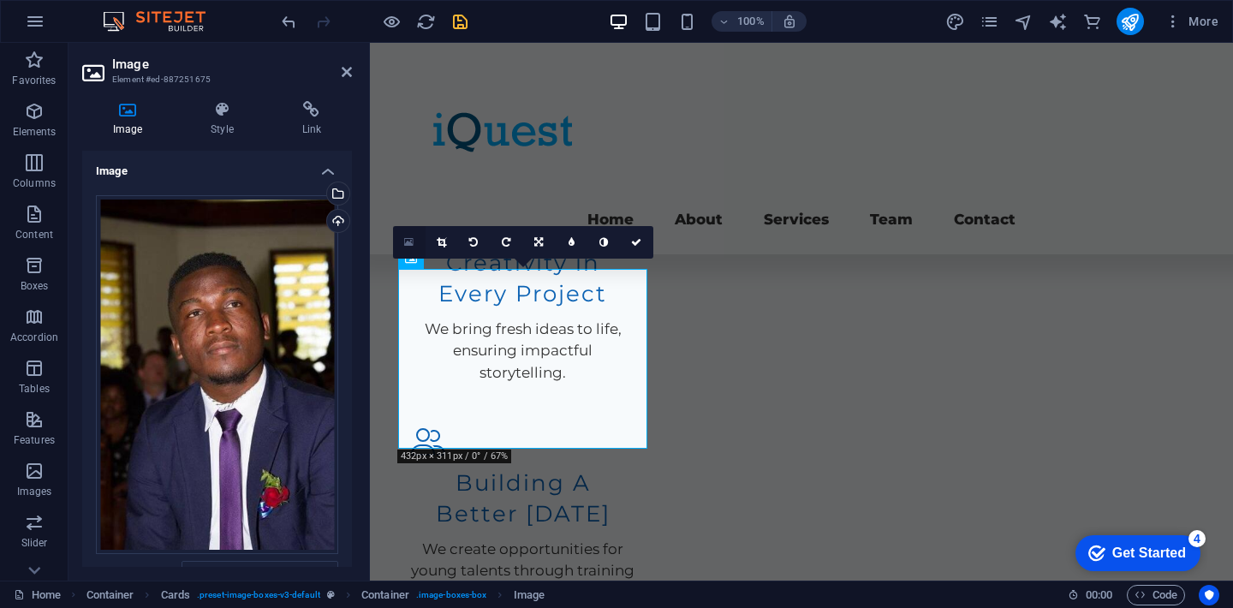
click at [407, 230] on link at bounding box center [409, 242] width 33 height 33
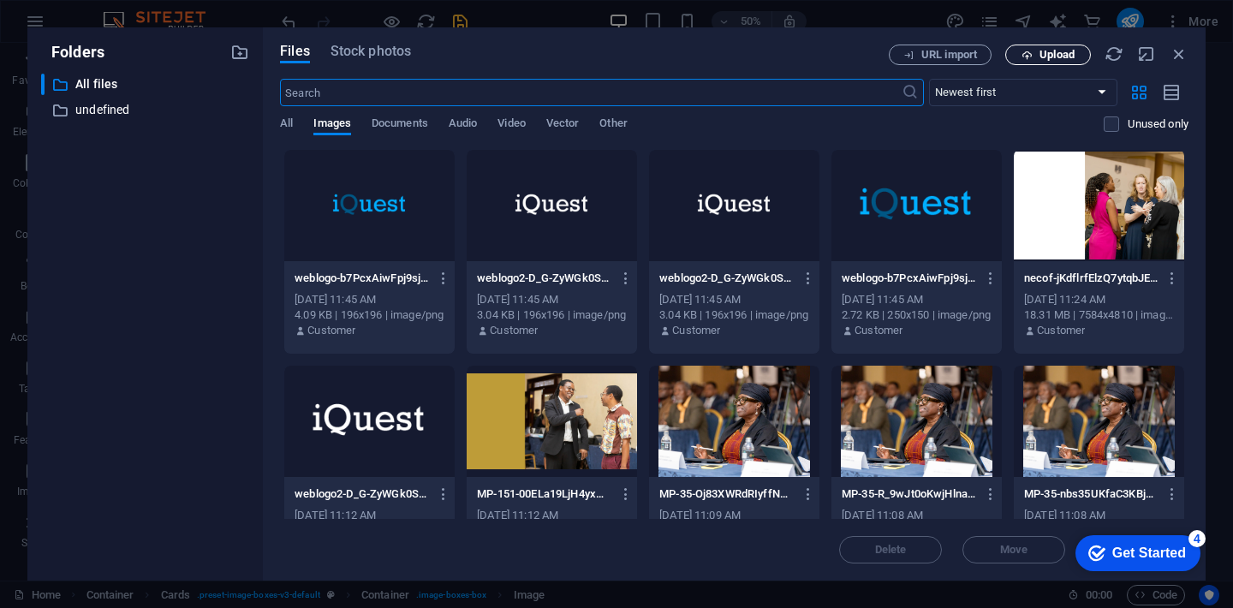
click at [1046, 50] on span "Upload" at bounding box center [1057, 55] width 35 height 10
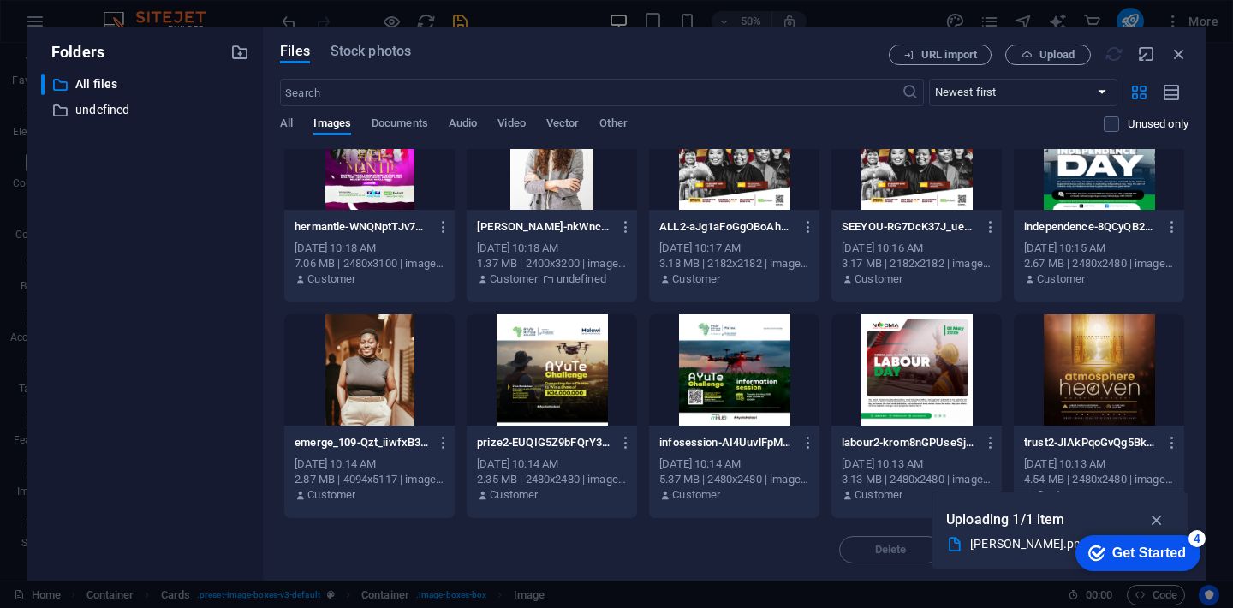
scroll to position [0, 0]
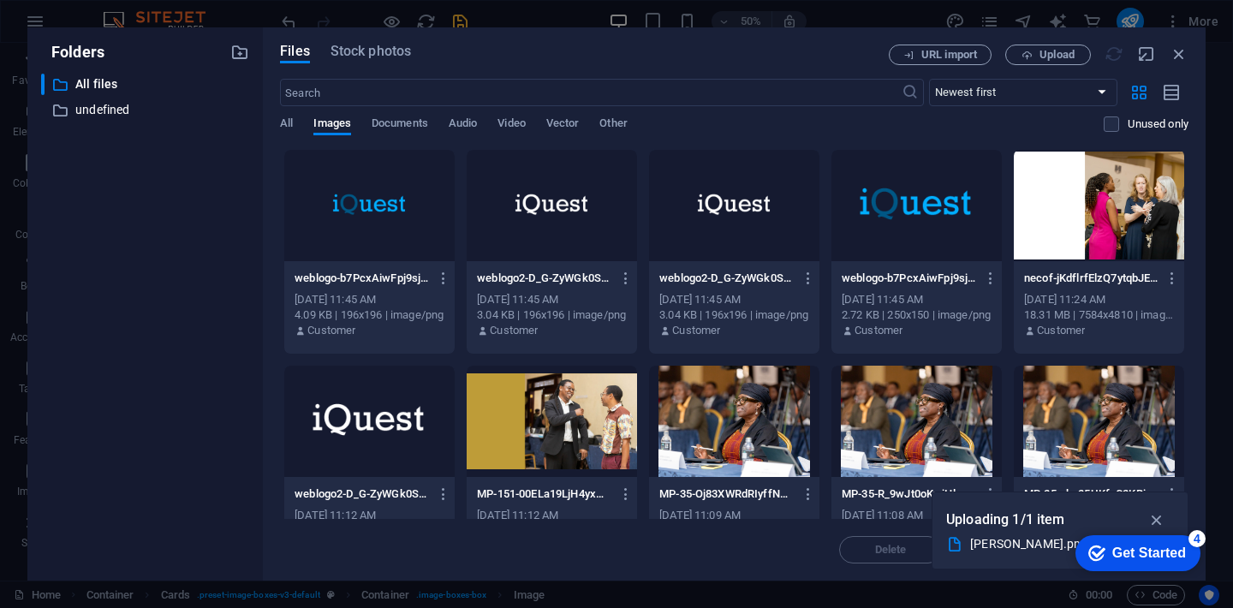
drag, startPoint x: 1053, startPoint y: 520, endPoint x: 1054, endPoint y: 492, distance: 27.5
click at [1054, 492] on div "Uploading 1/1 item [PERSON_NAME].png" at bounding box center [1060, 531] width 257 height 78
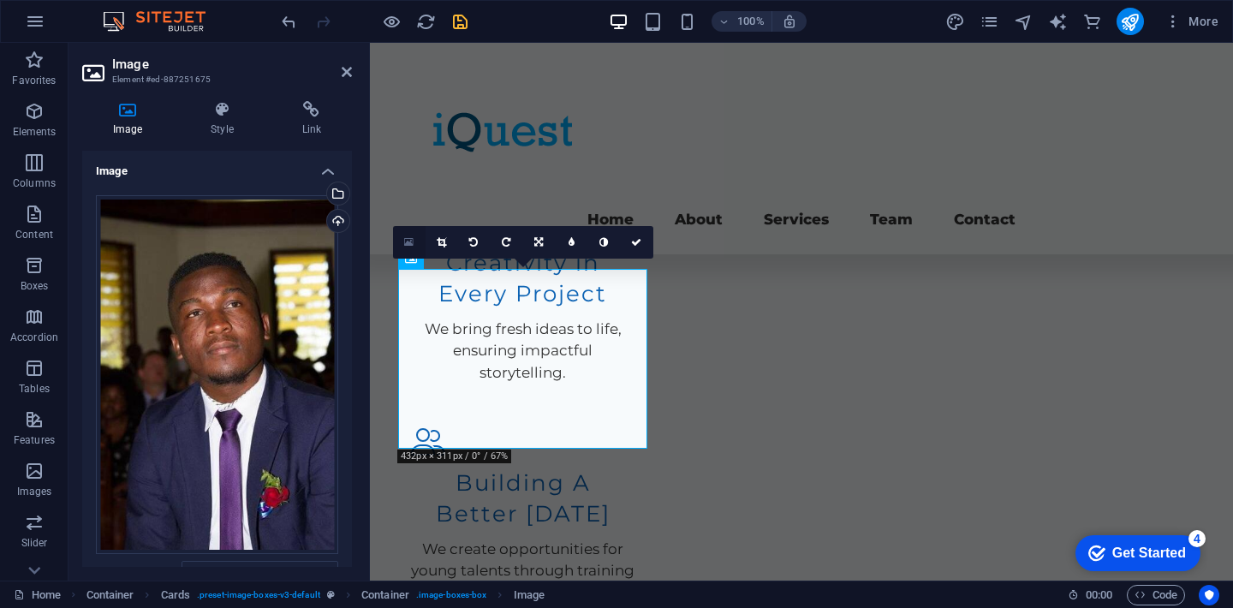
click at [406, 234] on link at bounding box center [409, 242] width 33 height 33
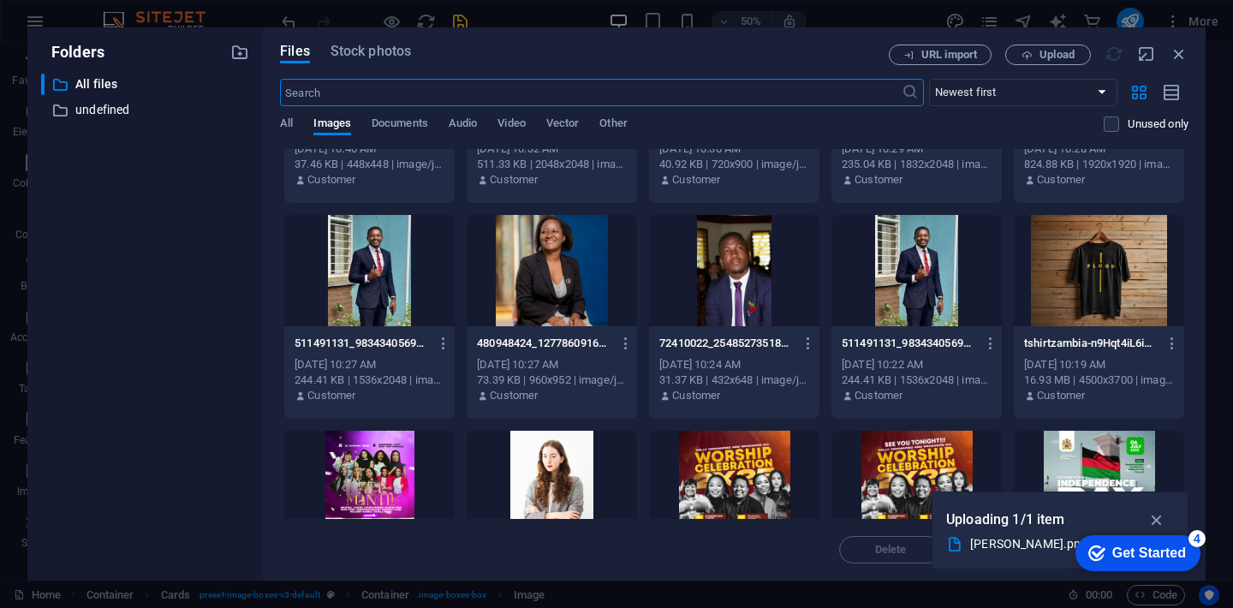
scroll to position [1015, 0]
click at [803, 343] on icon "button" at bounding box center [809, 342] width 16 height 15
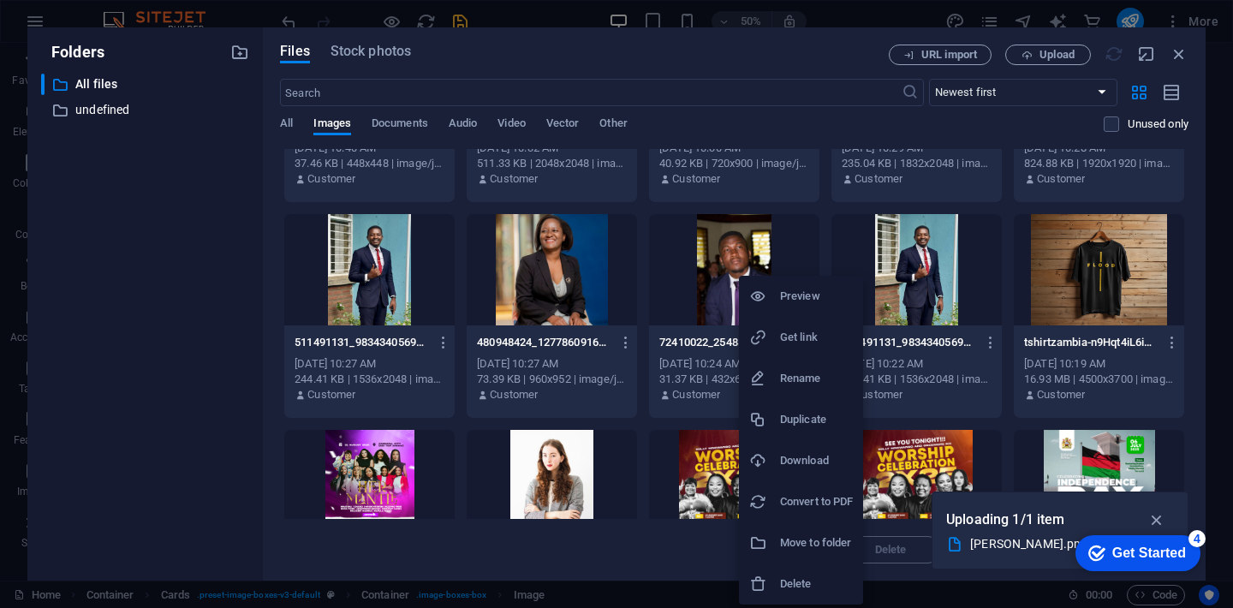
click at [744, 52] on div at bounding box center [616, 304] width 1233 height 608
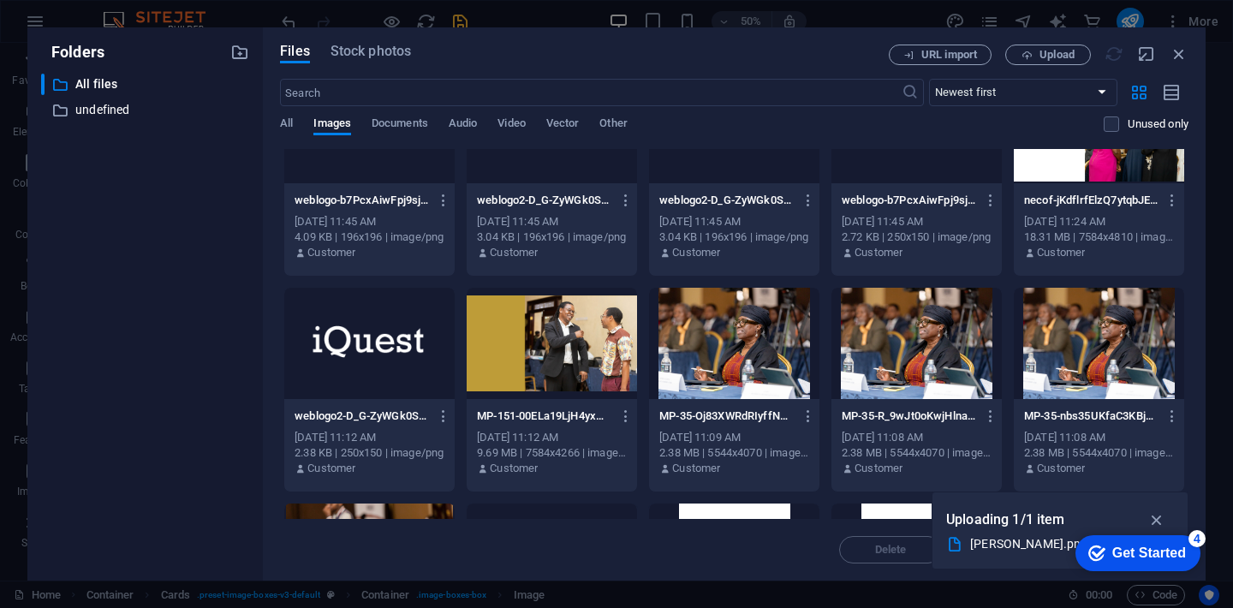
scroll to position [87, 0]
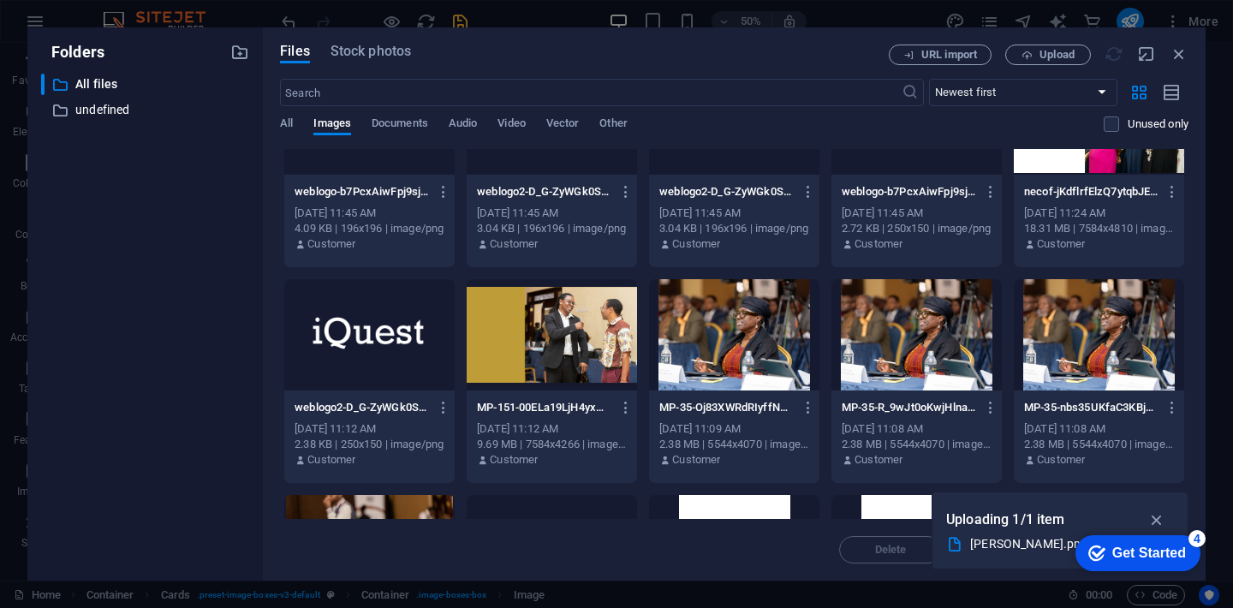
click at [1198, 541] on div "4" at bounding box center [1197, 538] width 17 height 17
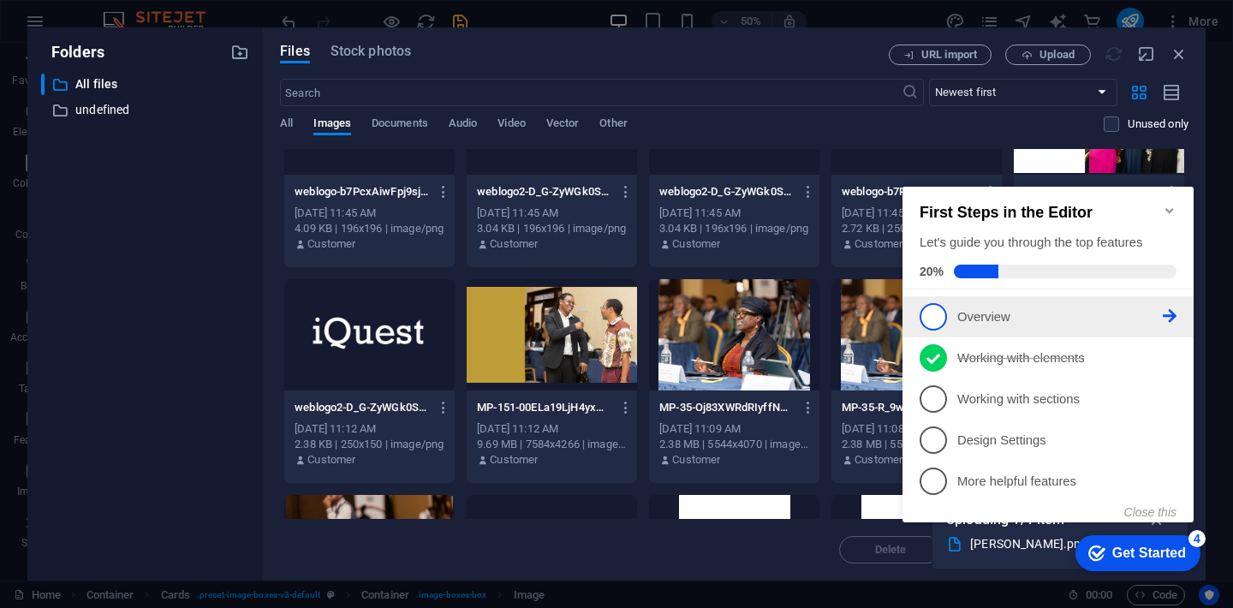
click at [946, 310] on span "1" at bounding box center [933, 316] width 27 height 27
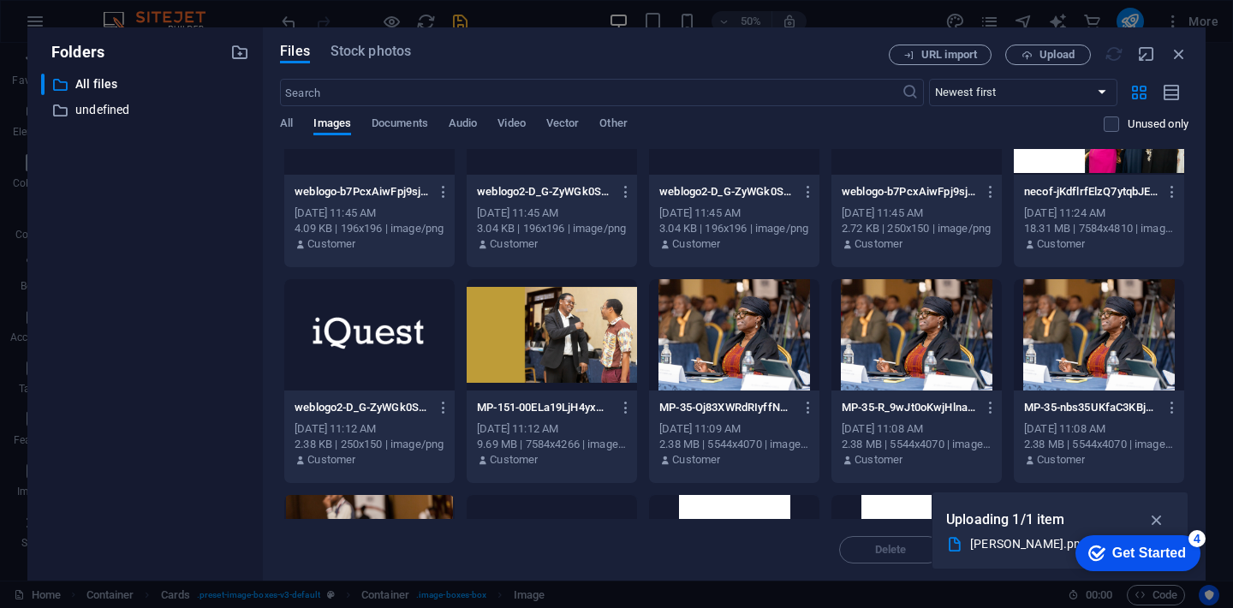
click at [1152, 551] on div "Get Started" at bounding box center [1150, 553] width 74 height 15
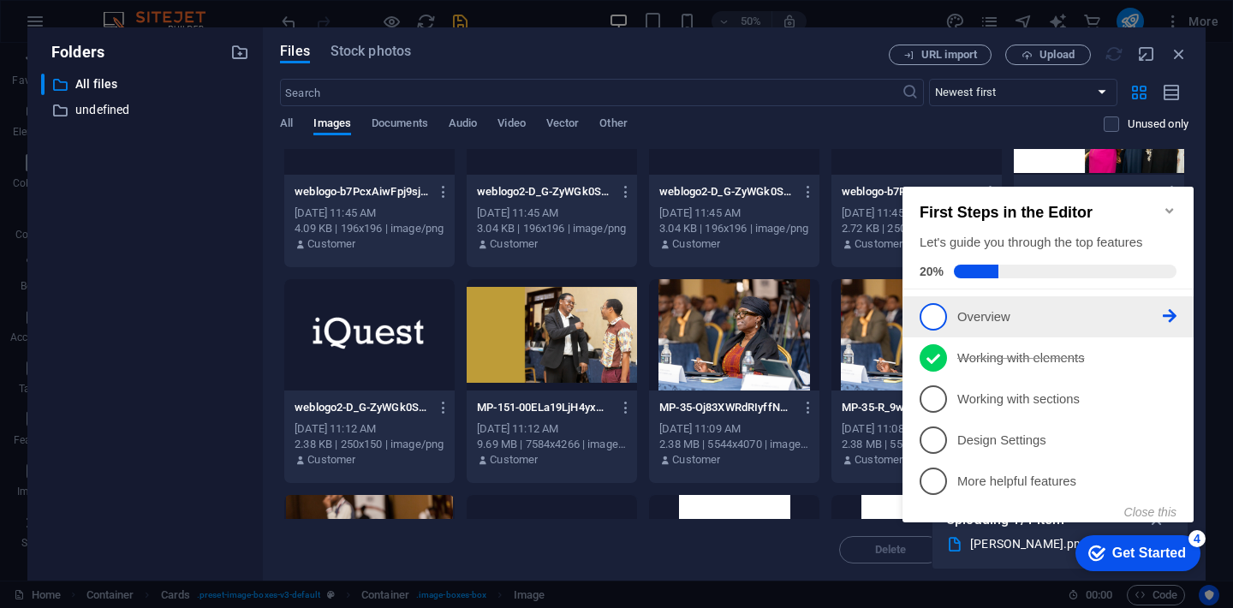
click at [940, 311] on span "1" at bounding box center [933, 316] width 27 height 27
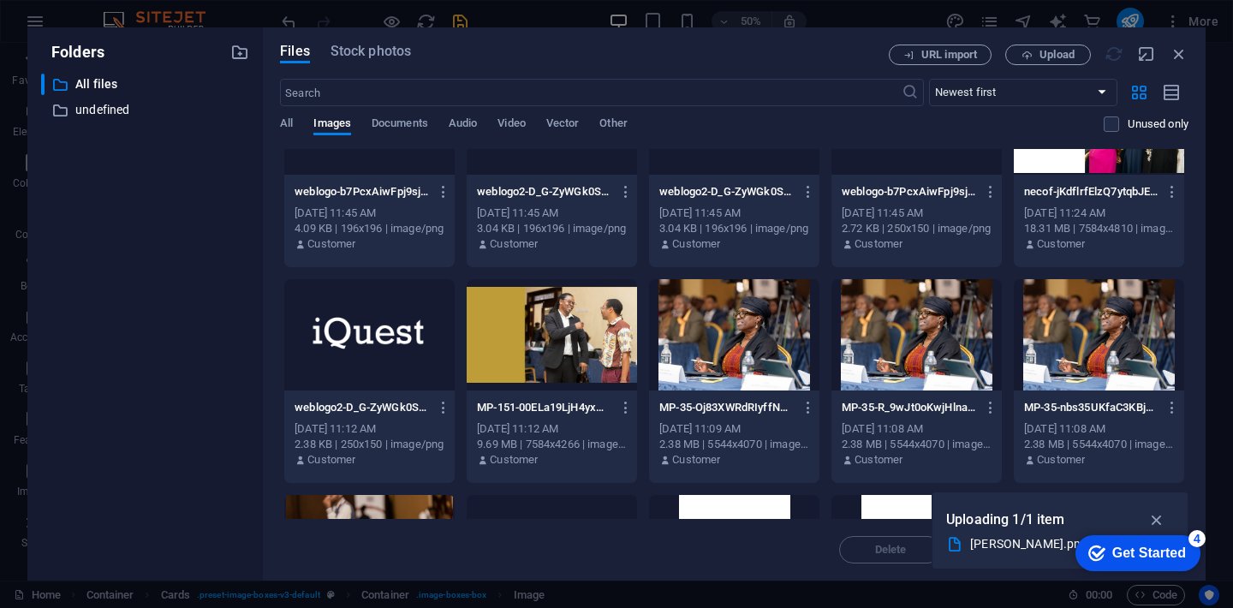
scroll to position [0, 0]
click at [1155, 552] on div "Get Started" at bounding box center [1150, 553] width 74 height 15
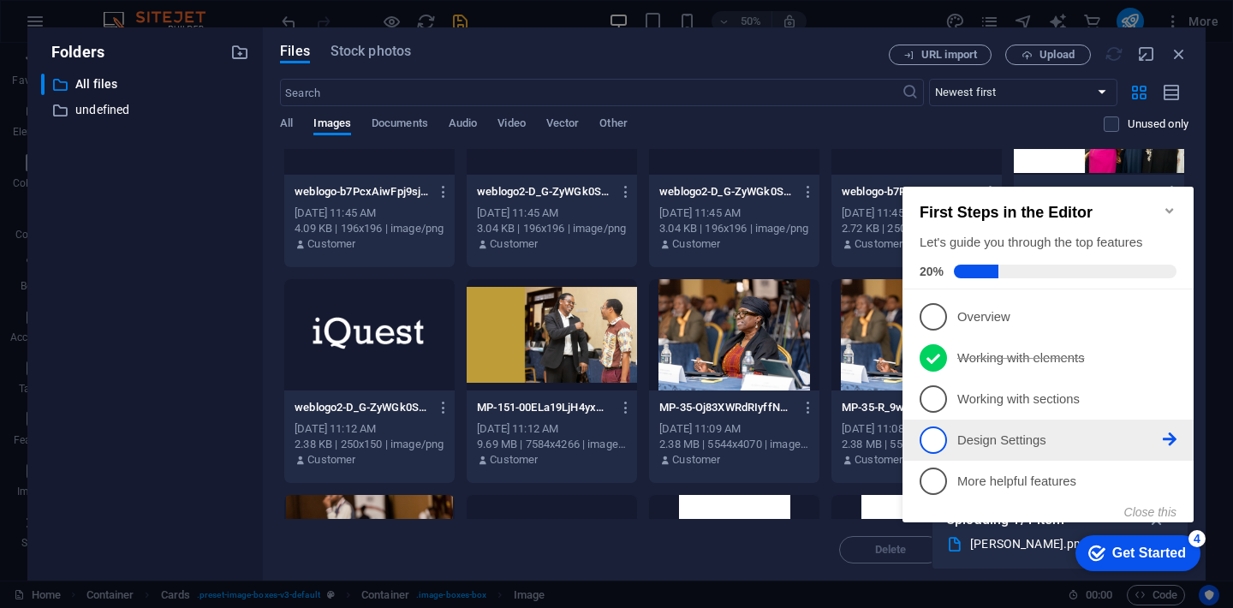
click at [960, 439] on p "Design Settings - incomplete" at bounding box center [1061, 441] width 206 height 18
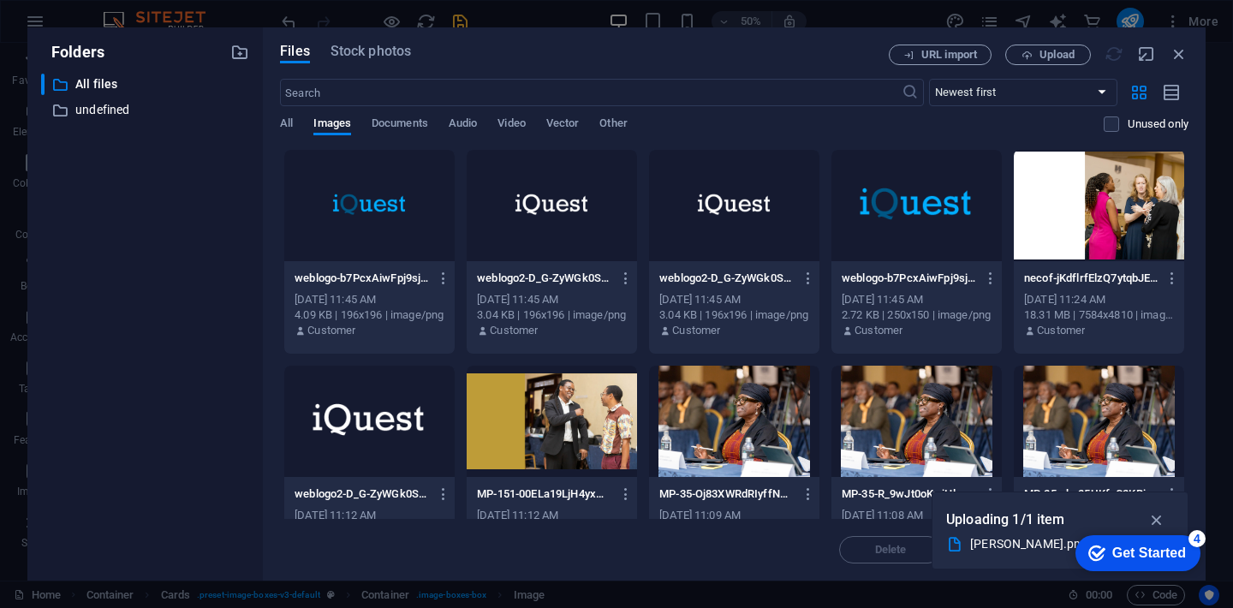
type input "291"
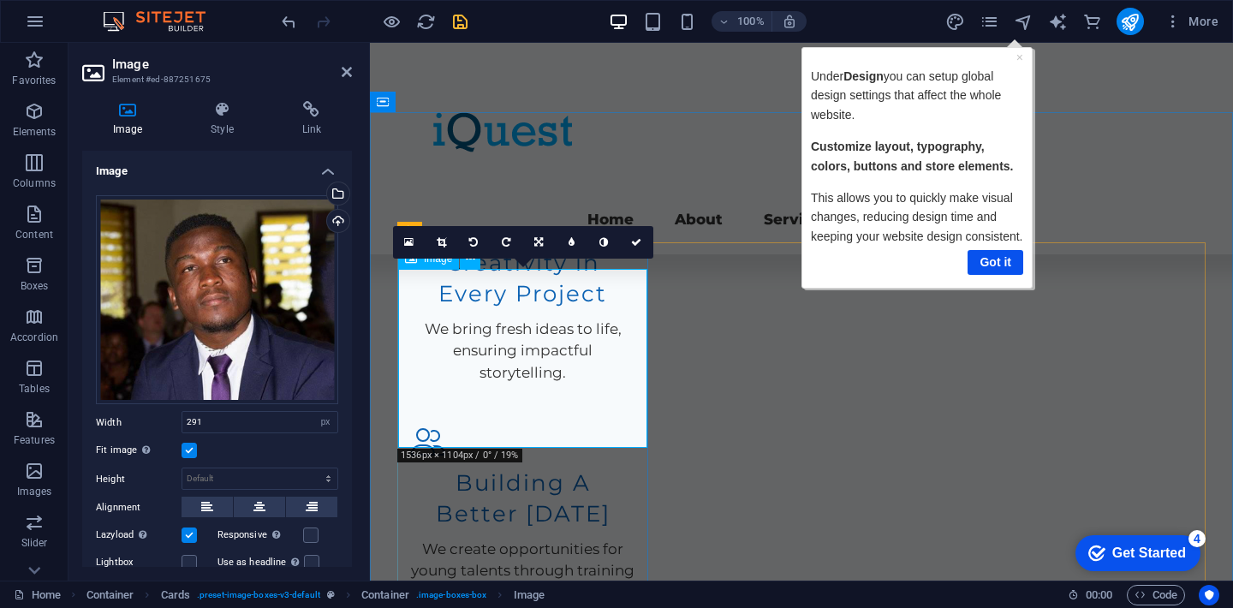
click at [443, 244] on icon at bounding box center [441, 242] width 9 height 10
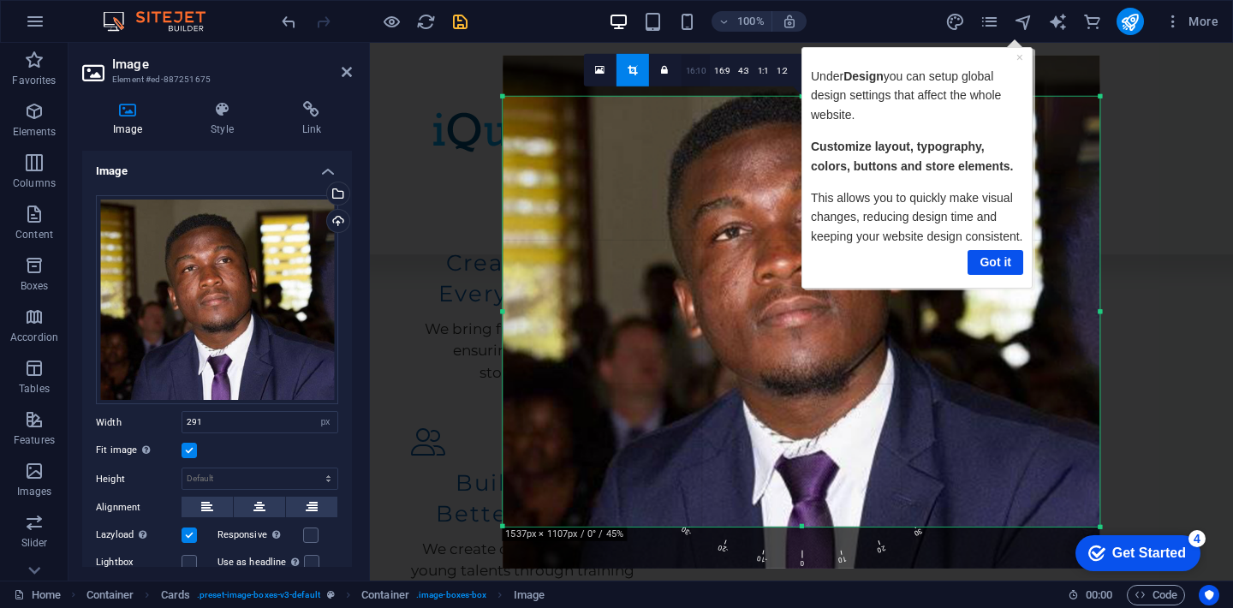
click at [689, 74] on link "16:10" at bounding box center [696, 71] width 29 height 33
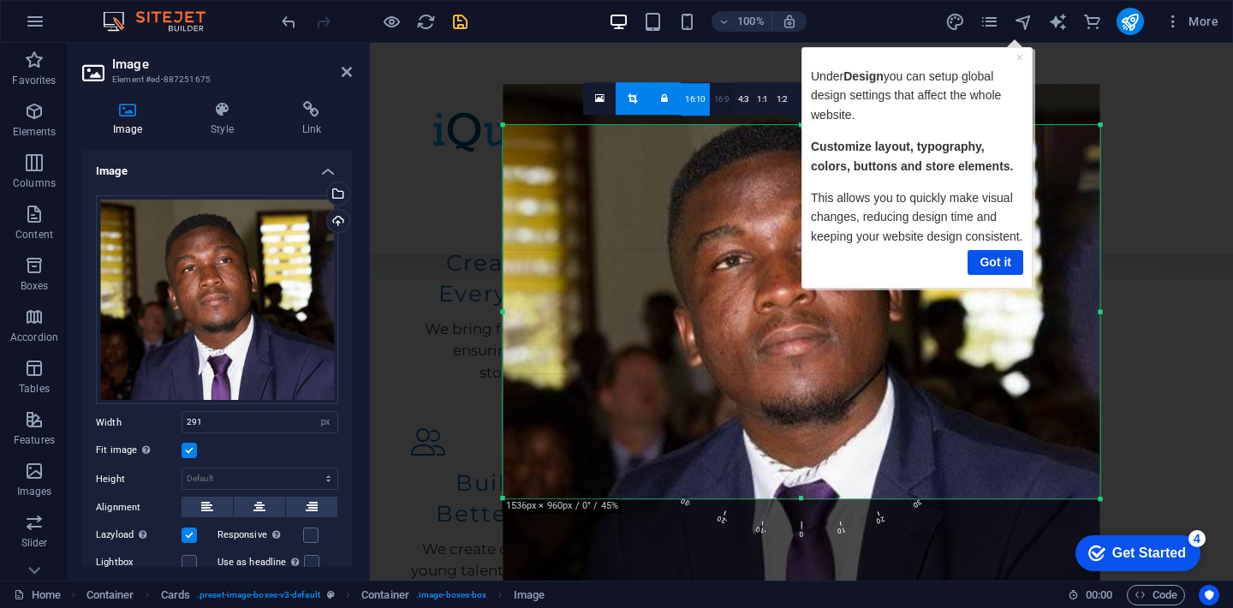
click at [729, 108] on link "16:9" at bounding box center [722, 99] width 24 height 33
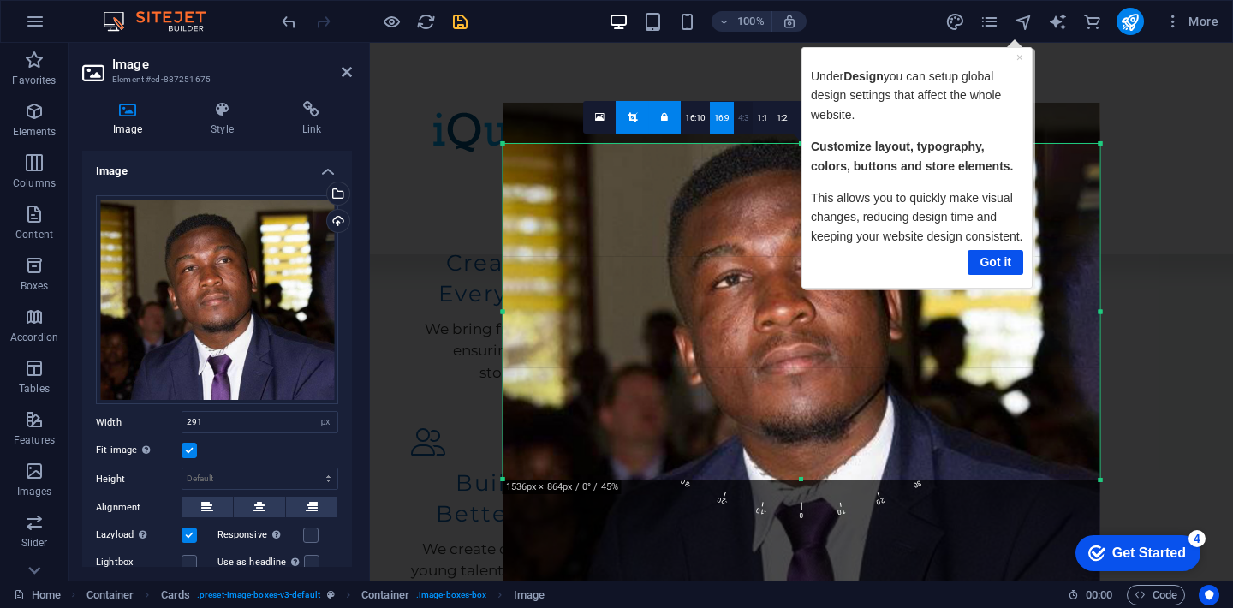
click at [749, 122] on link "4:3" at bounding box center [744, 118] width 20 height 33
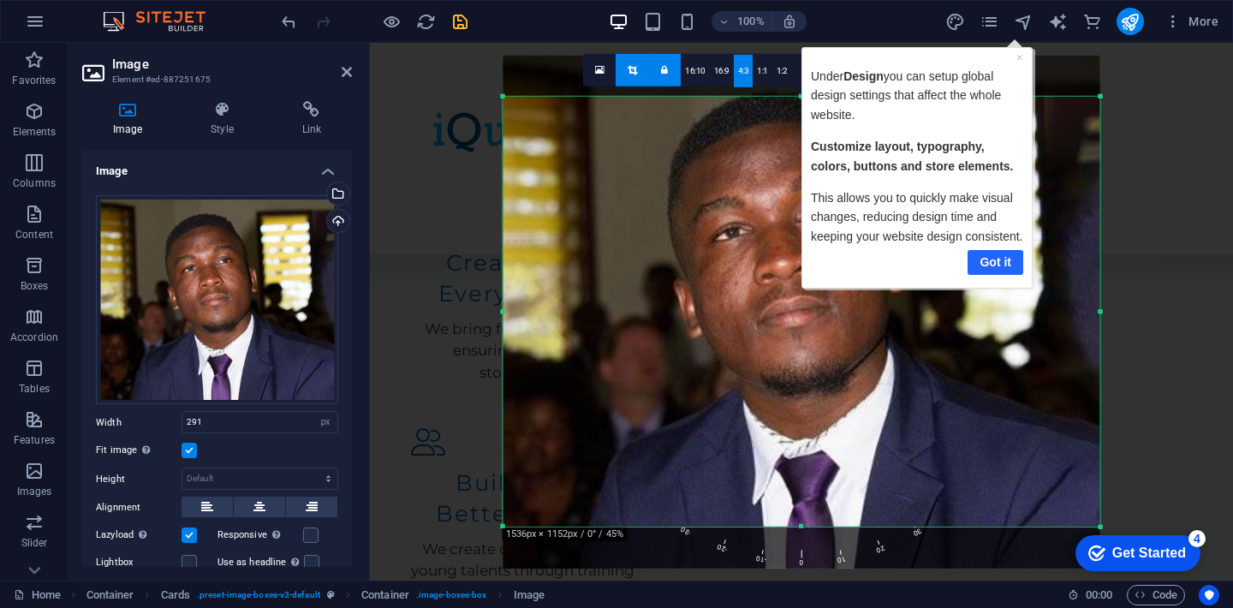
click at [992, 266] on link "Got it" at bounding box center [995, 261] width 56 height 25
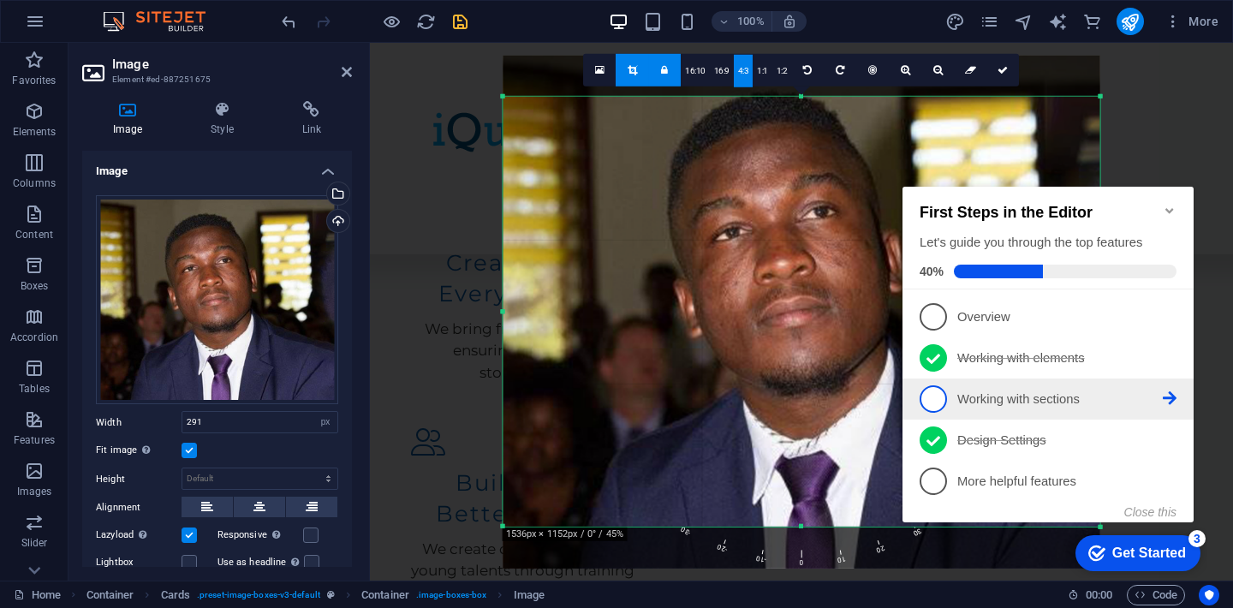
click at [931, 389] on span "3" at bounding box center [933, 398] width 27 height 27
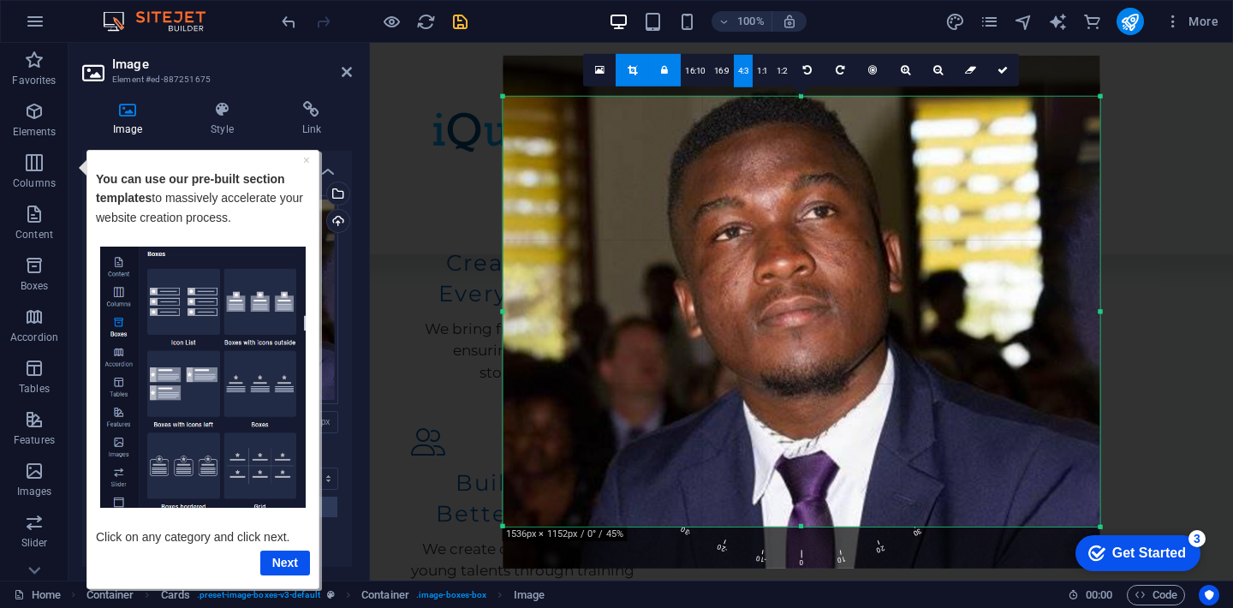
click at [749, 80] on link "4:3" at bounding box center [744, 71] width 20 height 33
click at [1095, 161] on div at bounding box center [802, 311] width 597 height 513
click at [345, 69] on icon at bounding box center [347, 72] width 10 height 14
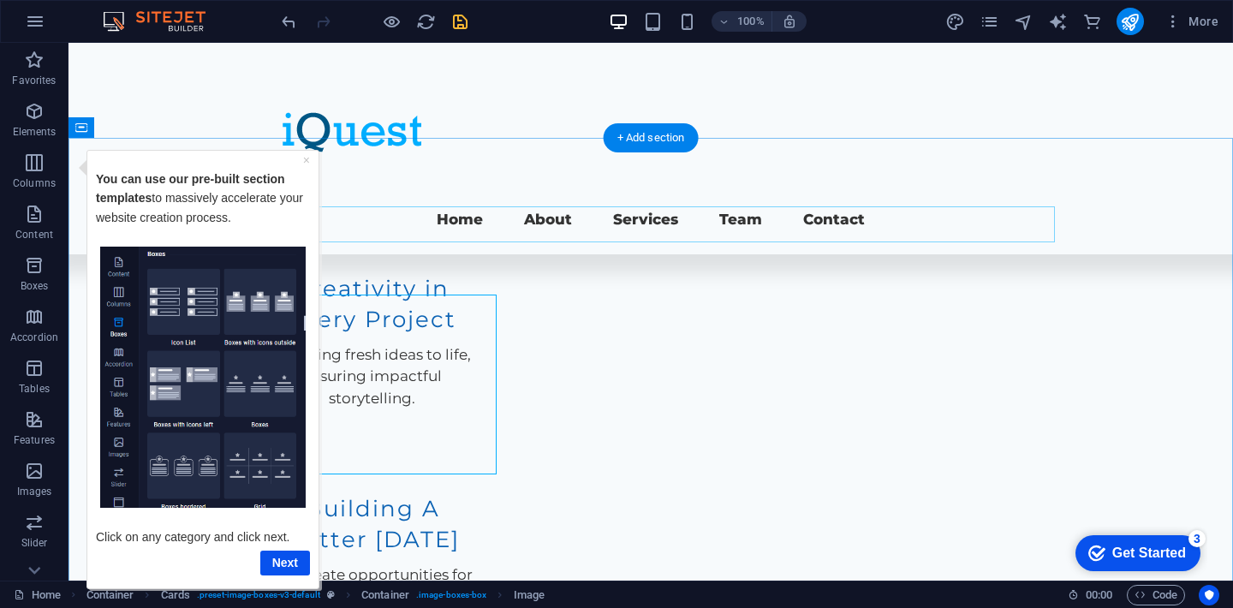
scroll to position [2270, 0]
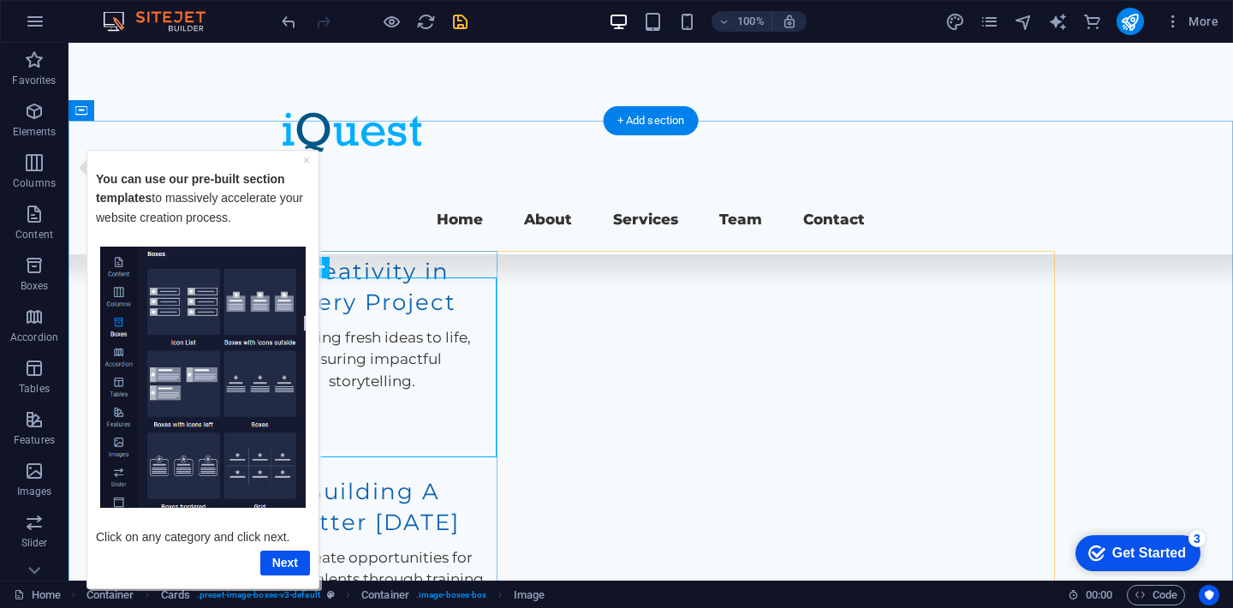
drag, startPoint x: 427, startPoint y: 319, endPoint x: 427, endPoint y: 282, distance: 37.7
click at [300, 158] on div "× You can use our pre-built section templates to massively accelerate your webs…" at bounding box center [203, 368] width 223 height 429
click at [305, 158] on link "×" at bounding box center [306, 159] width 7 height 14
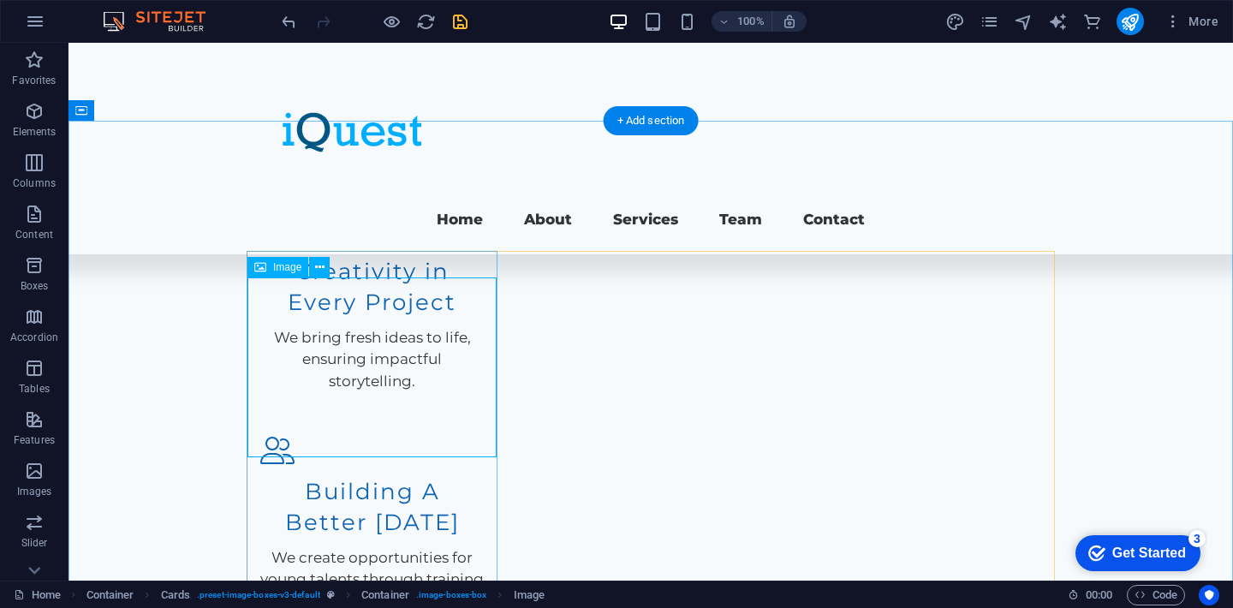
select select "px"
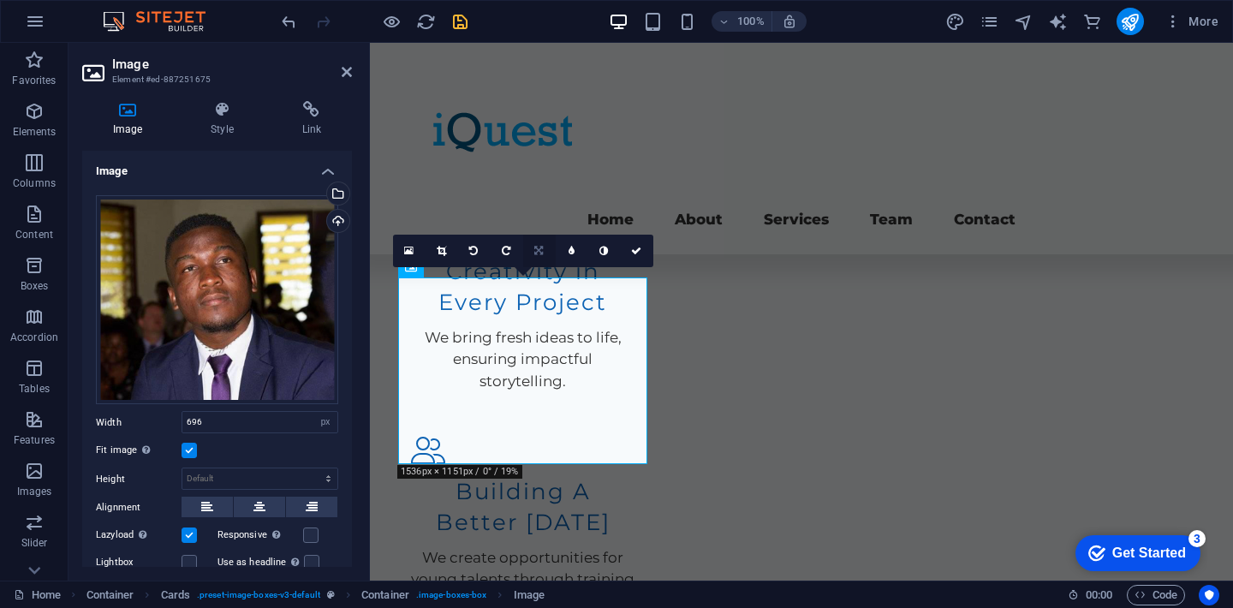
click at [540, 251] on icon at bounding box center [538, 251] width 9 height 10
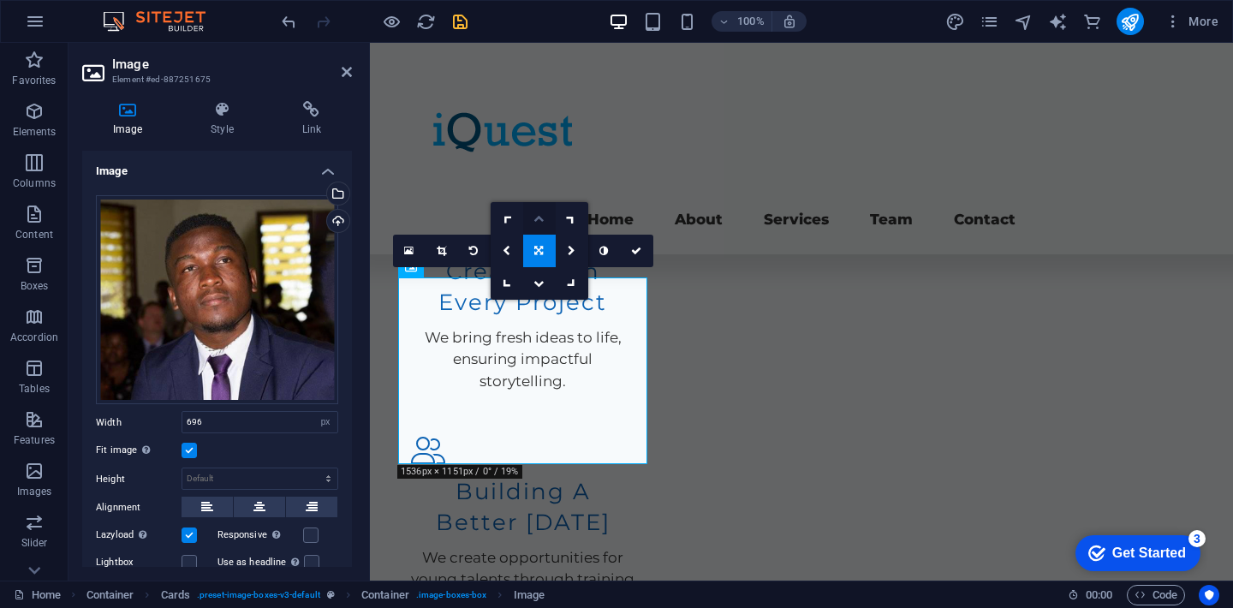
click at [540, 219] on icon at bounding box center [539, 218] width 10 height 10
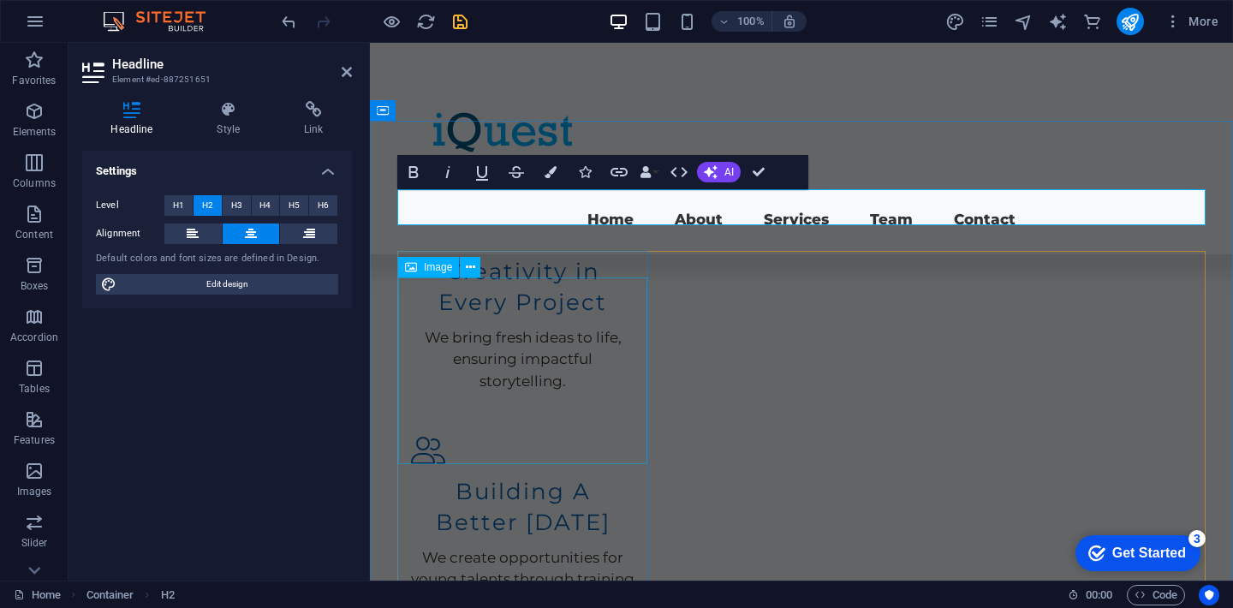
select select "px"
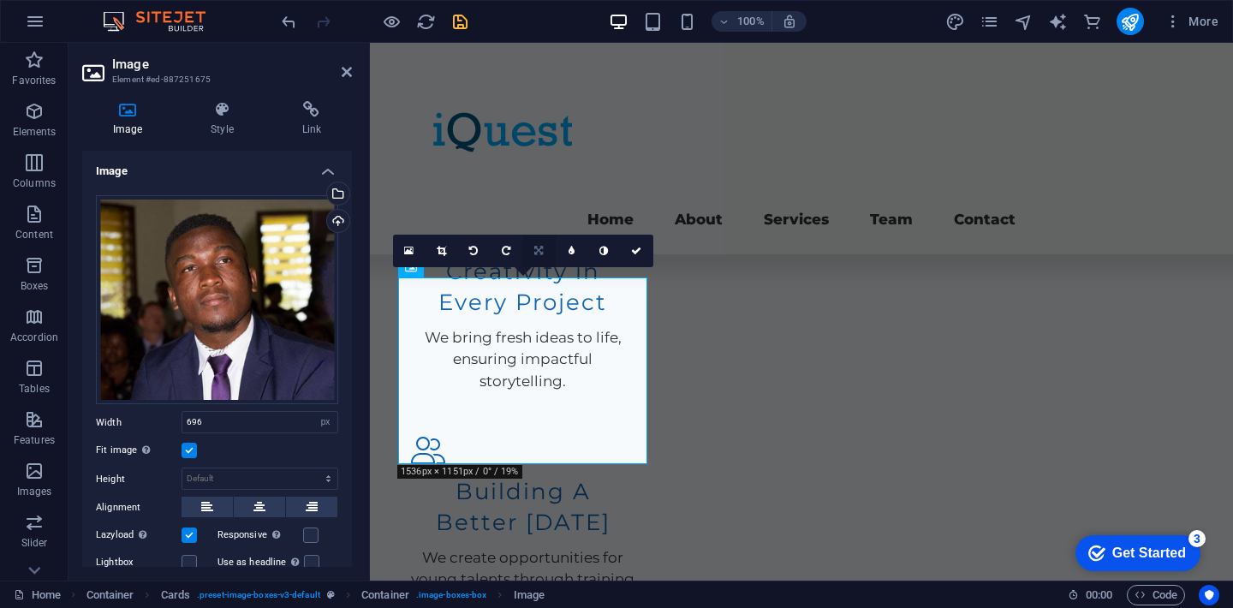
click at [539, 254] on icon at bounding box center [538, 251] width 9 height 10
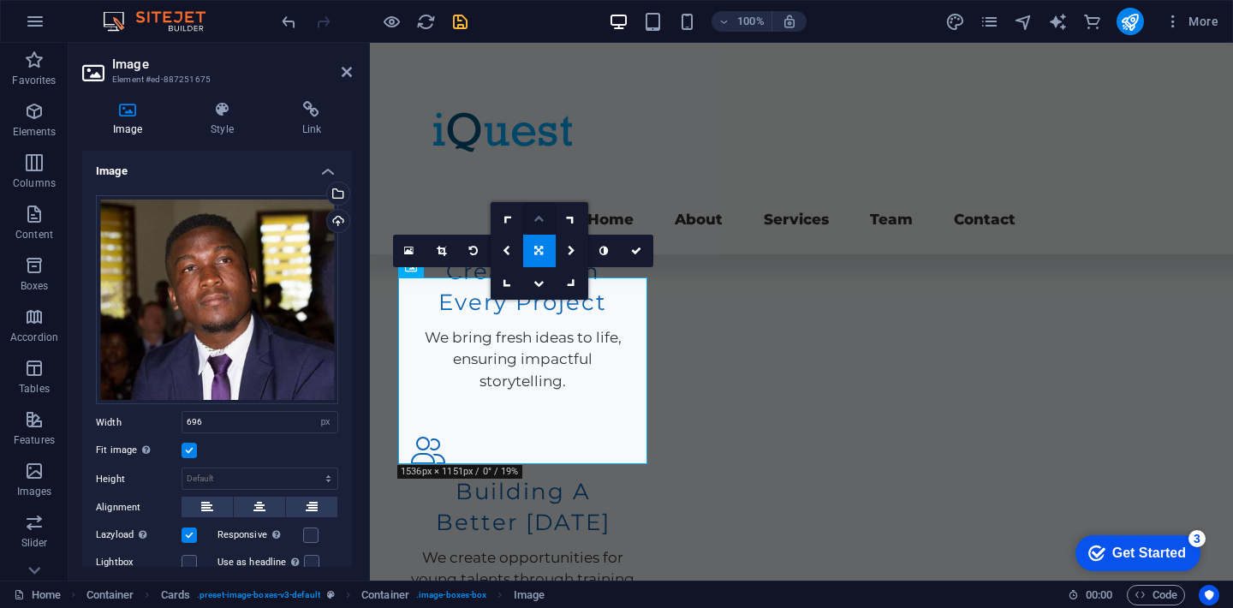
click at [537, 220] on icon at bounding box center [539, 218] width 10 height 10
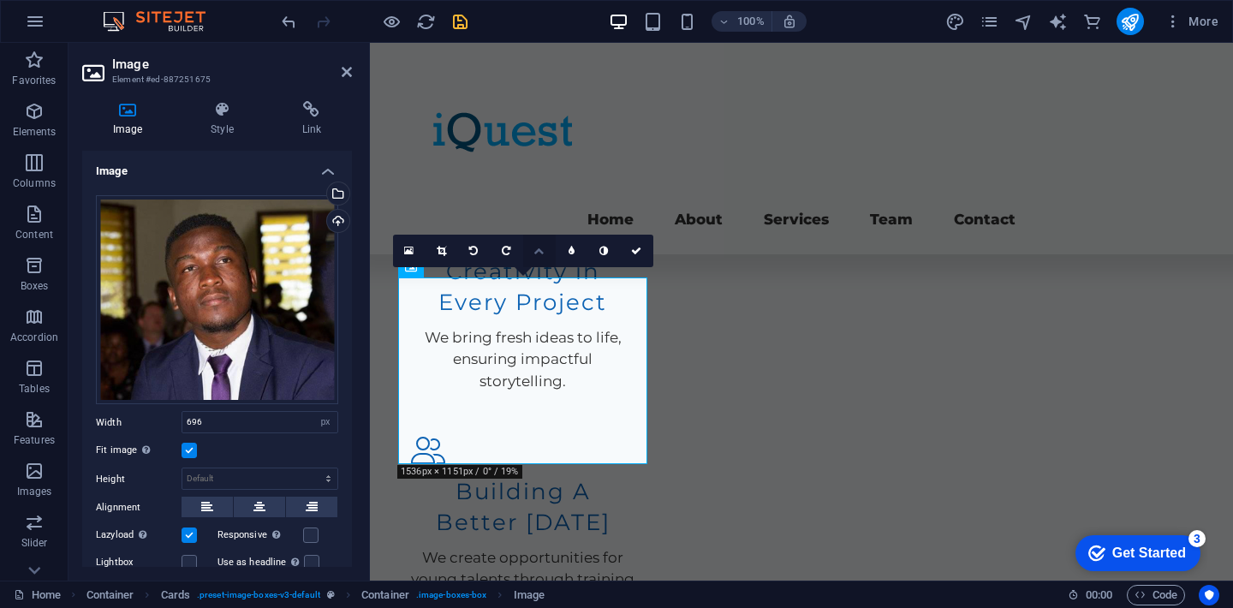
click at [540, 248] on icon at bounding box center [539, 251] width 10 height 10
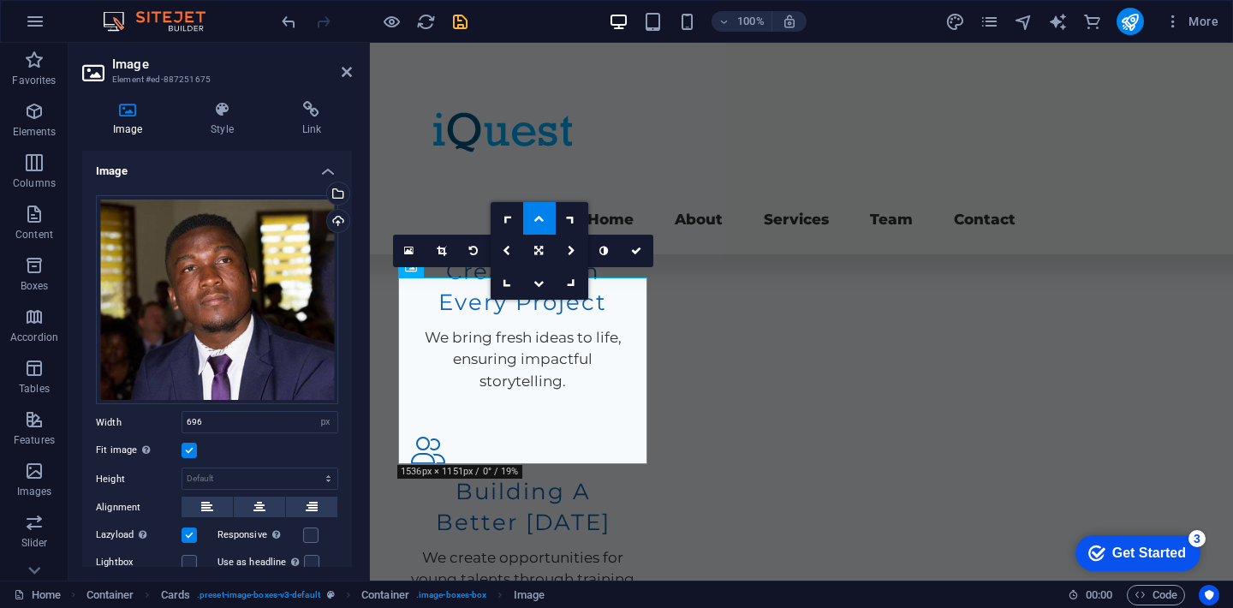
click at [539, 218] on icon at bounding box center [539, 218] width 10 height 10
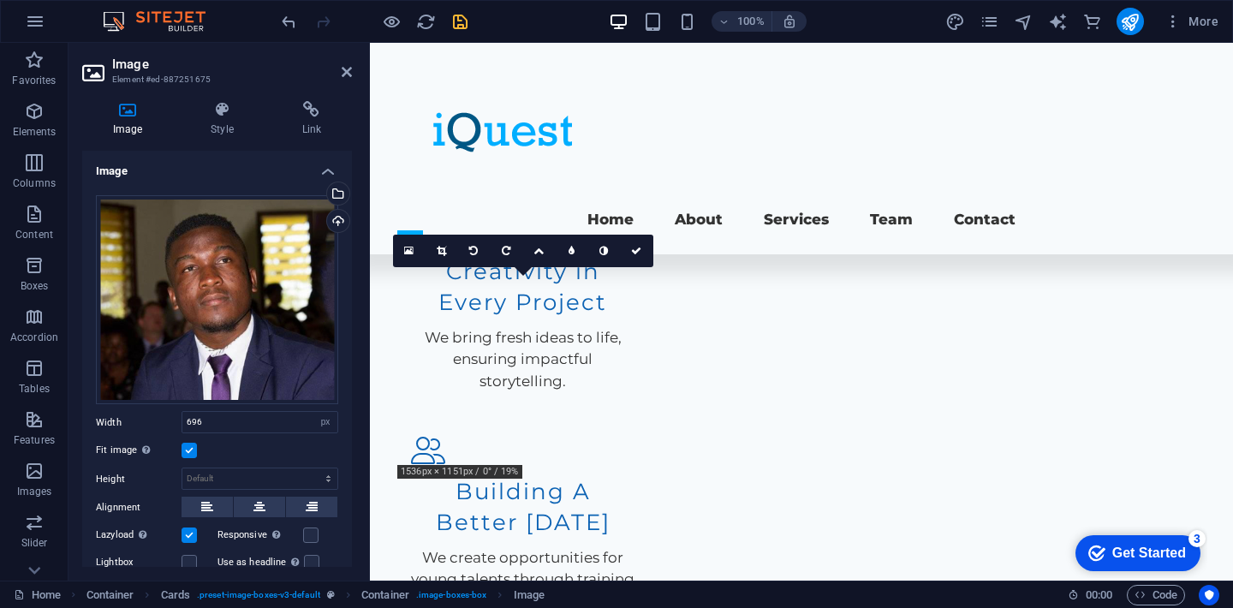
drag, startPoint x: 546, startPoint y: 315, endPoint x: 549, endPoint y: 275, distance: 40.4
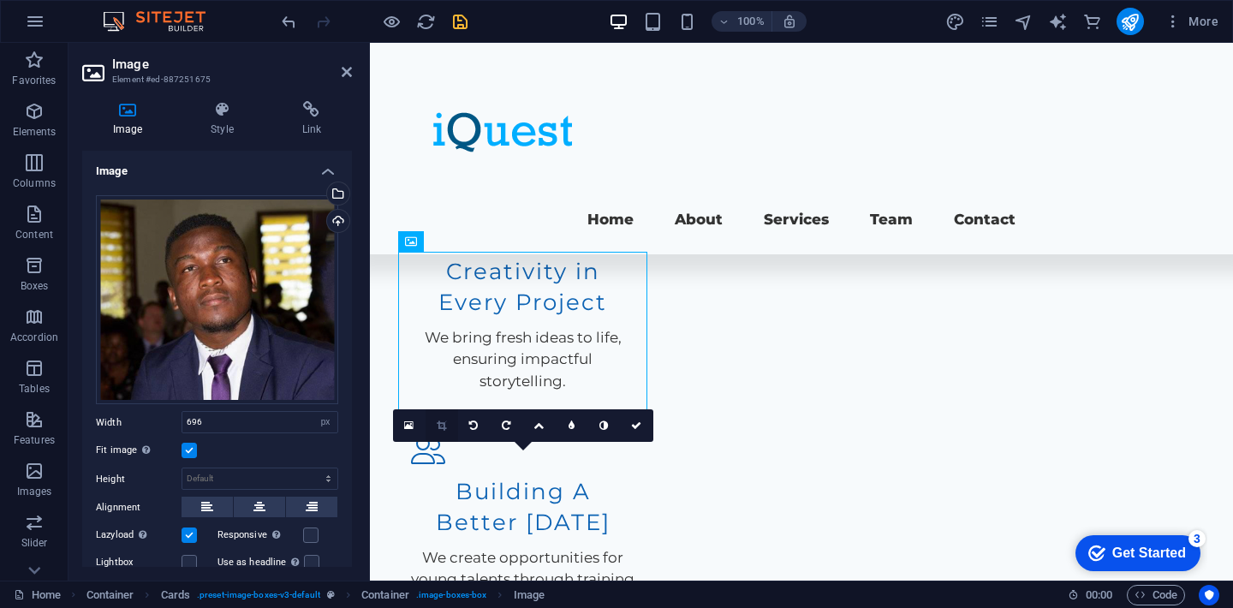
click at [439, 429] on icon at bounding box center [441, 426] width 9 height 10
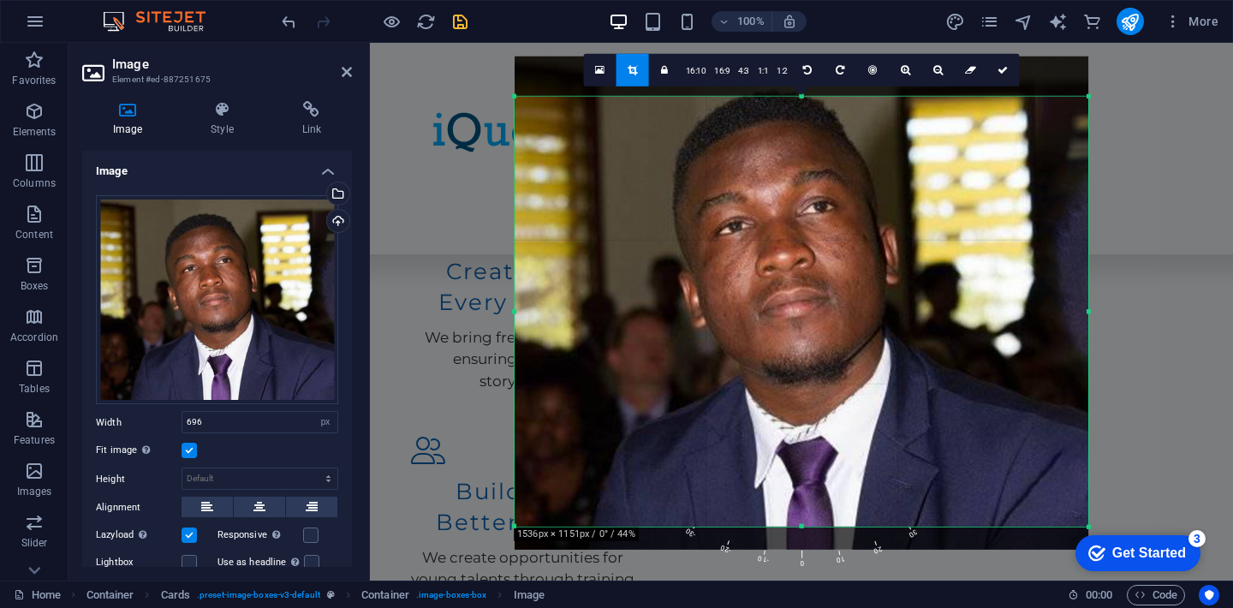
click at [634, 57] on link at bounding box center [633, 70] width 33 height 33
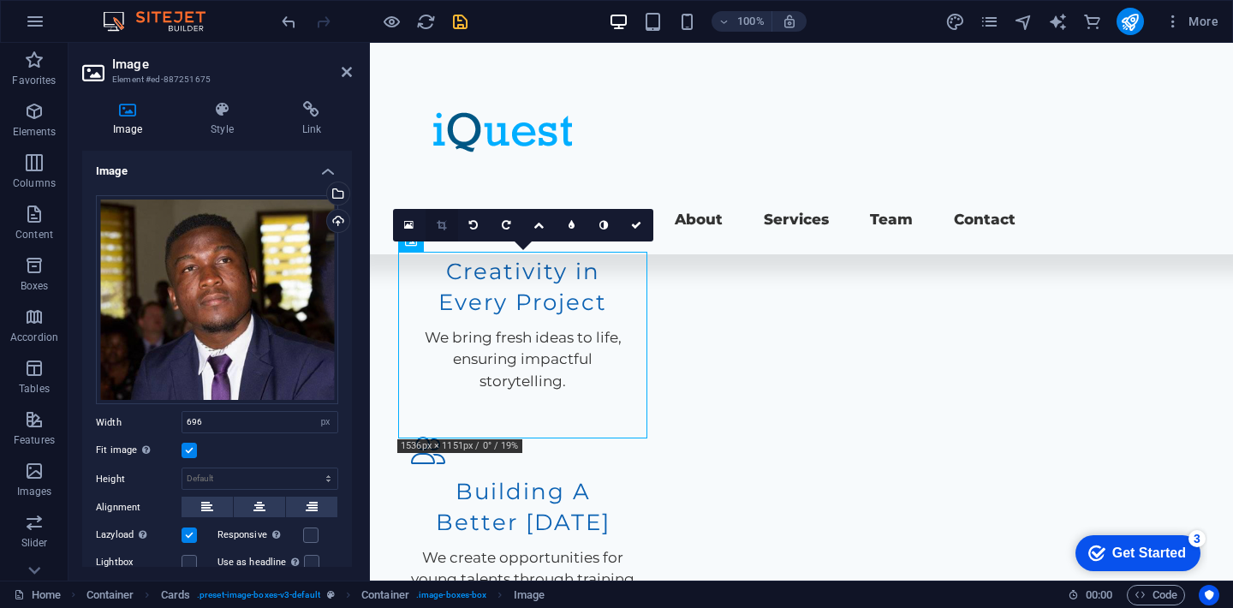
click at [443, 225] on icon at bounding box center [441, 225] width 9 height 10
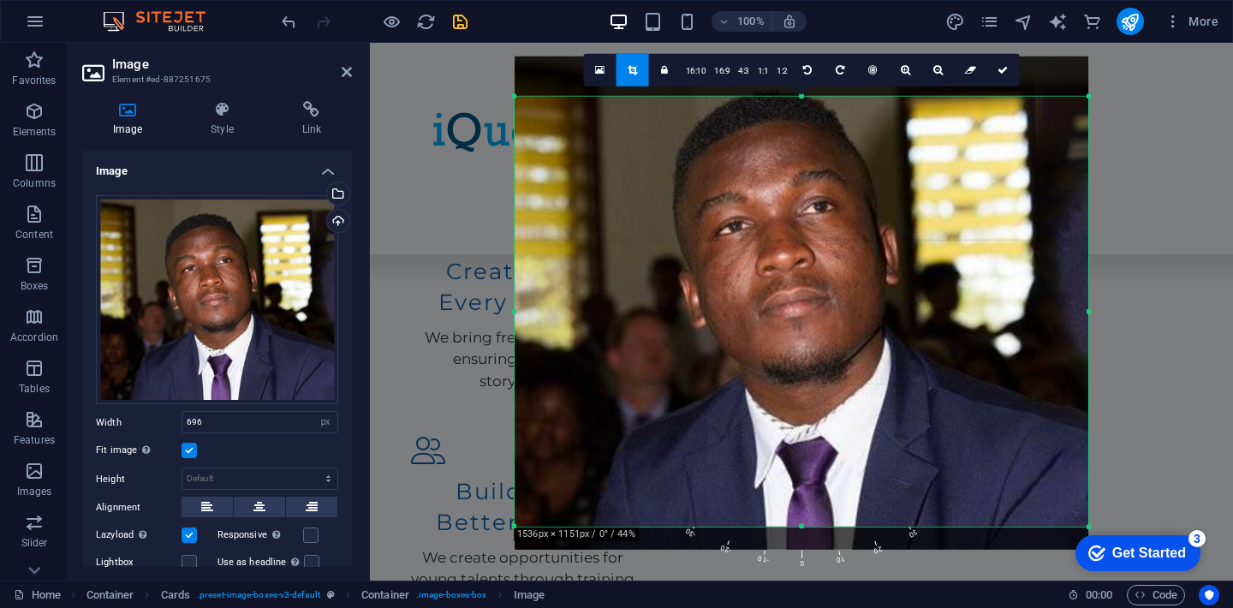
click at [443, 225] on div "H2 Container Container Spacer Text Menu Bar Menu Spacer Placeholder Preset Cont…" at bounding box center [801, 312] width 863 height 538
click at [749, 73] on link "4:3" at bounding box center [744, 71] width 20 height 33
click at [765, 74] on link "1:1" at bounding box center [764, 71] width 20 height 33
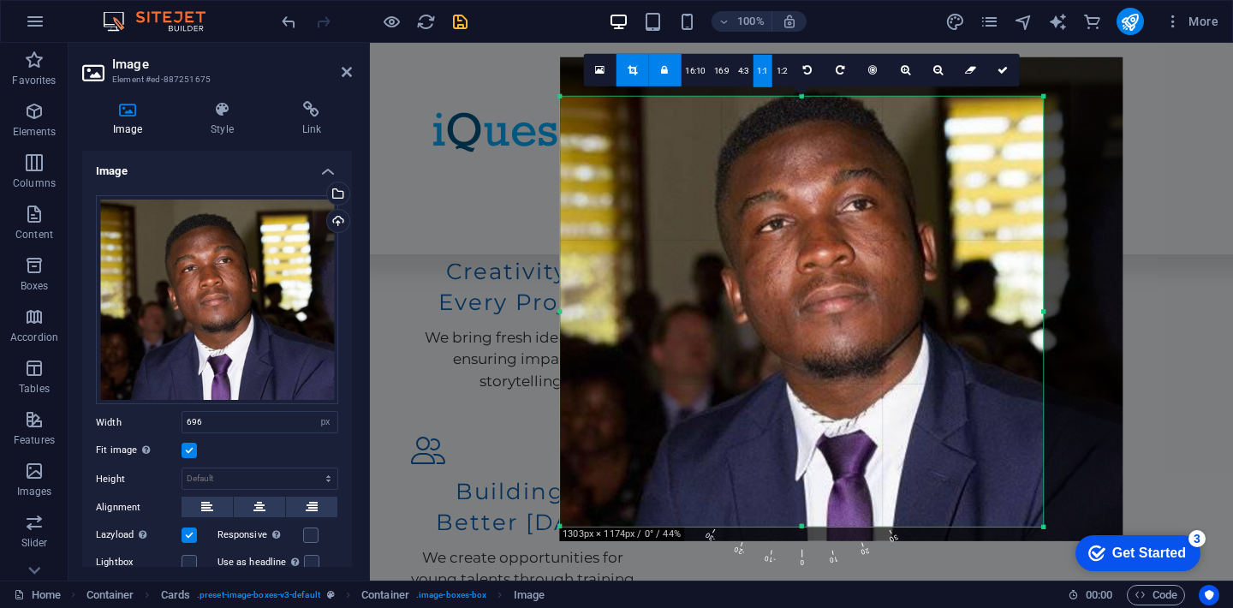
drag, startPoint x: 2092, startPoint y: 1056, endPoint x: 1097, endPoint y: 563, distance: 1110.1
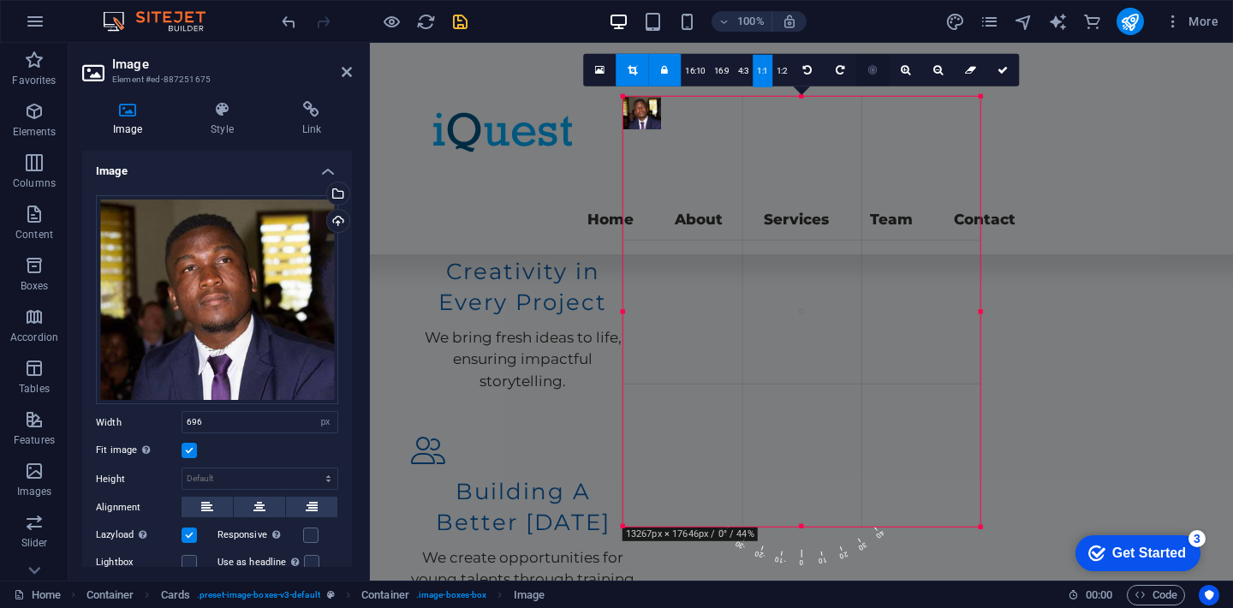
drag, startPoint x: 1043, startPoint y: 96, endPoint x: 884, endPoint y: 57, distance: 164.1
click at [884, 97] on div "180 170 160 150 140 130 120 110 100 90 80 70 60 50 40 30 20 10 0 -10 -20 -30 -4…" at bounding box center [802, 312] width 357 height 430
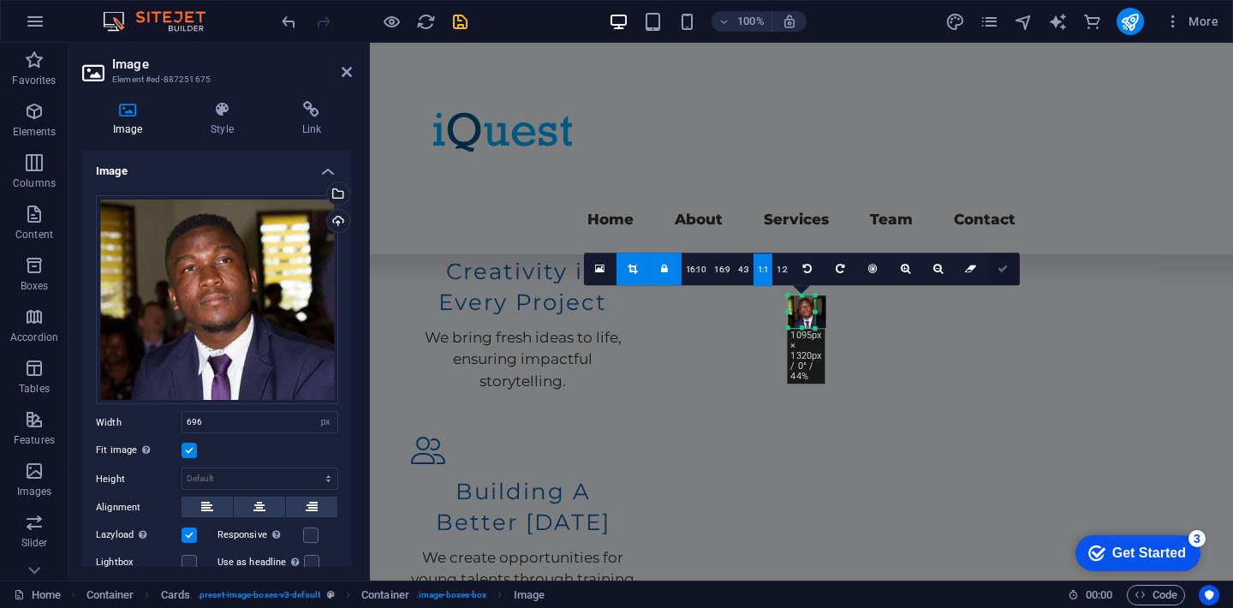
click at [1006, 272] on icon at bounding box center [1003, 269] width 10 height 10
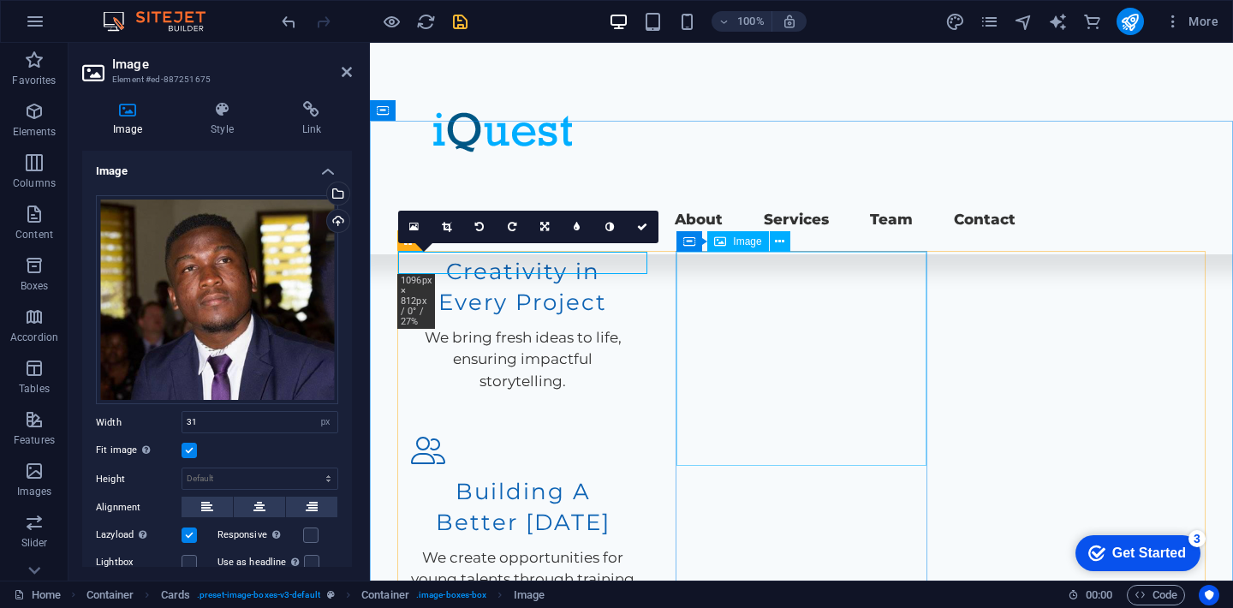
type input "696"
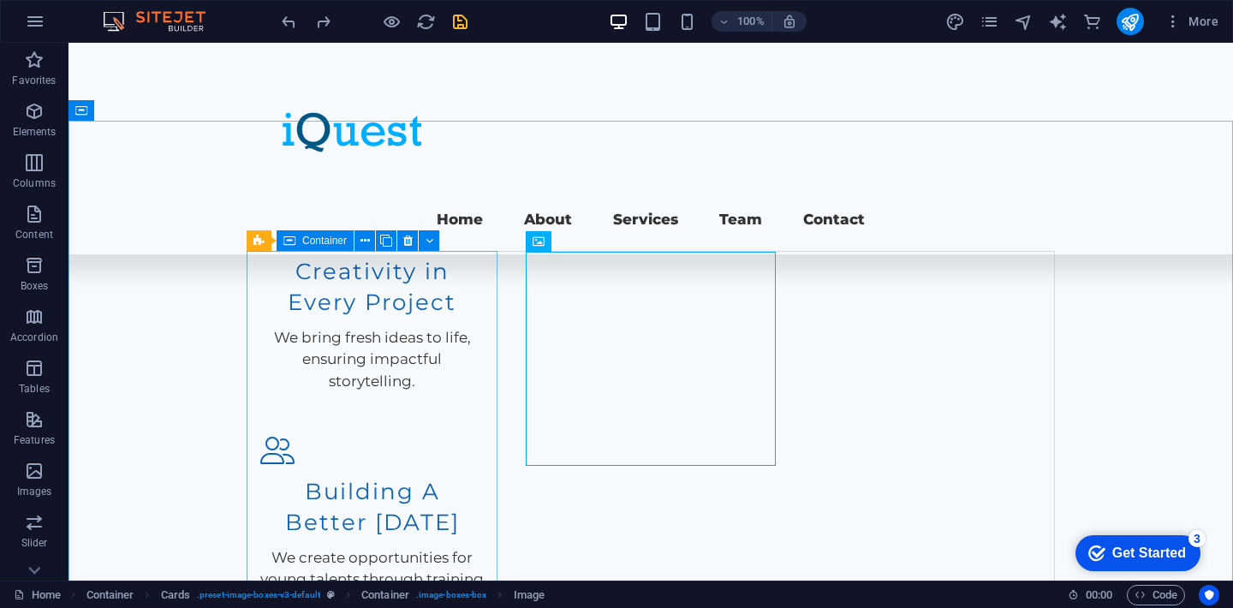
click at [287, 239] on icon at bounding box center [290, 240] width 12 height 21
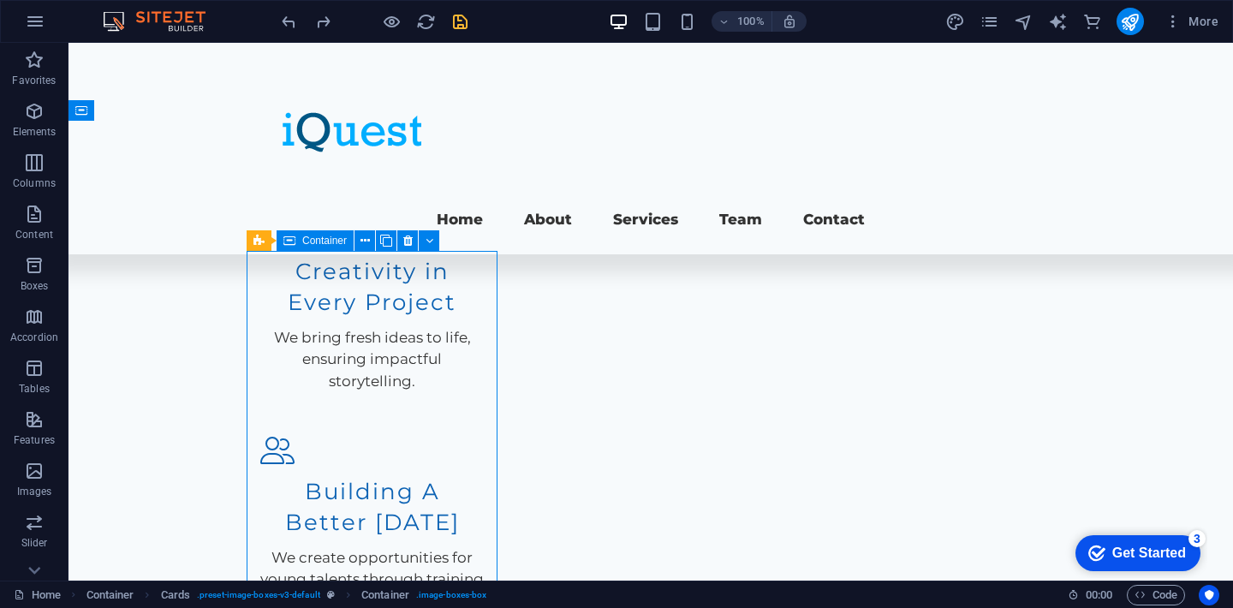
click at [287, 239] on icon at bounding box center [290, 240] width 12 height 21
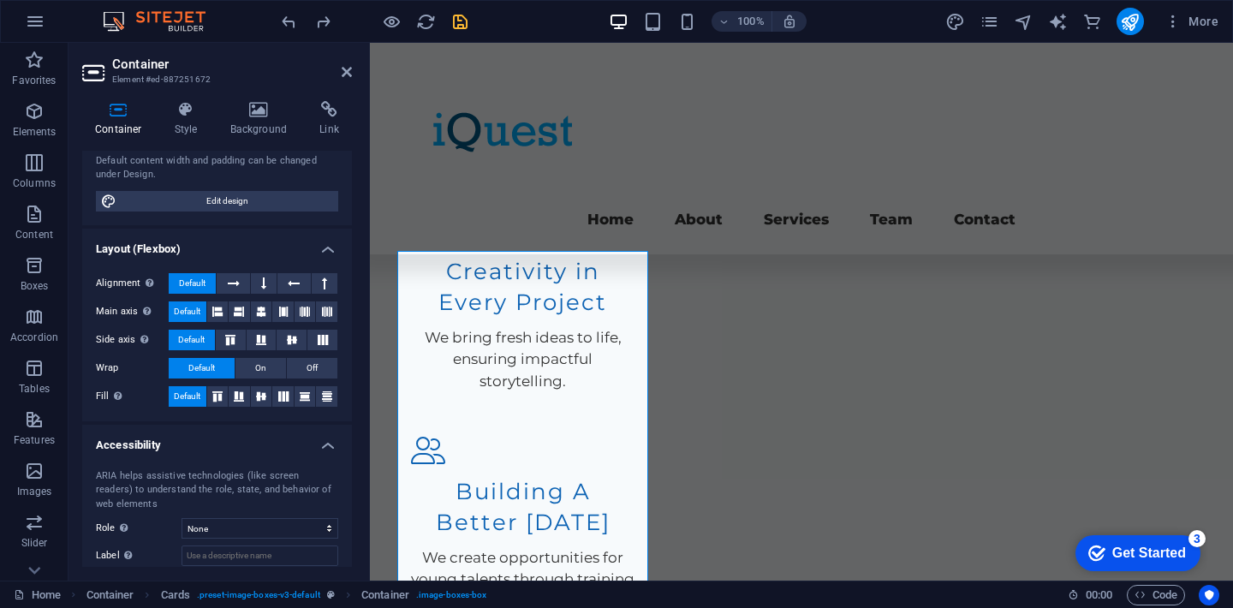
scroll to position [0, 0]
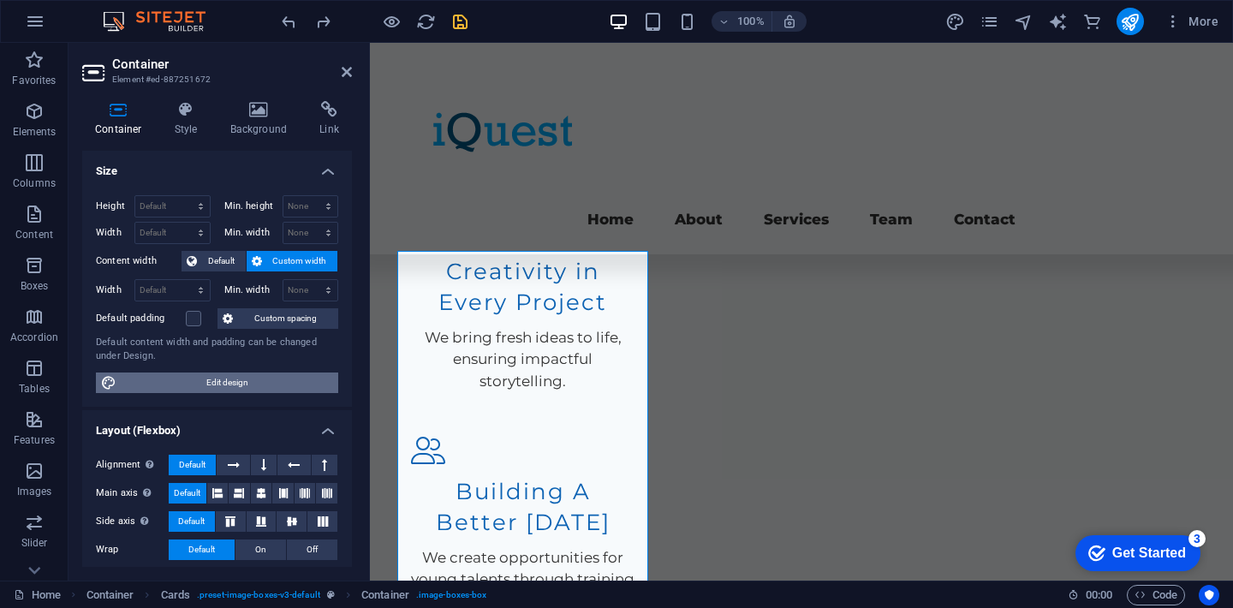
click at [236, 387] on span "Edit design" at bounding box center [228, 383] width 212 height 21
select select "rem"
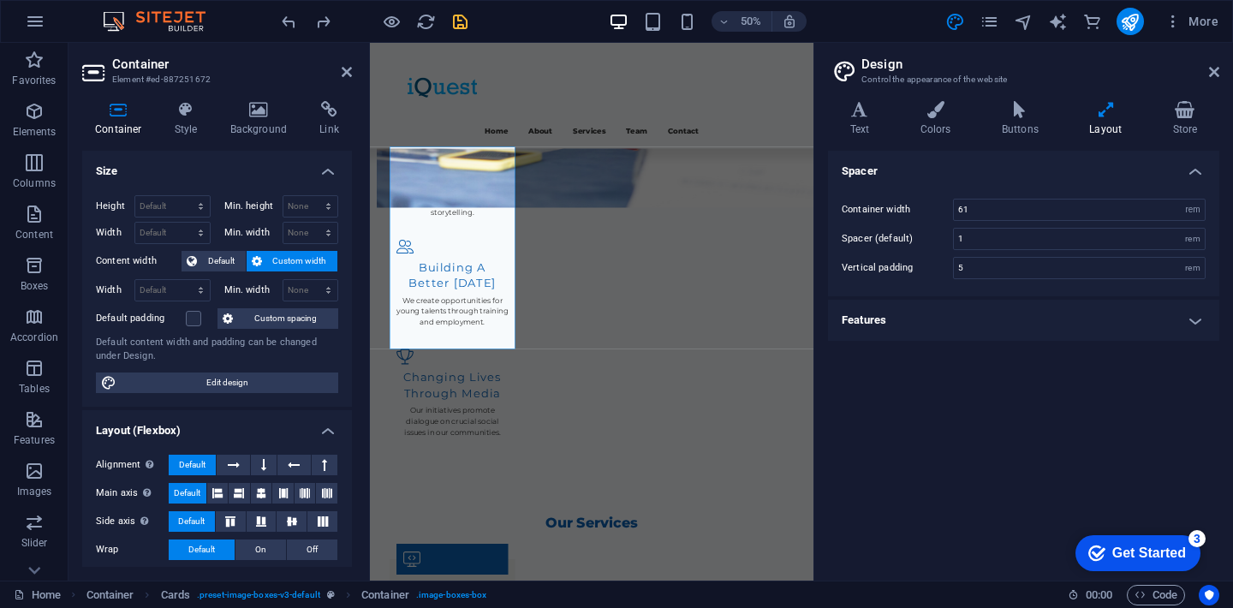
click at [1018, 317] on h4 "Features" at bounding box center [1023, 320] width 391 height 41
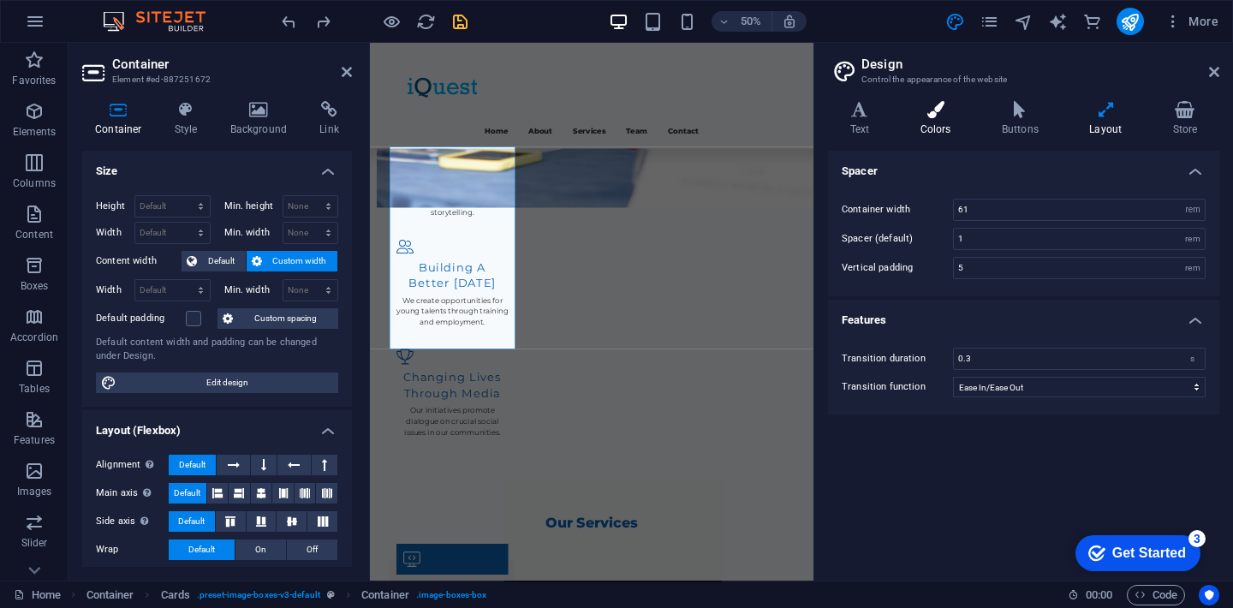
click at [940, 116] on icon at bounding box center [935, 109] width 75 height 17
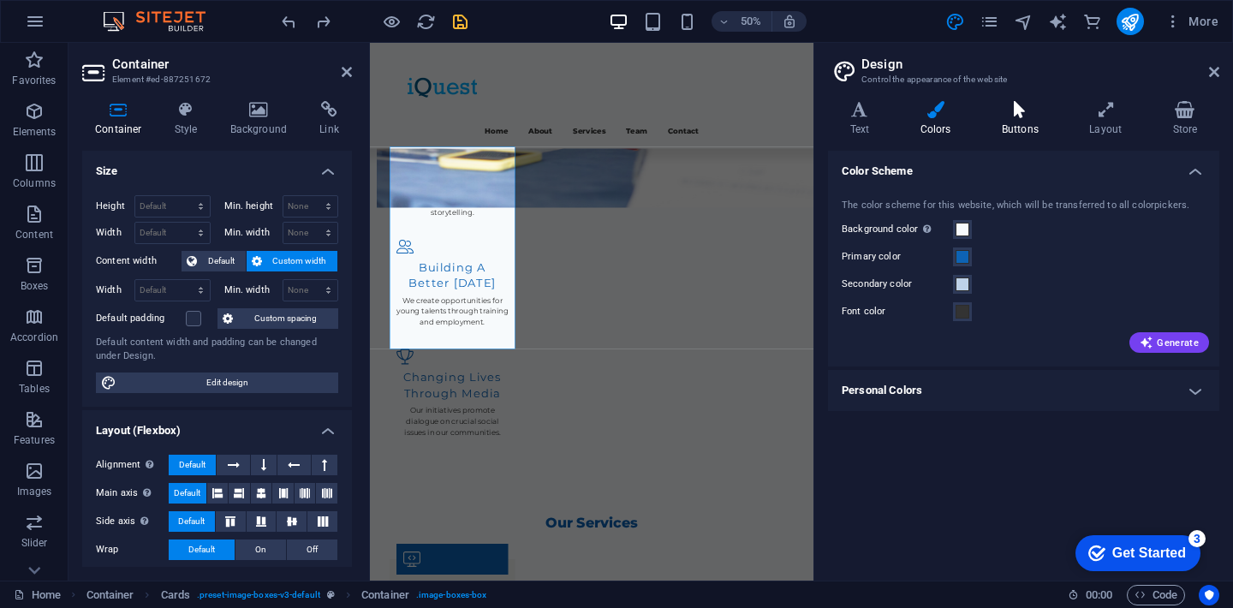
click at [1001, 114] on icon at bounding box center [1020, 109] width 81 height 17
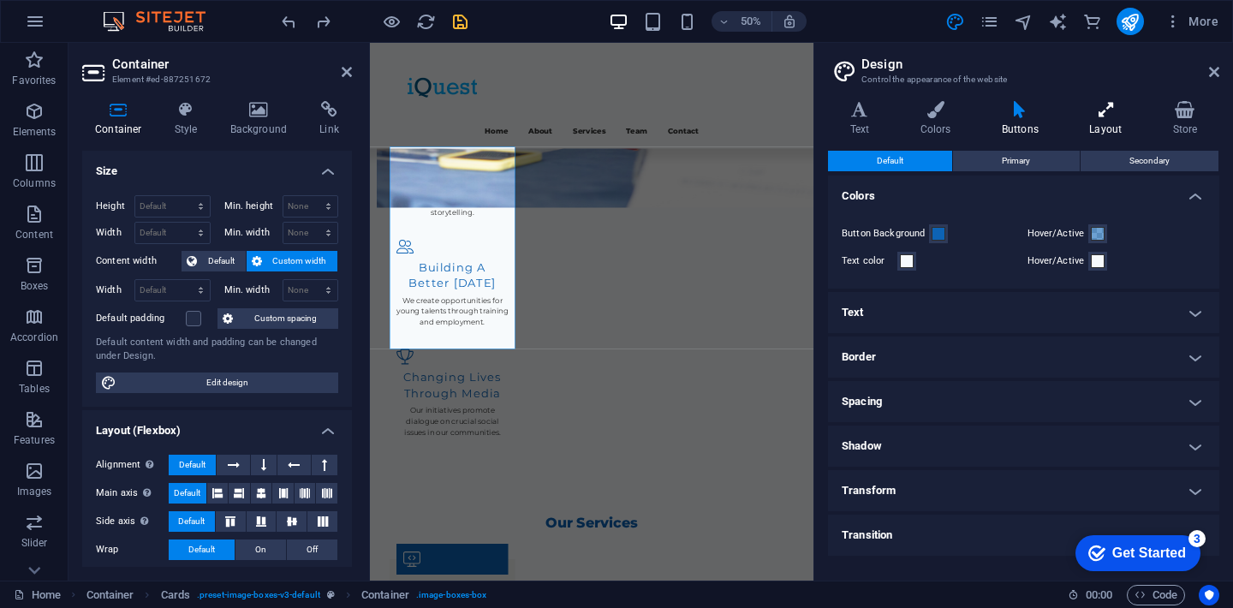
click at [1085, 122] on h4 "Layout" at bounding box center [1109, 119] width 83 height 36
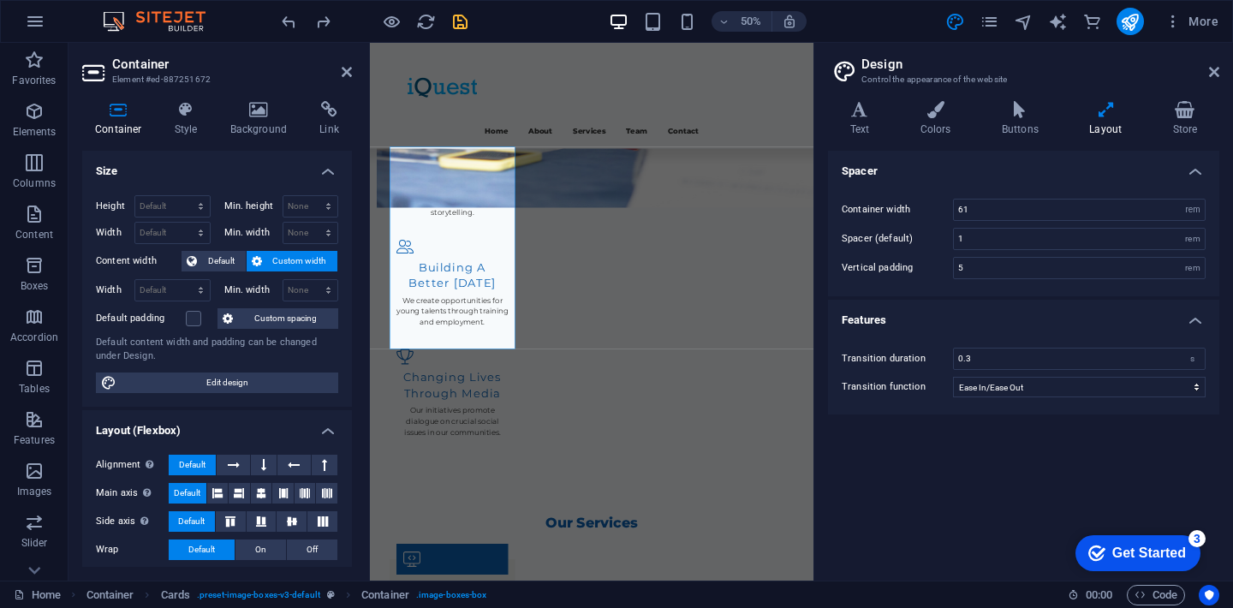
click at [1209, 73] on header "Design Control the appearance of the website" at bounding box center [1026, 65] width 388 height 45
click at [1215, 71] on icon at bounding box center [1214, 72] width 10 height 14
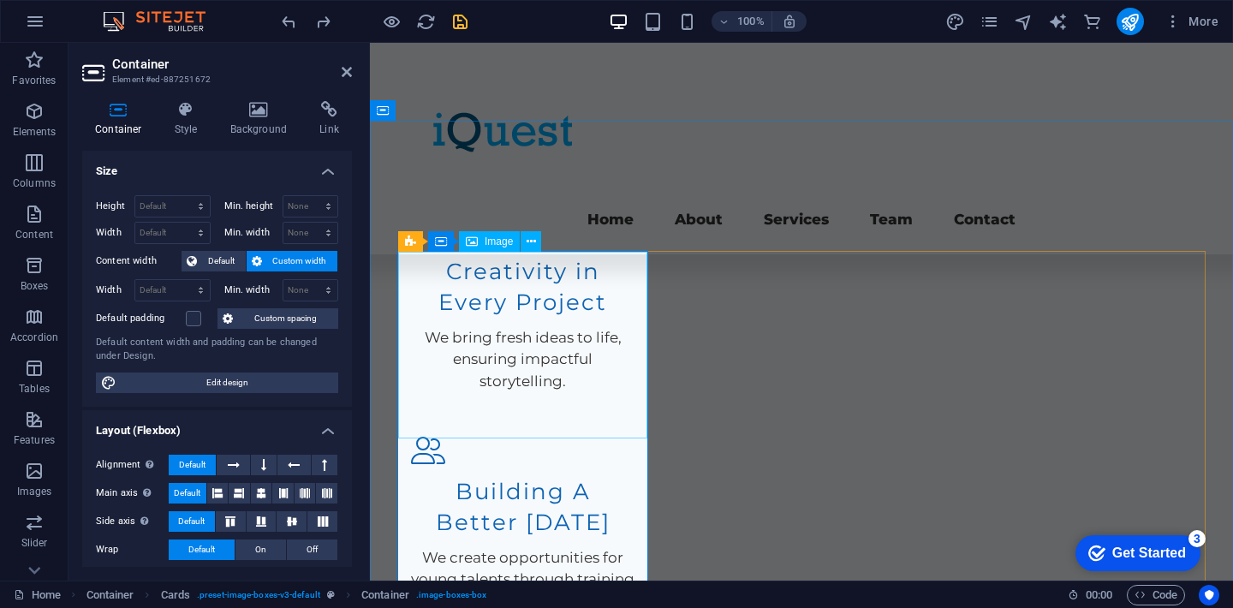
select select "px"
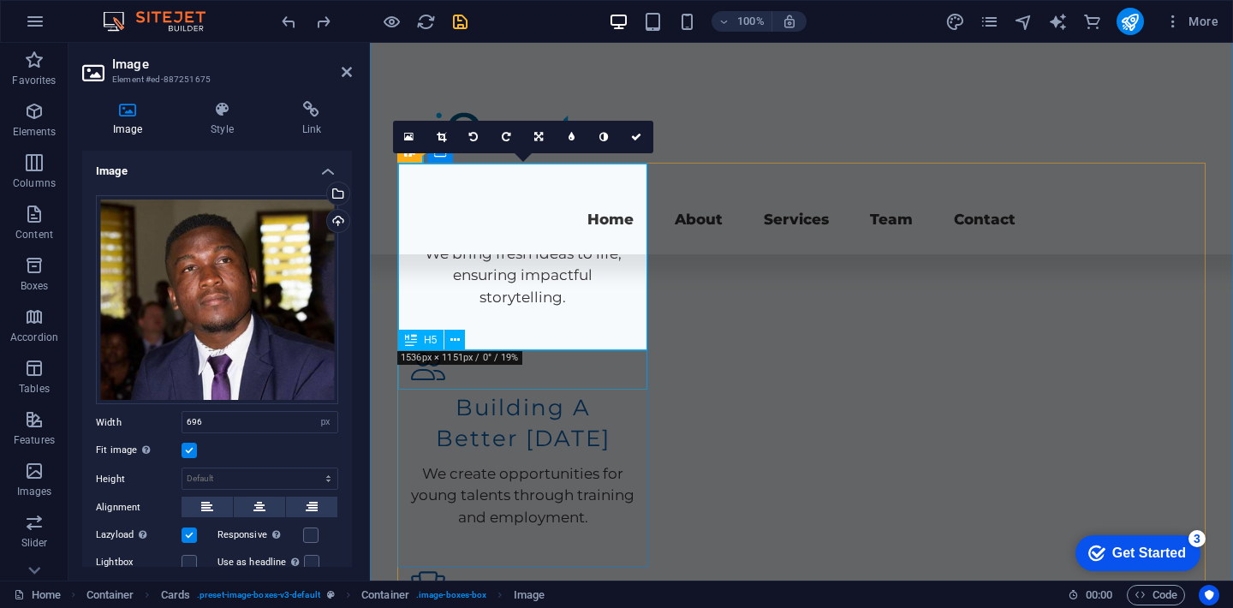
scroll to position [2358, 0]
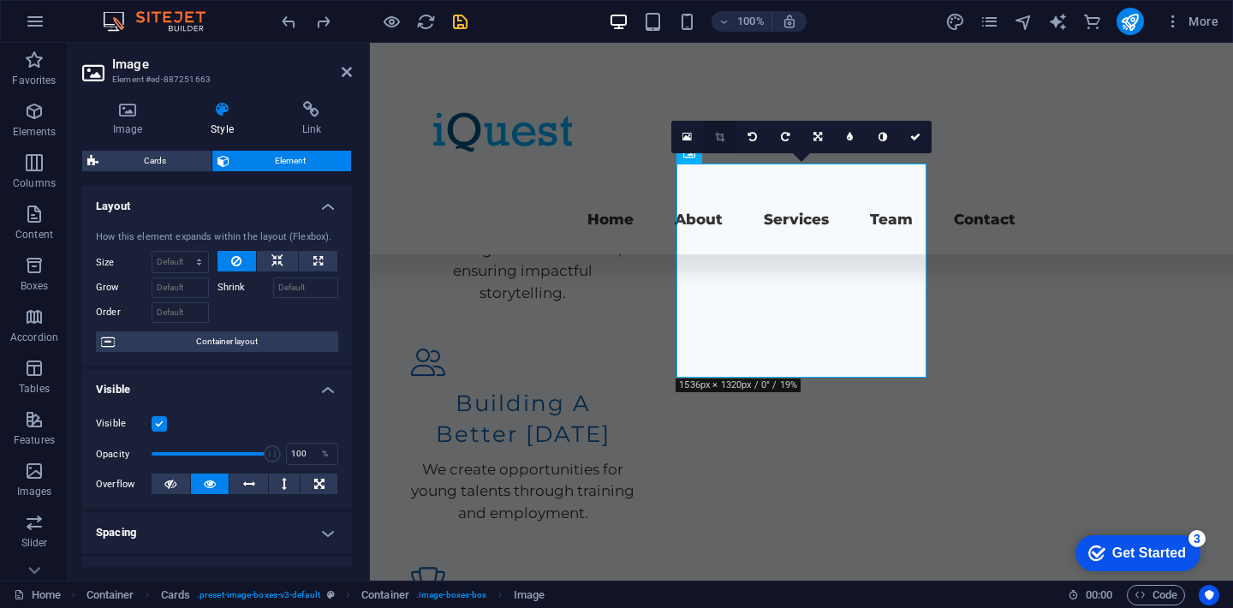
click at [718, 135] on icon at bounding box center [719, 137] width 9 height 10
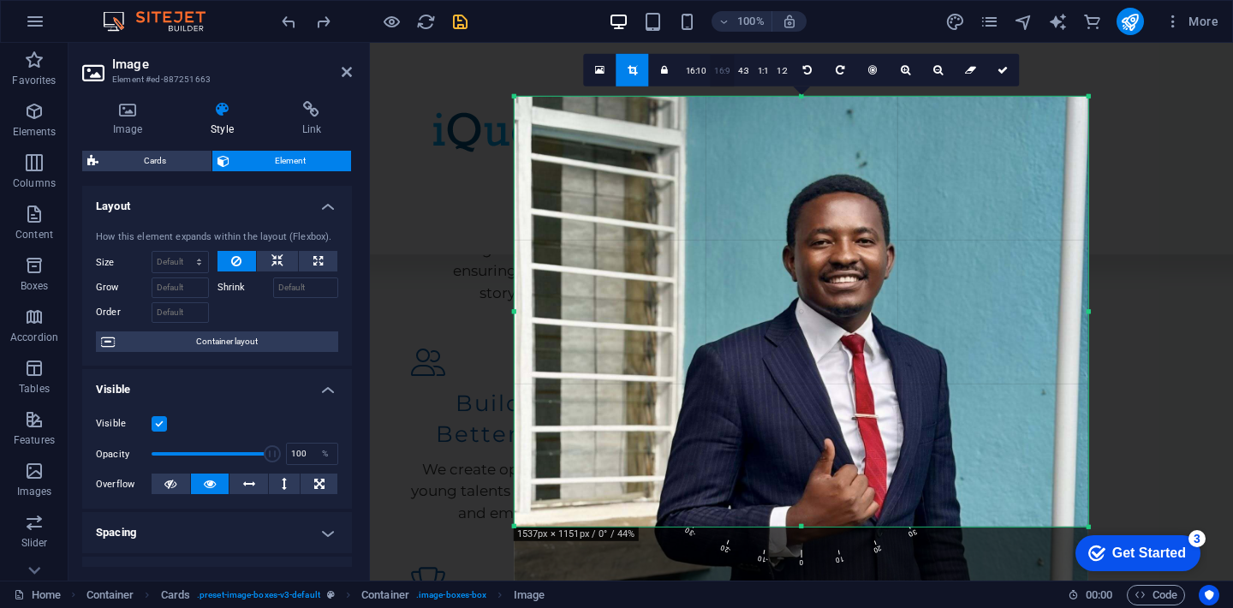
click at [716, 71] on link "16:9" at bounding box center [722, 71] width 24 height 33
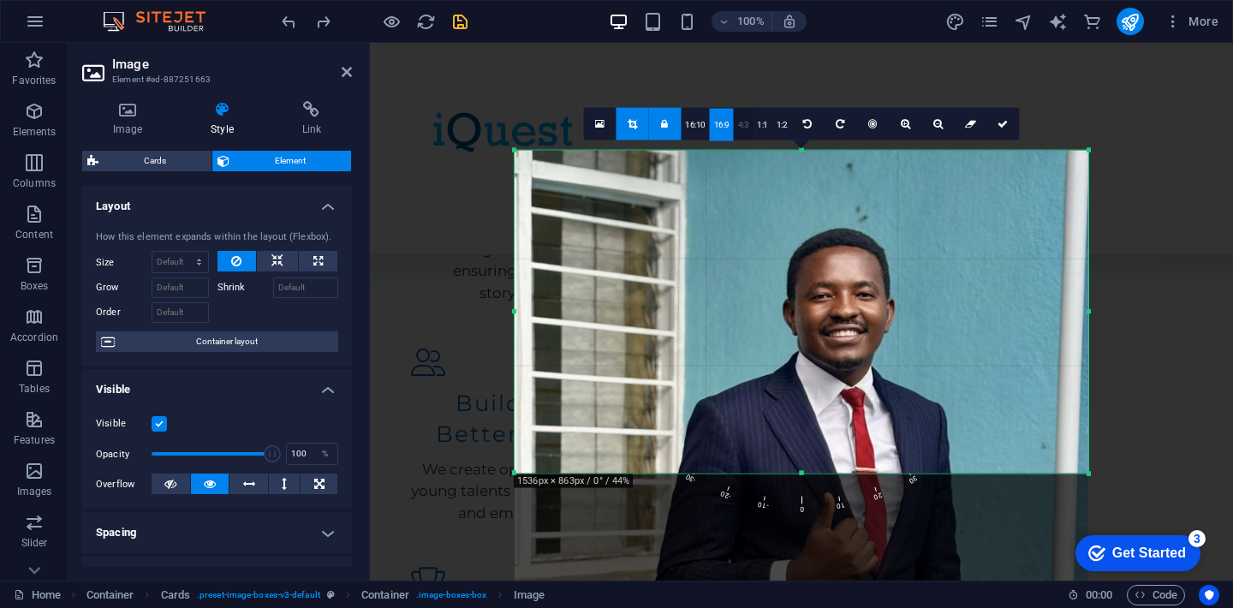
click at [746, 129] on link "4:3" at bounding box center [744, 125] width 20 height 33
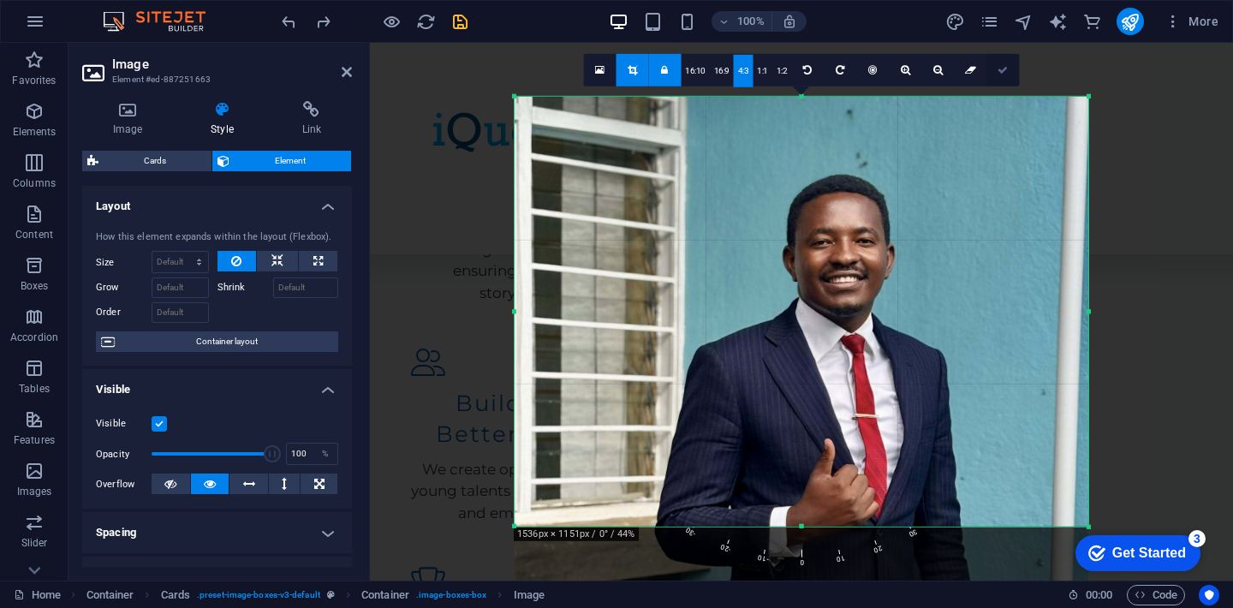
click at [1004, 71] on icon at bounding box center [1003, 70] width 10 height 10
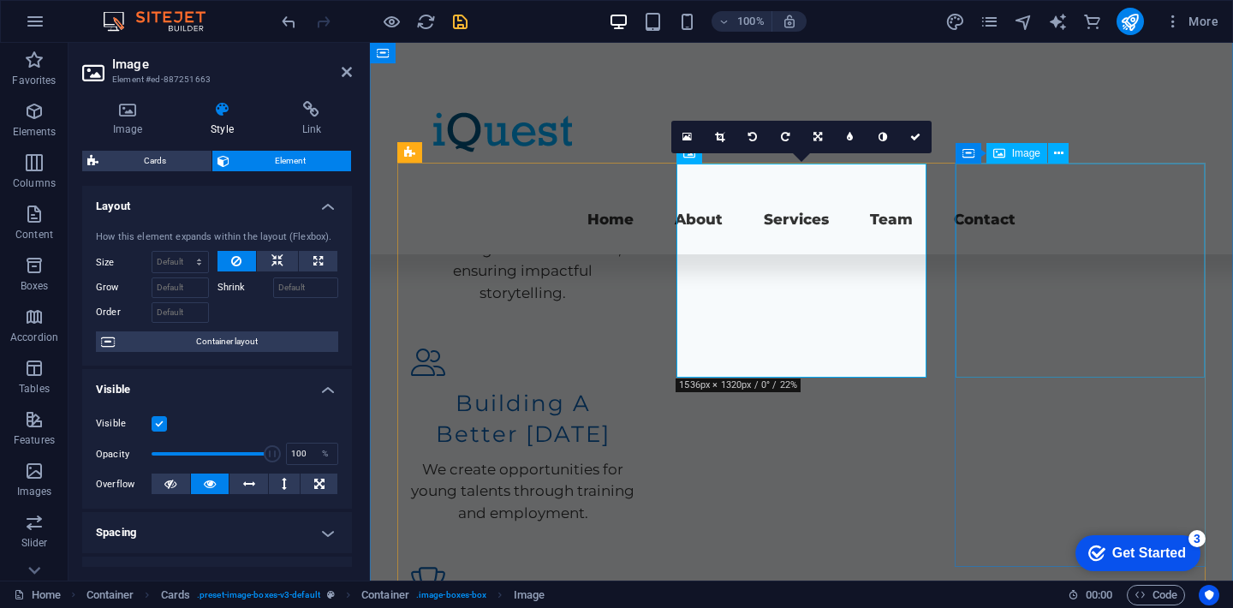
select select "vw"
select select "px"
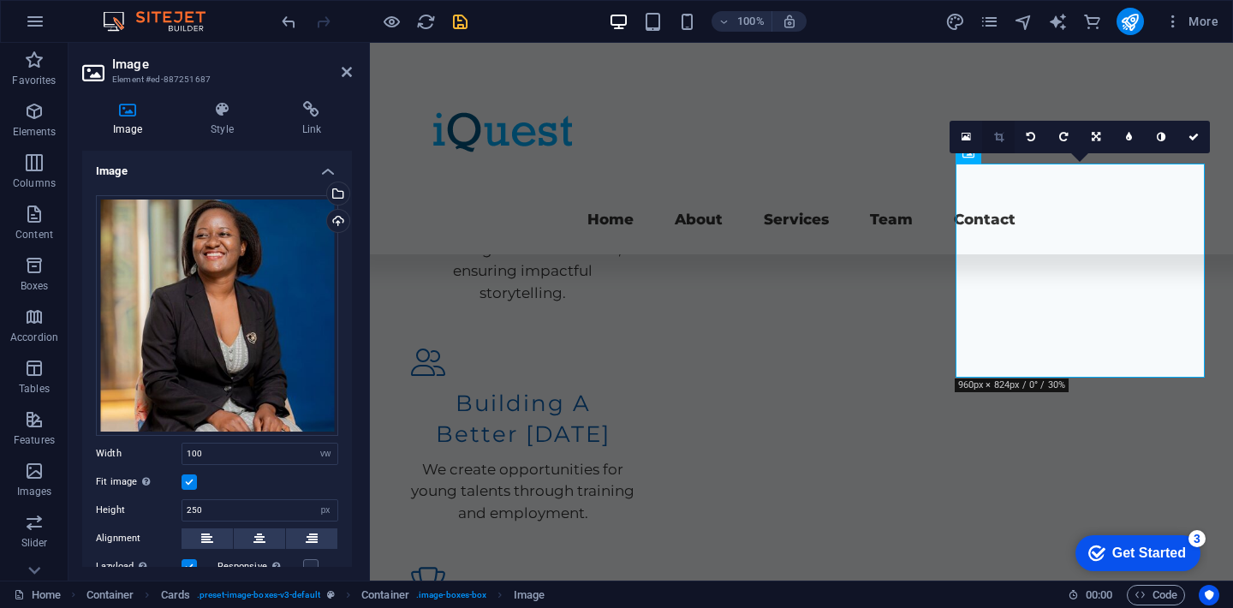
click at [999, 136] on icon at bounding box center [998, 137] width 9 height 10
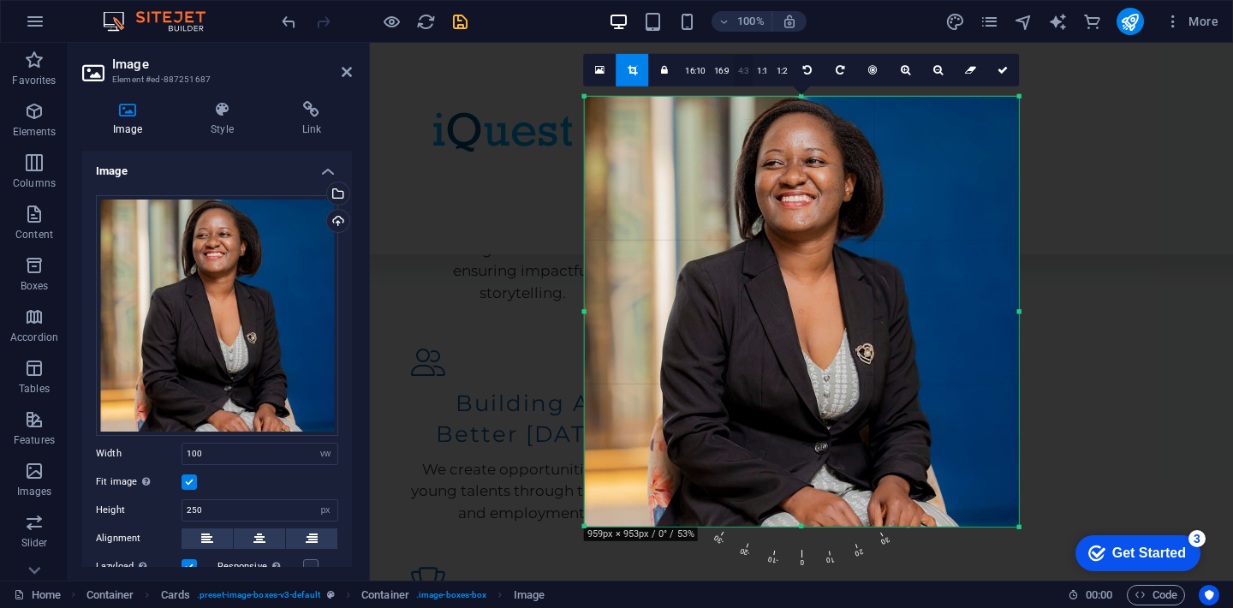
click at [739, 63] on link "4:3" at bounding box center [744, 71] width 20 height 33
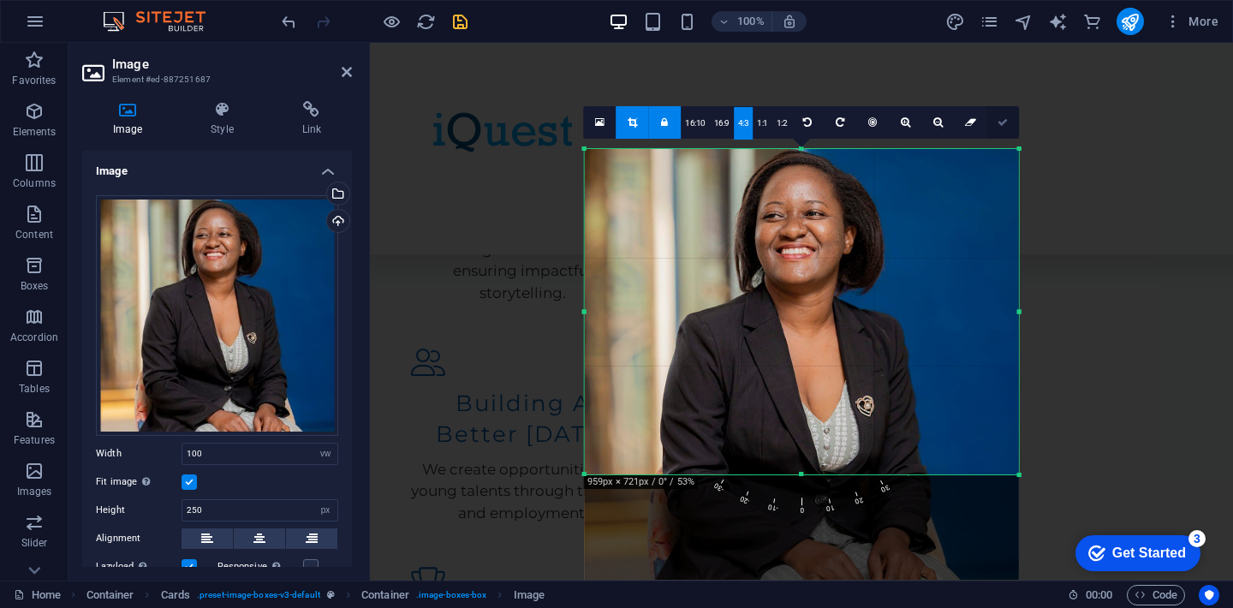
click at [1000, 118] on icon at bounding box center [1003, 122] width 10 height 10
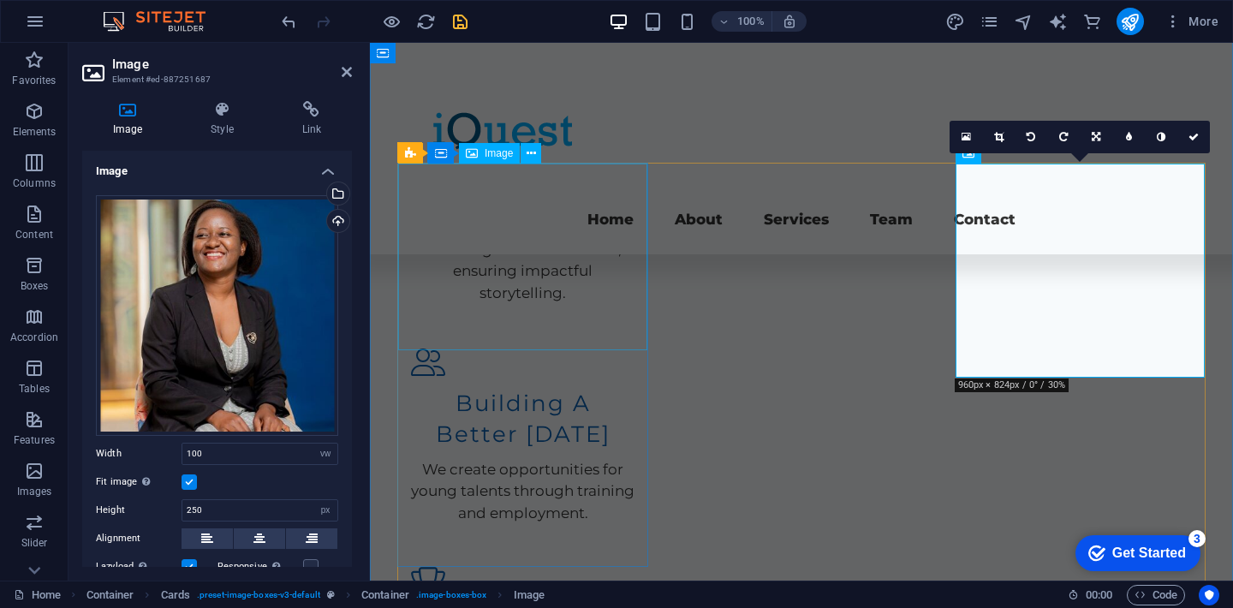
select select "px"
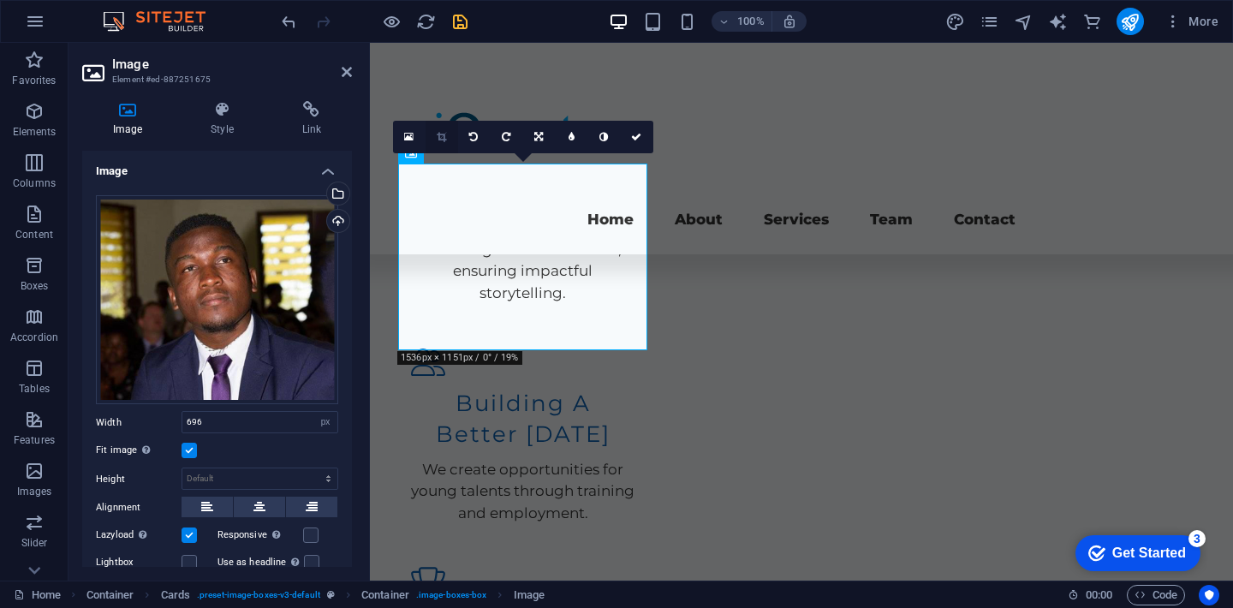
click at [445, 134] on icon at bounding box center [441, 137] width 9 height 10
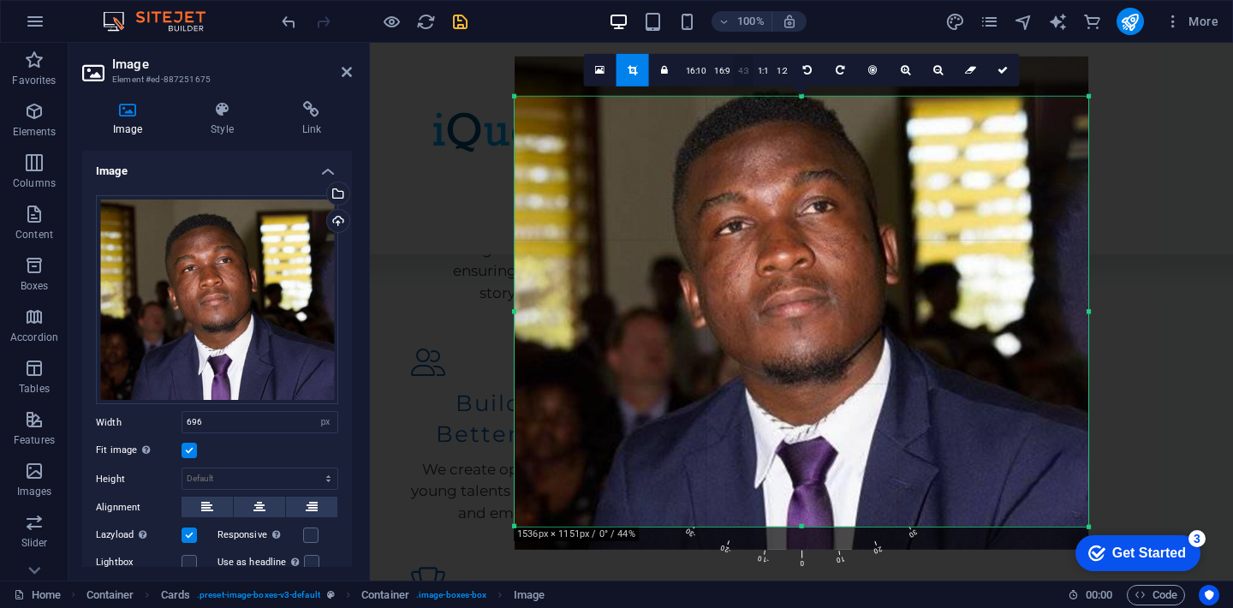
click at [750, 69] on link "4:3" at bounding box center [744, 71] width 20 height 33
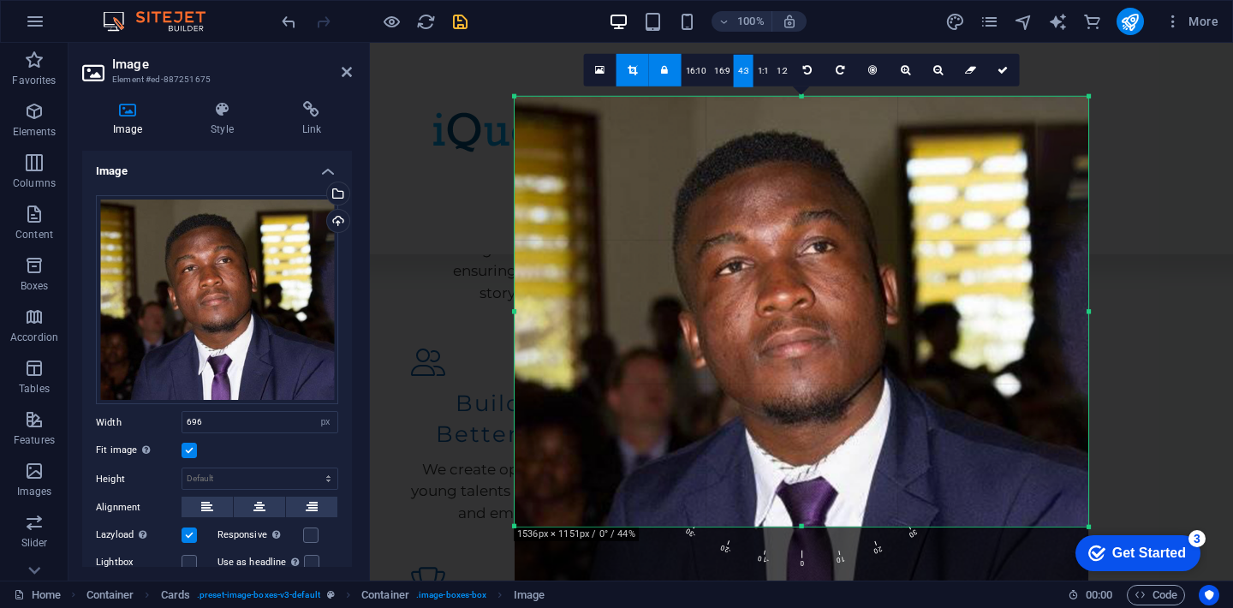
drag, startPoint x: 792, startPoint y: 214, endPoint x: 792, endPoint y: 253, distance: 38.5
click at [792, 253] on div at bounding box center [802, 343] width 574 height 493
click at [1005, 65] on icon at bounding box center [1003, 70] width 10 height 10
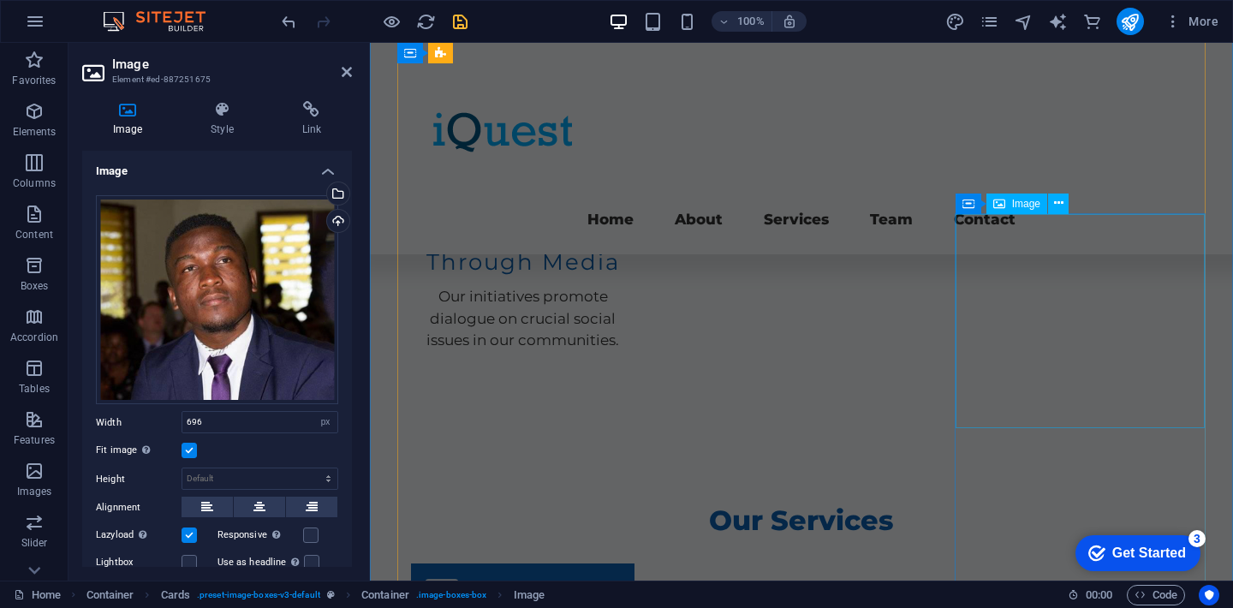
scroll to position [2714, 0]
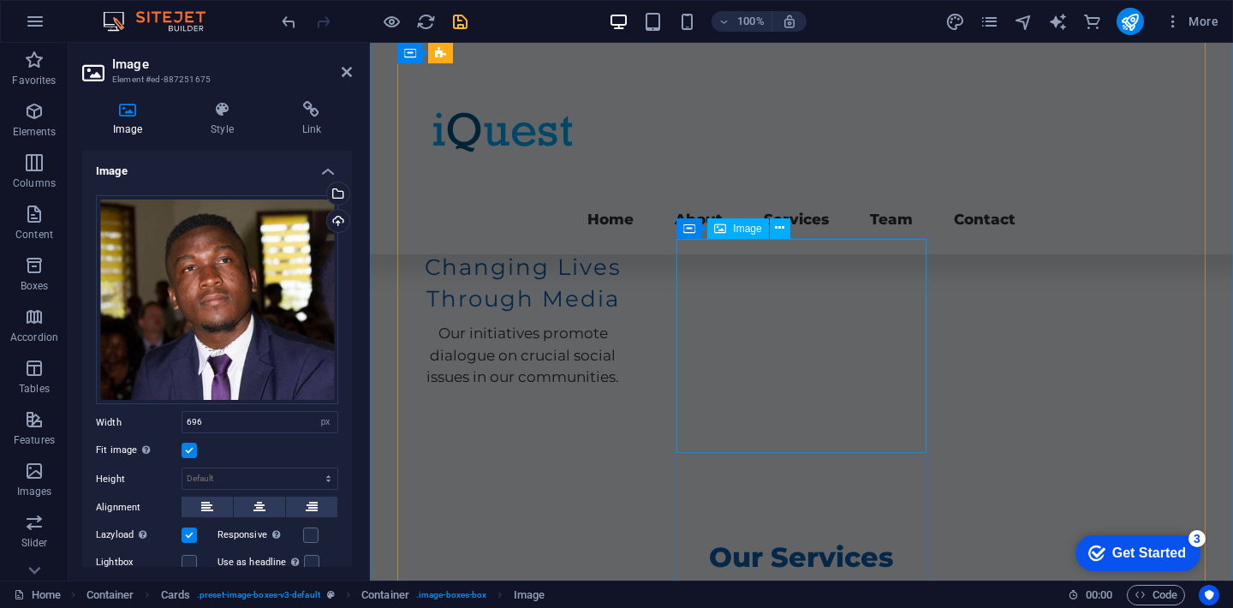
select select "vw"
select select "px"
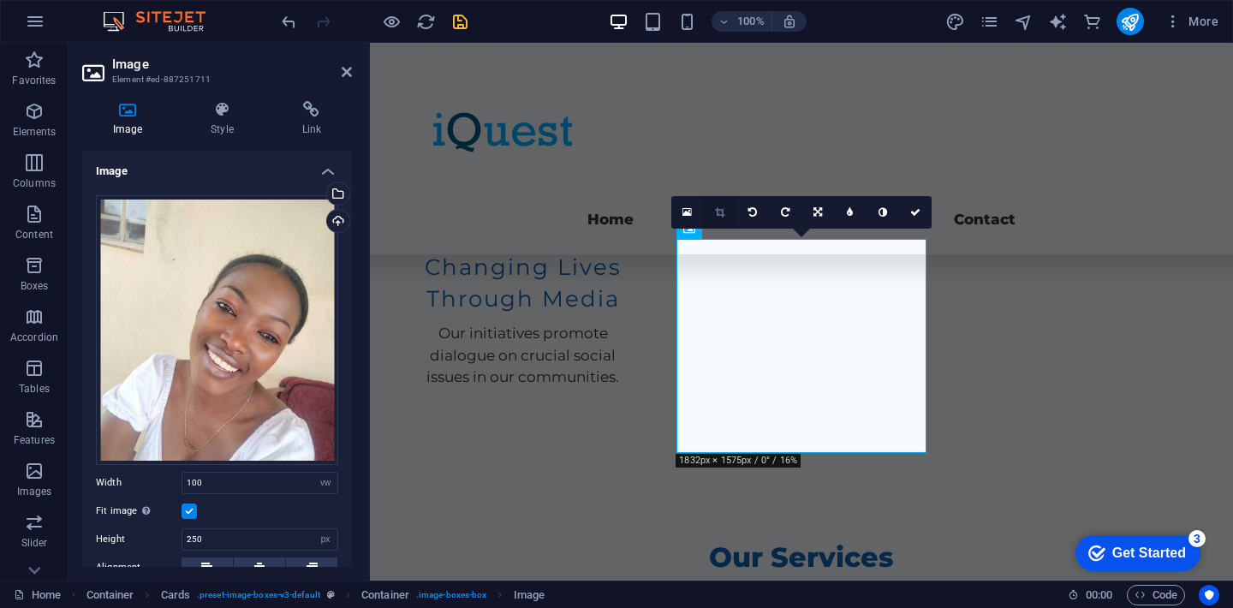
click at [718, 210] on icon at bounding box center [719, 212] width 9 height 10
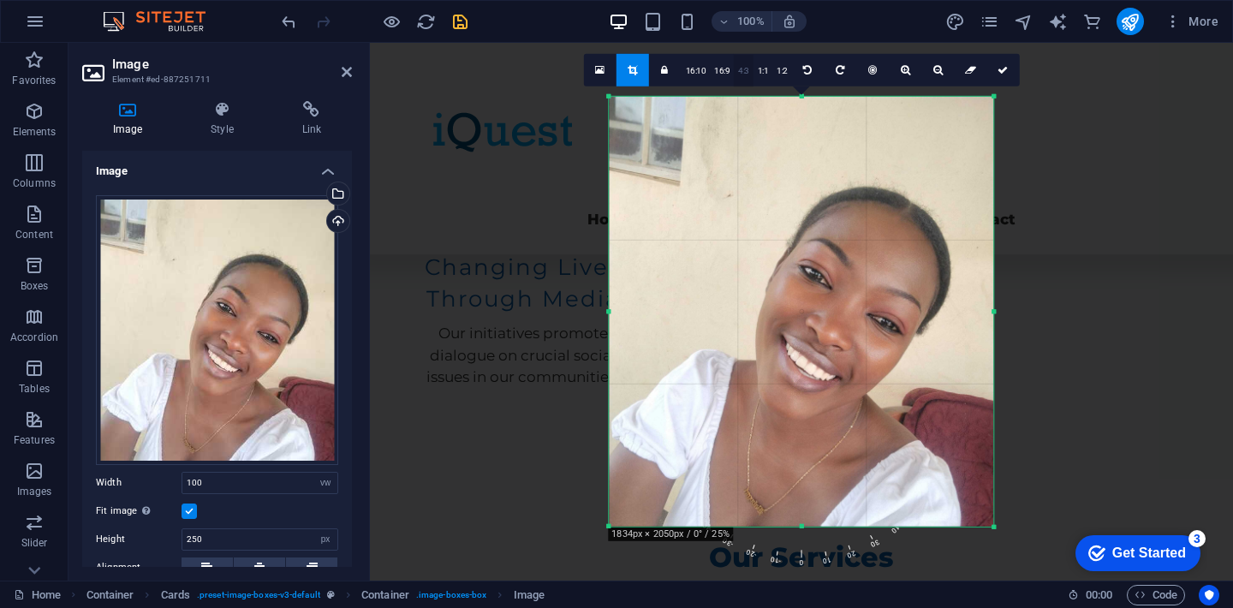
click at [740, 72] on link "4:3" at bounding box center [744, 71] width 20 height 33
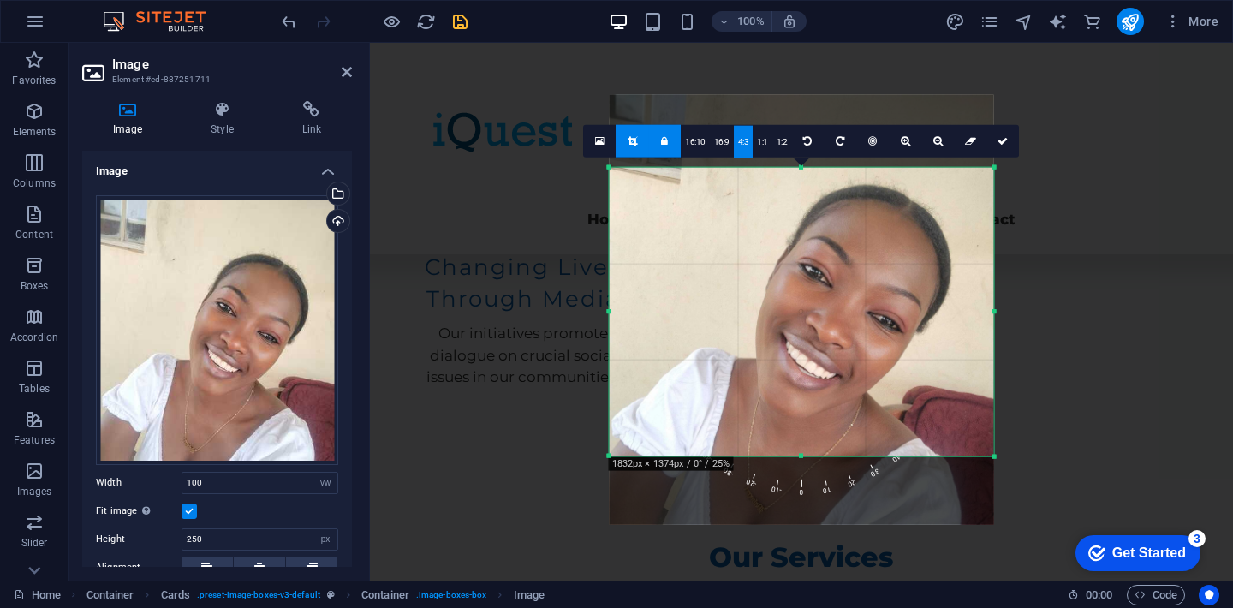
drag, startPoint x: 827, startPoint y: 323, endPoint x: 824, endPoint y: 250, distance: 72.8
click at [824, 250] on div at bounding box center [802, 310] width 385 height 430
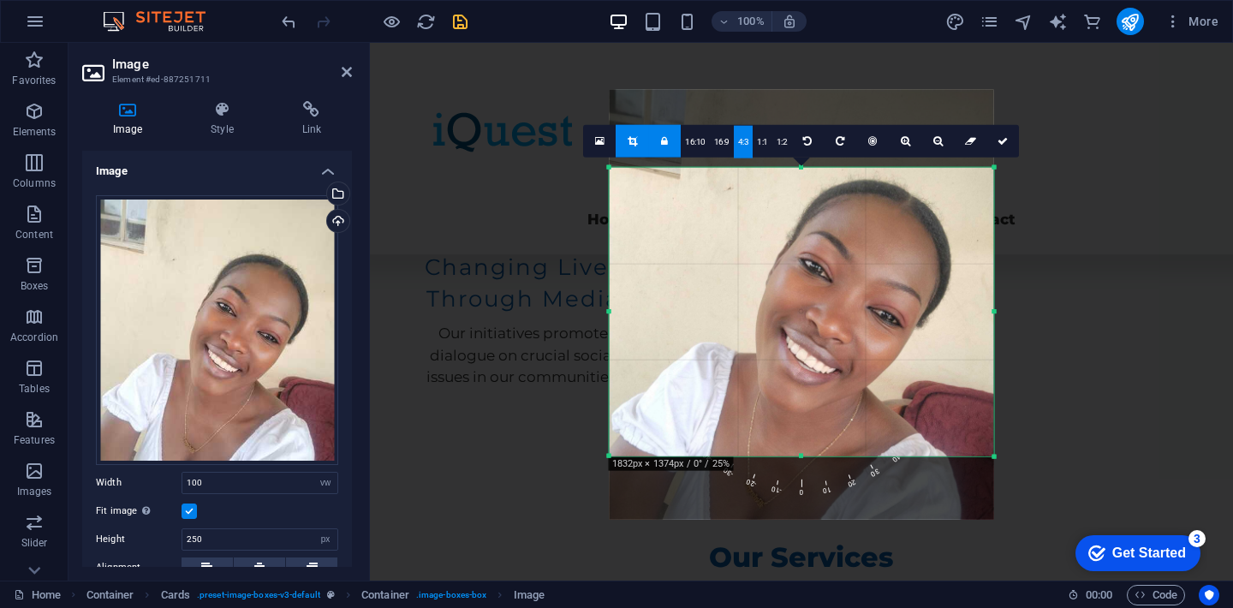
click at [823, 245] on div at bounding box center [802, 305] width 385 height 430
click at [1002, 145] on icon at bounding box center [1003, 141] width 10 height 10
type input "448"
select select "px"
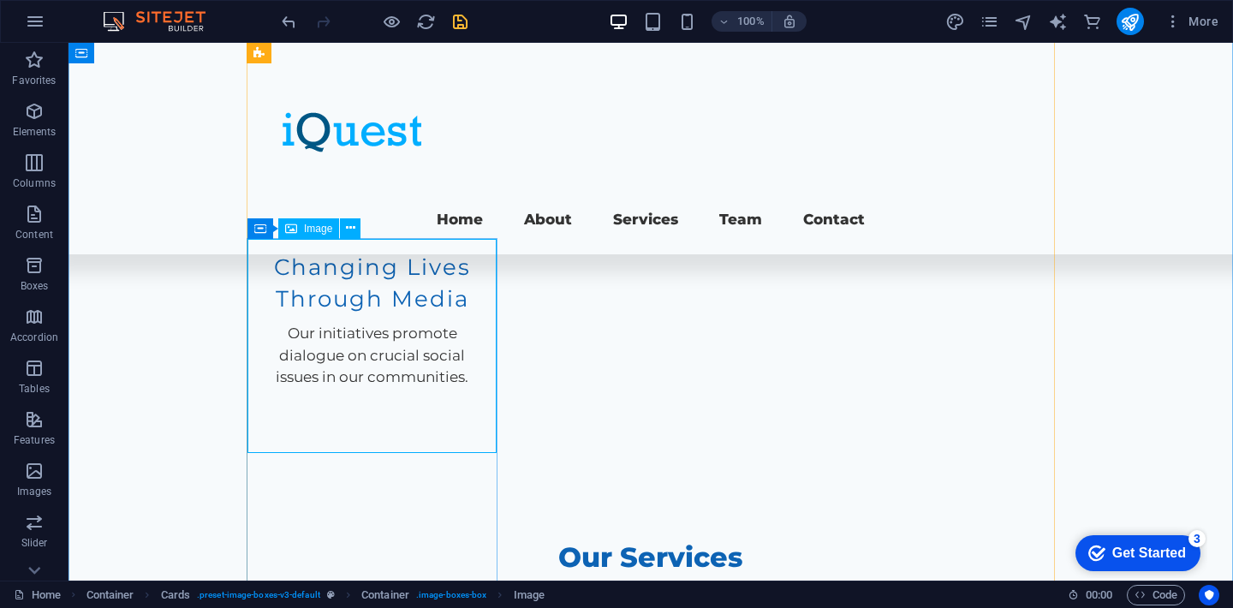
select select "vw"
select select "px"
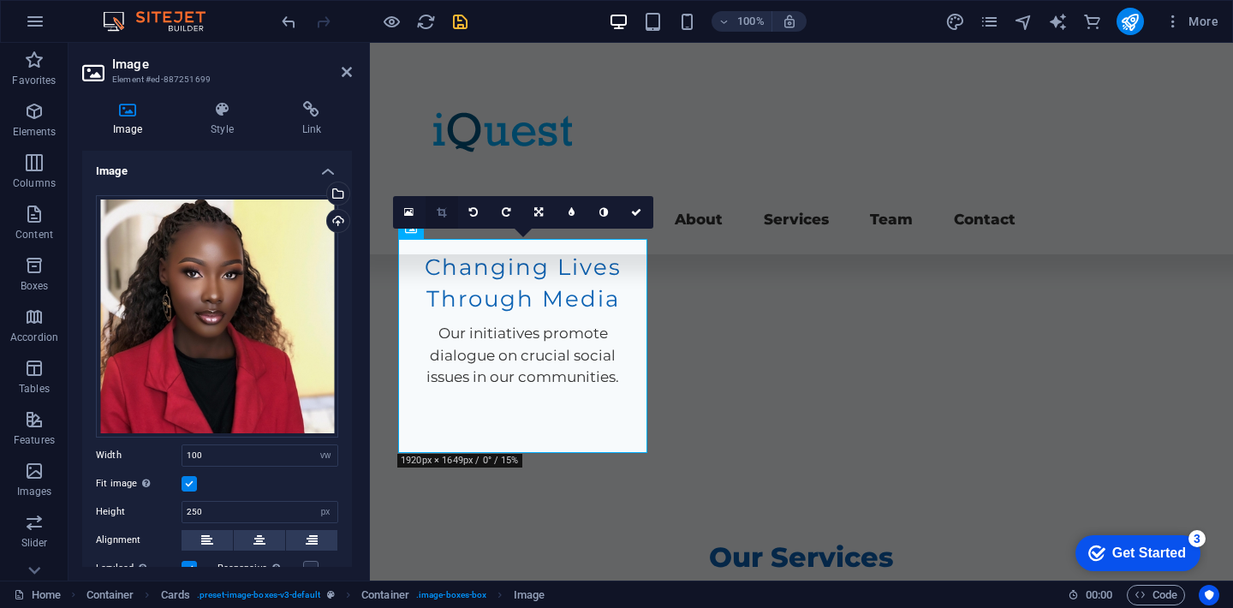
click at [436, 204] on link at bounding box center [442, 212] width 33 height 33
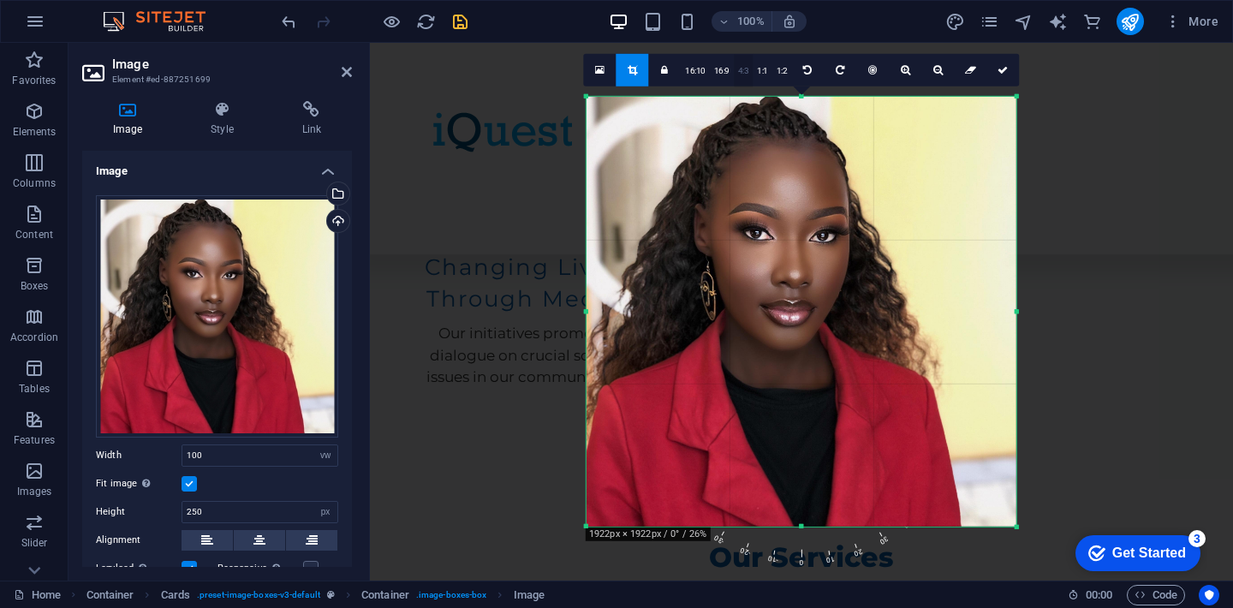
click at [742, 73] on link "4:3" at bounding box center [744, 71] width 20 height 33
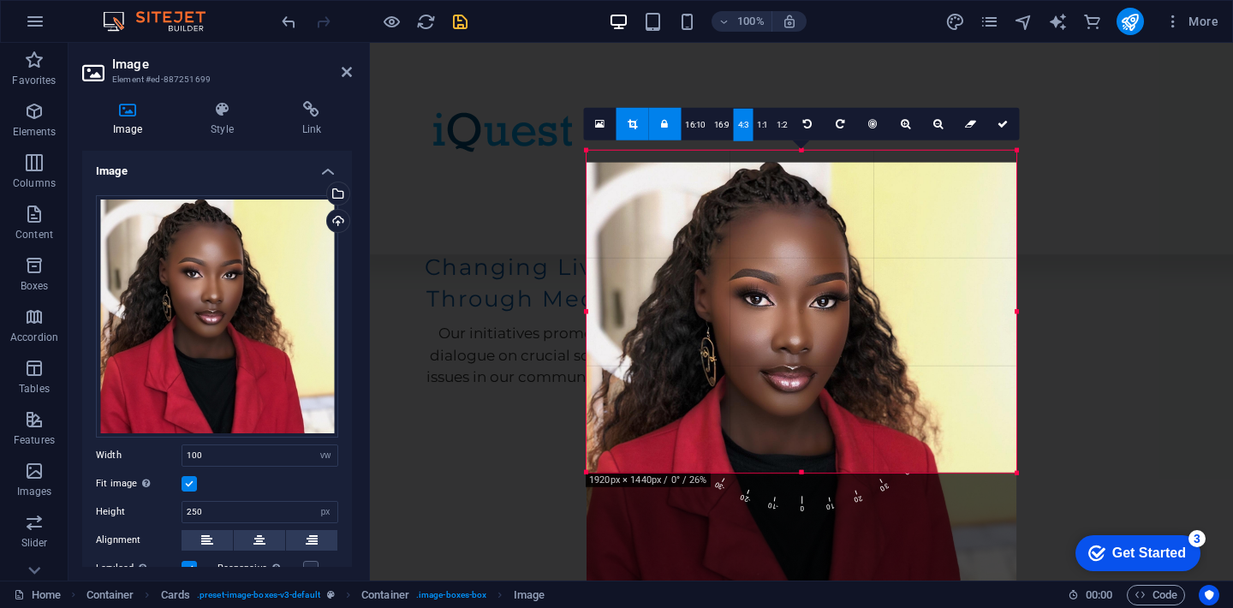
drag, startPoint x: 828, startPoint y: 327, endPoint x: 826, endPoint y: 337, distance: 10.6
click at [826, 337] on div at bounding box center [802, 378] width 430 height 430
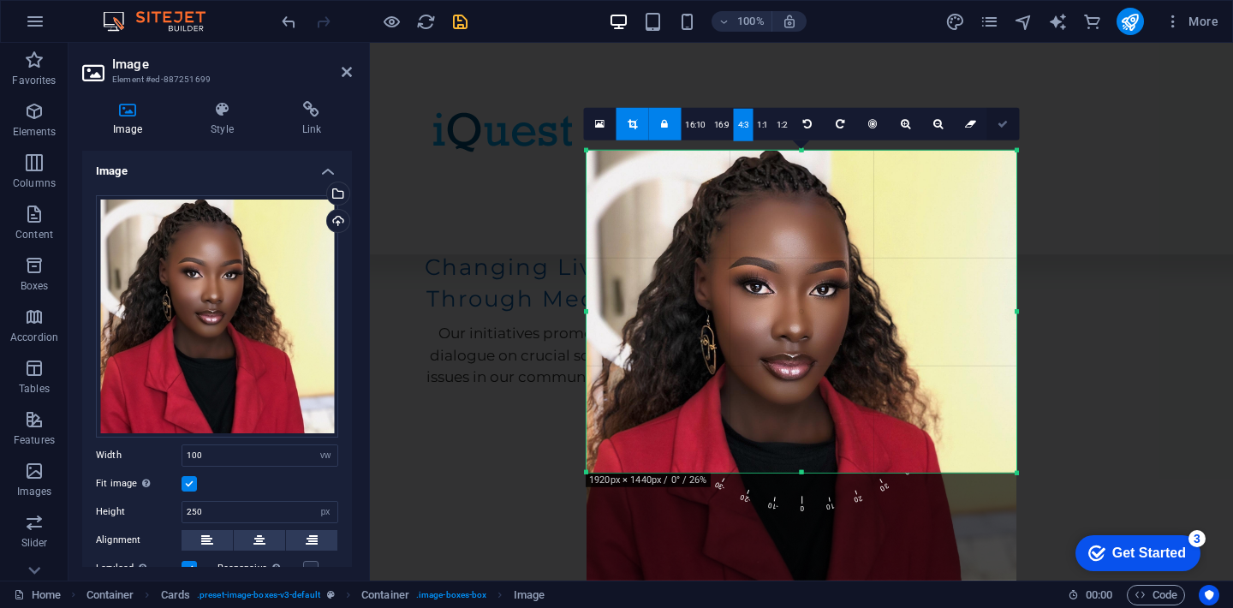
click at [1004, 133] on link at bounding box center [1003, 124] width 33 height 33
type input "501"
select select "px"
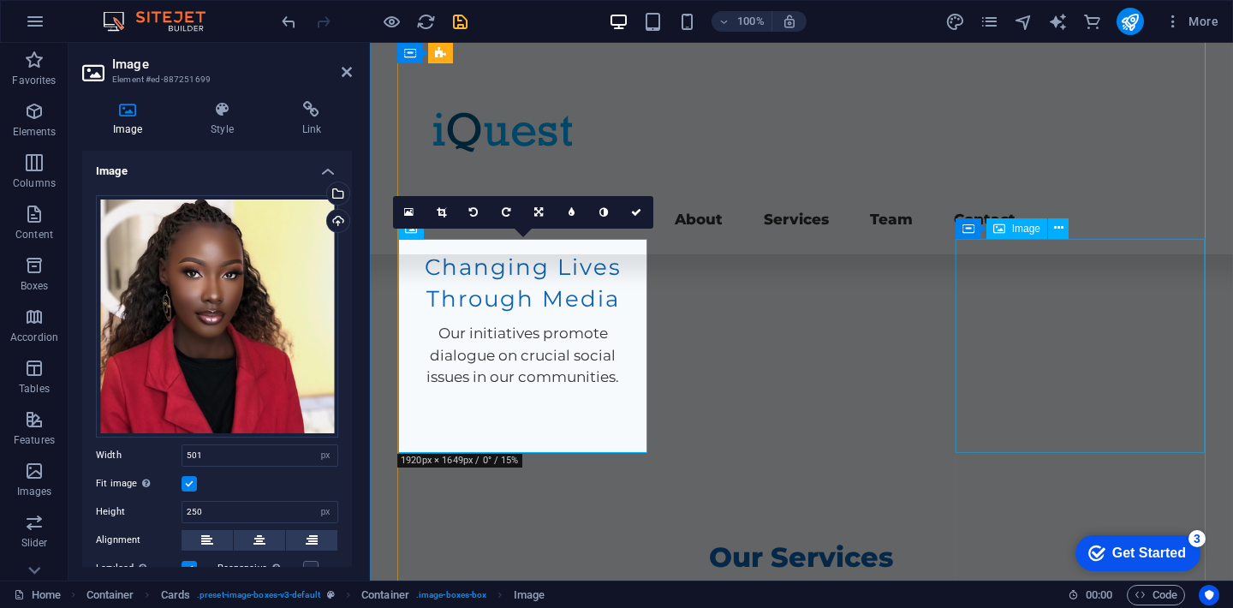
select select "vw"
select select "px"
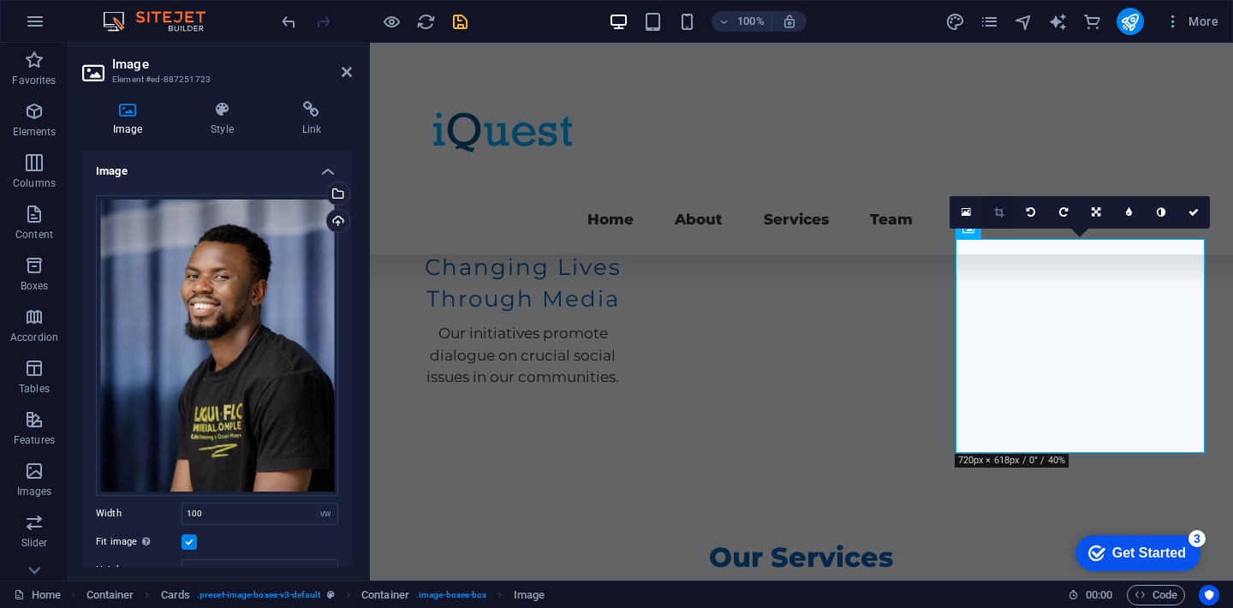
click at [998, 218] on link at bounding box center [998, 212] width 33 height 33
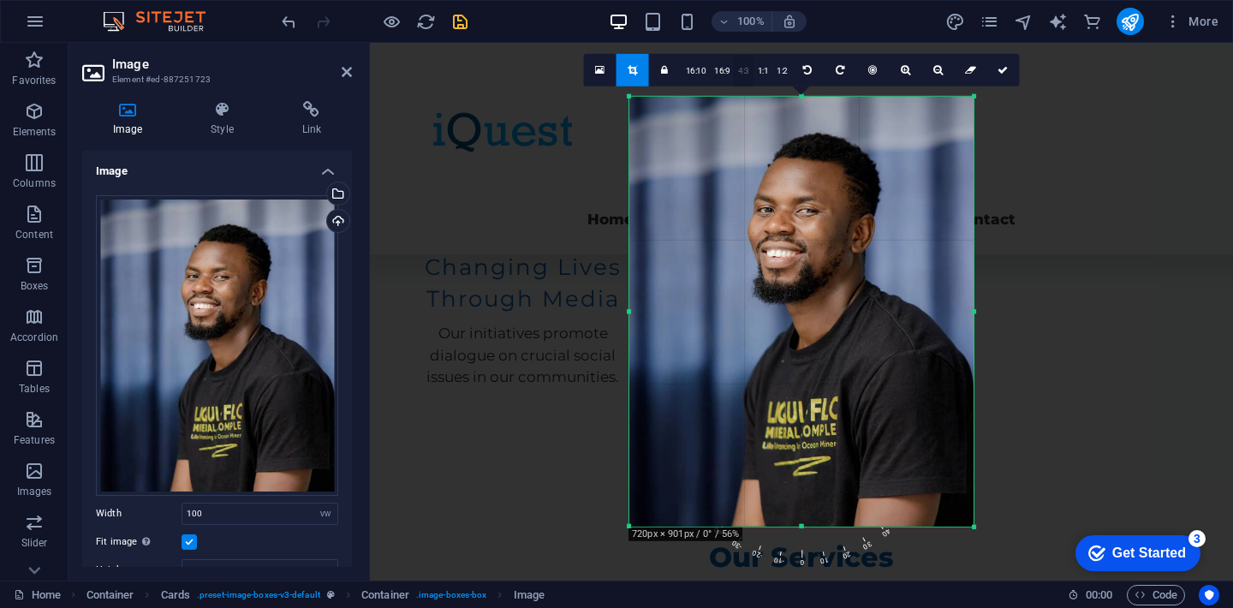
click at [743, 72] on link "4:3" at bounding box center [744, 71] width 20 height 33
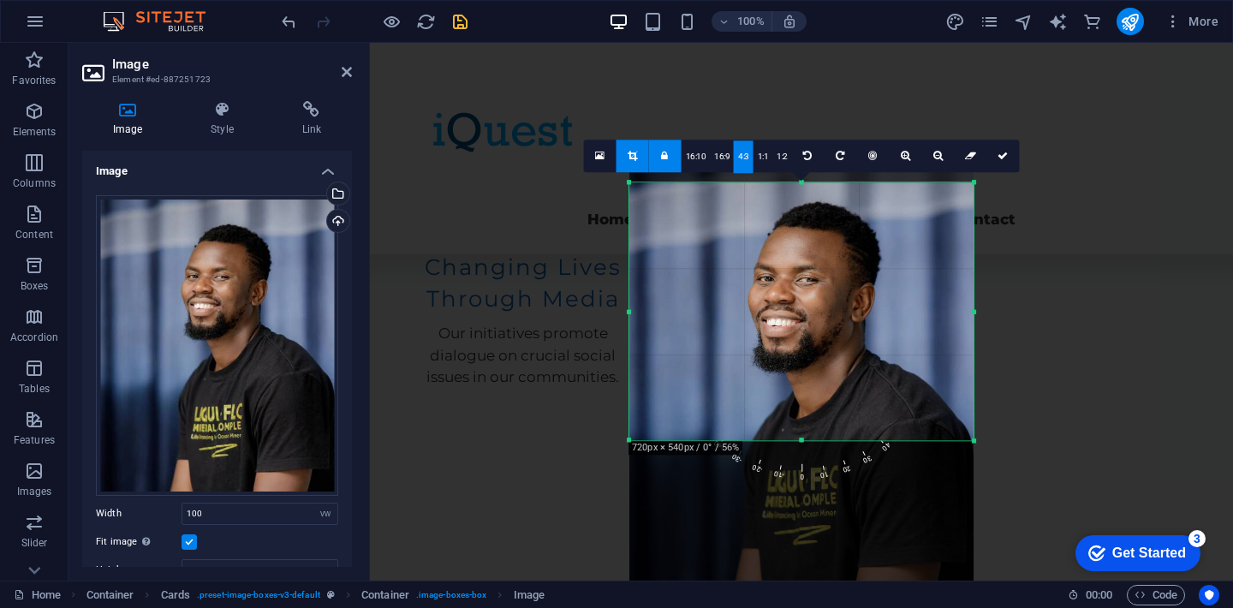
drag, startPoint x: 830, startPoint y: 284, endPoint x: 830, endPoint y: 265, distance: 18.8
click at [830, 265] on div at bounding box center [802, 380] width 344 height 430
click at [1004, 155] on icon at bounding box center [1003, 156] width 10 height 10
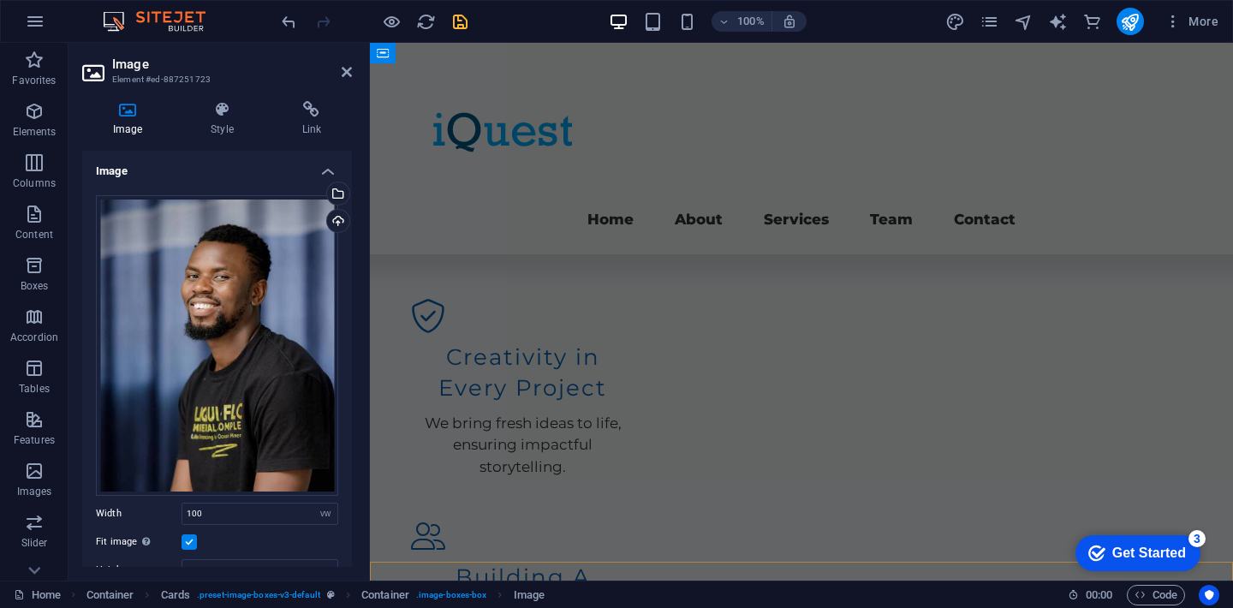
scroll to position [2202, 0]
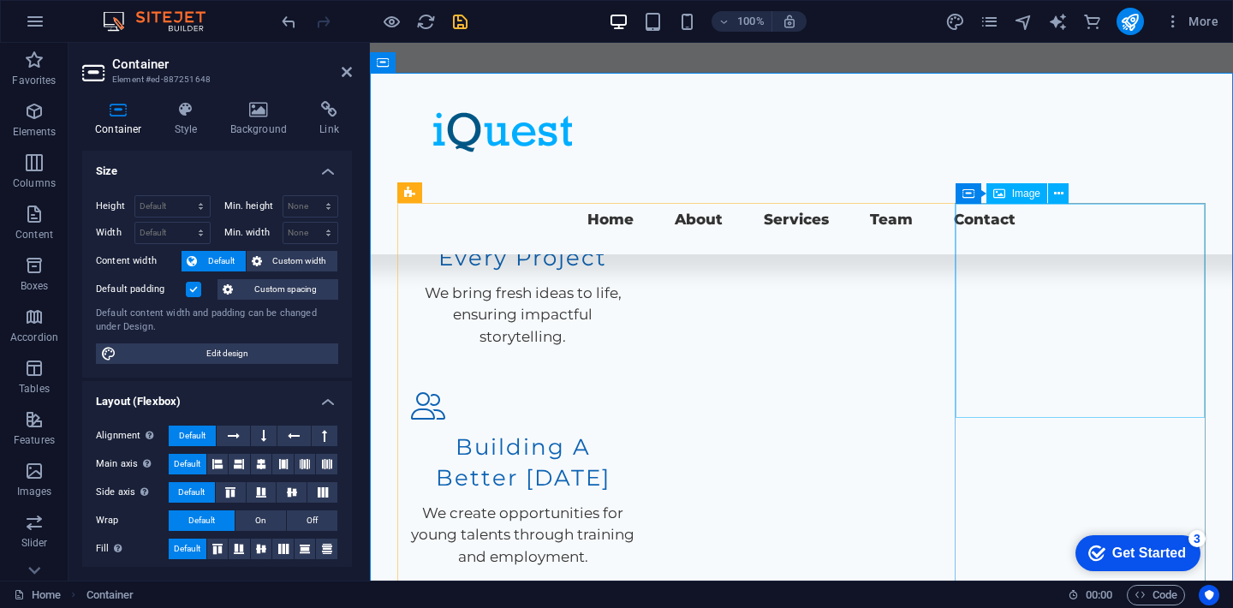
scroll to position [2313, 0]
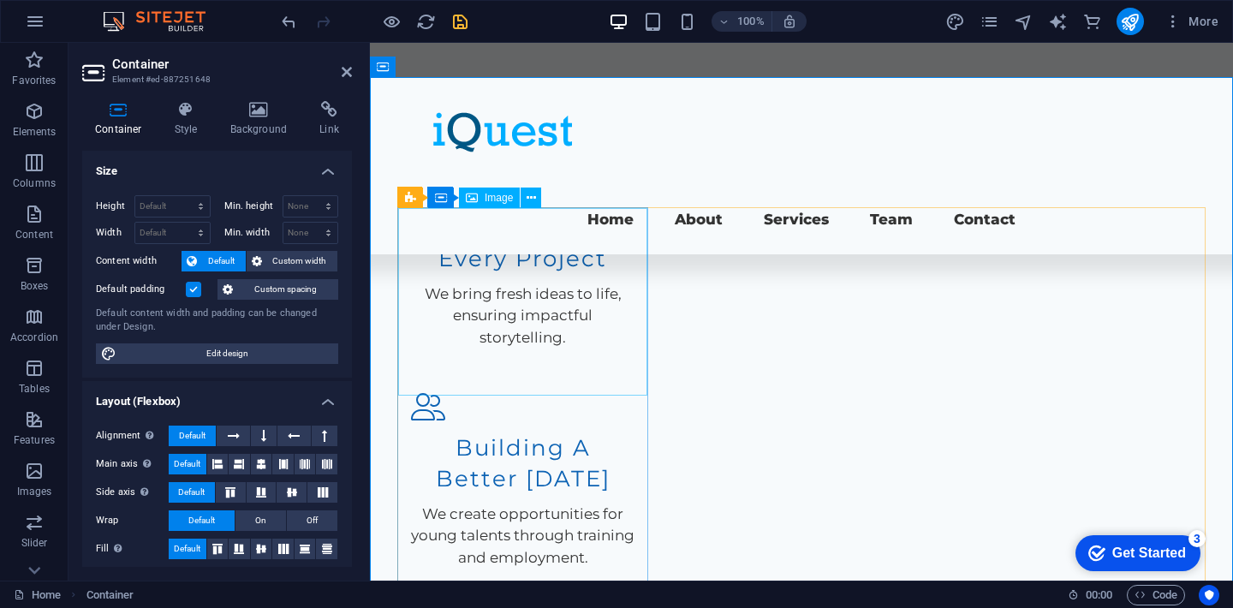
select select "px"
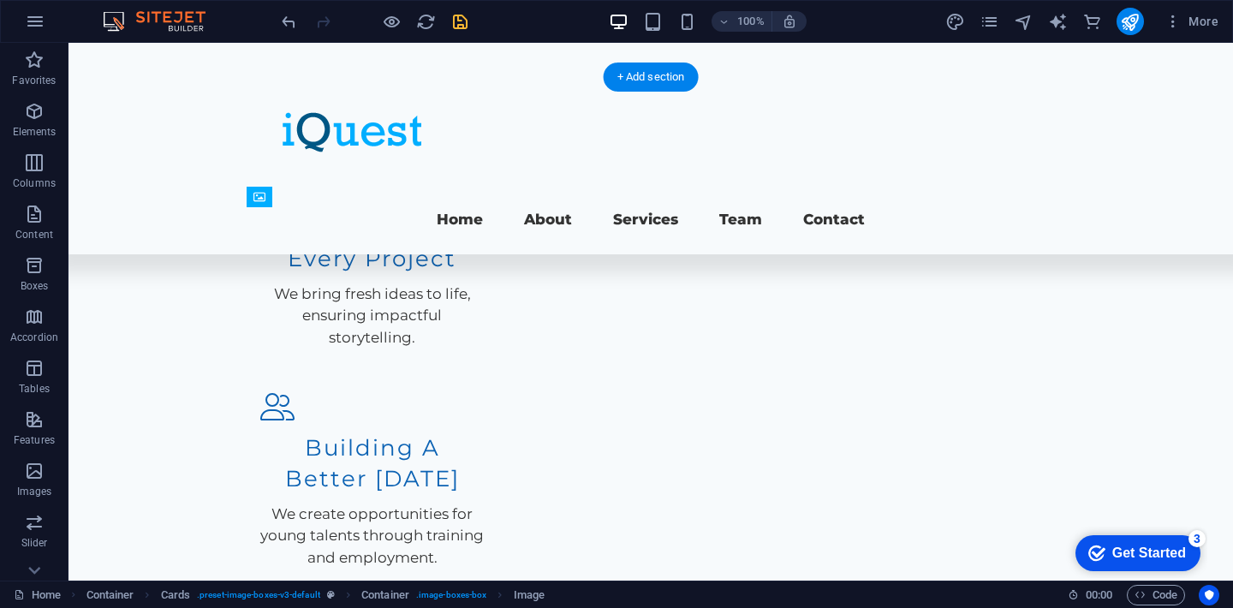
drag, startPoint x: 475, startPoint y: 385, endPoint x: 474, endPoint y: 355, distance: 29.1
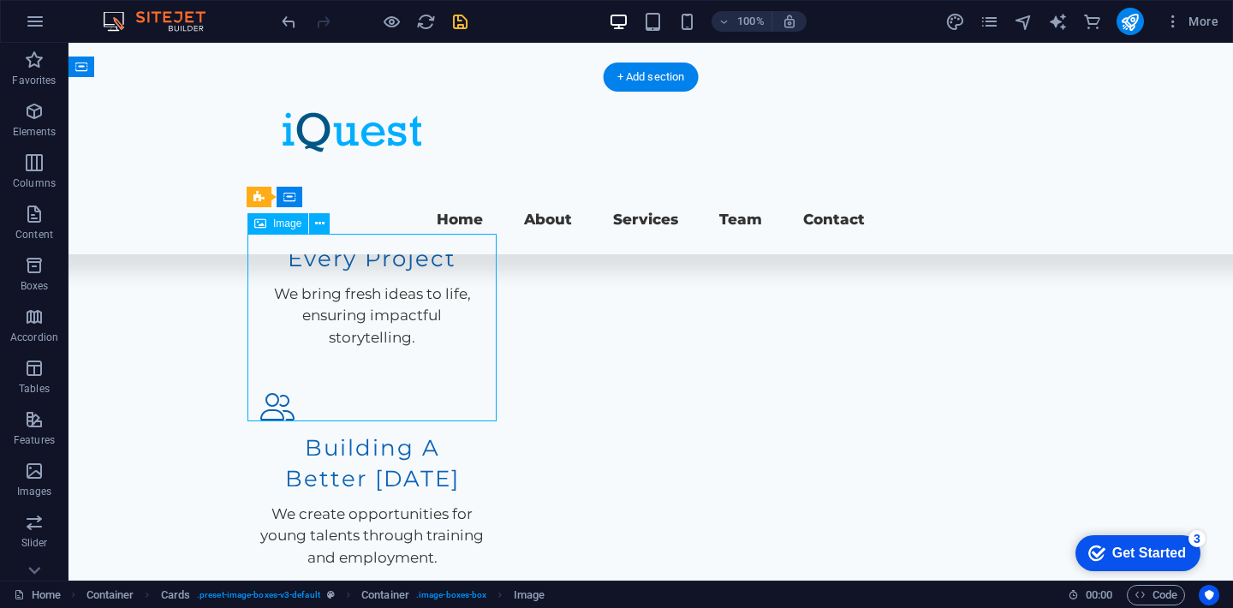
drag, startPoint x: 474, startPoint y: 355, endPoint x: 475, endPoint y: 331, distance: 24.9
drag, startPoint x: 475, startPoint y: 331, endPoint x: 473, endPoint y: 307, distance: 24.0
drag, startPoint x: 473, startPoint y: 307, endPoint x: 473, endPoint y: 284, distance: 23.1
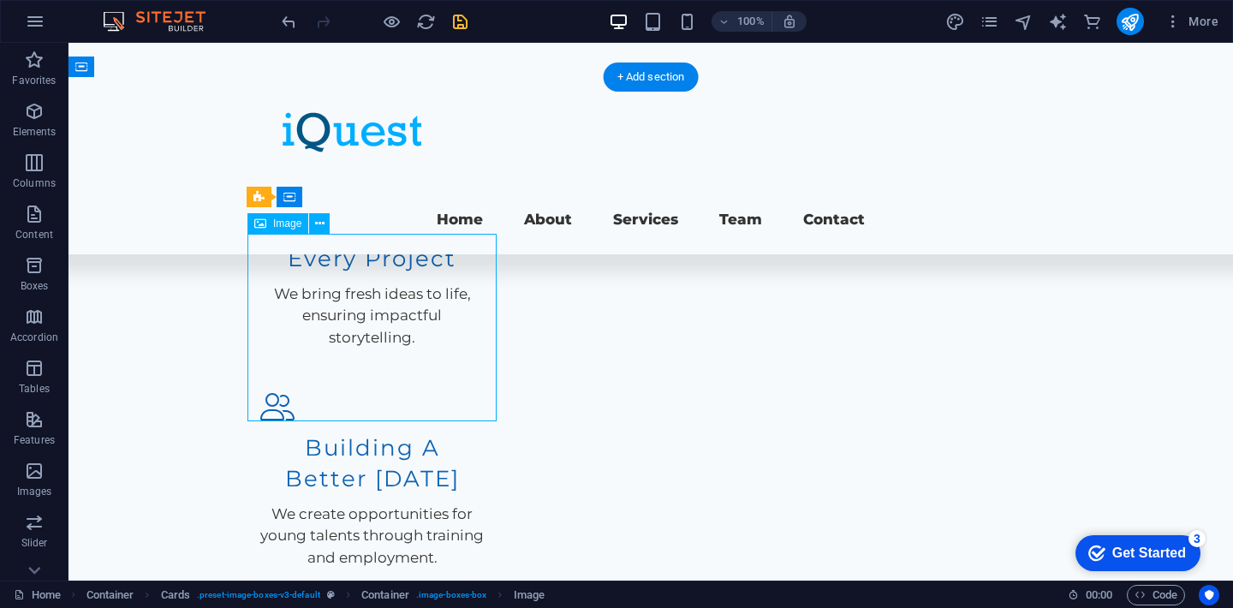
drag, startPoint x: 427, startPoint y: 320, endPoint x: 429, endPoint y: 240, distance: 80.5
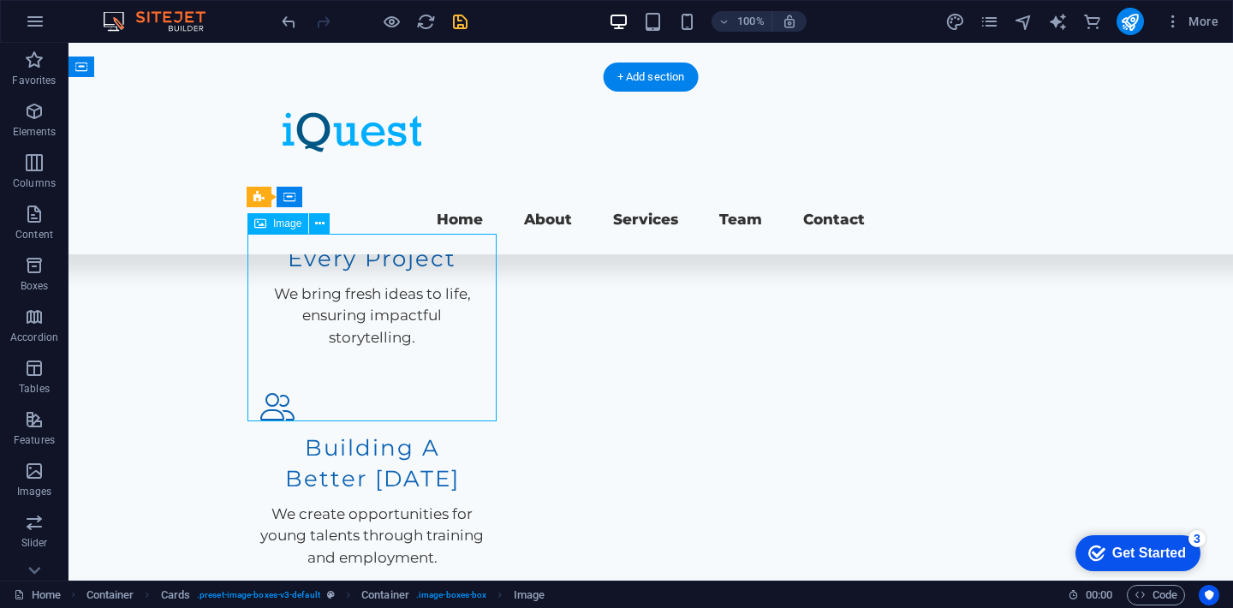
select select "px"
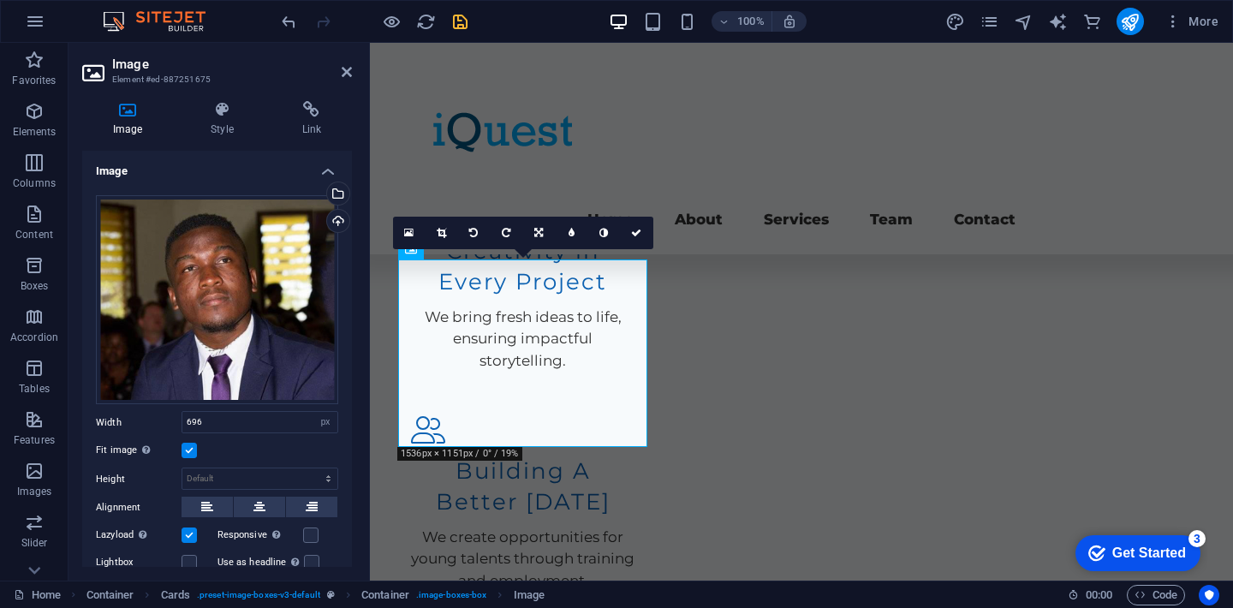
scroll to position [2283, 0]
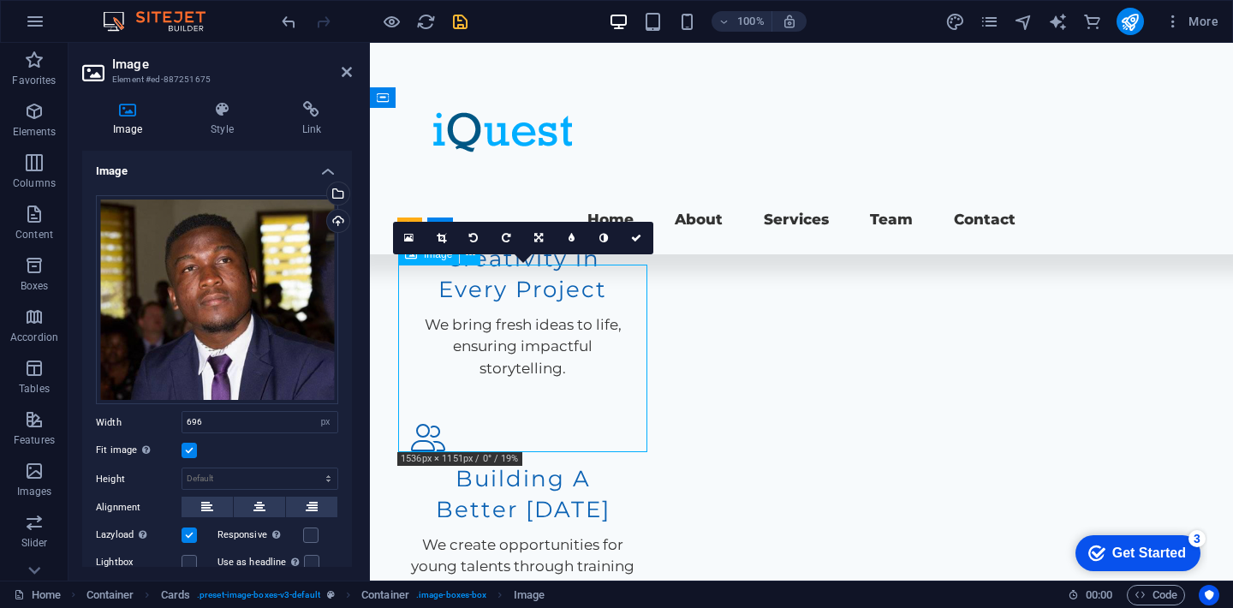
drag, startPoint x: 454, startPoint y: 337, endPoint x: 457, endPoint y: 290, distance: 48.1
drag, startPoint x: 510, startPoint y: 343, endPoint x: 517, endPoint y: 276, distance: 67.3
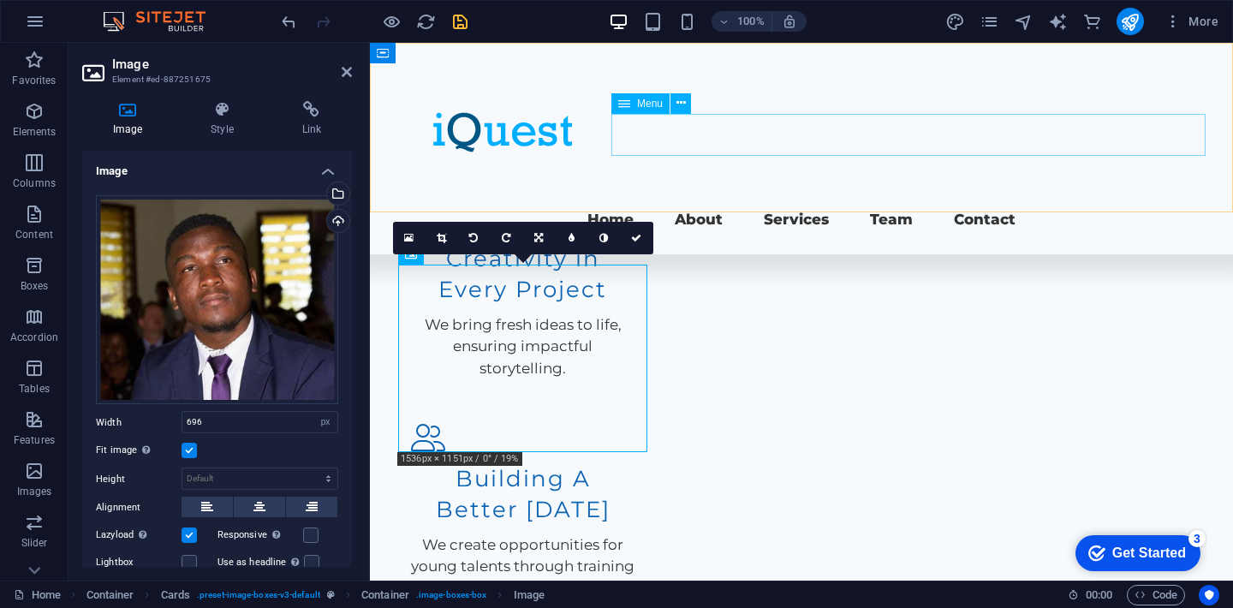
click at [622, 199] on nav "Home About Services Team Contact" at bounding box center [801, 220] width 809 height 42
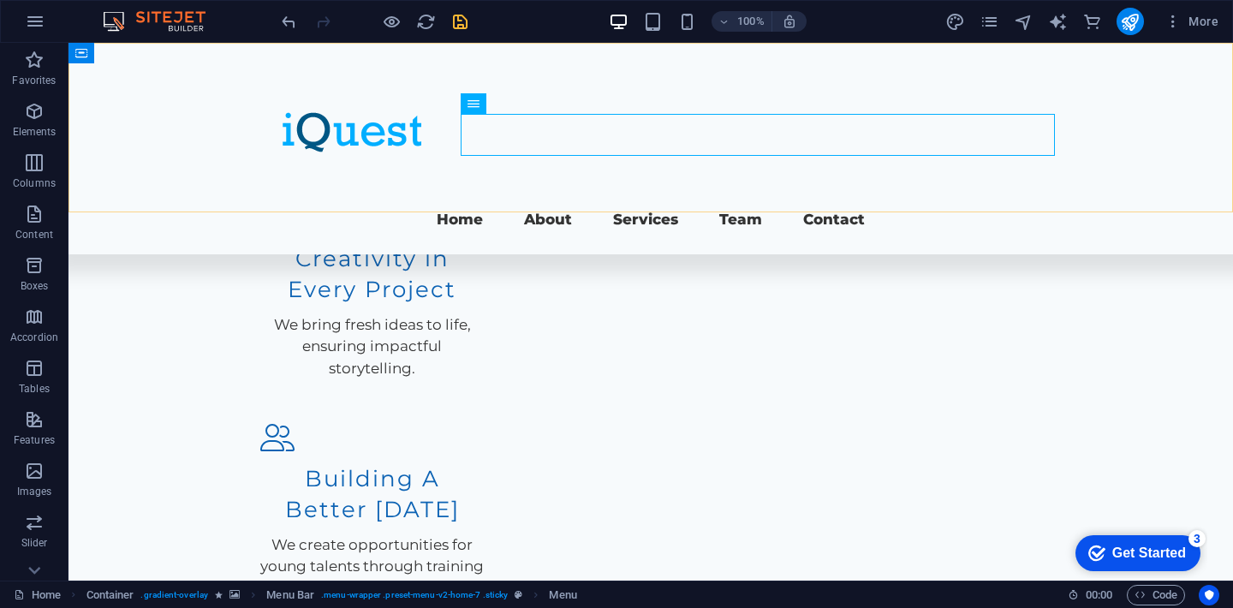
click at [624, 188] on div "Menu Home About Services Team Contact" at bounding box center [651, 149] width 1165 height 212
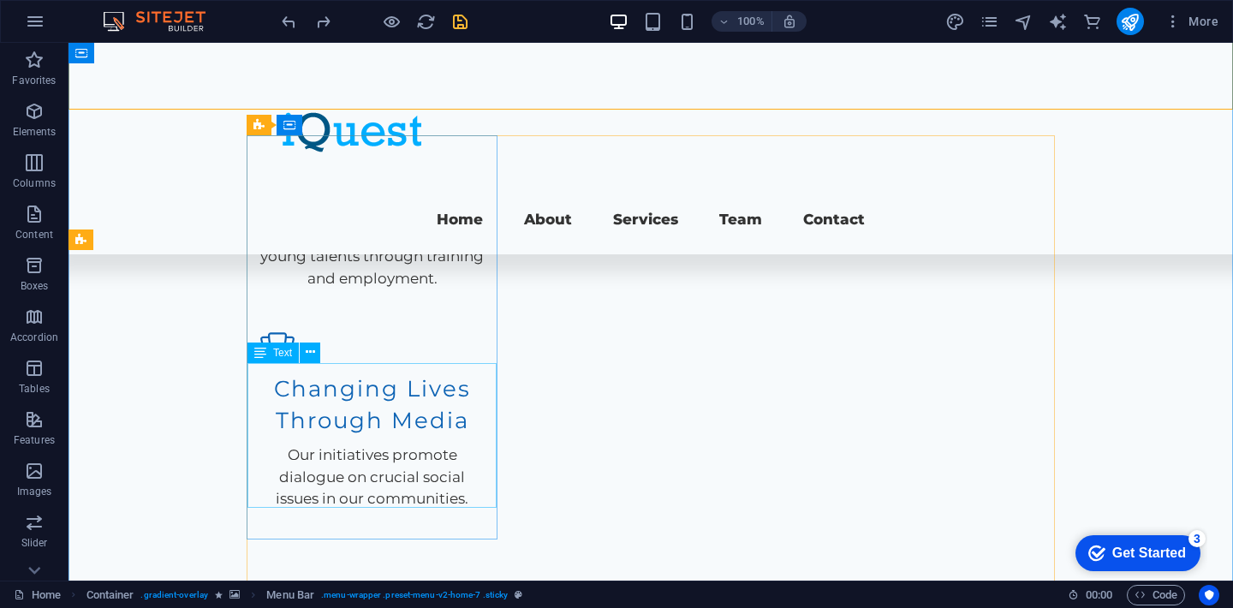
scroll to position [1352, 0]
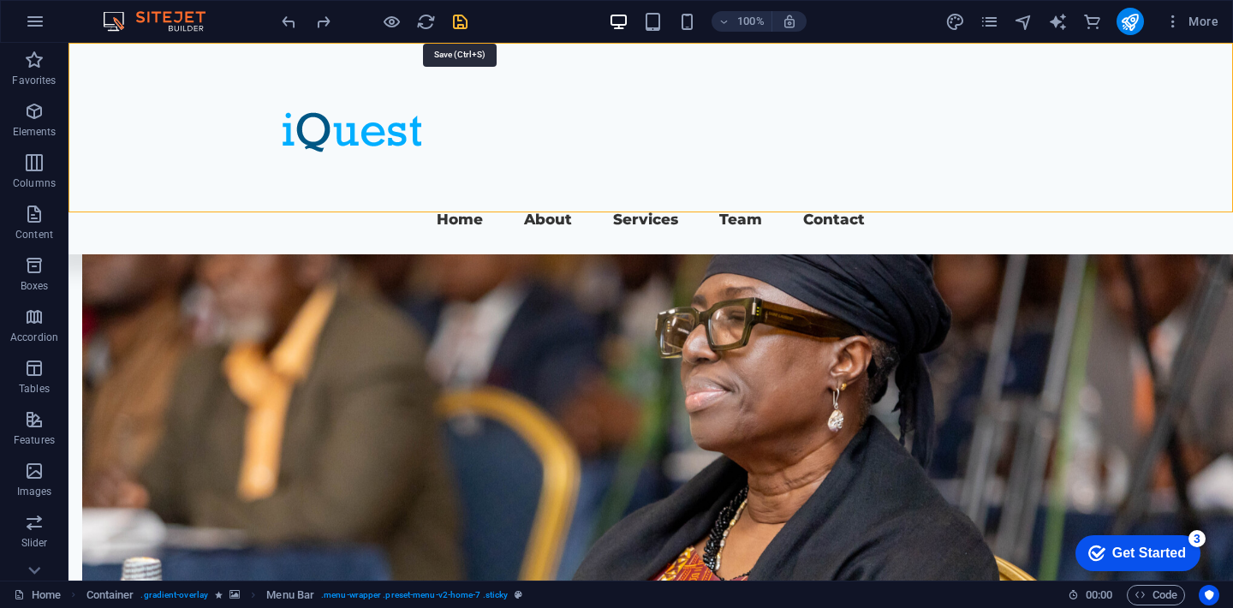
click at [461, 21] on icon "save" at bounding box center [461, 22] width 20 height 20
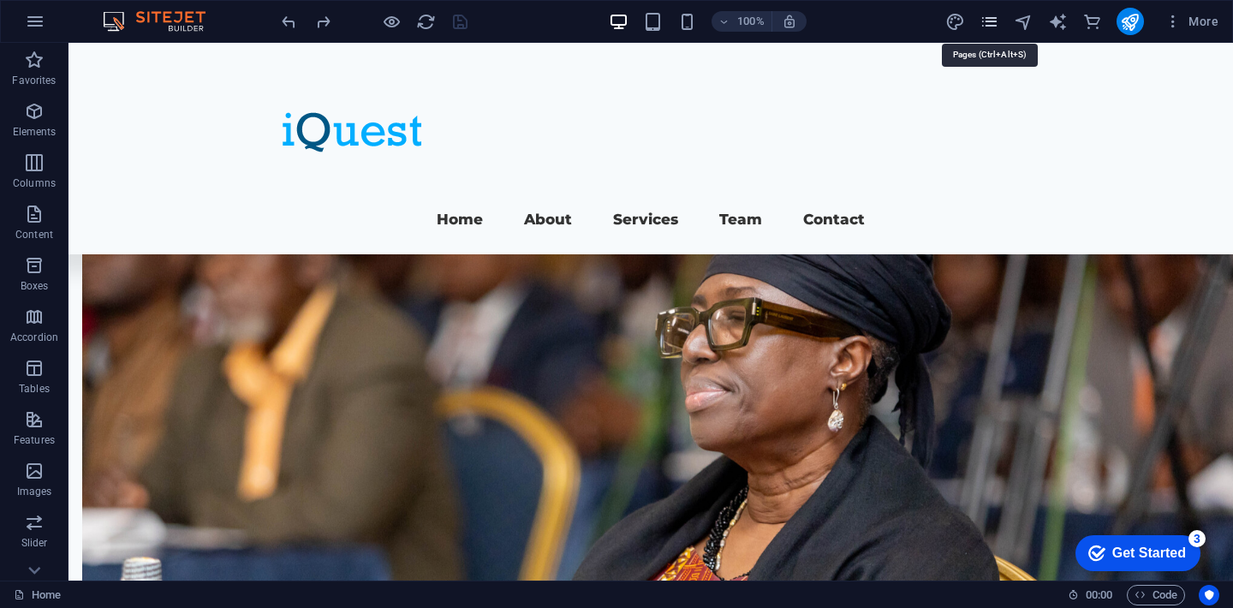
click at [981, 22] on icon "pages" at bounding box center [990, 22] width 20 height 20
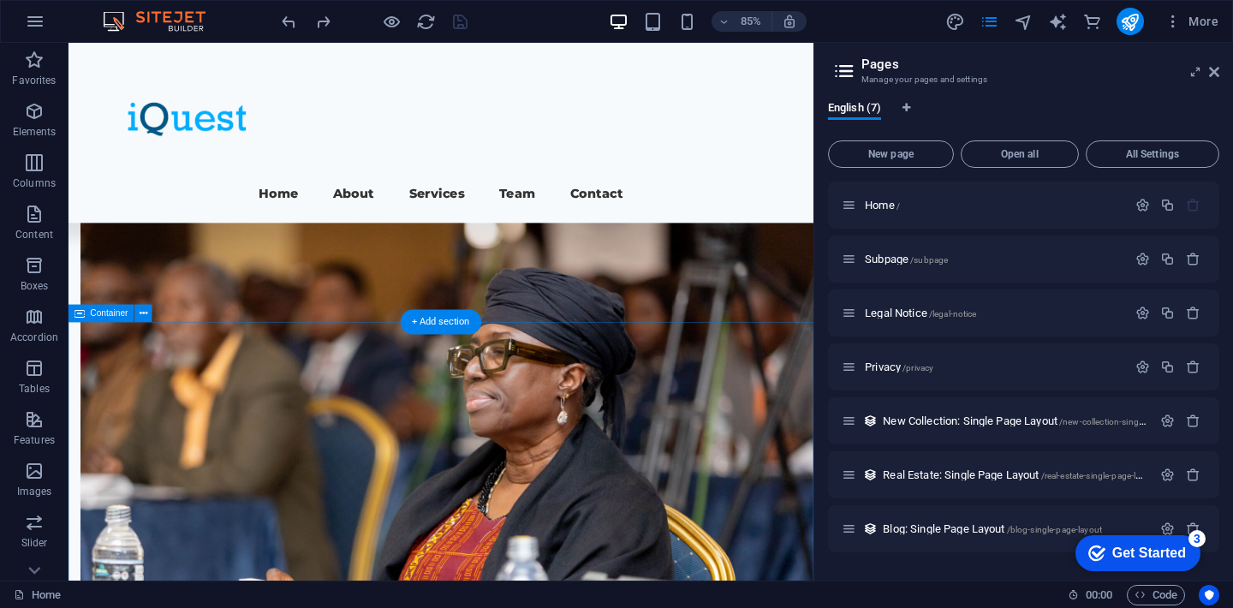
scroll to position [1368, 0]
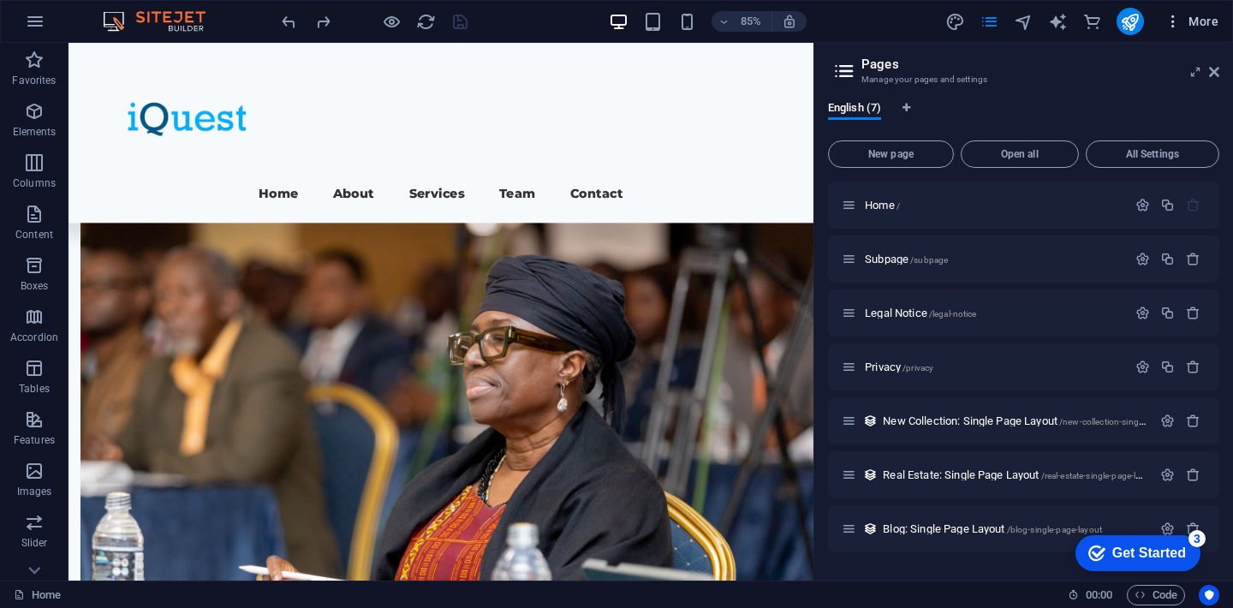
click at [1169, 20] on icon "button" at bounding box center [1173, 21] width 17 height 17
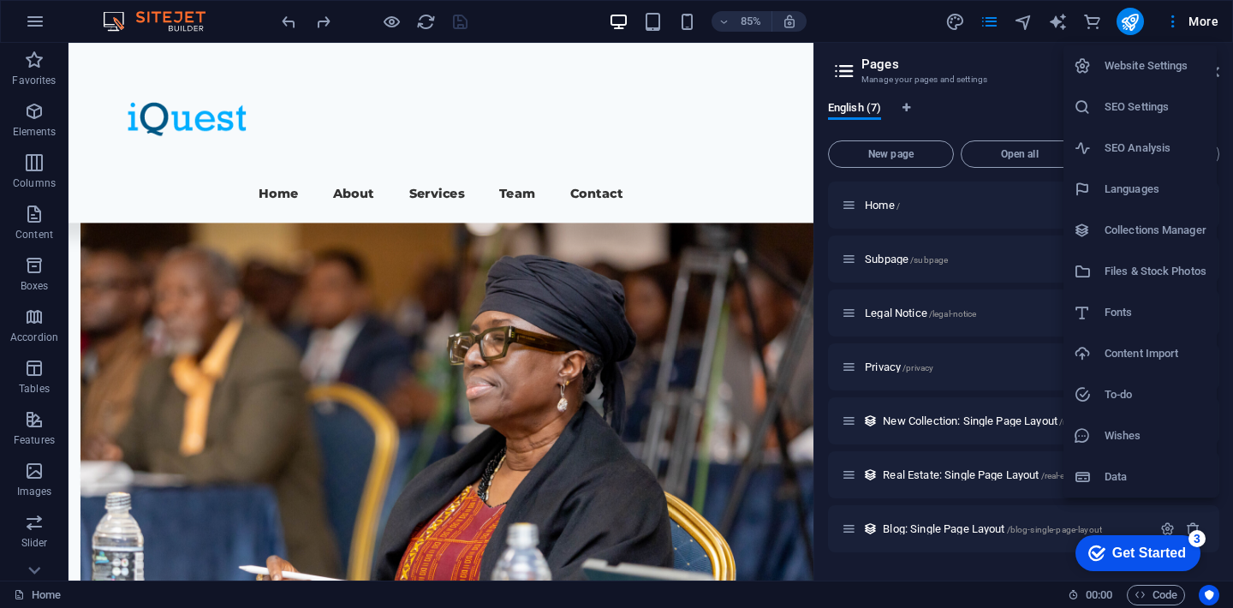
click at [1169, 24] on div at bounding box center [616, 304] width 1233 height 608
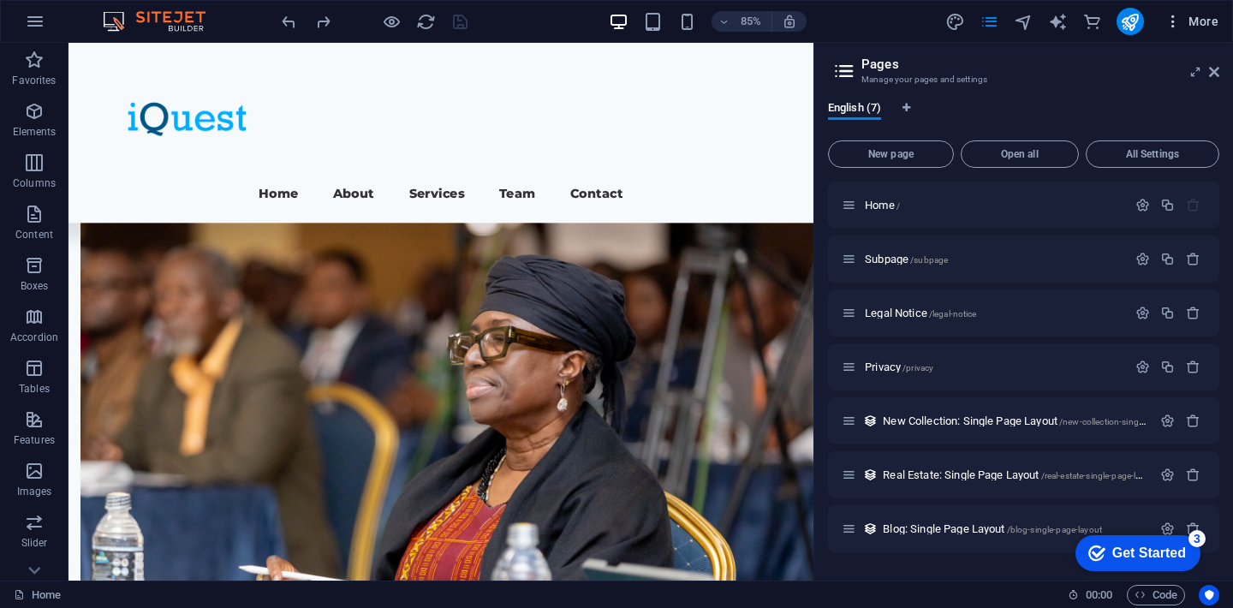
click at [1180, 21] on icon "button" at bounding box center [1173, 21] width 17 height 17
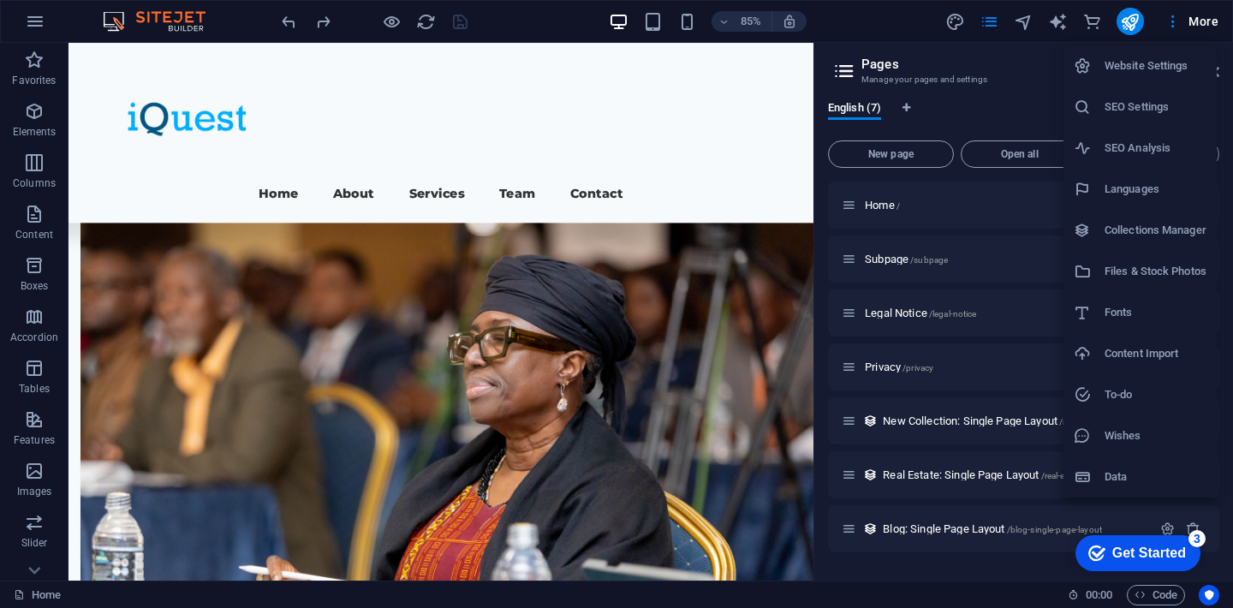
click at [1057, 24] on div at bounding box center [616, 304] width 1233 height 608
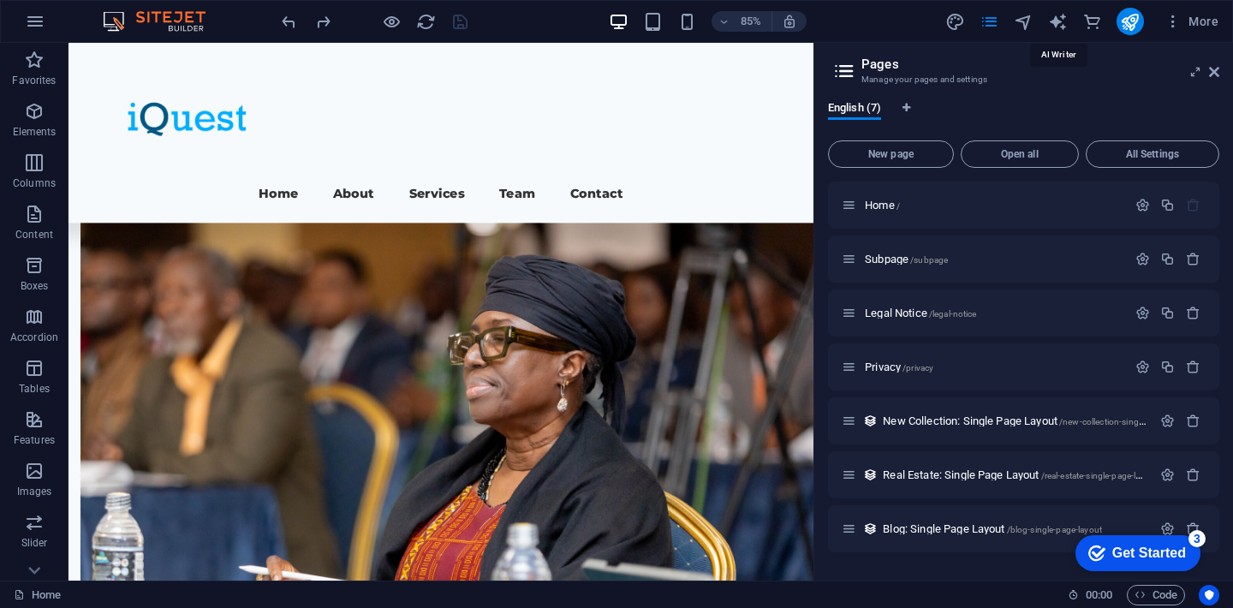
click at [1057, 24] on icon "text_generator" at bounding box center [1058, 22] width 20 height 20
select select "English"
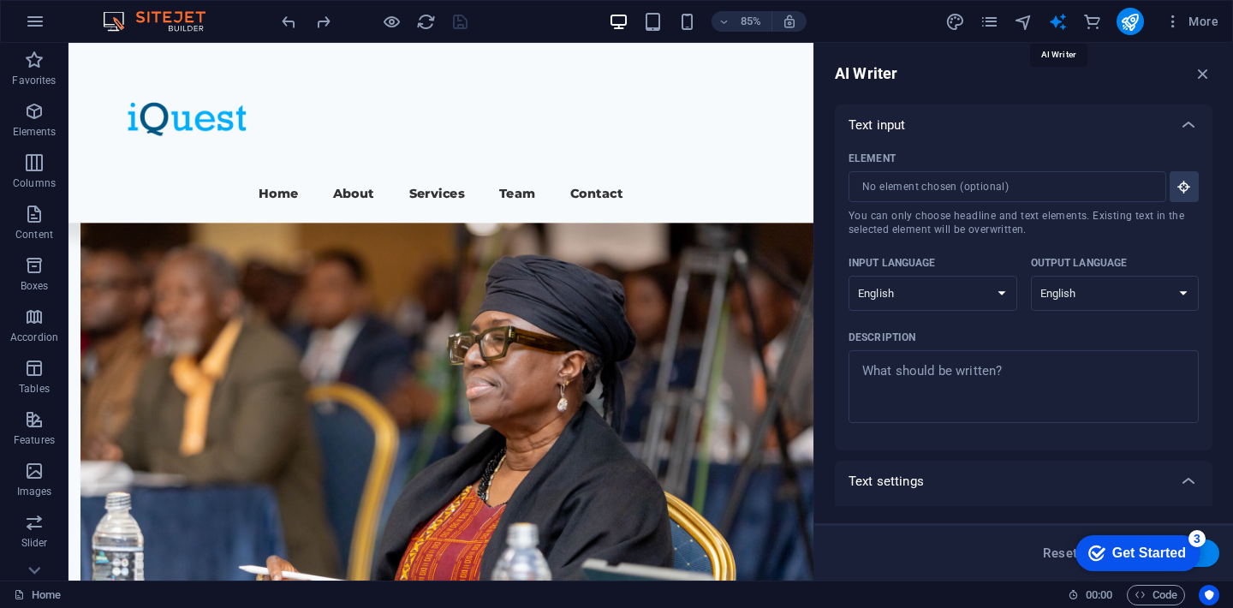
scroll to position [0, 0]
click at [1019, 19] on icon "navigator" at bounding box center [1024, 22] width 20 height 20
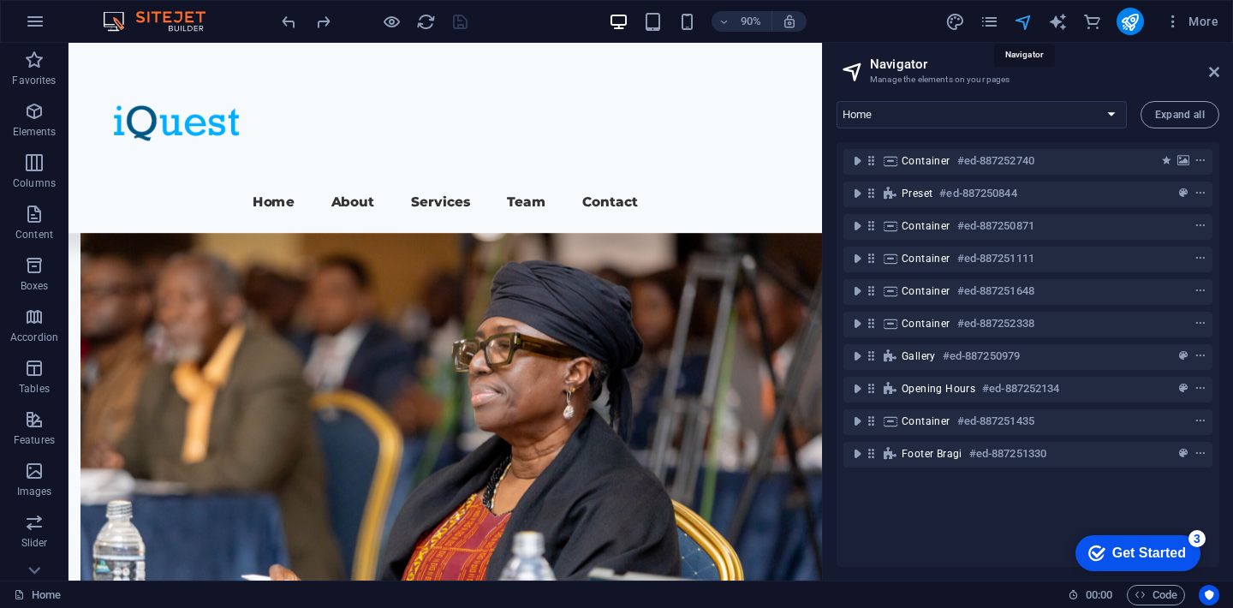
click at [1034, 21] on icon "navigator" at bounding box center [1024, 22] width 20 height 20
click at [986, 23] on icon "pages" at bounding box center [990, 22] width 20 height 20
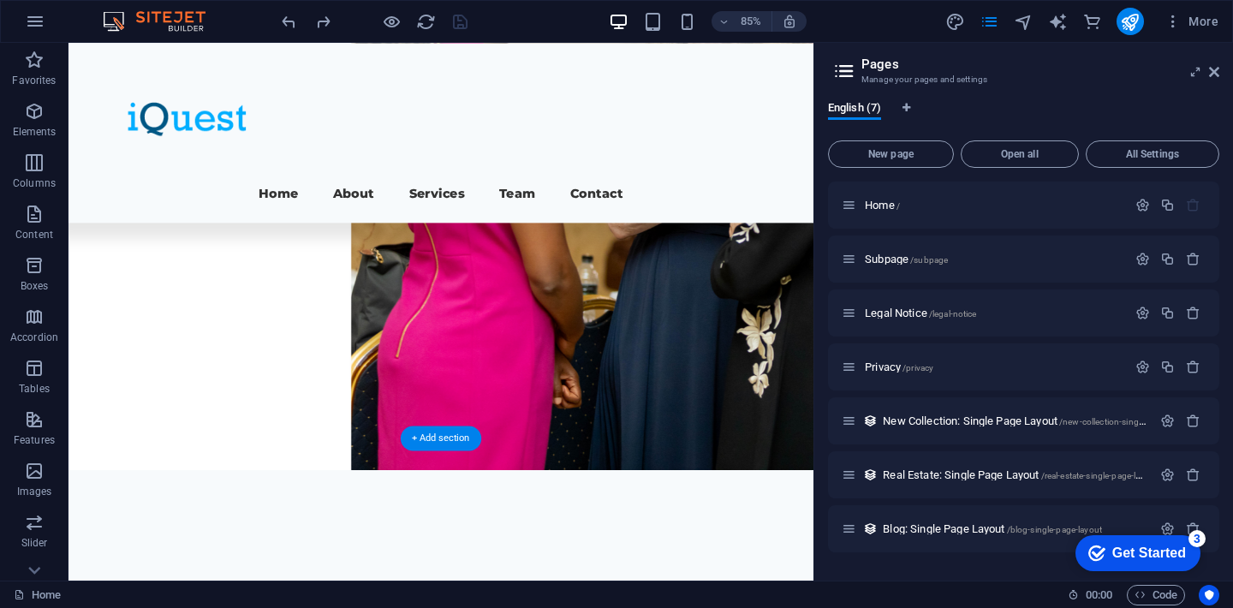
scroll to position [361, 0]
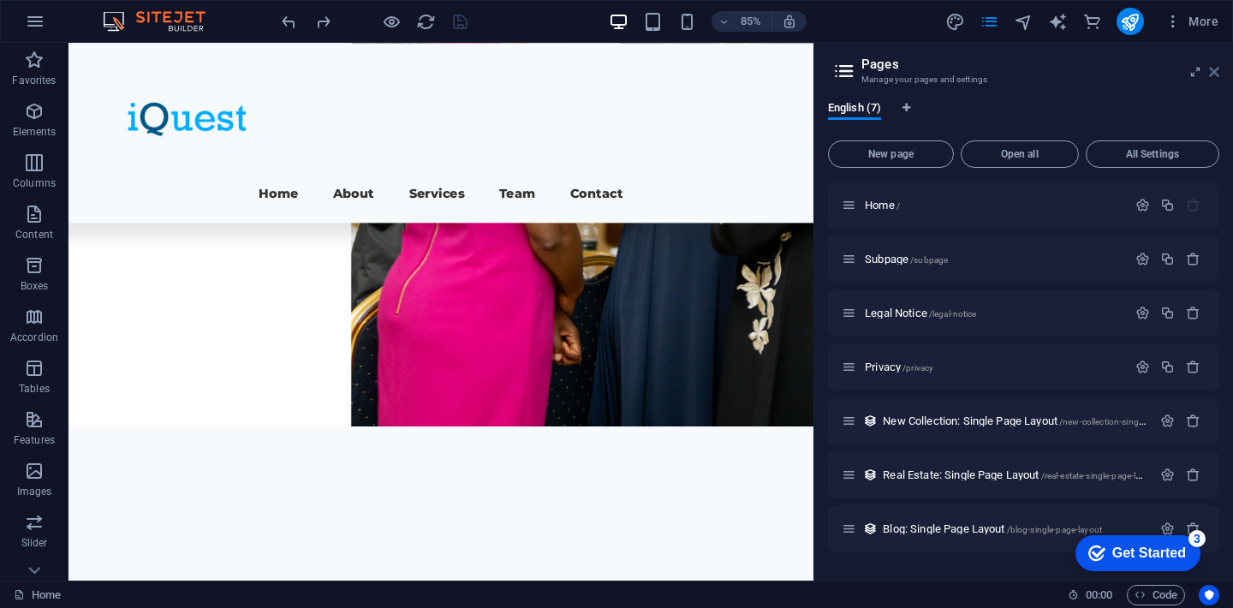
click at [1210, 67] on icon at bounding box center [1214, 72] width 10 height 14
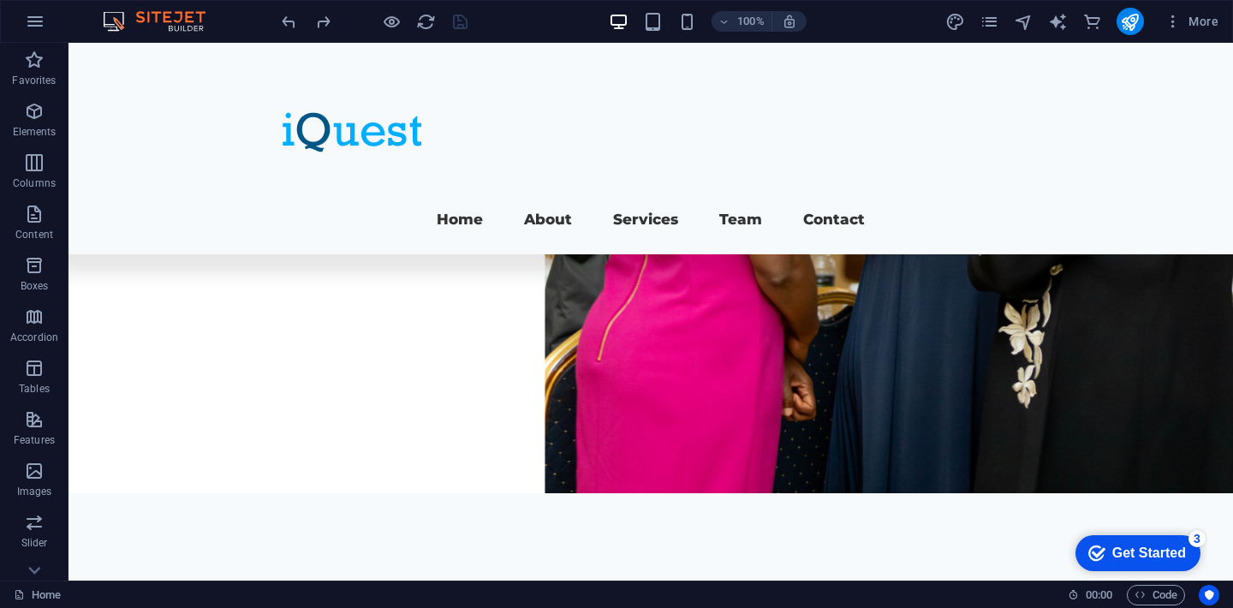
click at [15, 29] on div "100% More" at bounding box center [617, 21] width 1232 height 41
click at [41, 21] on icon "button" at bounding box center [35, 21] width 21 height 21
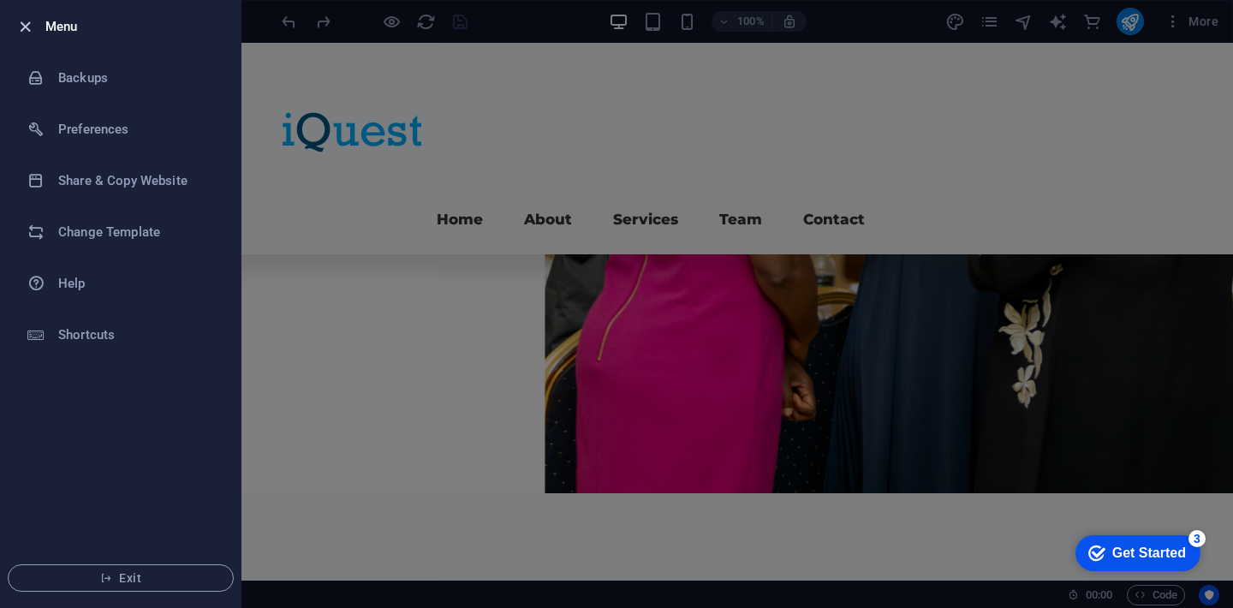
click at [30, 30] on icon "button" at bounding box center [25, 27] width 20 height 20
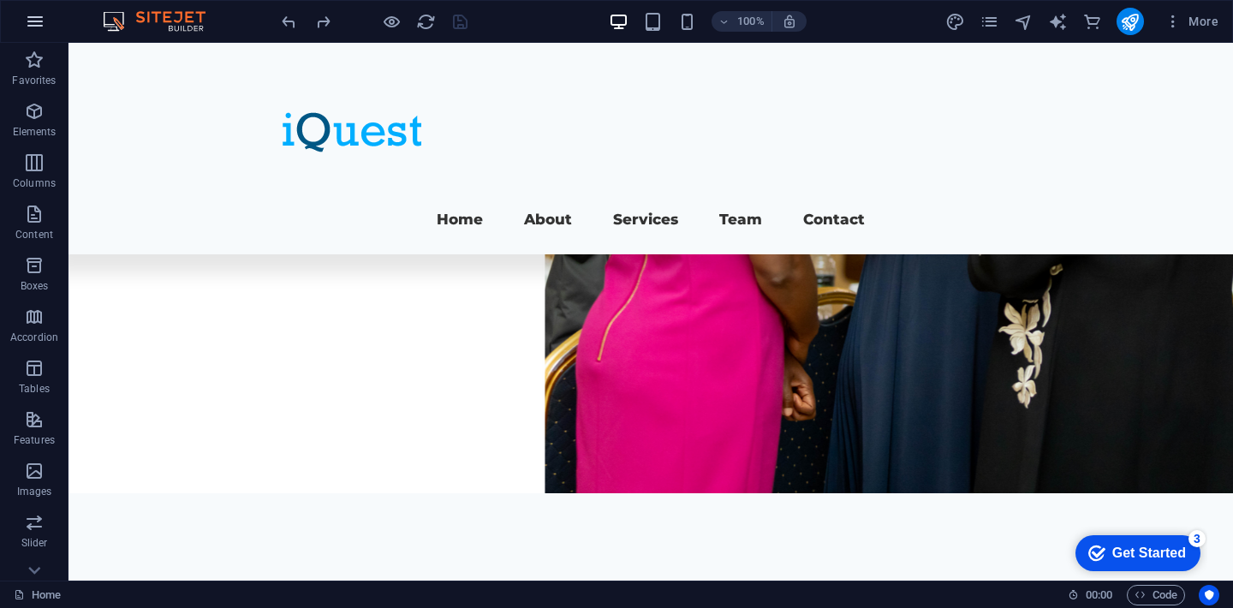
click at [28, 9] on button "button" at bounding box center [35, 21] width 41 height 41
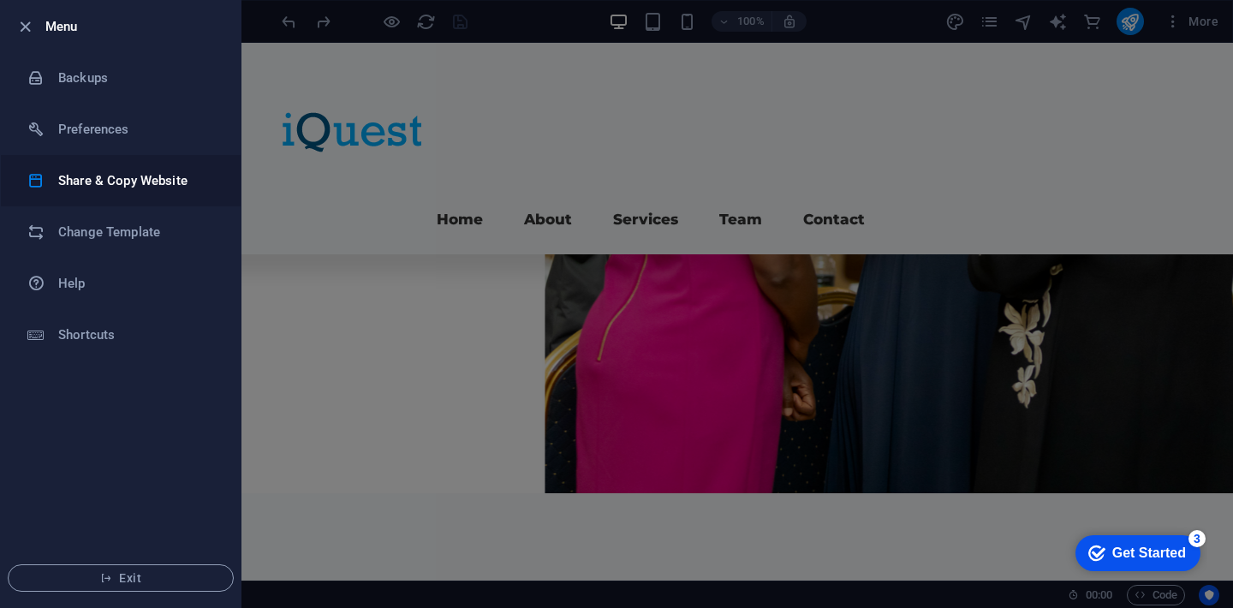
click at [82, 189] on h6 "Share & Copy Website" at bounding box center [137, 180] width 158 height 21
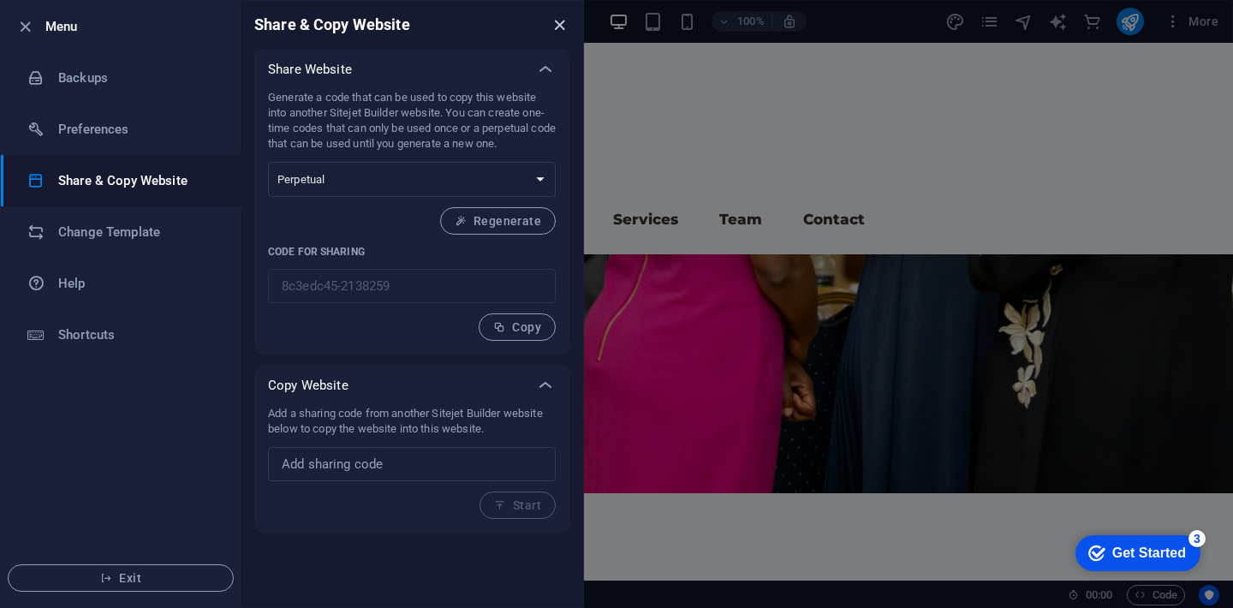
click at [558, 28] on icon "close" at bounding box center [560, 25] width 20 height 20
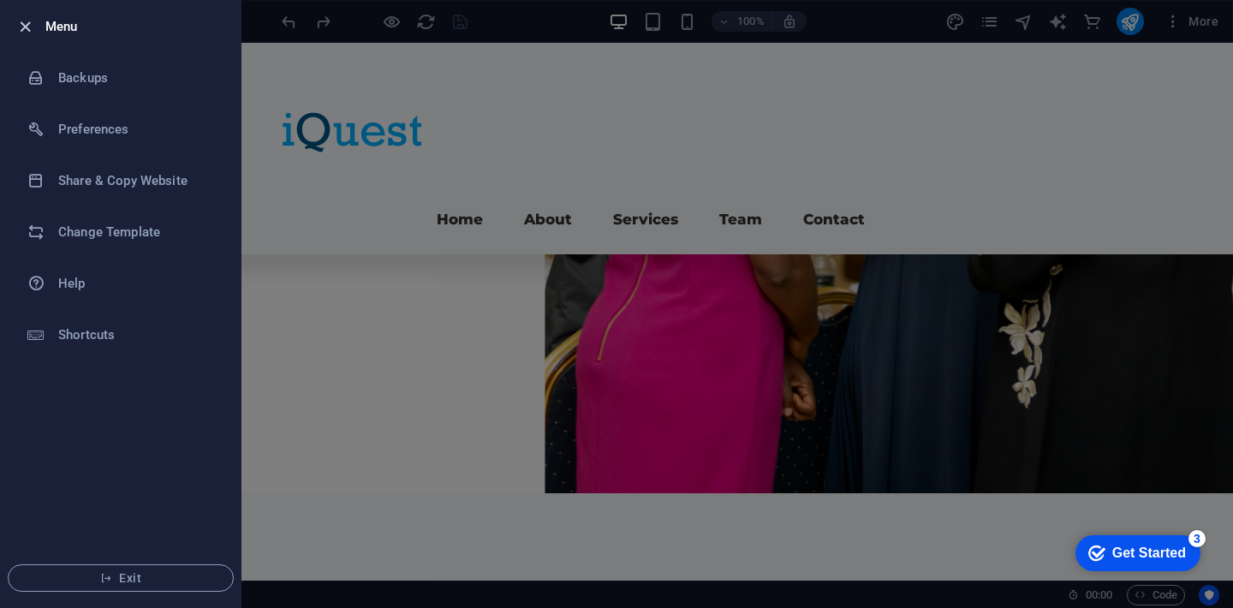
click at [33, 36] on icon "button" at bounding box center [25, 27] width 20 height 20
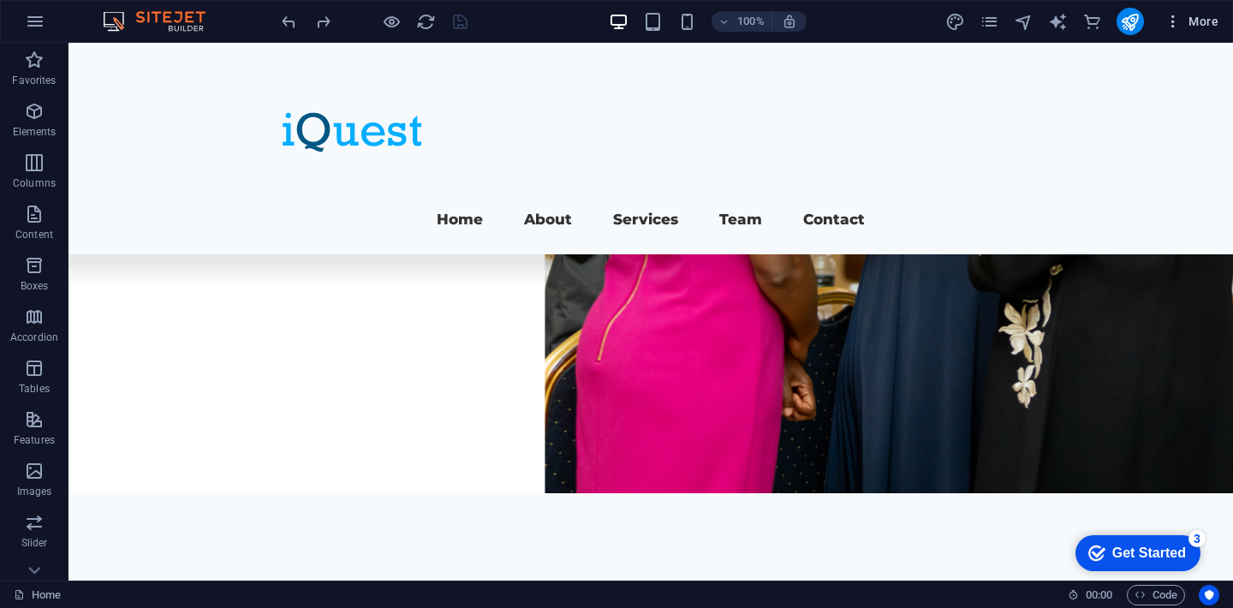
click at [1173, 27] on icon "button" at bounding box center [1173, 21] width 17 height 17
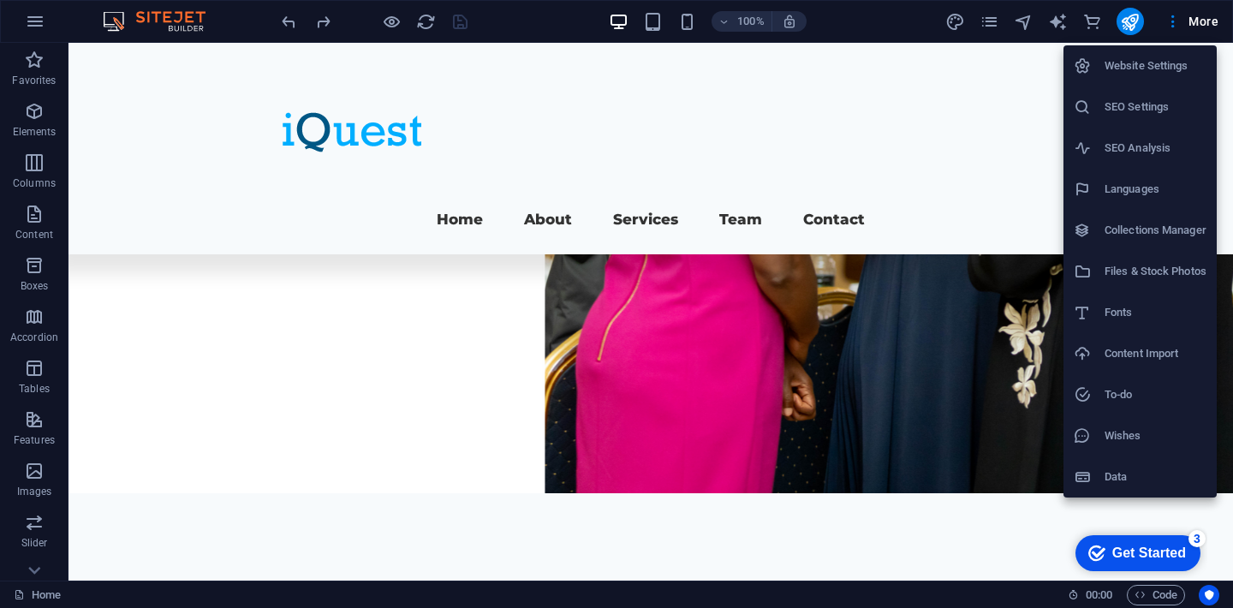
click at [1133, 25] on div at bounding box center [616, 304] width 1233 height 608
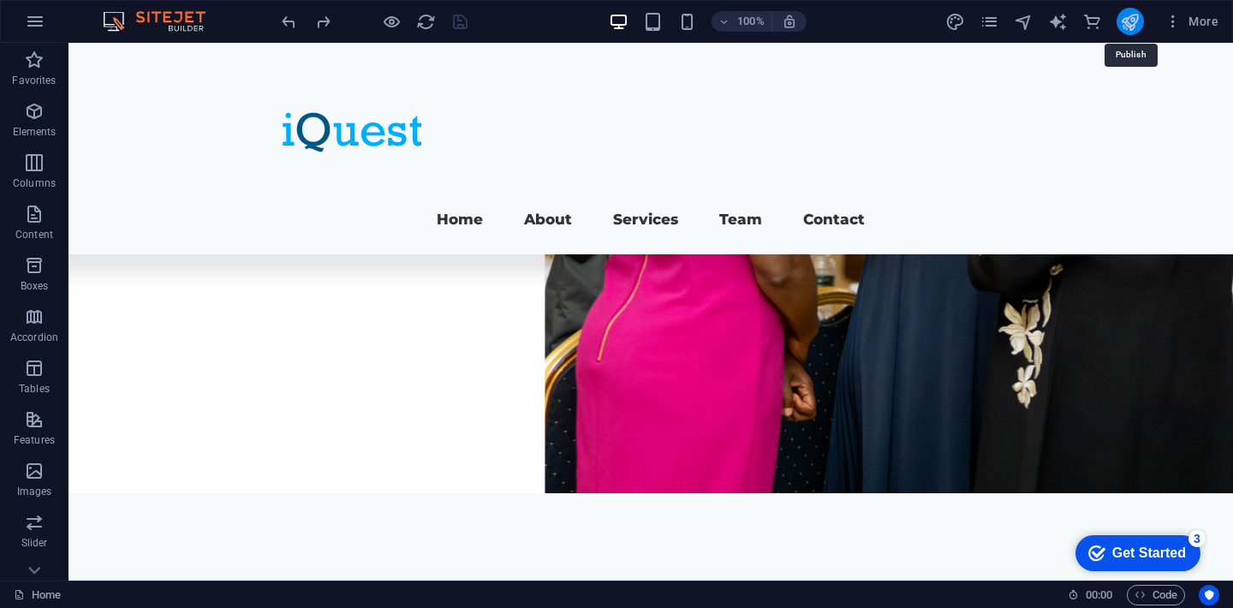
click at [1131, 27] on icon "publish" at bounding box center [1130, 22] width 20 height 20
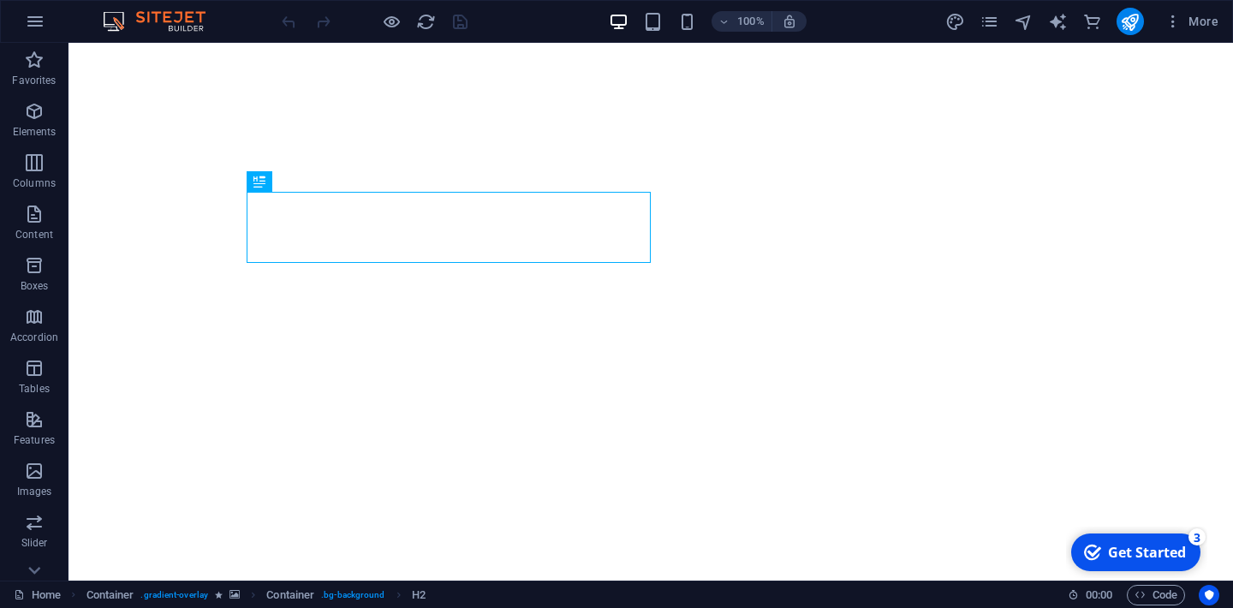
scroll to position [132, 0]
